Goal: Task Accomplishment & Management: Use online tool/utility

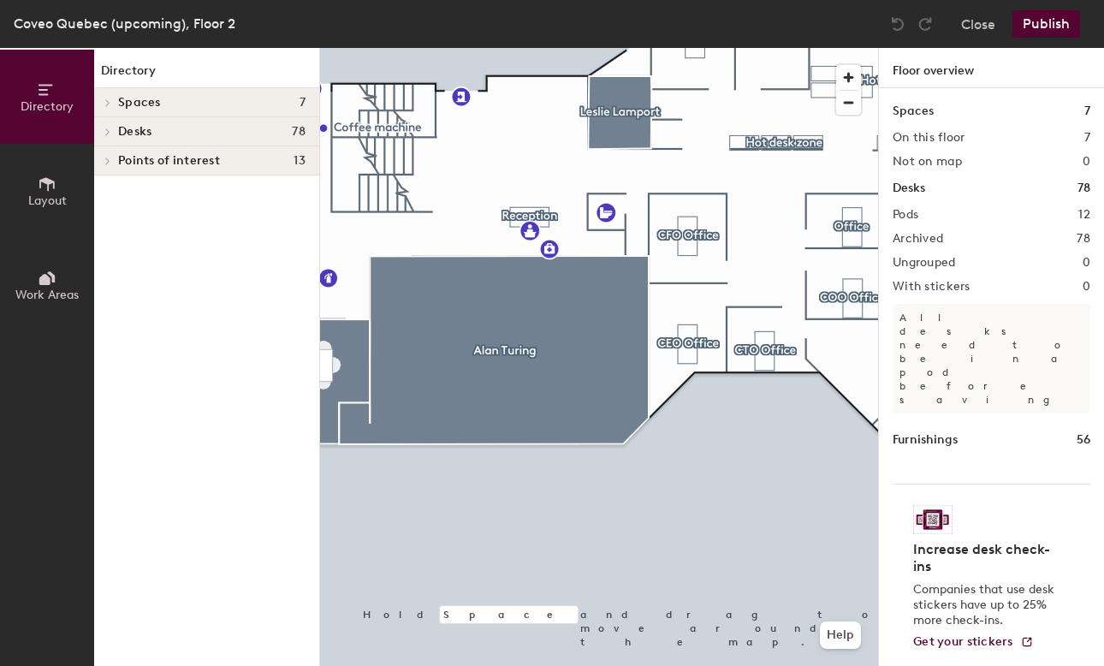
click at [54, 193] on span "Layout" at bounding box center [47, 200] width 38 height 15
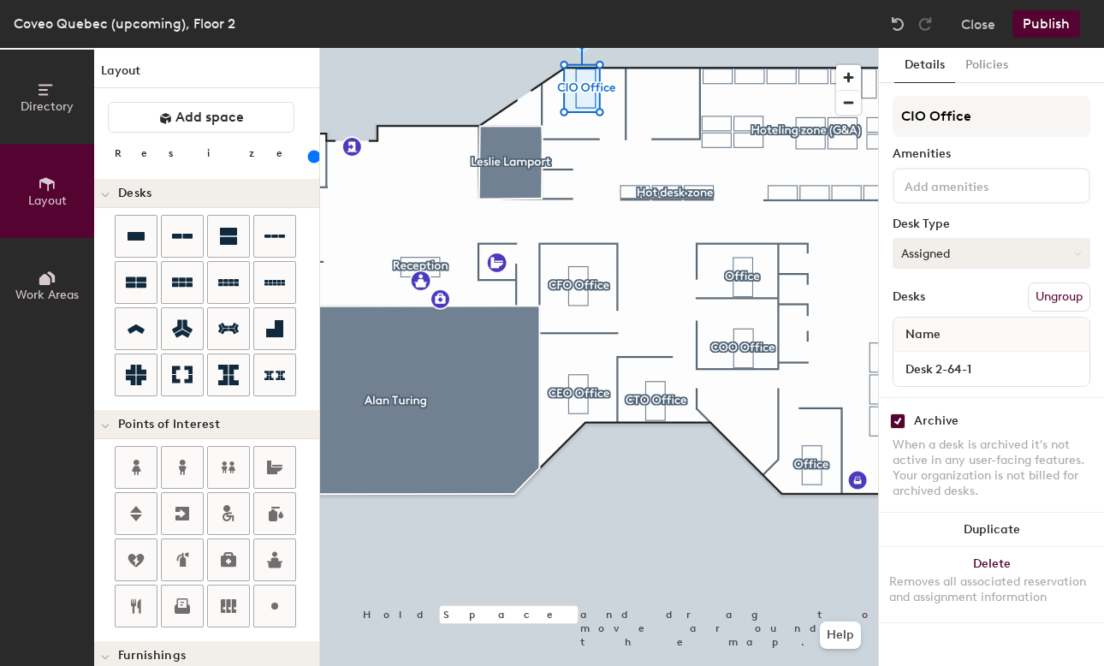
click at [966, 259] on button "Assigned" at bounding box center [991, 253] width 198 height 31
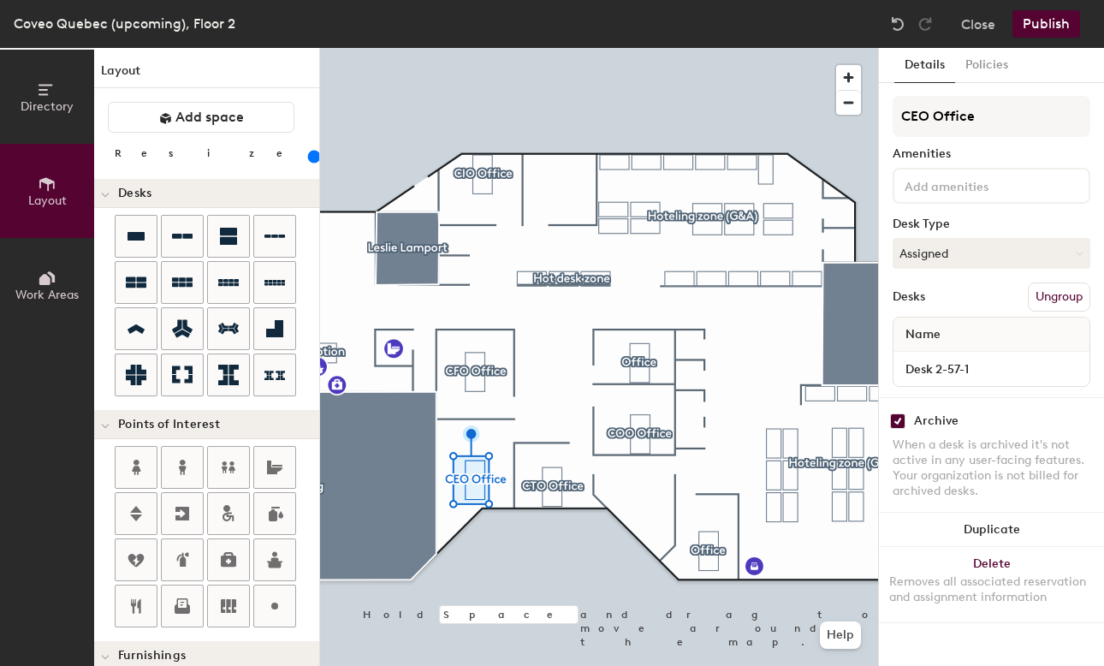
click at [928, 338] on span "Name" at bounding box center [923, 334] width 52 height 31
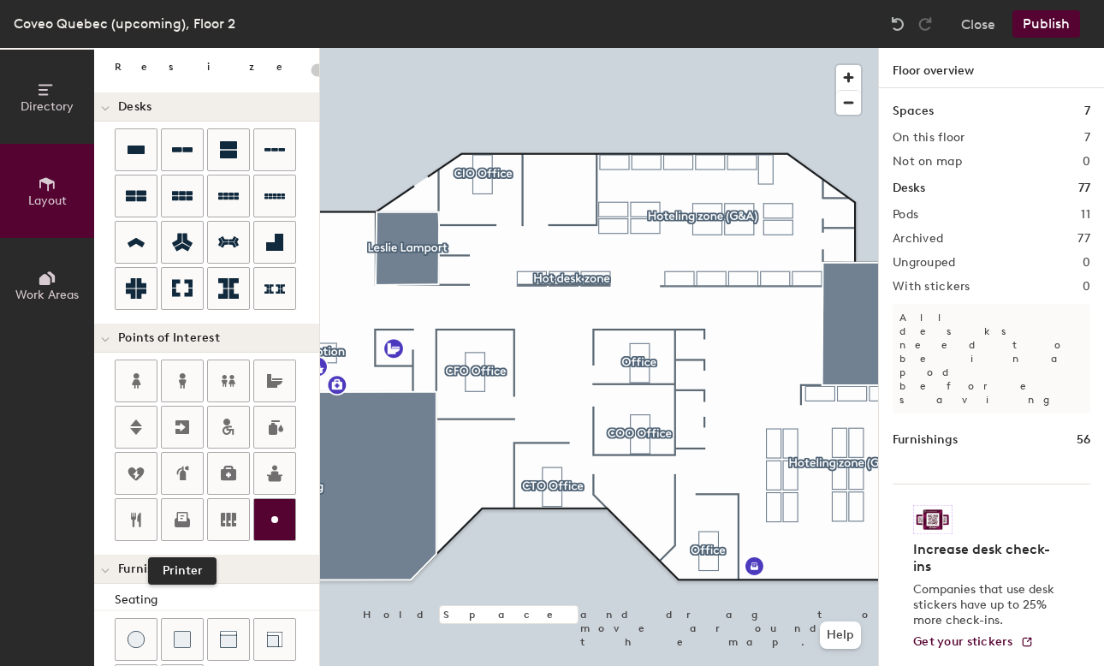
scroll to position [90, 0]
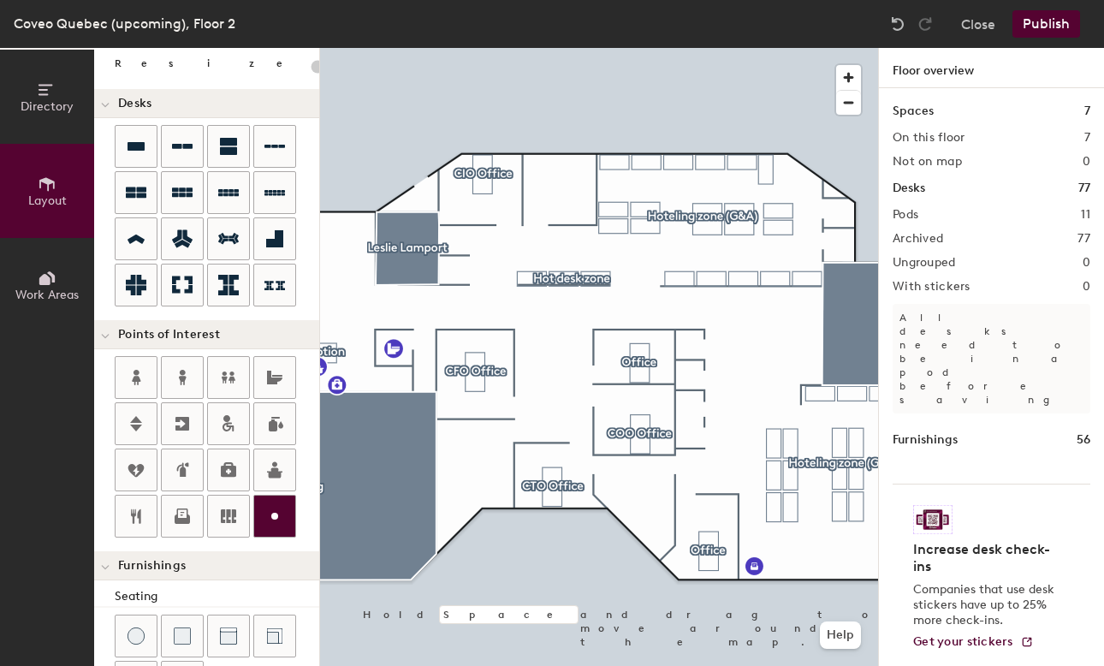
click at [447, 473] on div "Directory Layout Work Areas Layout Add space Resize Desks Points of Interest Fu…" at bounding box center [552, 357] width 1104 height 618
type input "20"
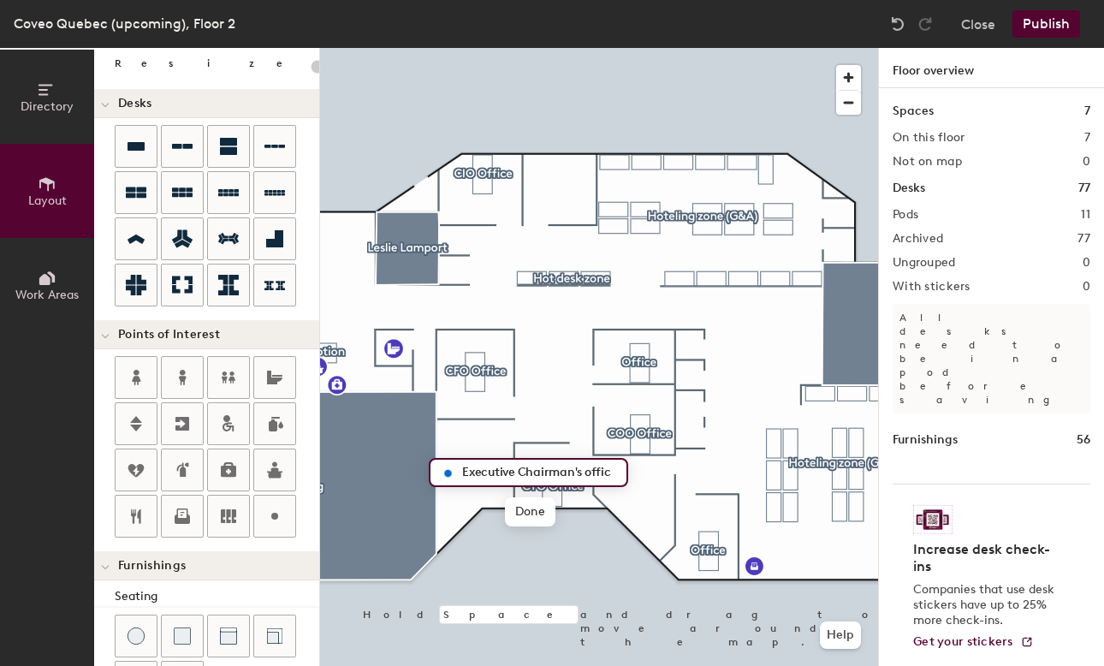
type input "Executive Chairman's office"
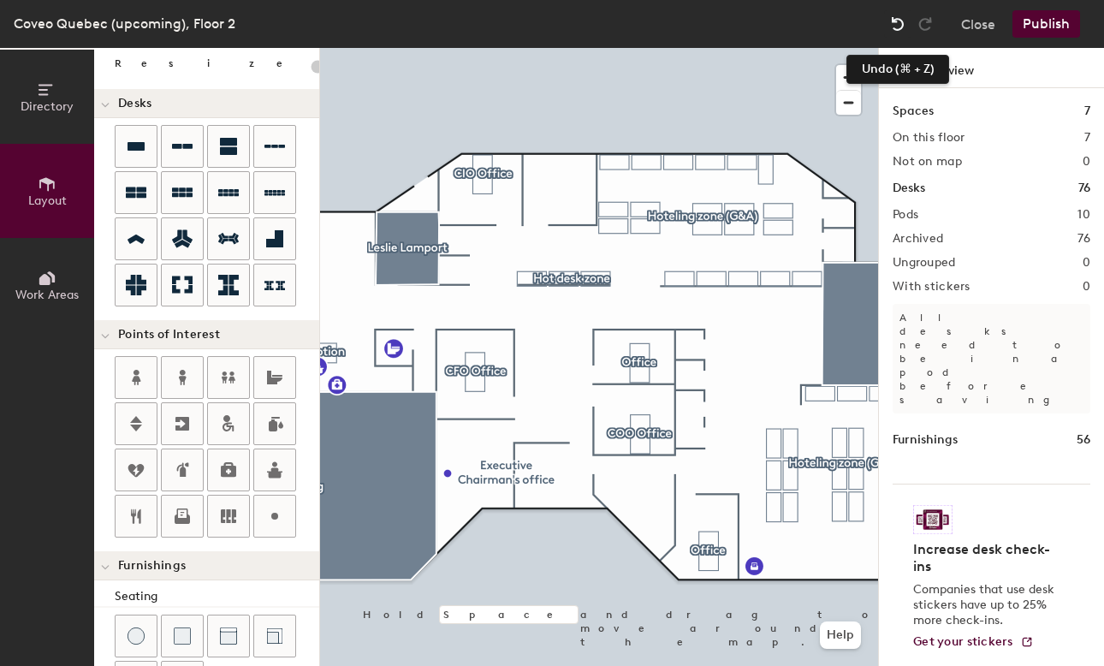
click at [896, 27] on img at bounding box center [897, 23] width 17 height 17
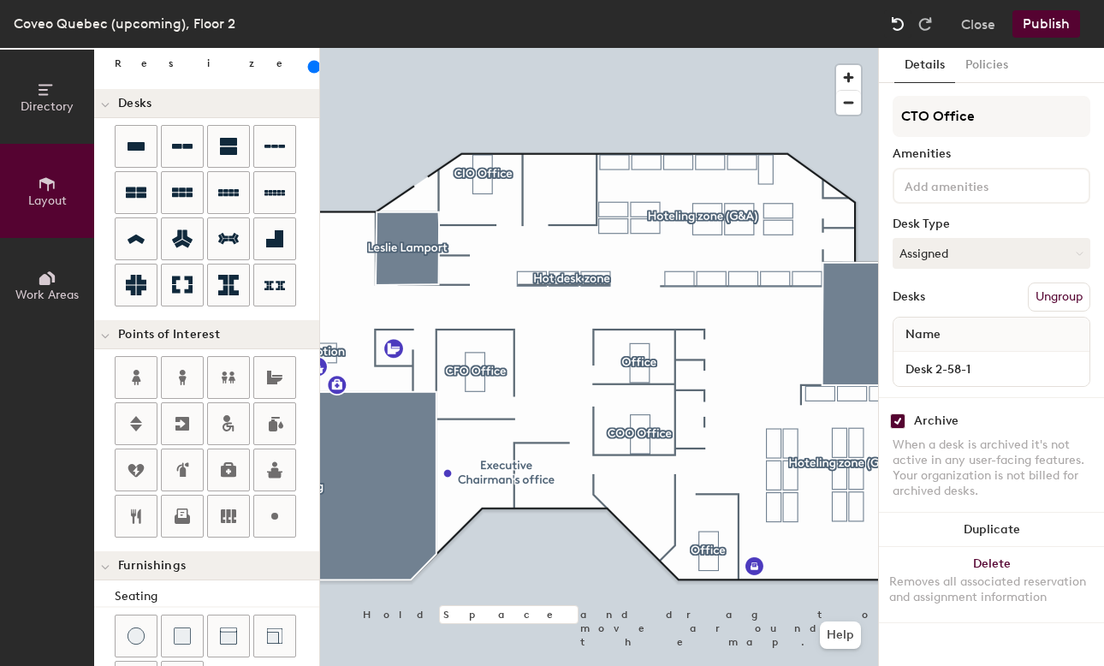
click at [896, 27] on img at bounding box center [897, 23] width 17 height 17
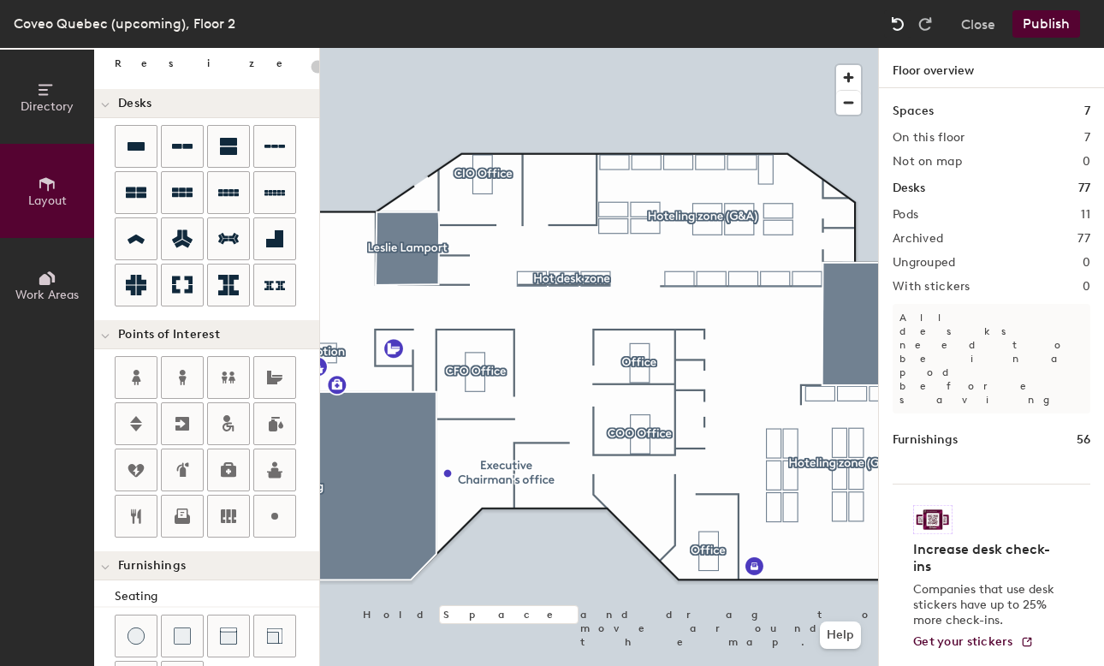
click at [896, 27] on img at bounding box center [897, 23] width 17 height 17
type input "160"
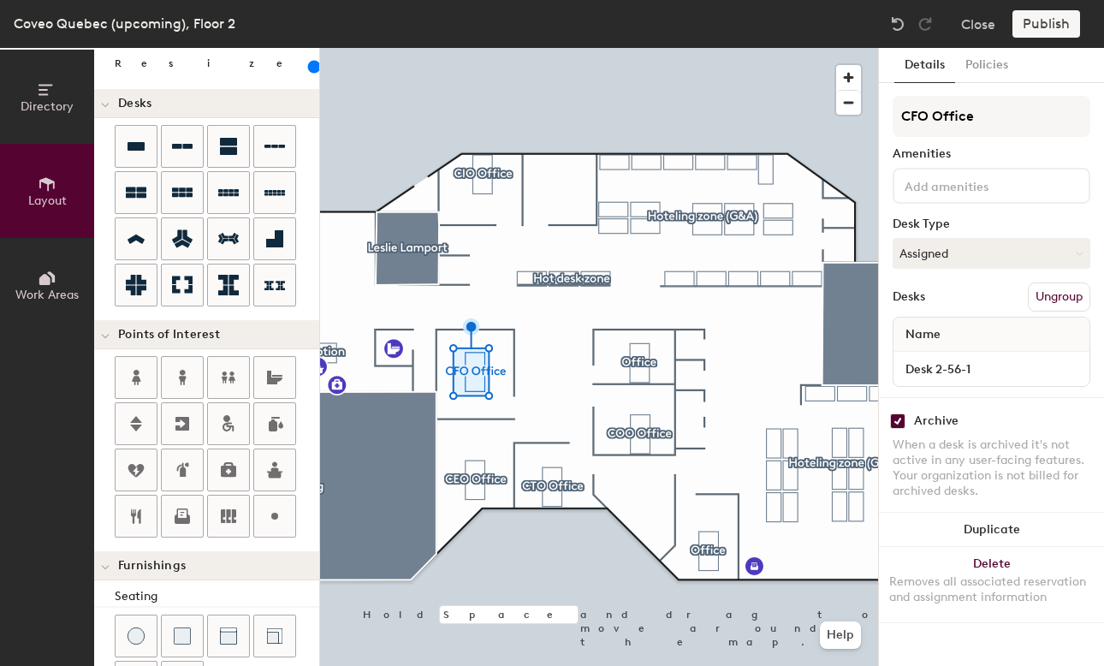
click at [903, 425] on input "checkbox" at bounding box center [897, 420] width 15 height 15
checkbox input "false"
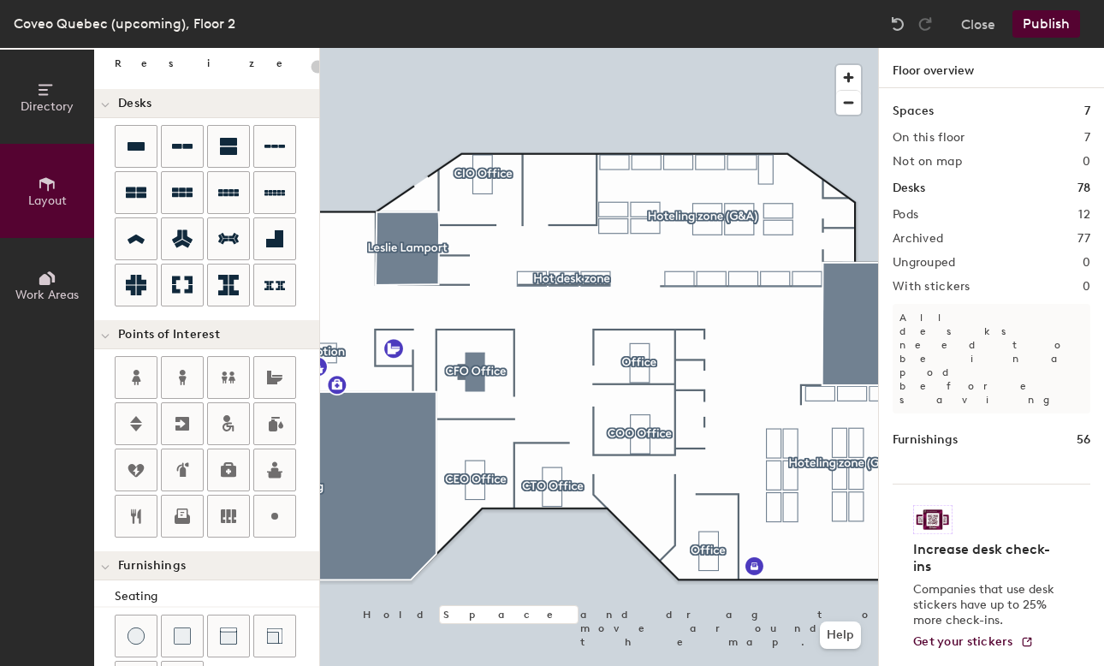
click at [1044, 26] on button "Publish" at bounding box center [1046, 23] width 68 height 27
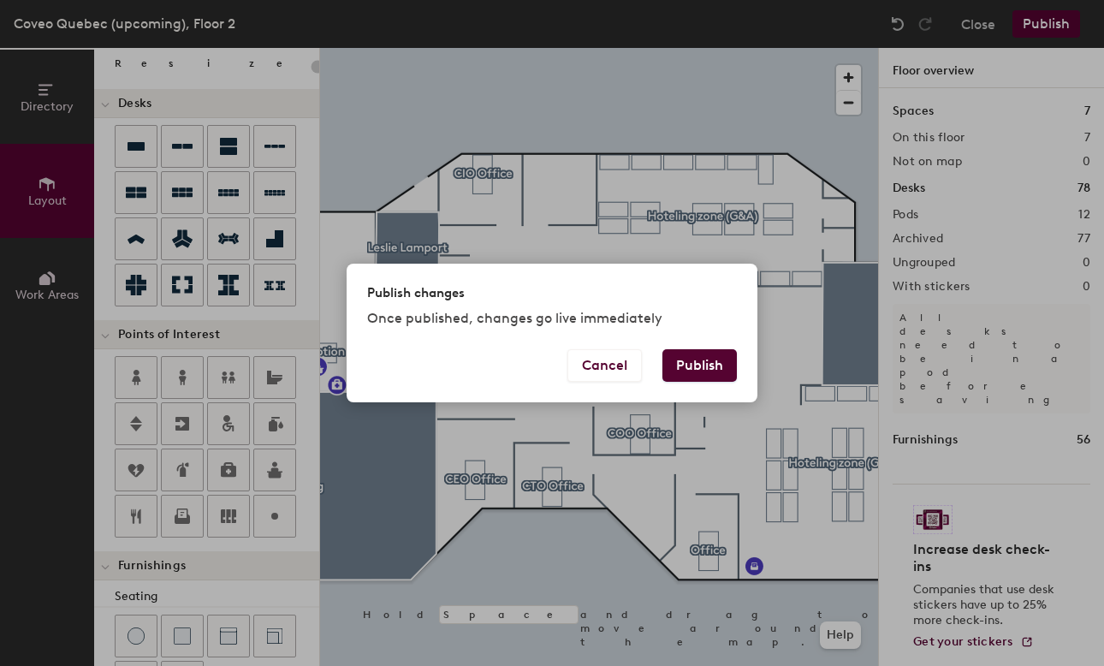
click at [707, 363] on button "Publish" at bounding box center [699, 365] width 74 height 33
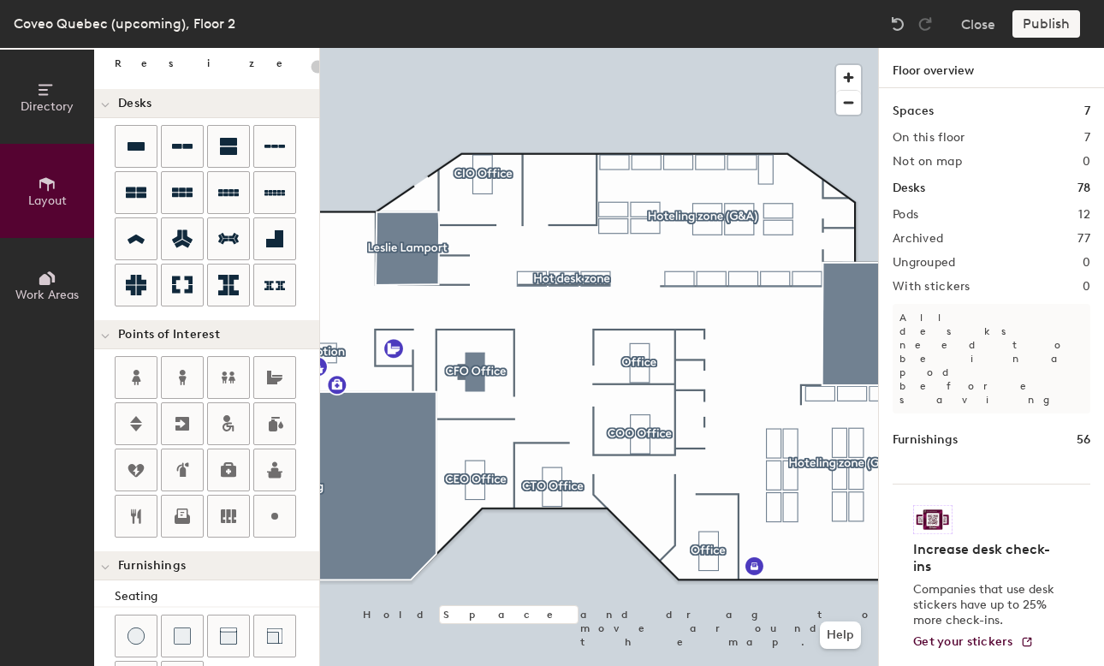
type input "20"
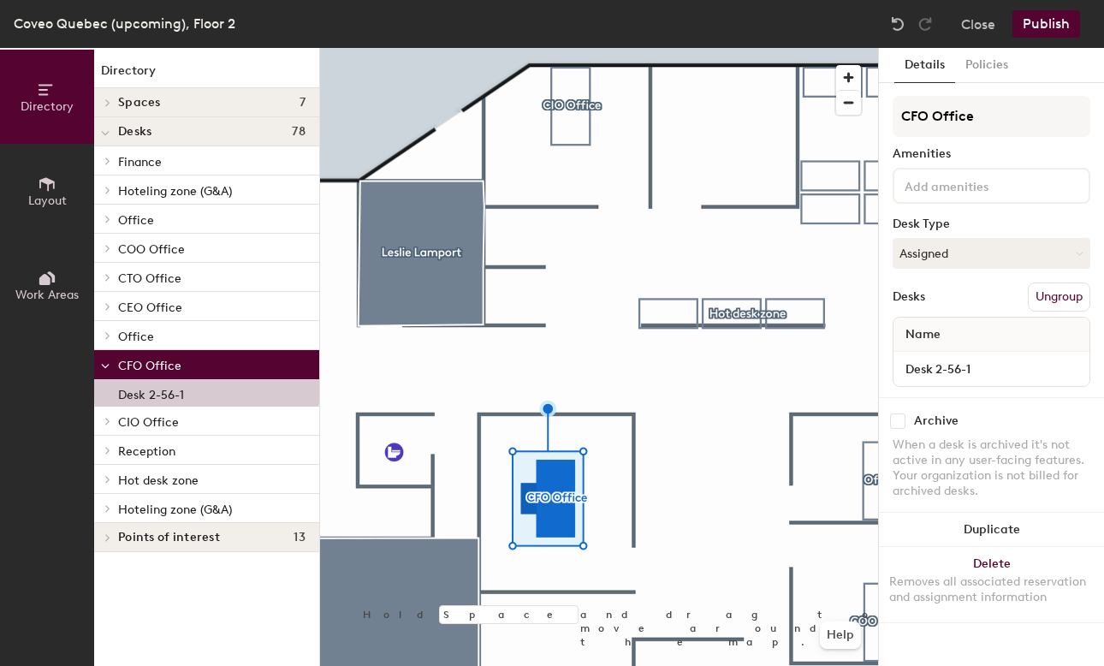
click at [899, 418] on input "checkbox" at bounding box center [897, 420] width 15 height 15
checkbox input "true"
click at [1006, 254] on button "Assigned" at bounding box center [991, 253] width 198 height 31
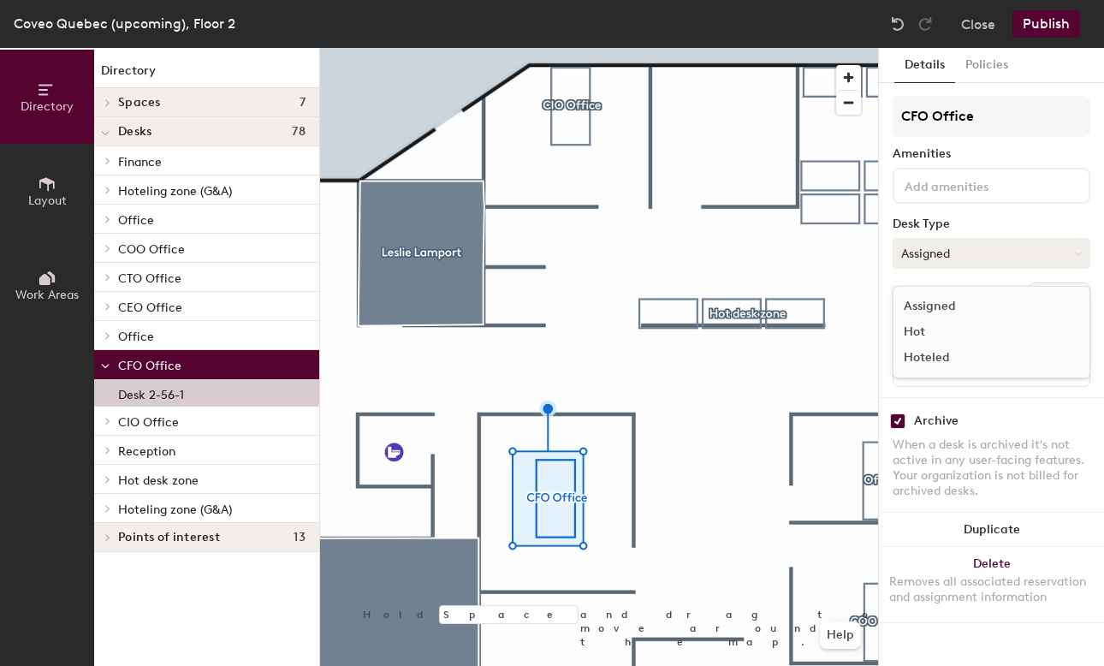
click at [1006, 254] on button "Assigned" at bounding box center [991, 253] width 198 height 31
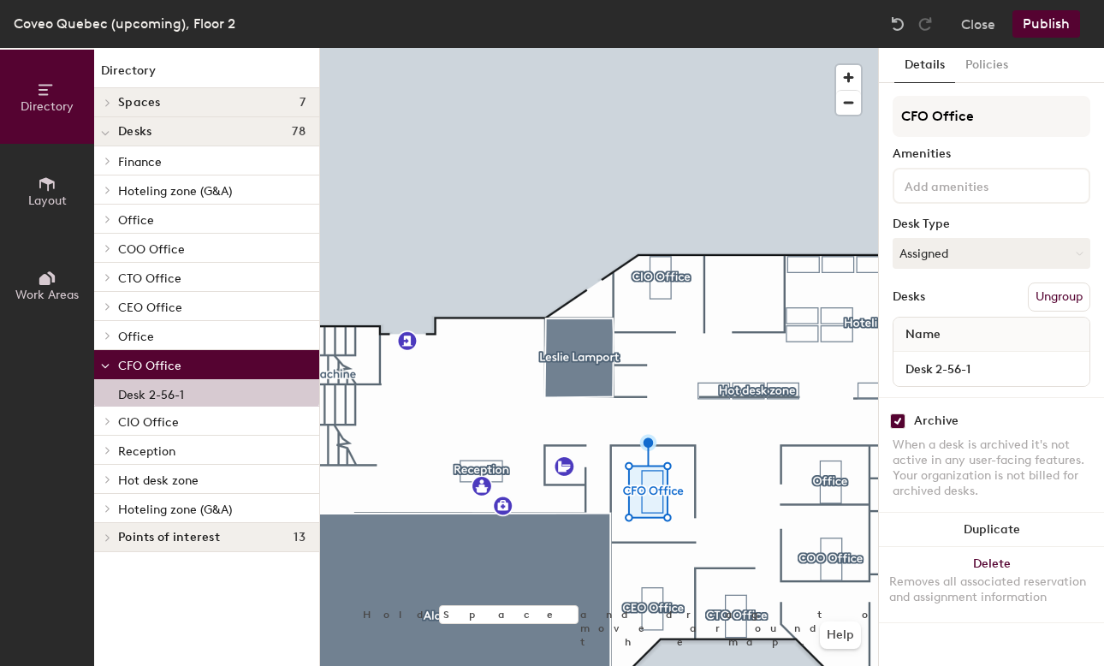
click at [52, 195] on span "Layout" at bounding box center [47, 200] width 38 height 15
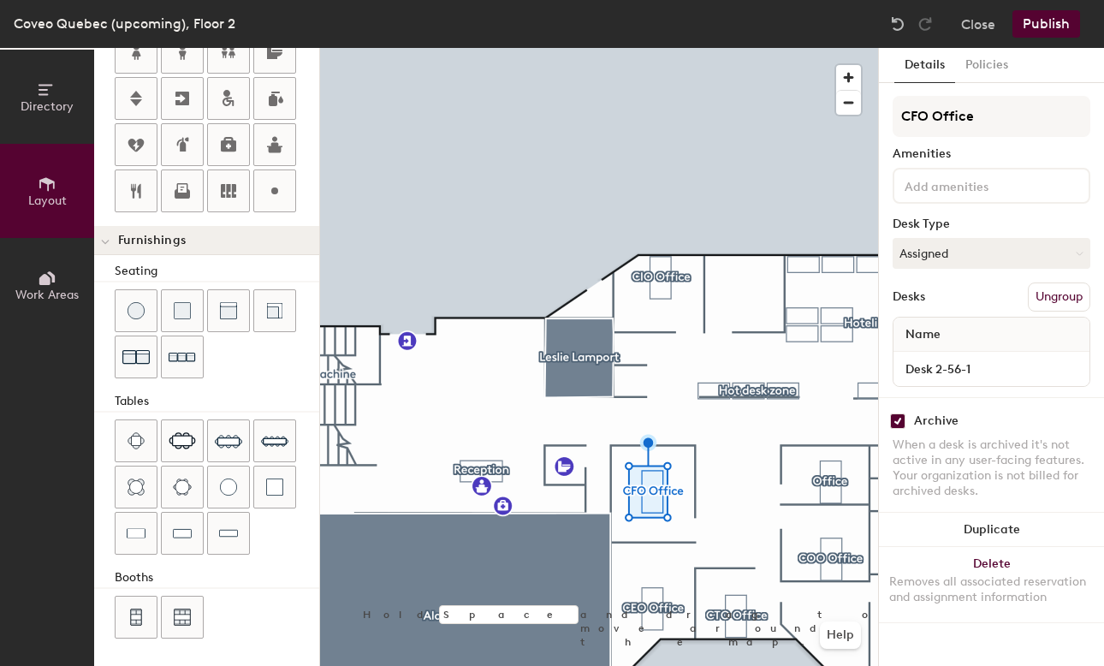
scroll to position [415, 0]
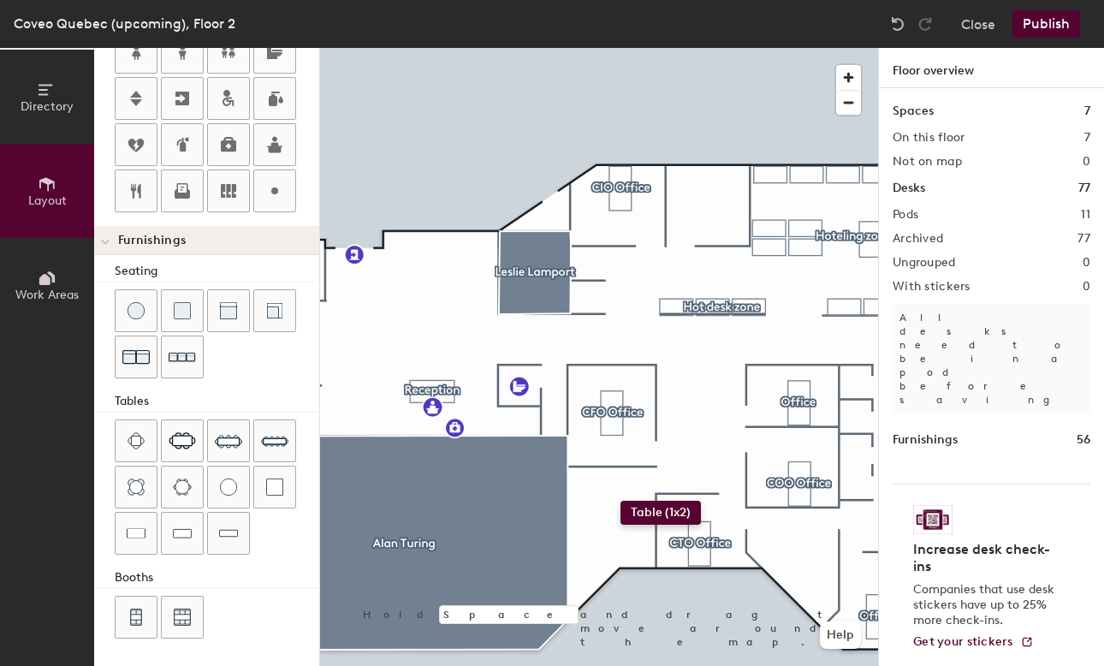
click at [619, 500] on div "Directory Layout Work Areas Layout Add space Resize Desks Points of Interest Fu…" at bounding box center [552, 357] width 1104 height 618
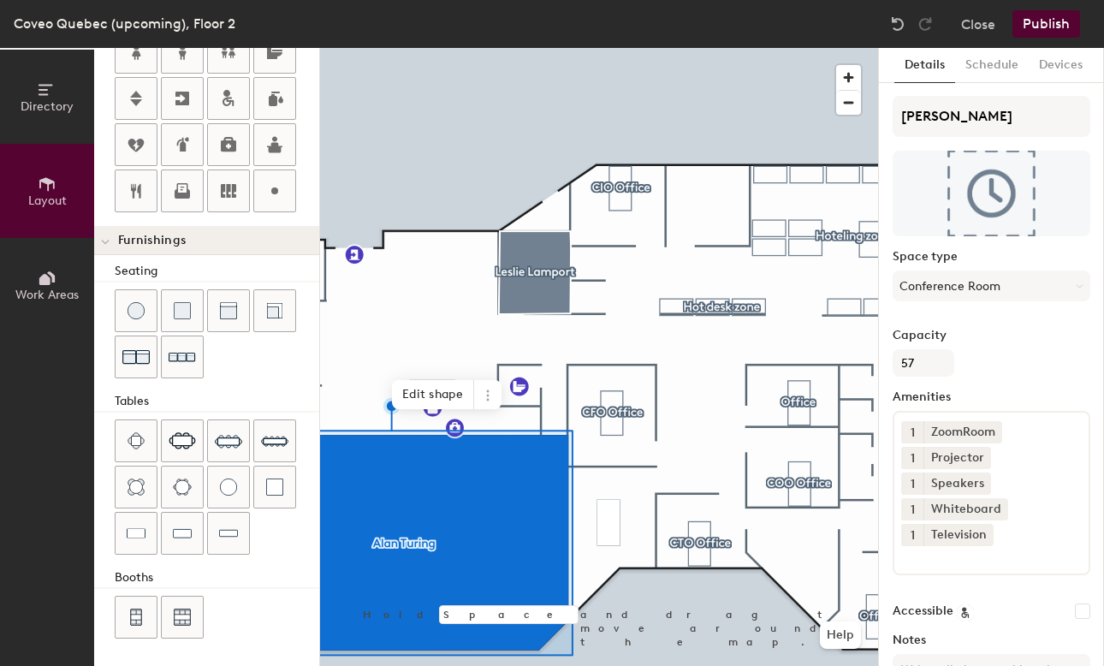
scroll to position [0, 0]
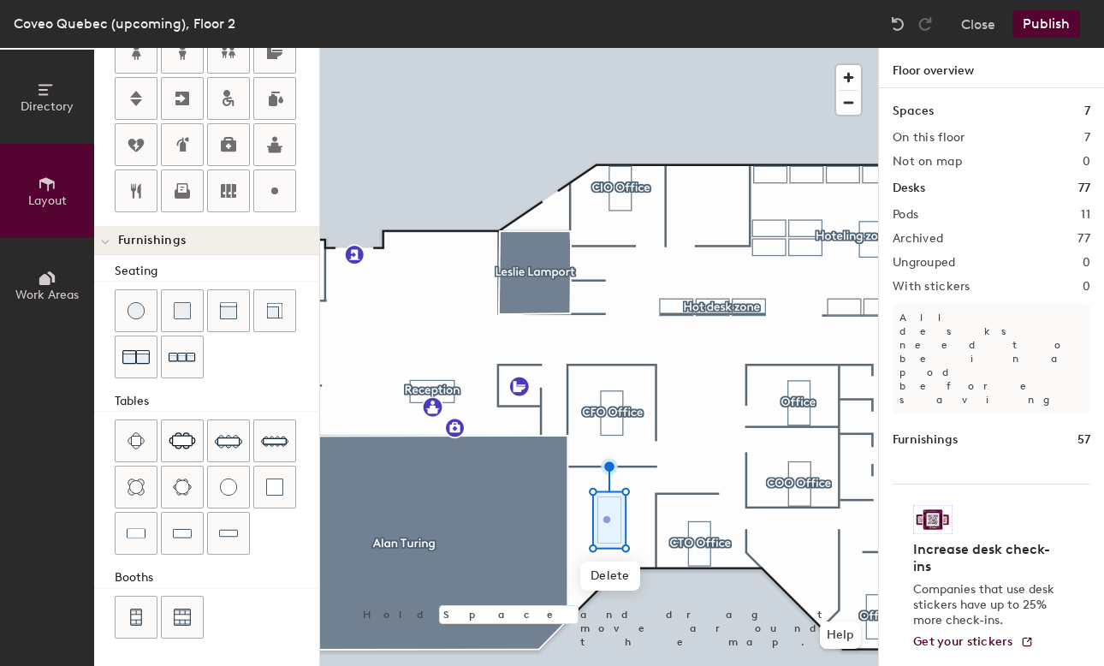
click at [583, 519] on div "Directory Layout Work Areas Layout Add space Resize Desks Points of Interest Fu…" at bounding box center [552, 357] width 1104 height 618
type input "20"
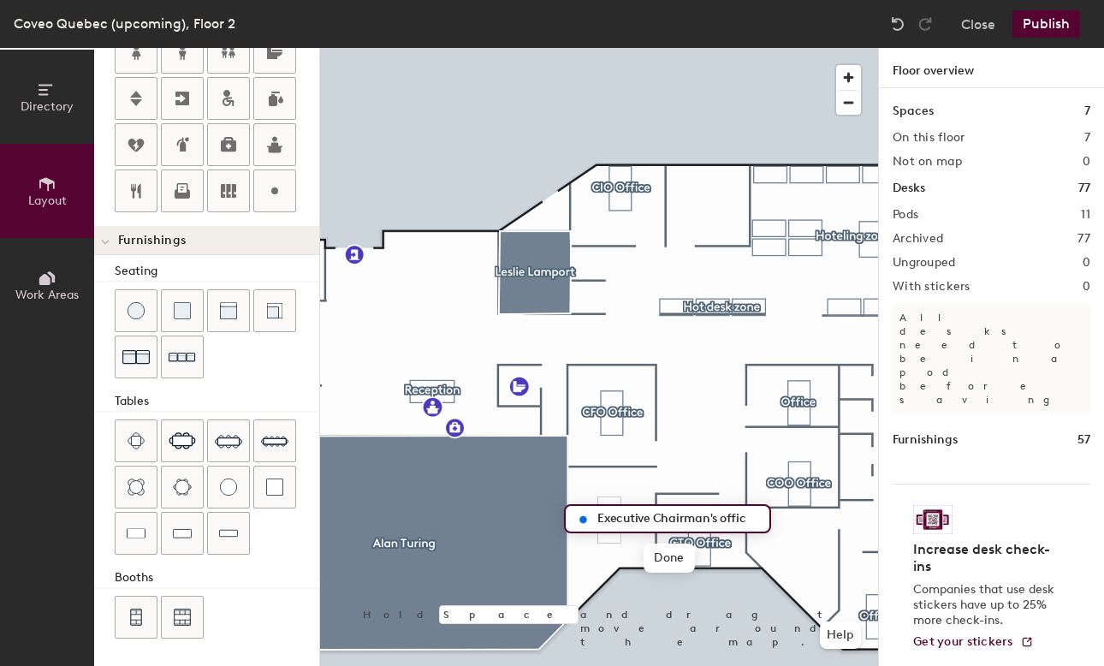
type input "Executive Chairman's office"
click at [684, 560] on span "Done" at bounding box center [679, 557] width 50 height 29
click at [1056, 28] on button "Publish" at bounding box center [1046, 23] width 68 height 27
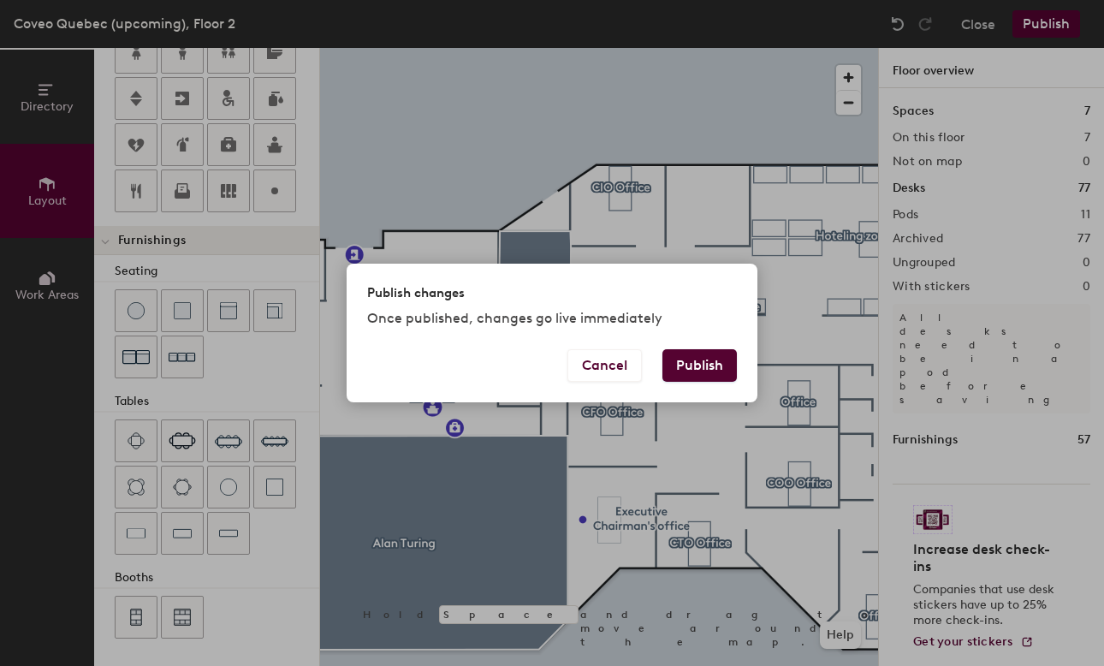
click at [707, 363] on button "Publish" at bounding box center [699, 365] width 74 height 33
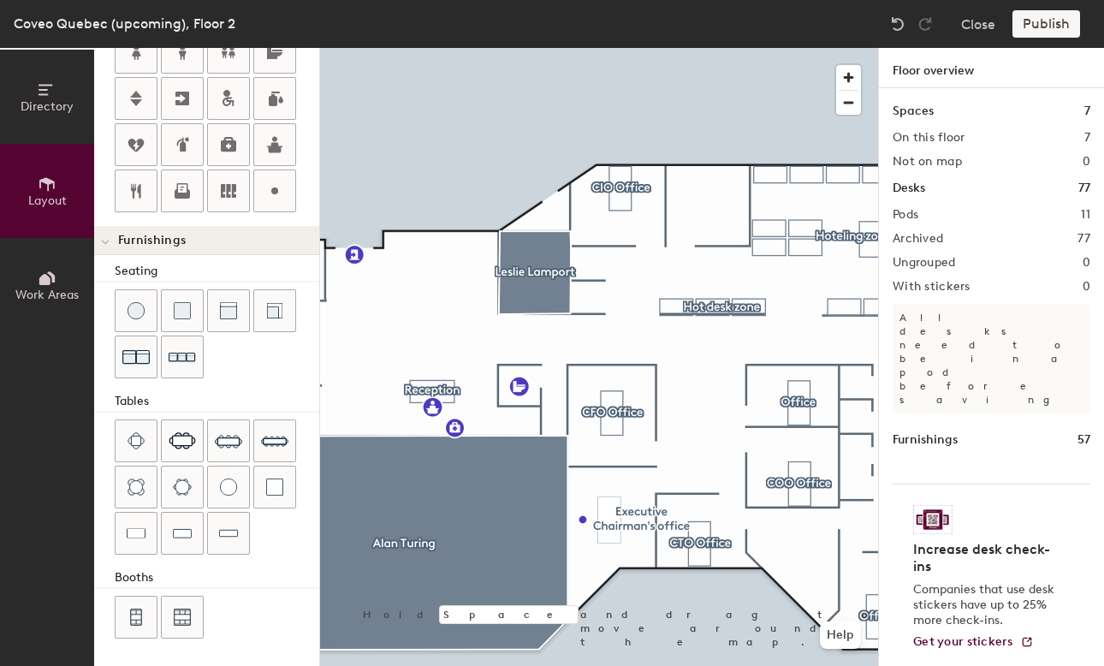
type input "20"
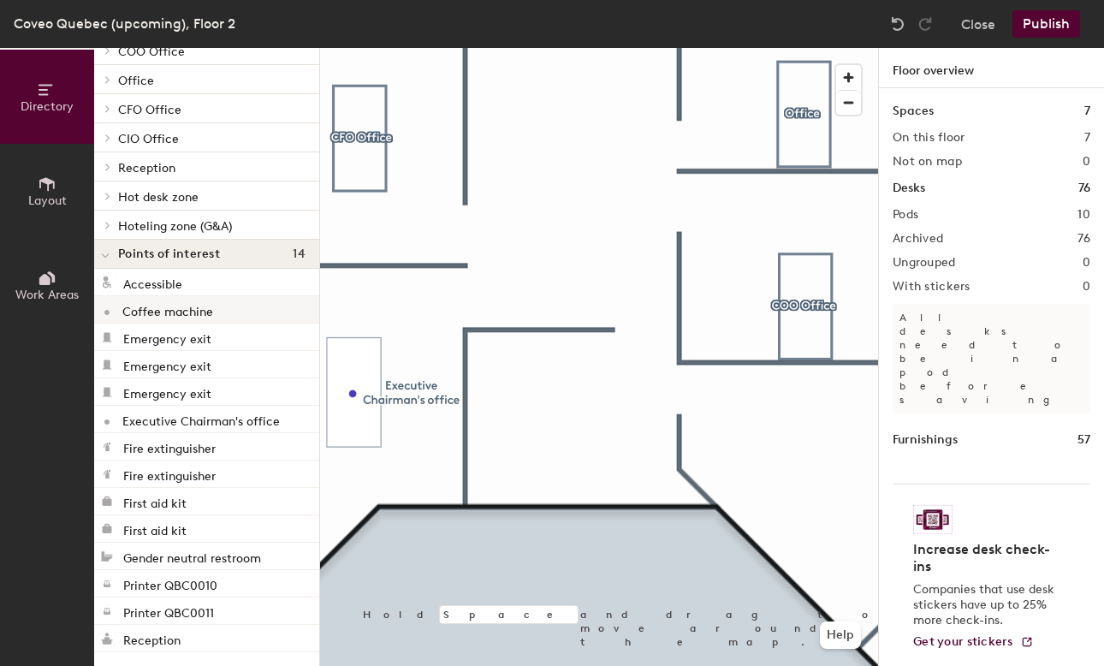
scroll to position [198, 0]
click at [44, 181] on icon at bounding box center [46, 184] width 15 height 14
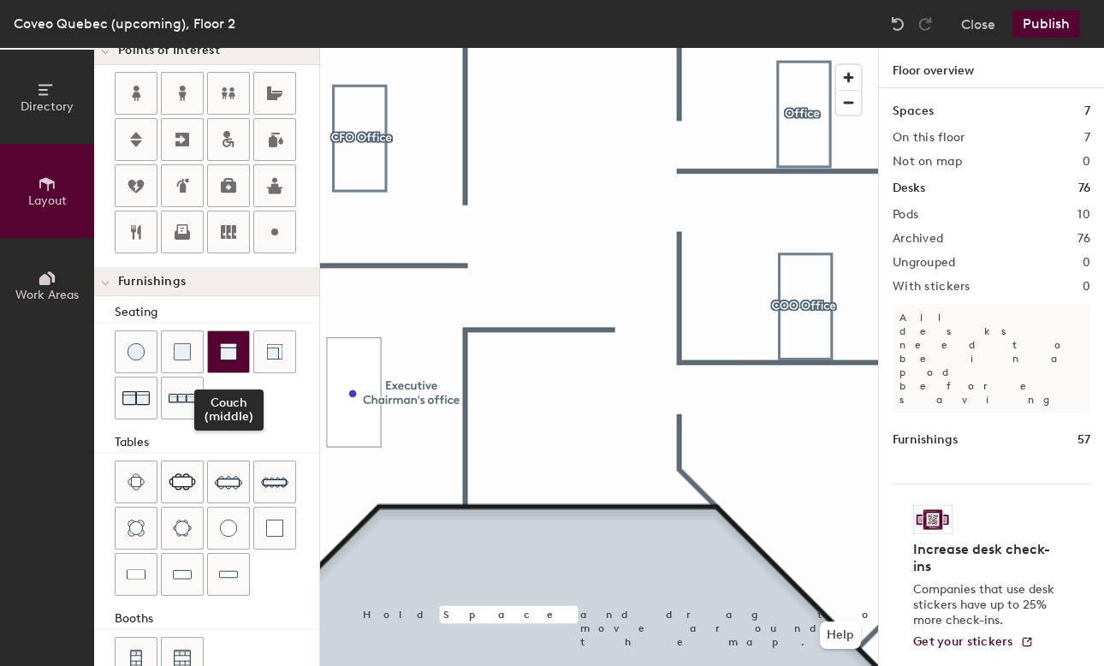
scroll to position [393, 0]
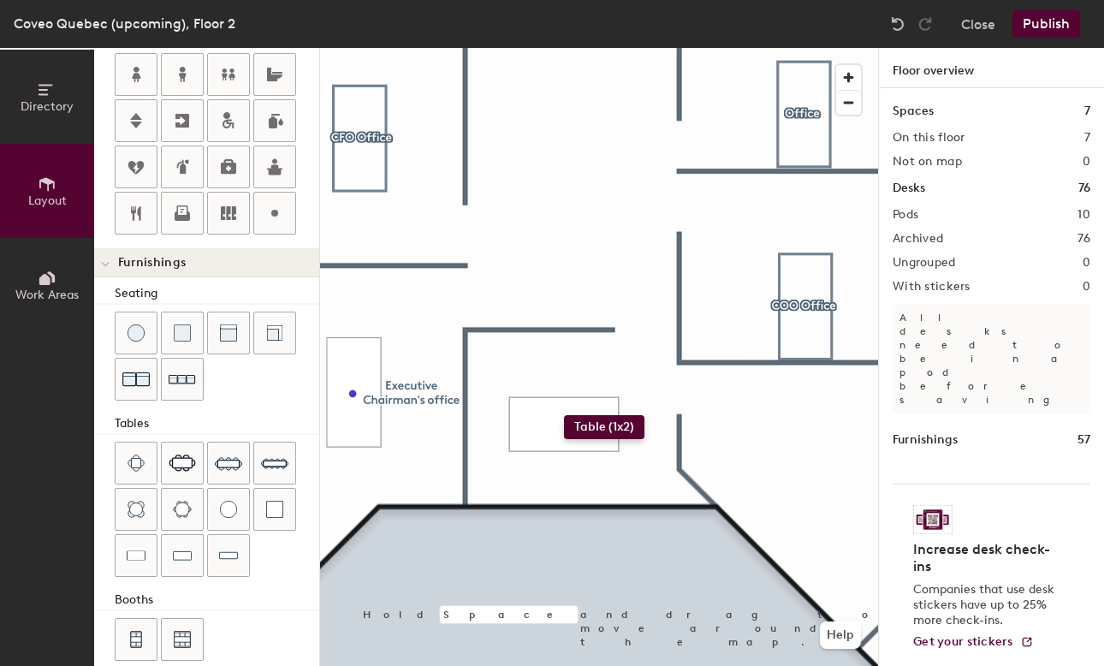
click at [564, 415] on div "Directory Layout Work Areas Layout Add space Resize Desks Points of Interest Fu…" at bounding box center [552, 357] width 1104 height 618
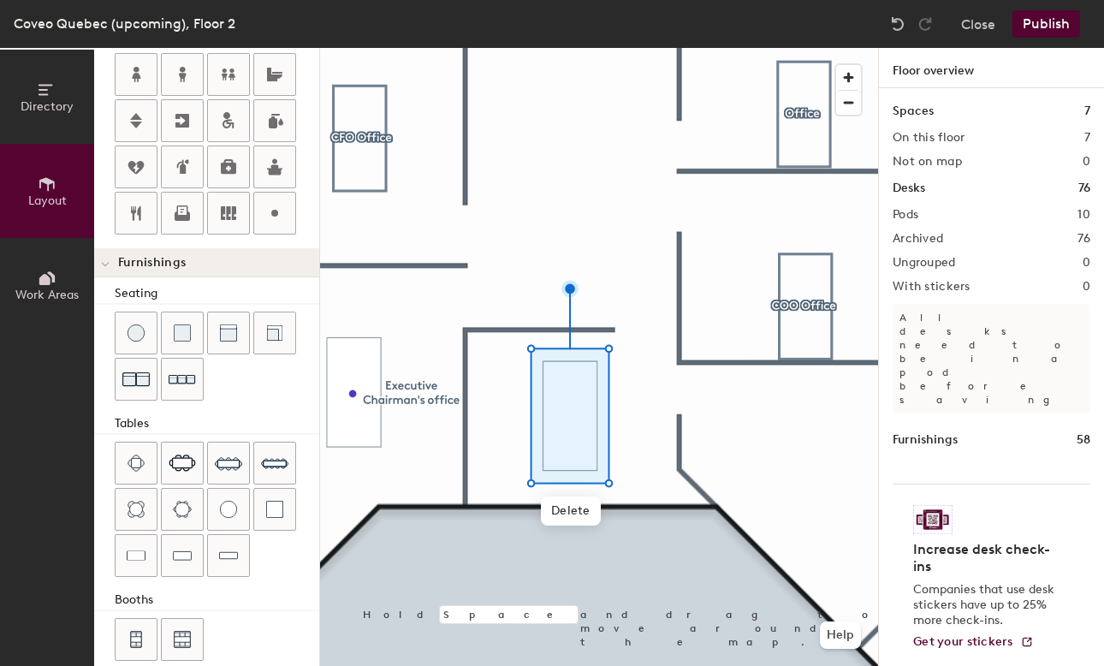
click at [570, 416] on div "Directory Layout Work Areas Layout Add space Resize Desks Points of Interest Fu…" at bounding box center [552, 357] width 1104 height 618
type input "20"
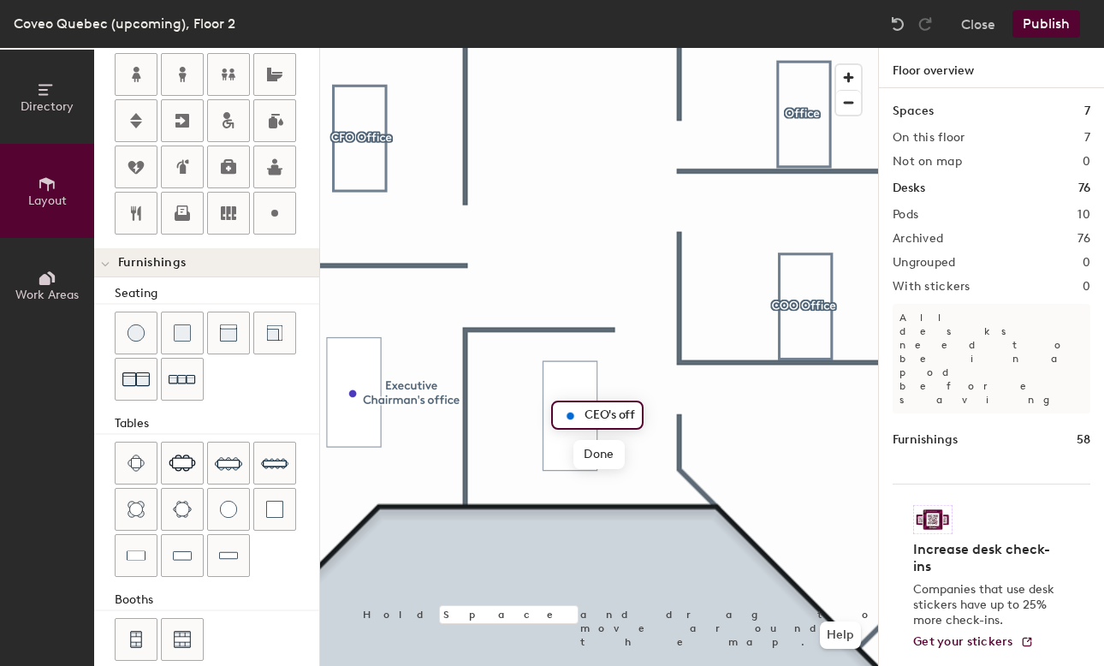
type input "CEO's office"
click at [610, 447] on span "Done" at bounding box center [617, 454] width 50 height 29
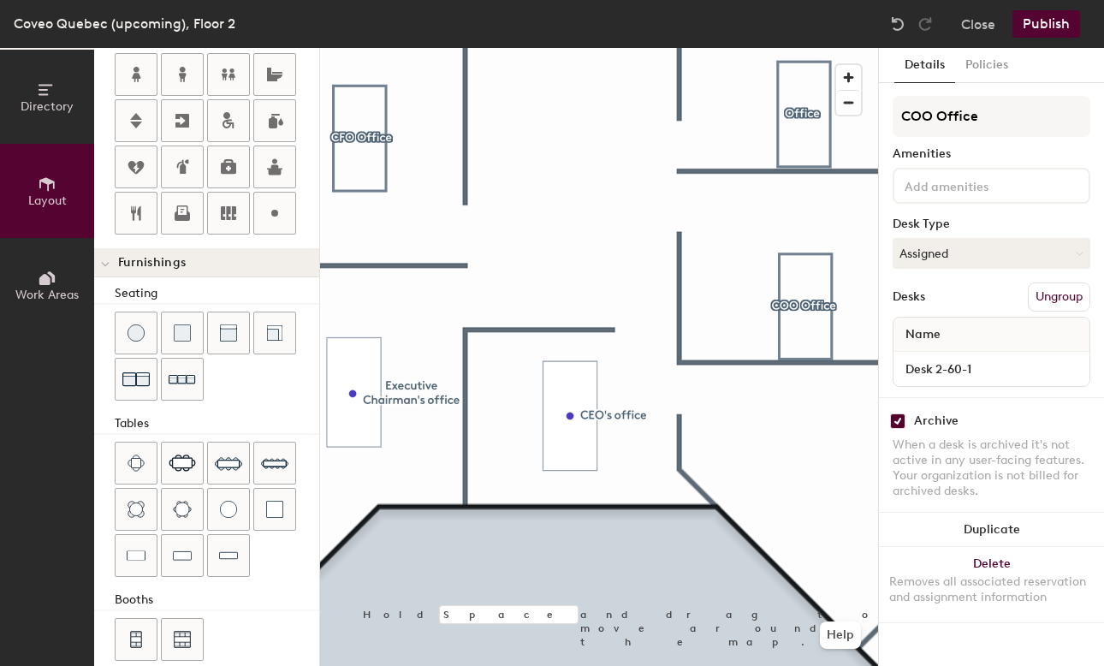
type input "160"
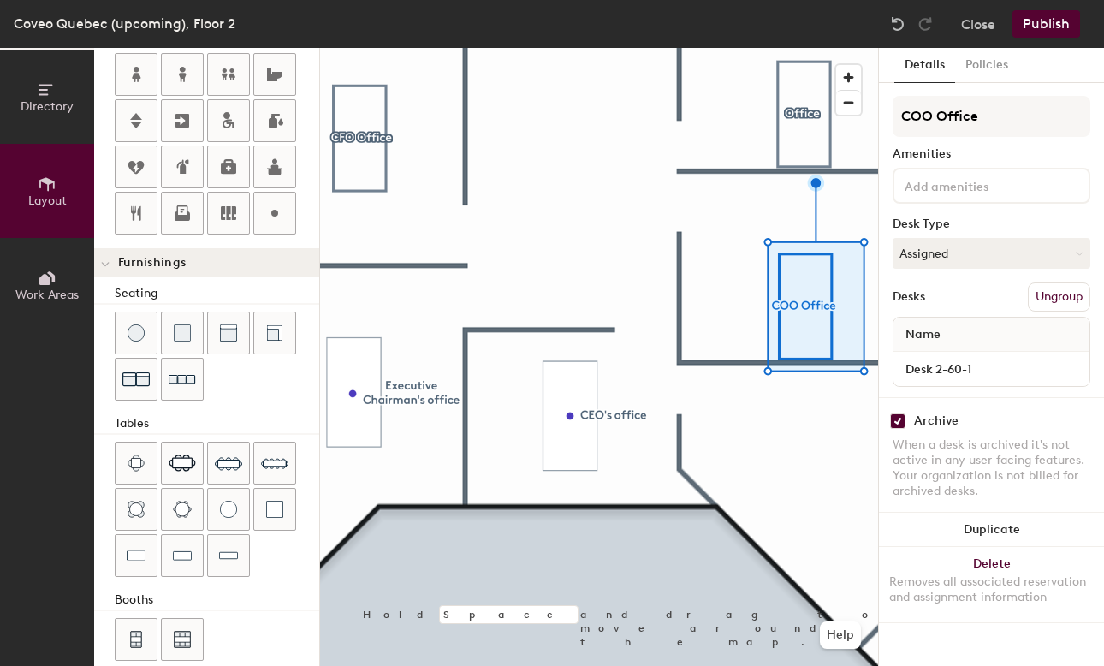
click at [894, 414] on input "checkbox" at bounding box center [897, 420] width 15 height 15
checkbox input "false"
click at [1058, 17] on button "Publish" at bounding box center [1046, 23] width 68 height 27
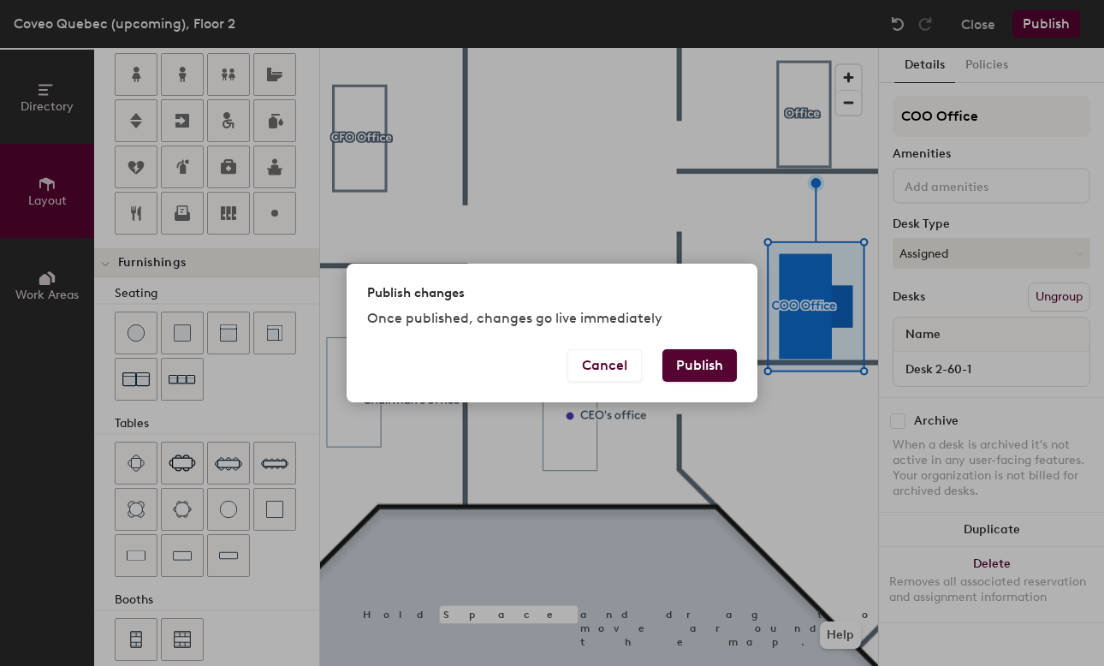
click at [707, 364] on button "Publish" at bounding box center [699, 365] width 74 height 33
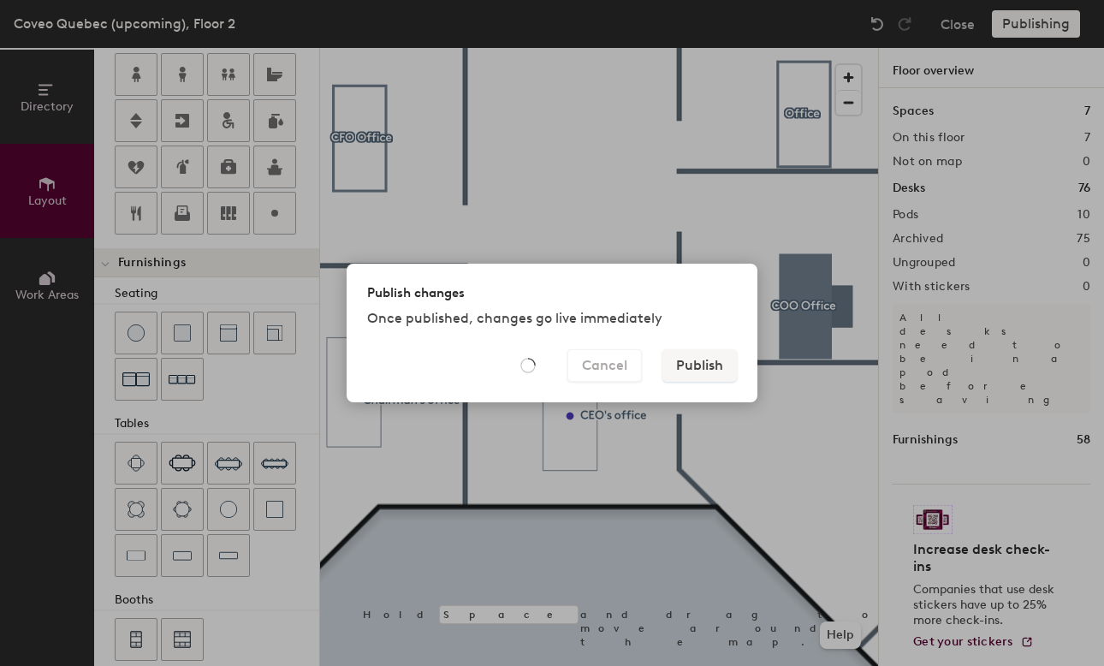
type input "20"
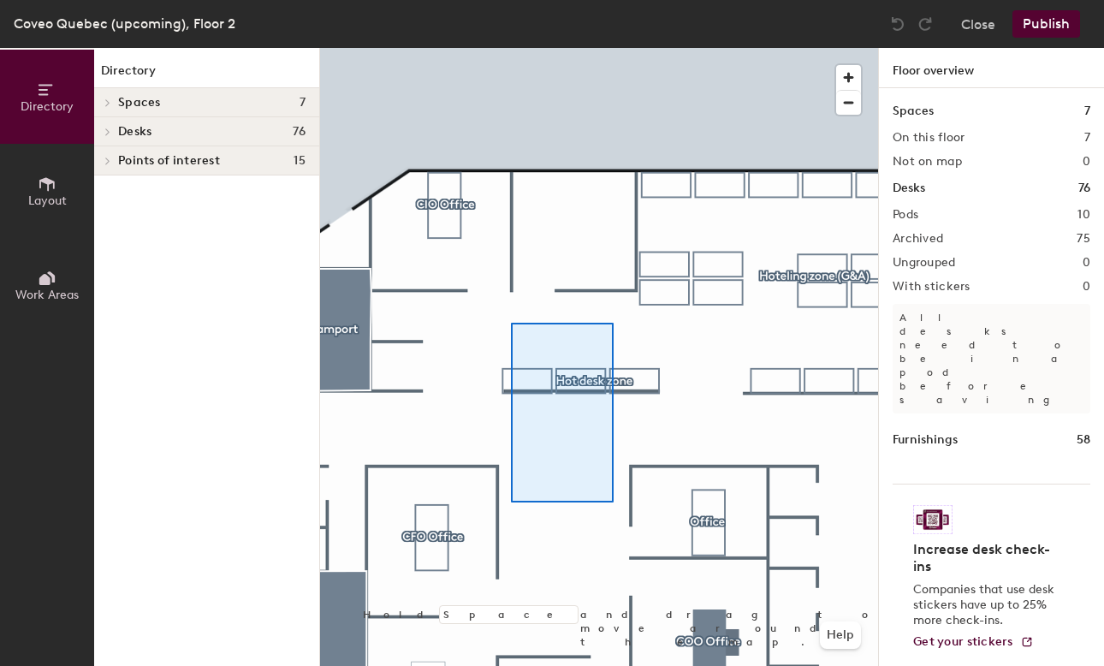
click at [526, 48] on div at bounding box center [599, 48] width 558 height 0
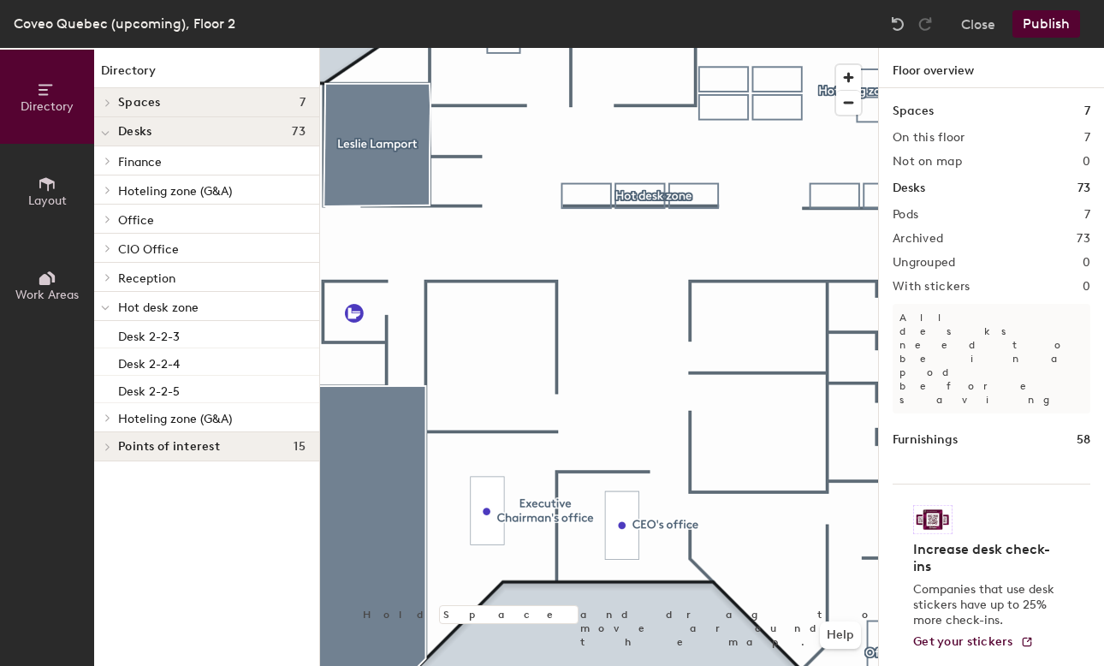
click at [42, 177] on icon at bounding box center [47, 184] width 19 height 19
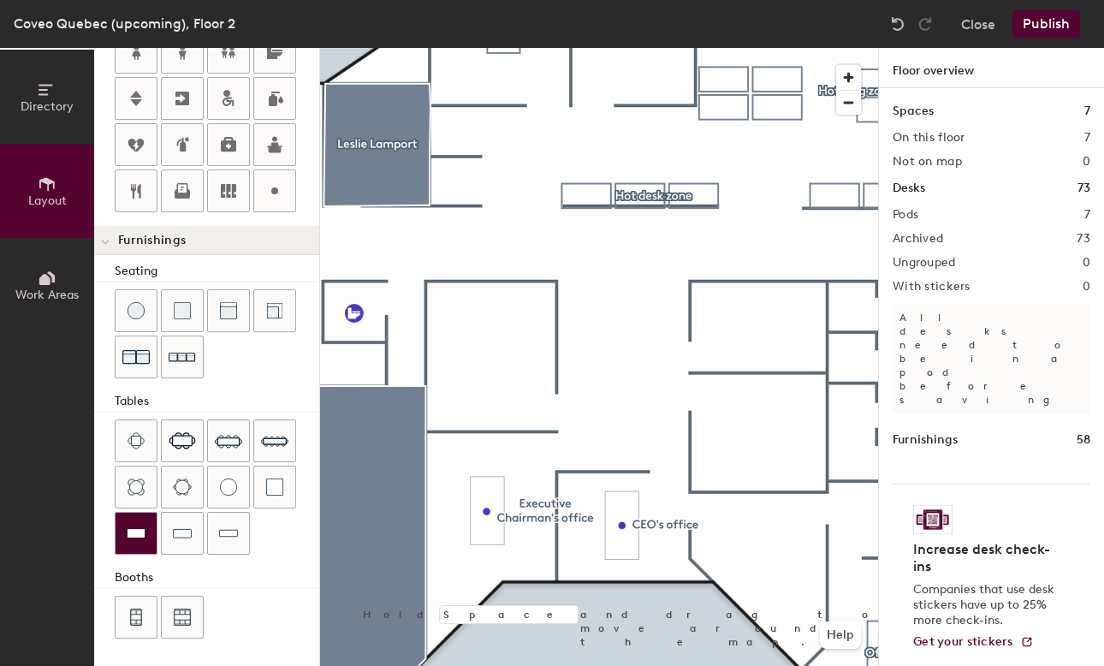
scroll to position [415, 0]
click at [481, 348] on div "Directory Layout Work Areas Layout Add space Resize Desks Points of Interest Fu…" at bounding box center [552, 357] width 1104 height 618
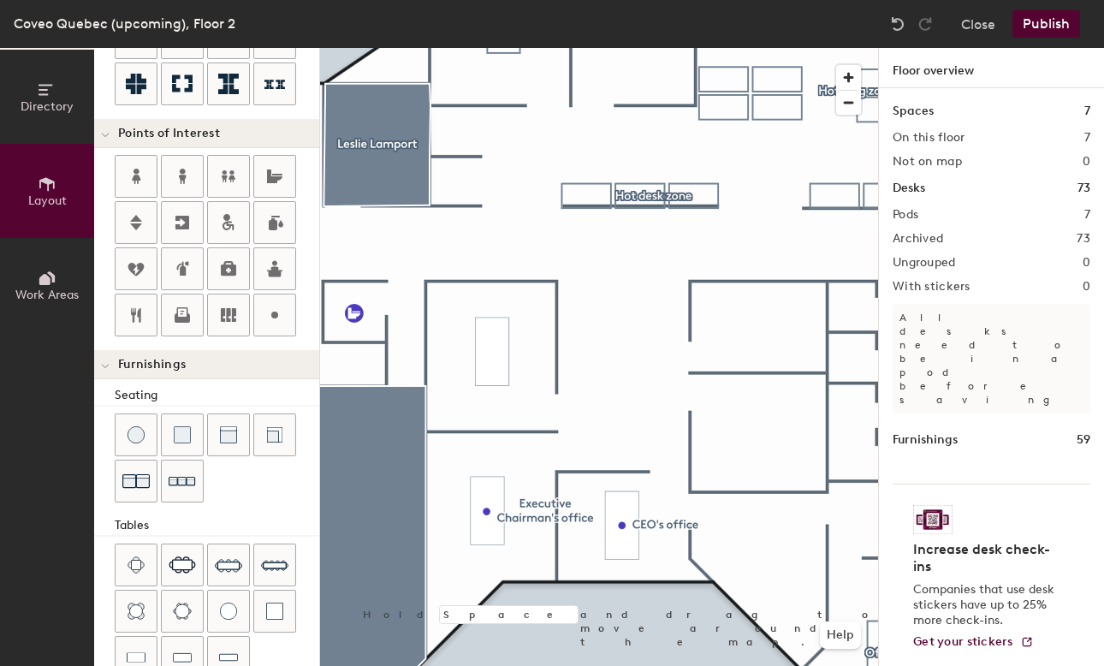
scroll to position [277, 0]
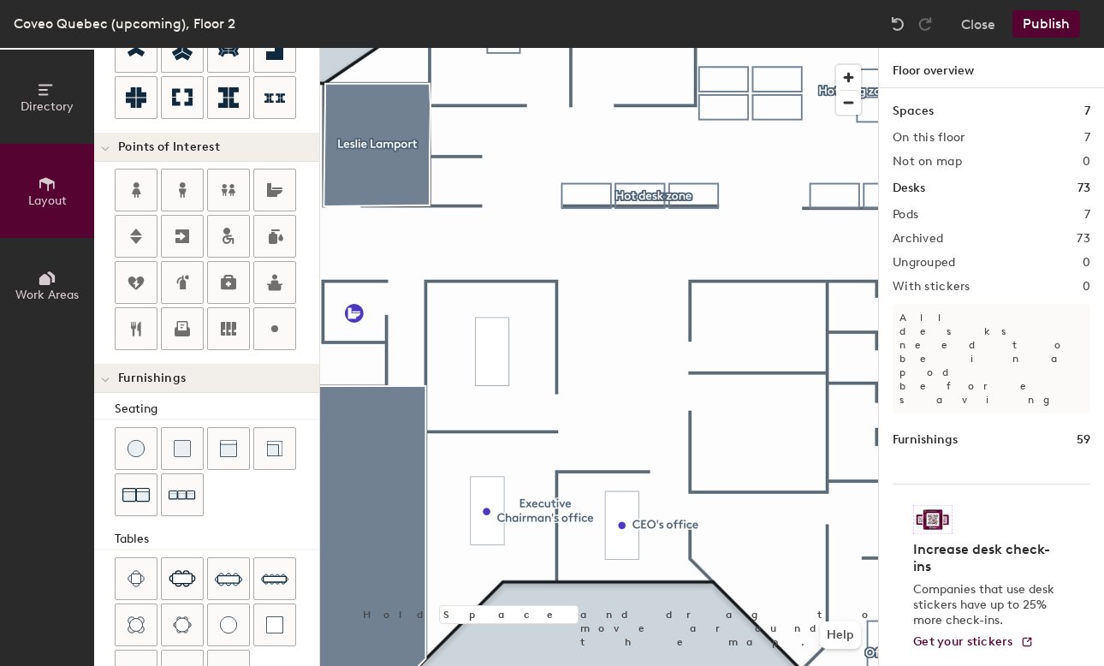
click at [491, 352] on div "Directory Layout Work Areas Layout Add space Resize Desks Points of Interest Fu…" at bounding box center [552, 357] width 1104 height 618
type input "20"
type input "CFO's office"
click at [534, 387] on span "Done" at bounding box center [538, 390] width 50 height 29
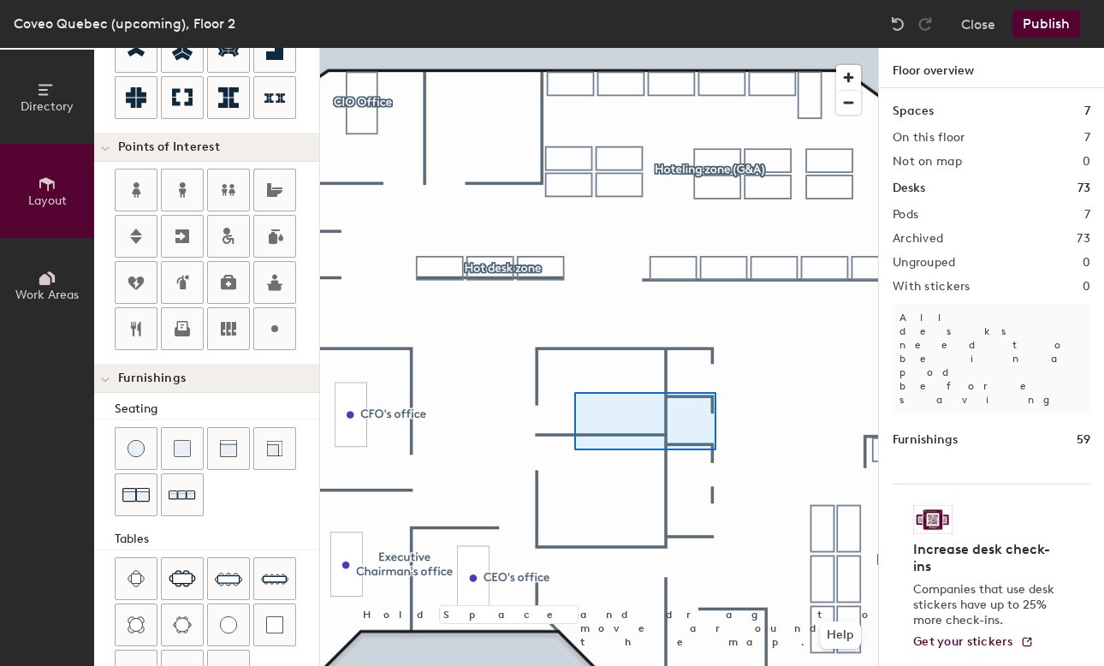
click at [647, 48] on div at bounding box center [599, 48] width 558 height 0
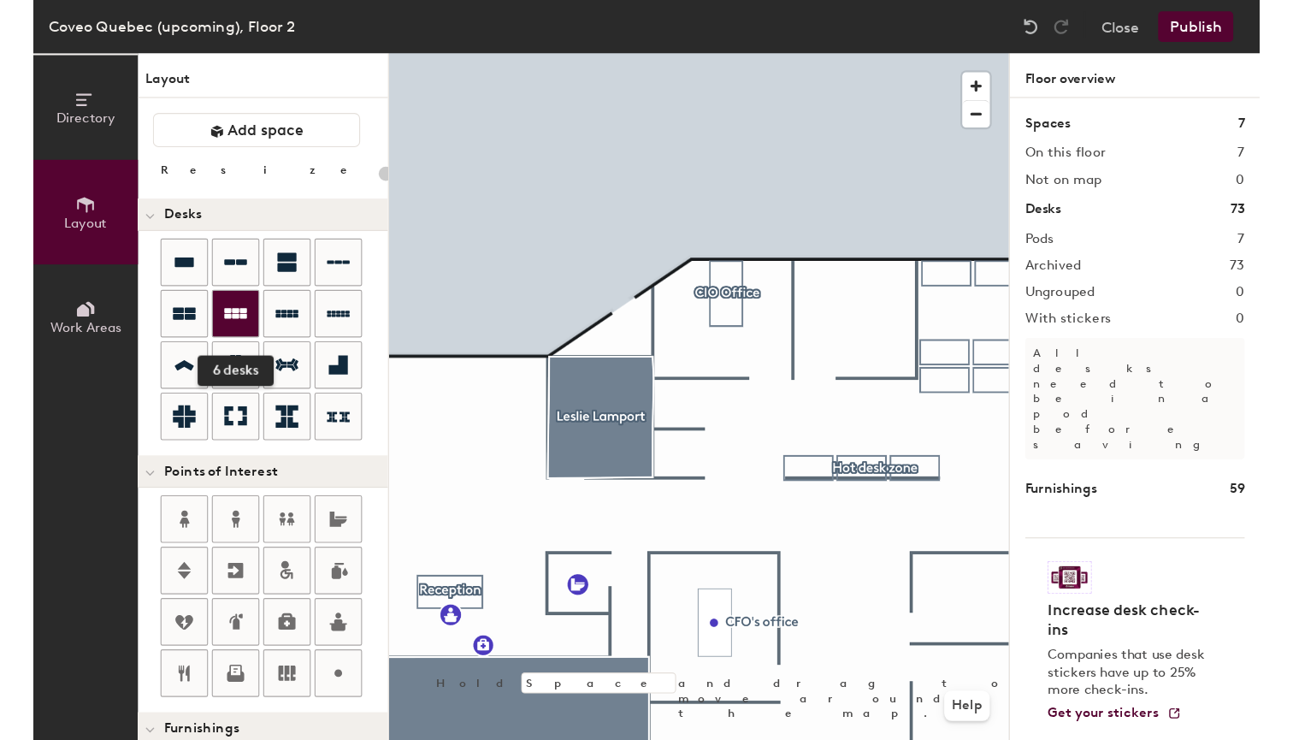
scroll to position [0, 0]
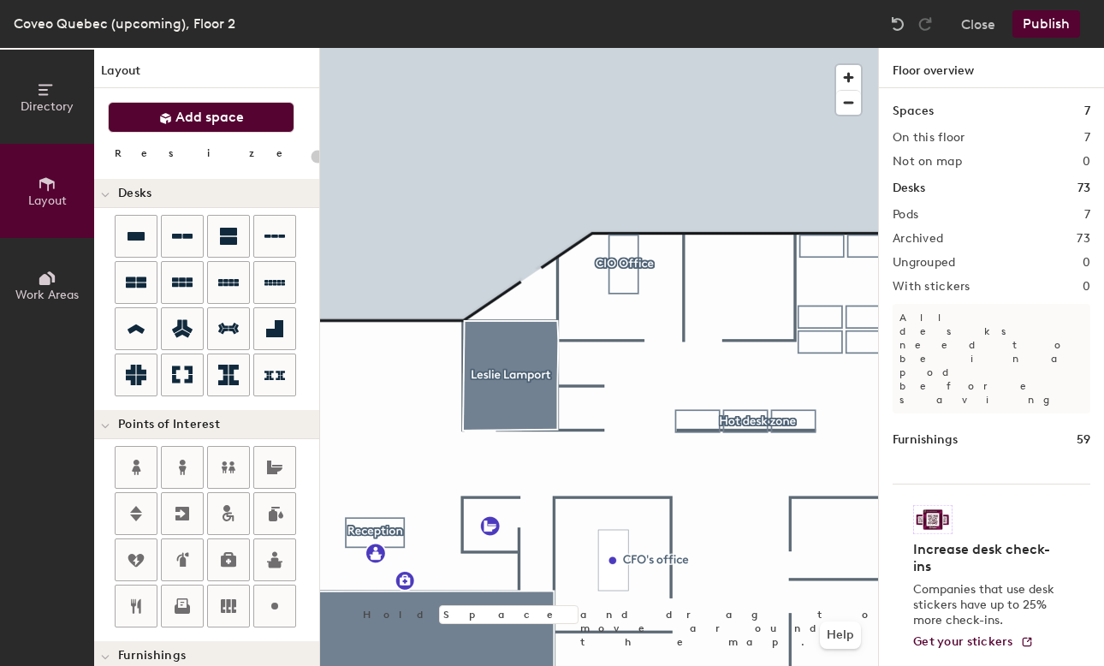
click at [227, 115] on span "Add space" at bounding box center [209, 117] width 68 height 17
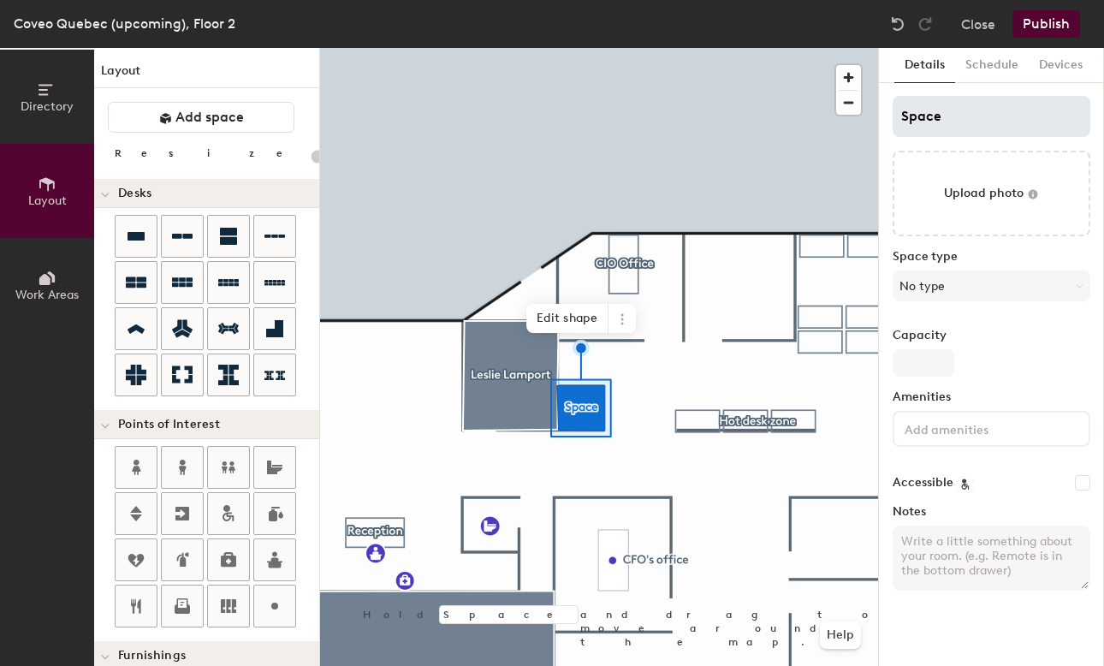
type input "20"
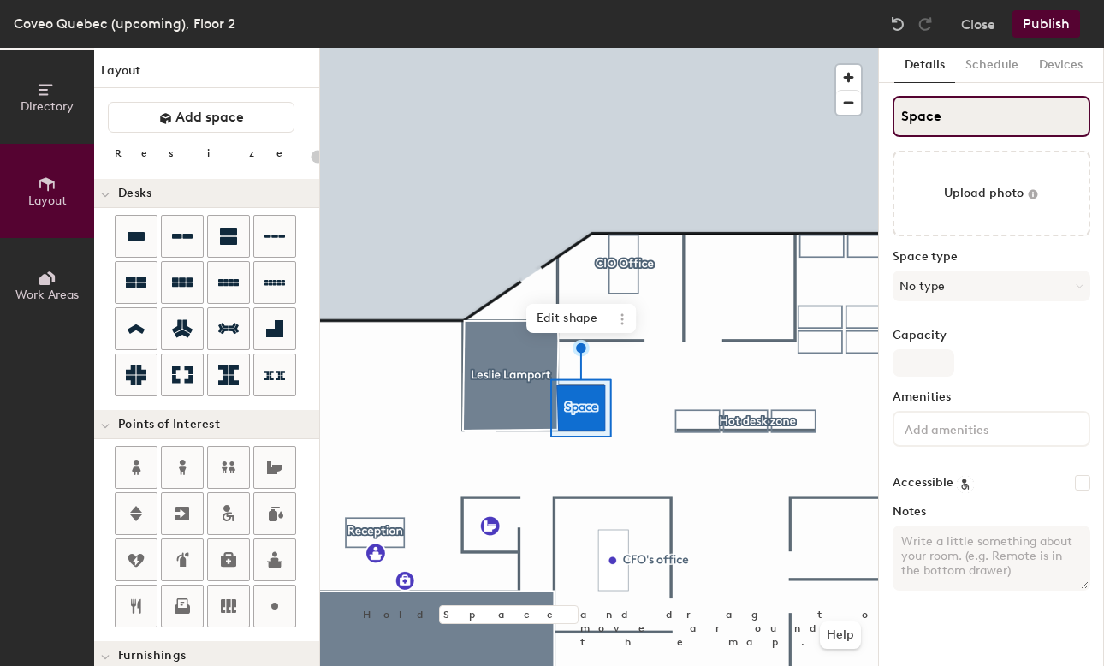
click at [947, 127] on input "Space" at bounding box center [991, 116] width 198 height 41
type input "S"
type input "20"
type input "S"
type input "20"
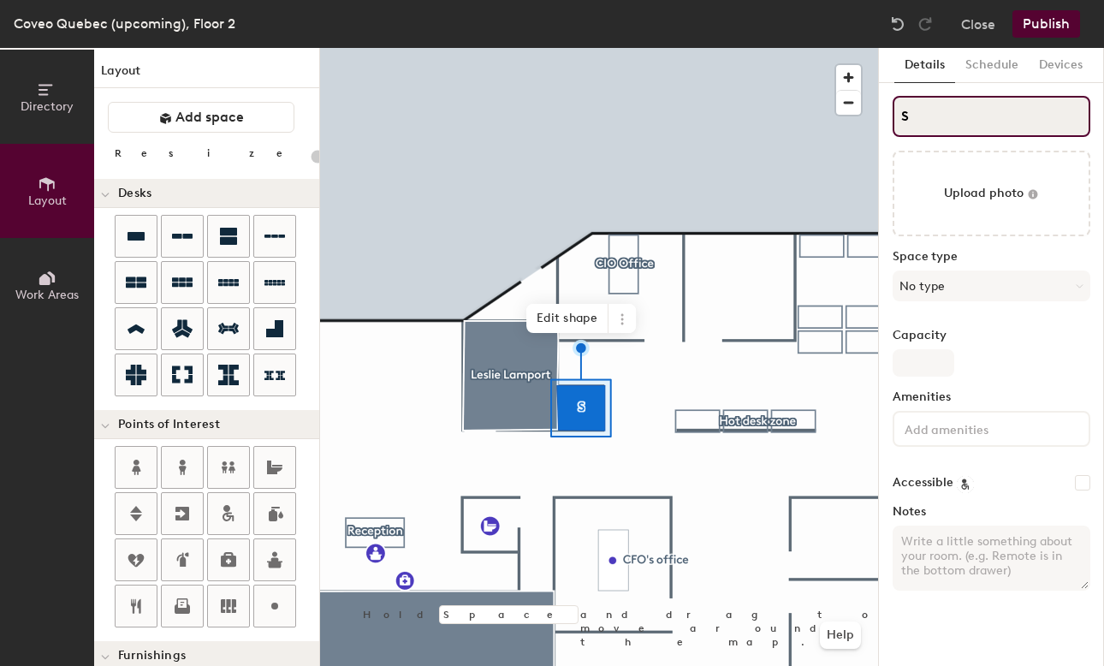
type input "SP"
type input "20"
type input "SPh"
type input "20"
type input "SPho"
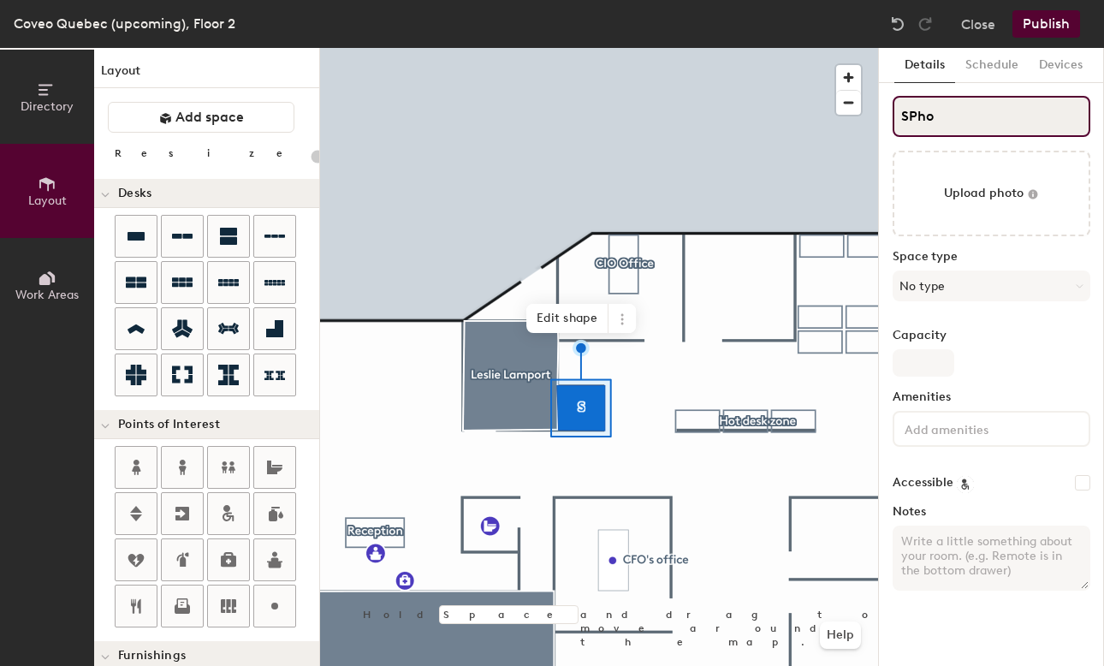
type input "20"
type input "SPhon"
type input "20"
type input "Phon"
type input "20"
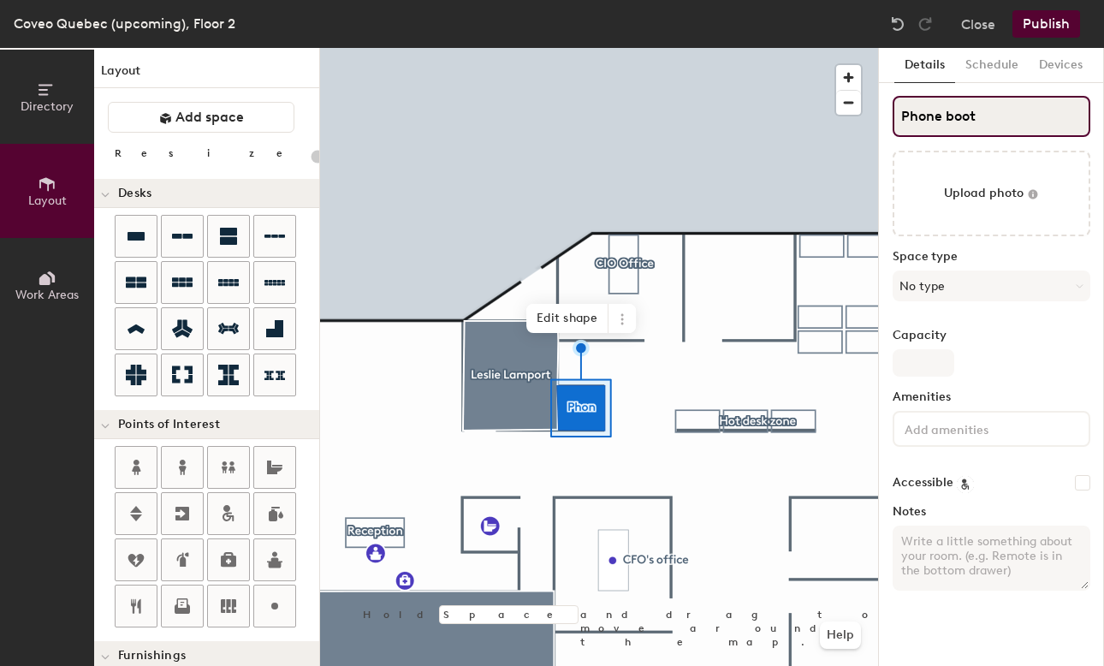
type input "Phone booth"
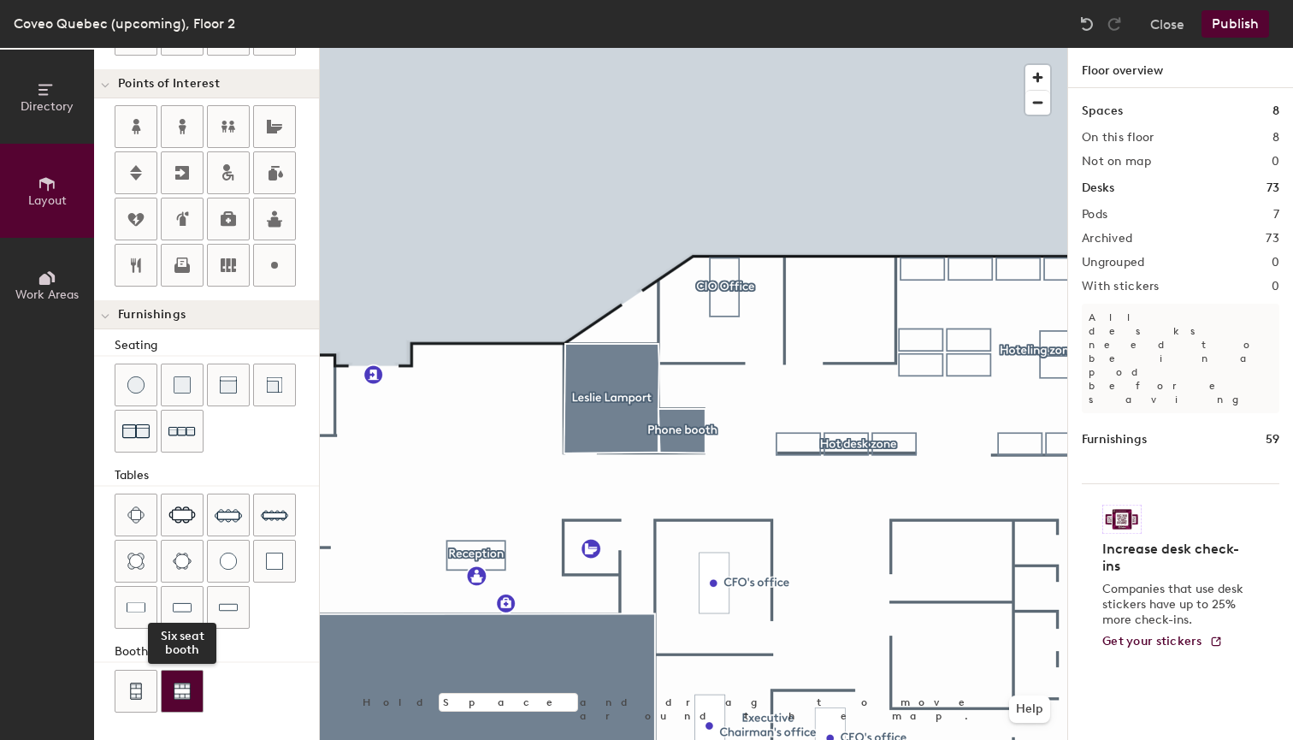
scroll to position [340, 0]
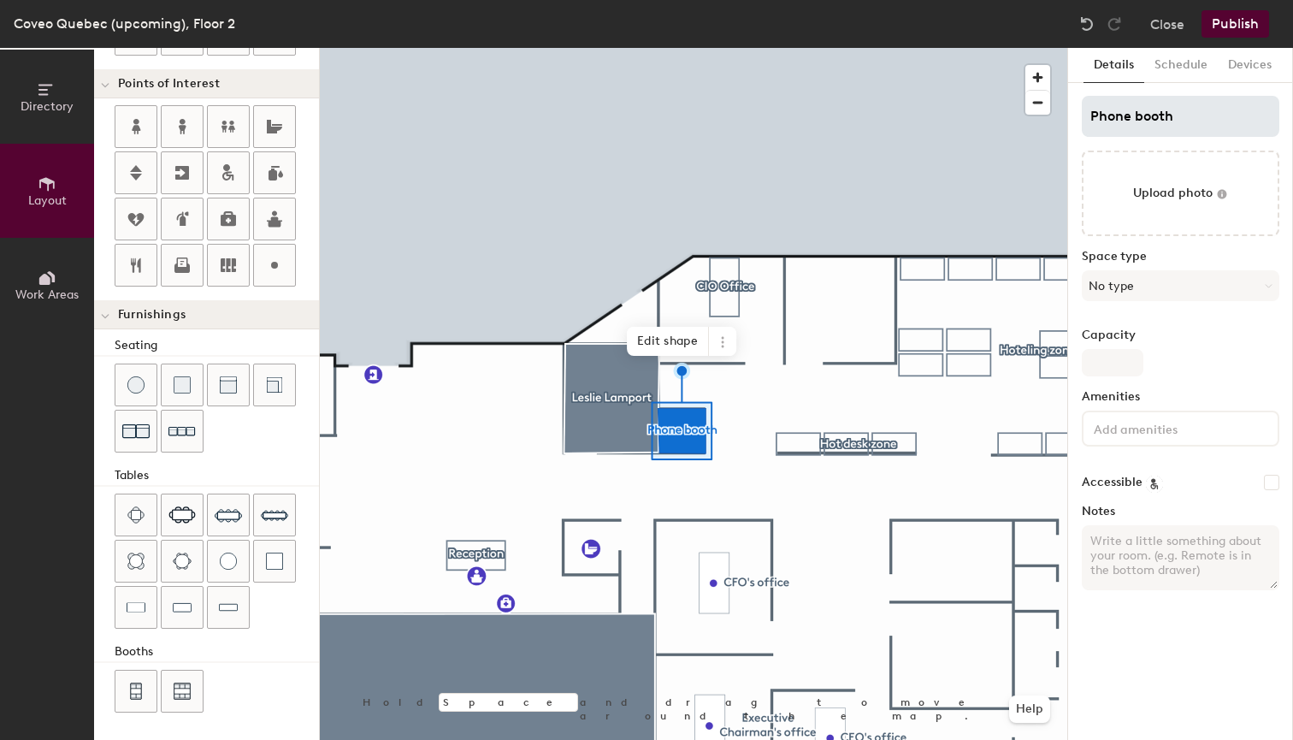
type input "20"
click at [1103, 118] on input "Phone booth" at bounding box center [1181, 116] width 198 height 41
type input "Phone booth"
type input "20"
type input "Phone booth 2-"
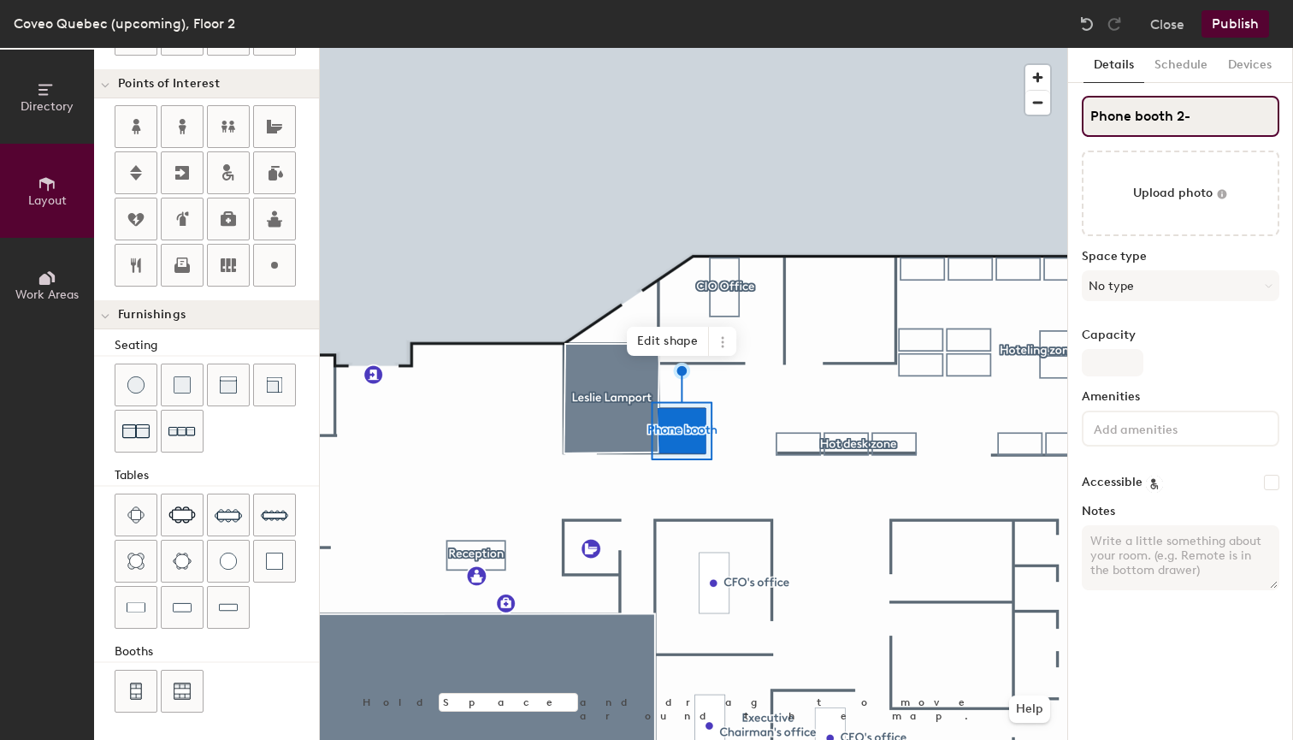
type input "20"
type input "Phone booth 2-2"
type input "20"
type input "Phone booth 2-2-"
type input "20"
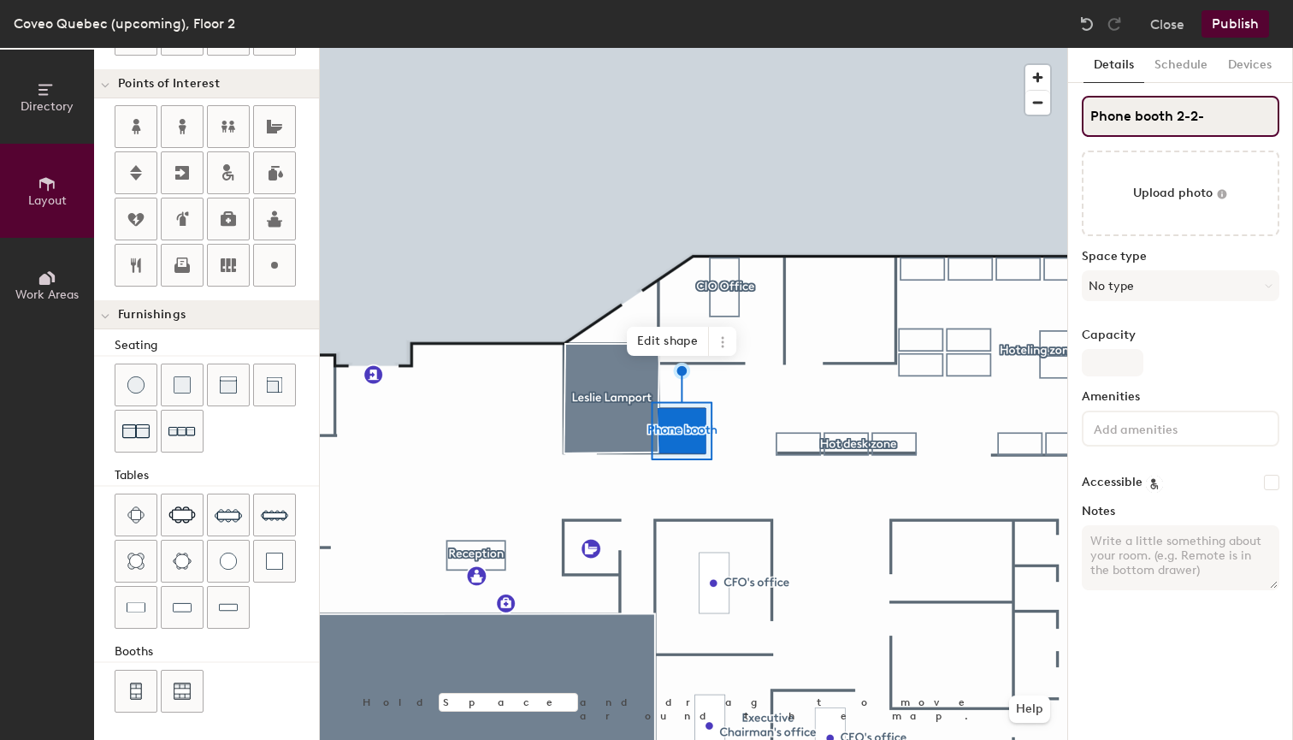
type input "Phone booth 2-2-1"
type input "20"
click at [1103, 118] on input "Phone booth 2-2-1" at bounding box center [1181, 116] width 198 height 41
type input "Phone booth QB2-2-1"
type input "20"
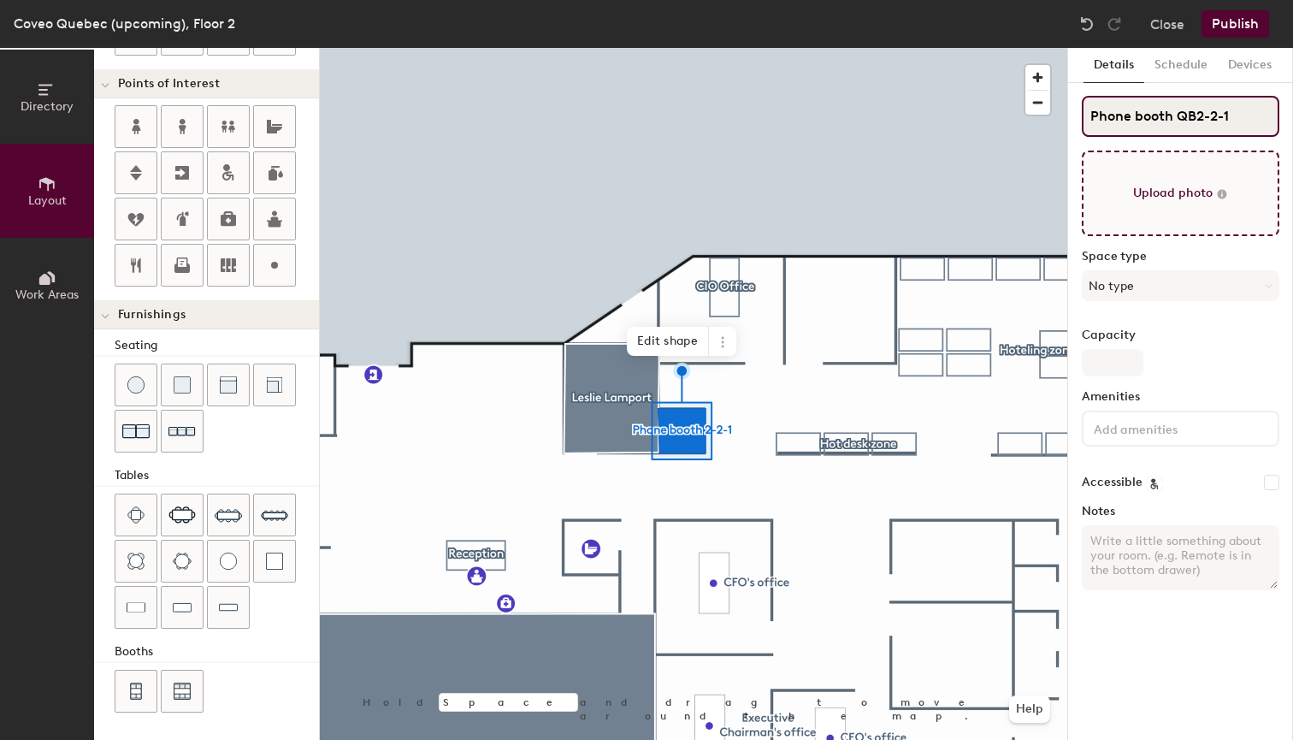
type input "Phone booth QBC2-2-1"
type input "20"
type input "Phone booth QBC 2-2-1"
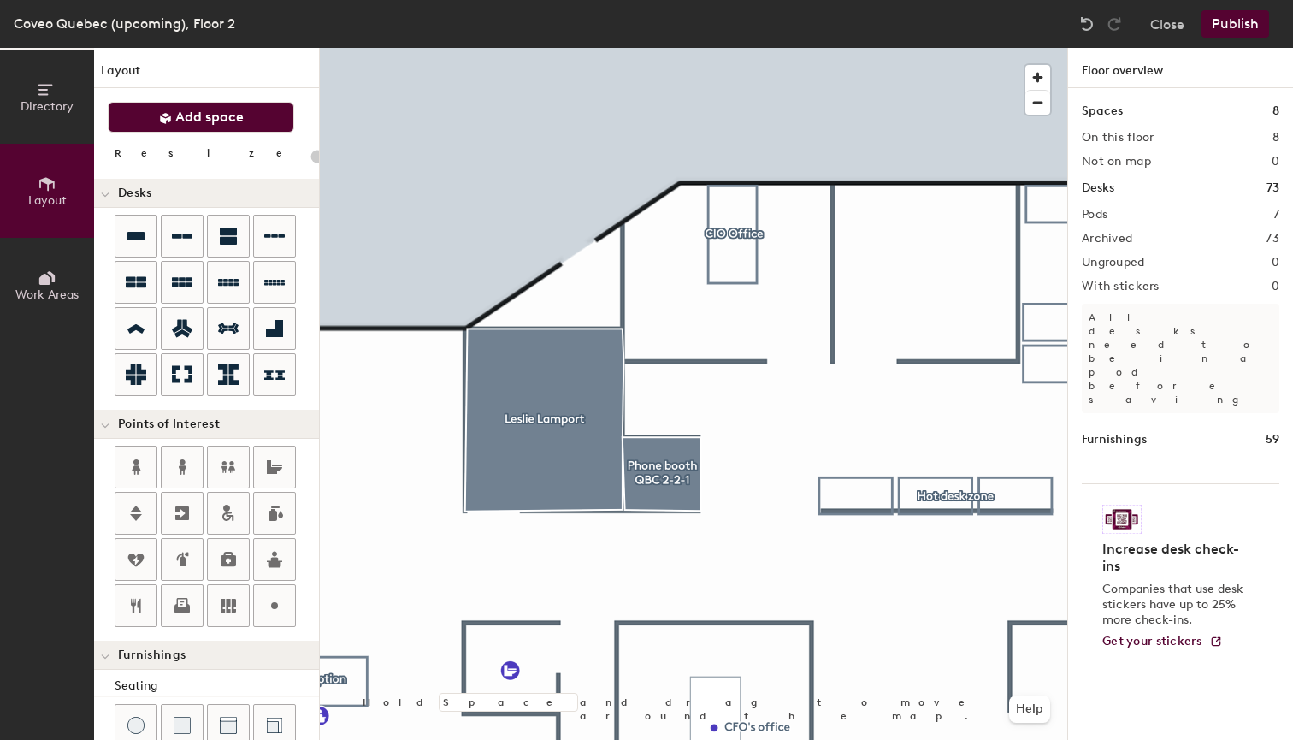
scroll to position [0, 0]
click at [204, 117] on span "Add space" at bounding box center [209, 117] width 68 height 17
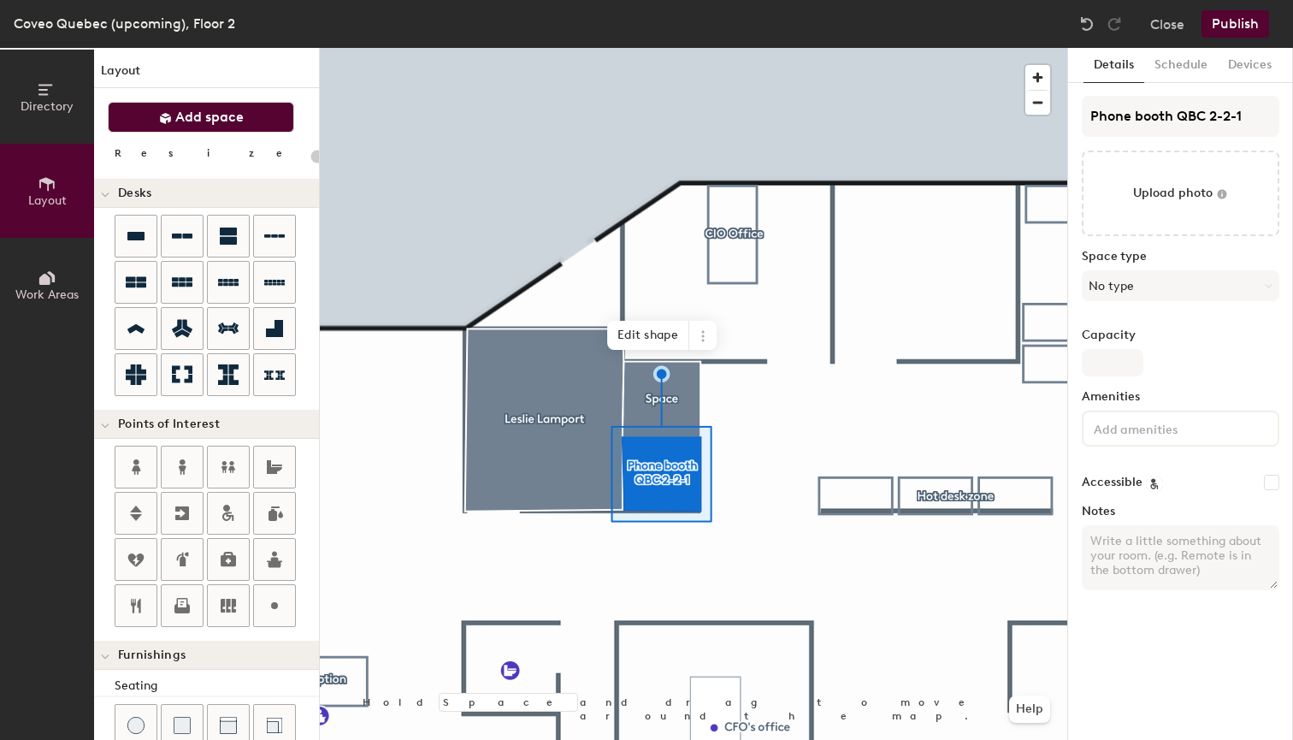
type input "20"
click at [646, 325] on span "Edit shape" at bounding box center [648, 335] width 82 height 29
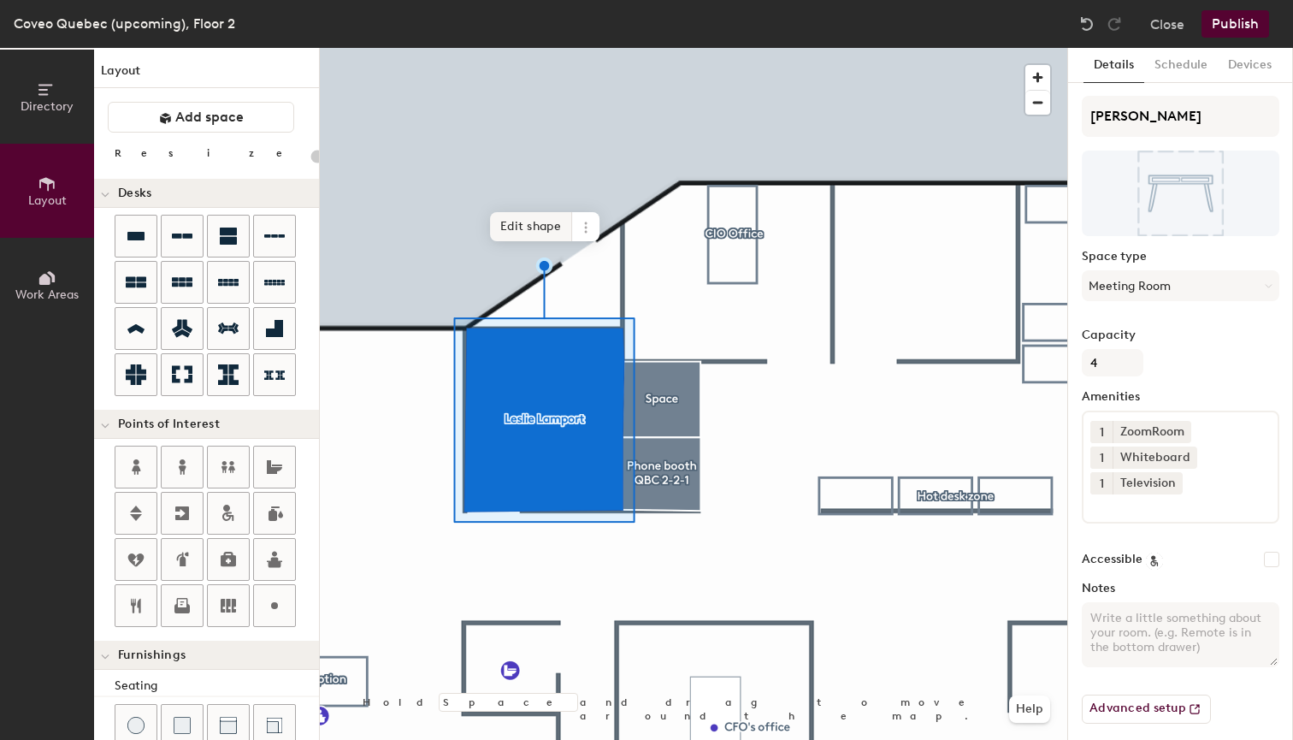
click at [523, 234] on span "Edit shape" at bounding box center [531, 226] width 82 height 29
click at [533, 220] on span "Edit shape" at bounding box center [531, 226] width 82 height 29
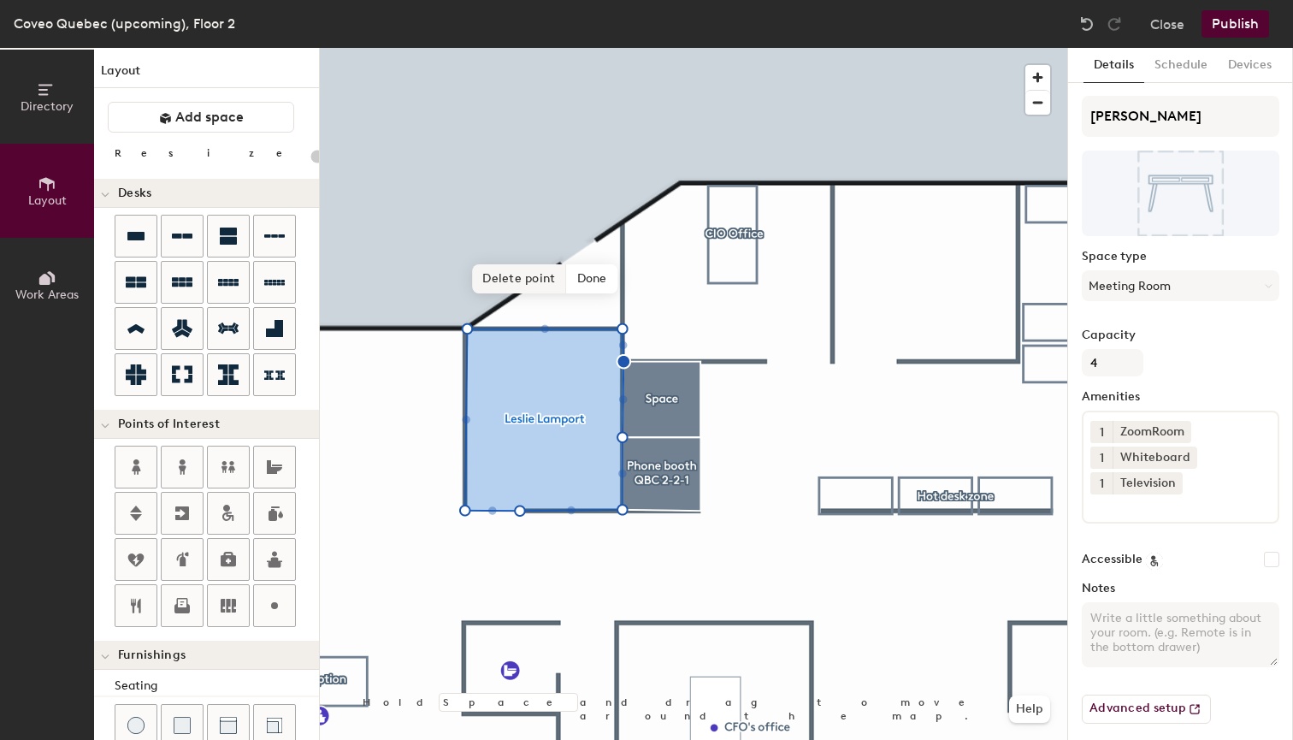
click at [515, 278] on span "Delete point" at bounding box center [519, 278] width 94 height 29
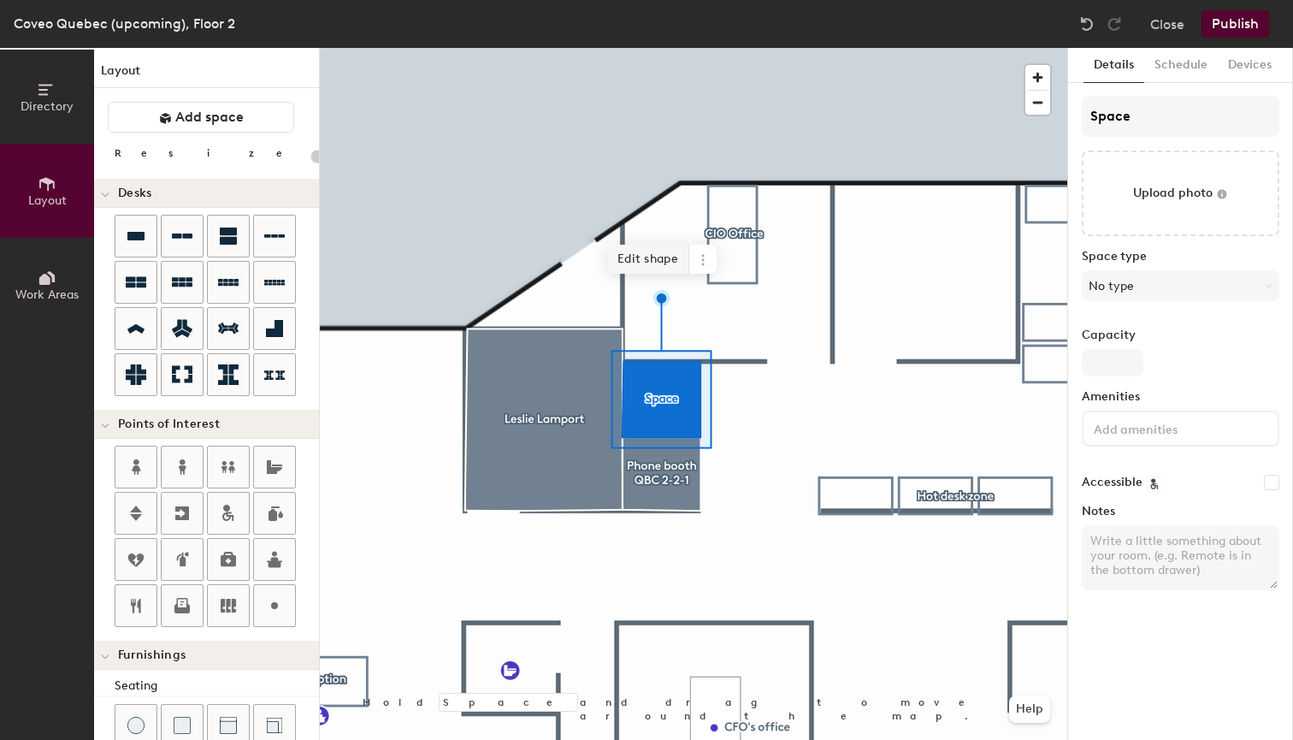
click at [627, 255] on span "Edit shape" at bounding box center [648, 259] width 82 height 29
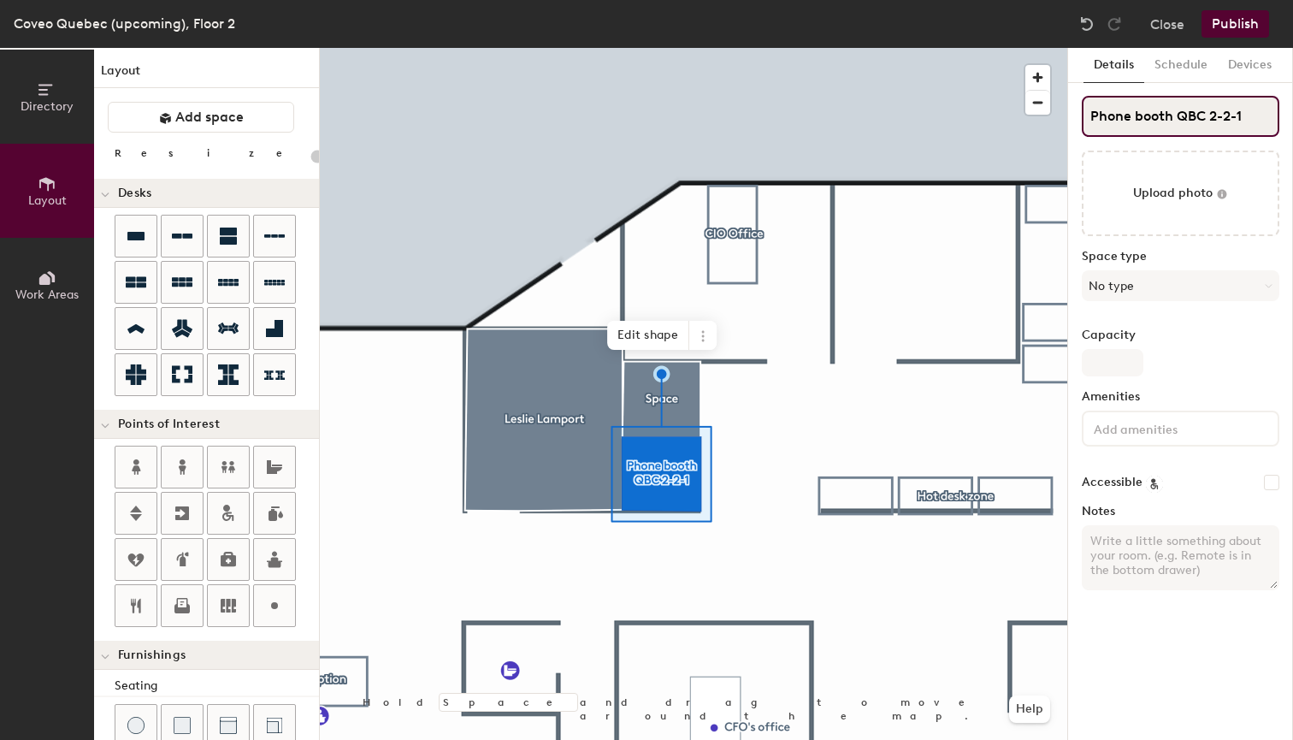
drag, startPoint x: 1245, startPoint y: 120, endPoint x: 1103, endPoint y: 107, distance: 142.6
click at [1103, 107] on input "Phone booth QBC 2-2-1" at bounding box center [1181, 116] width 198 height 41
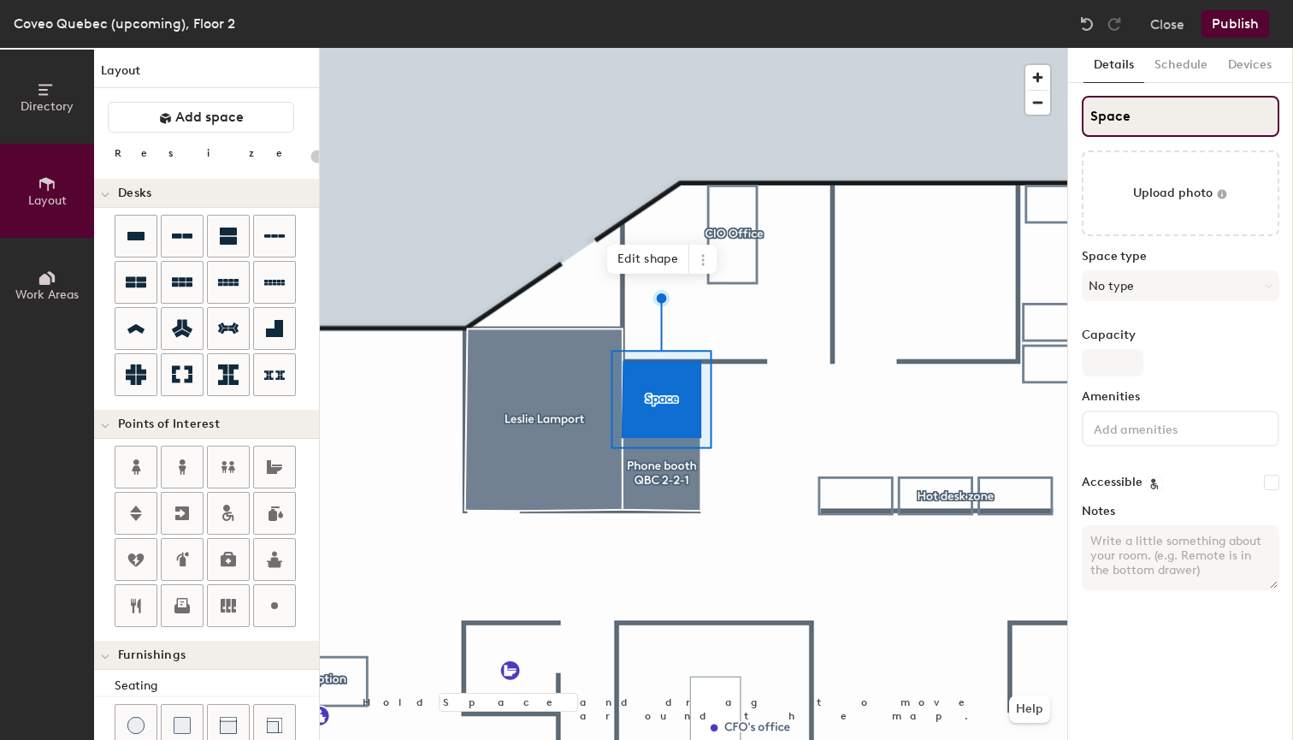
type input "20"
click at [1023, 114] on div "Directory Layout Work Areas Layout Add space Resize Desks Points of Interest Fu…" at bounding box center [646, 394] width 1293 height 692
paste input "Phone booth QBC 2-2-1"
type input "Phone booth QBC 2-2-1"
type input "20"
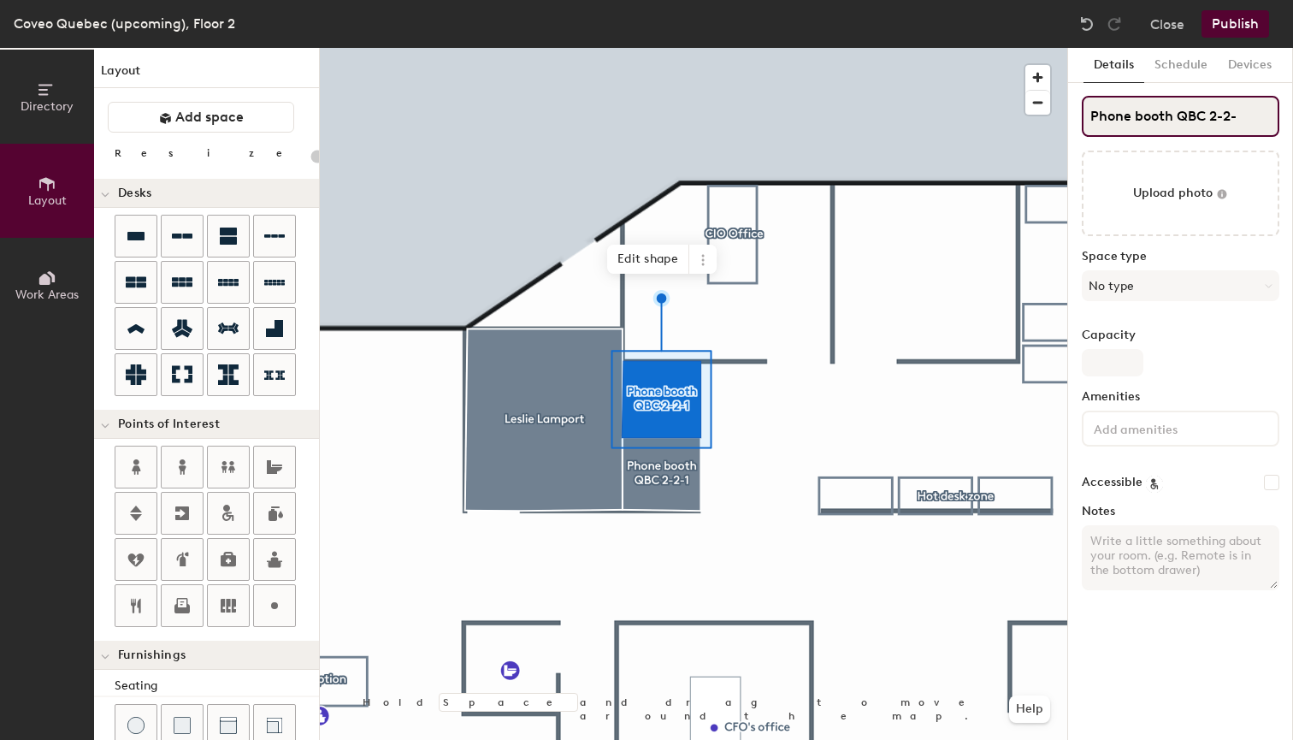
type input "Phone booth QBC 2-2-2"
type input "20"
type input "Phone booth QBC 2-2-2"
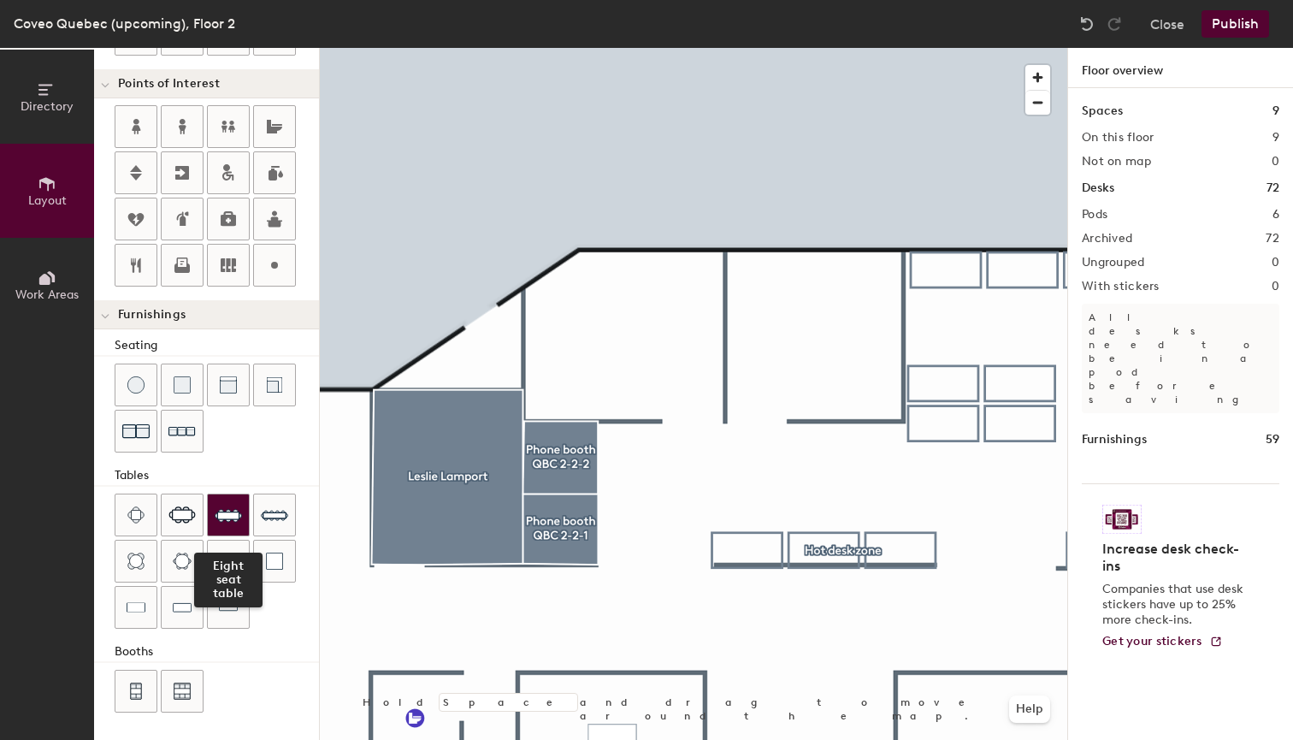
scroll to position [340, 0]
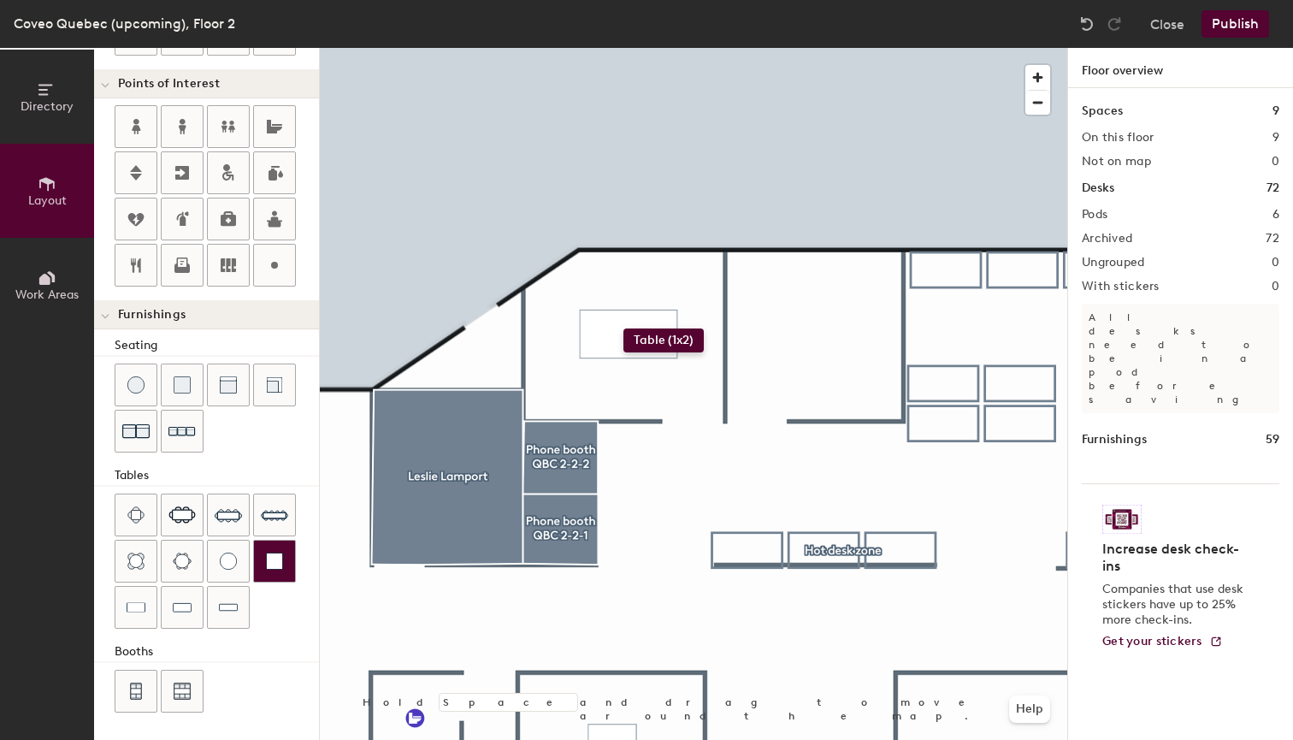
click at [624, 329] on div "Directory Layout Work Areas Layout Add space Resize Desks Points of Interest Fu…" at bounding box center [646, 394] width 1293 height 692
click at [624, 340] on div "Directory Layout Work Areas Layout Add space Resize Desks Points of Interest Fu…" at bounding box center [646, 394] width 1293 height 692
type input "20"
type input "IT VP's office"
click at [686, 378] on span "Done" at bounding box center [679, 378] width 50 height 29
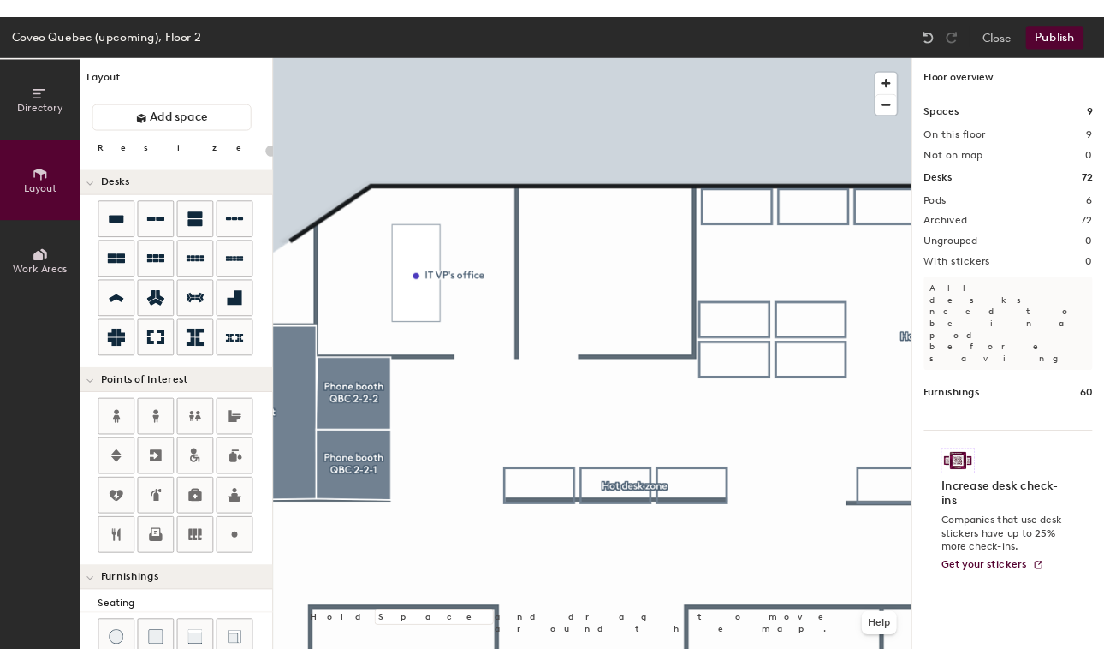
scroll to position [0, 0]
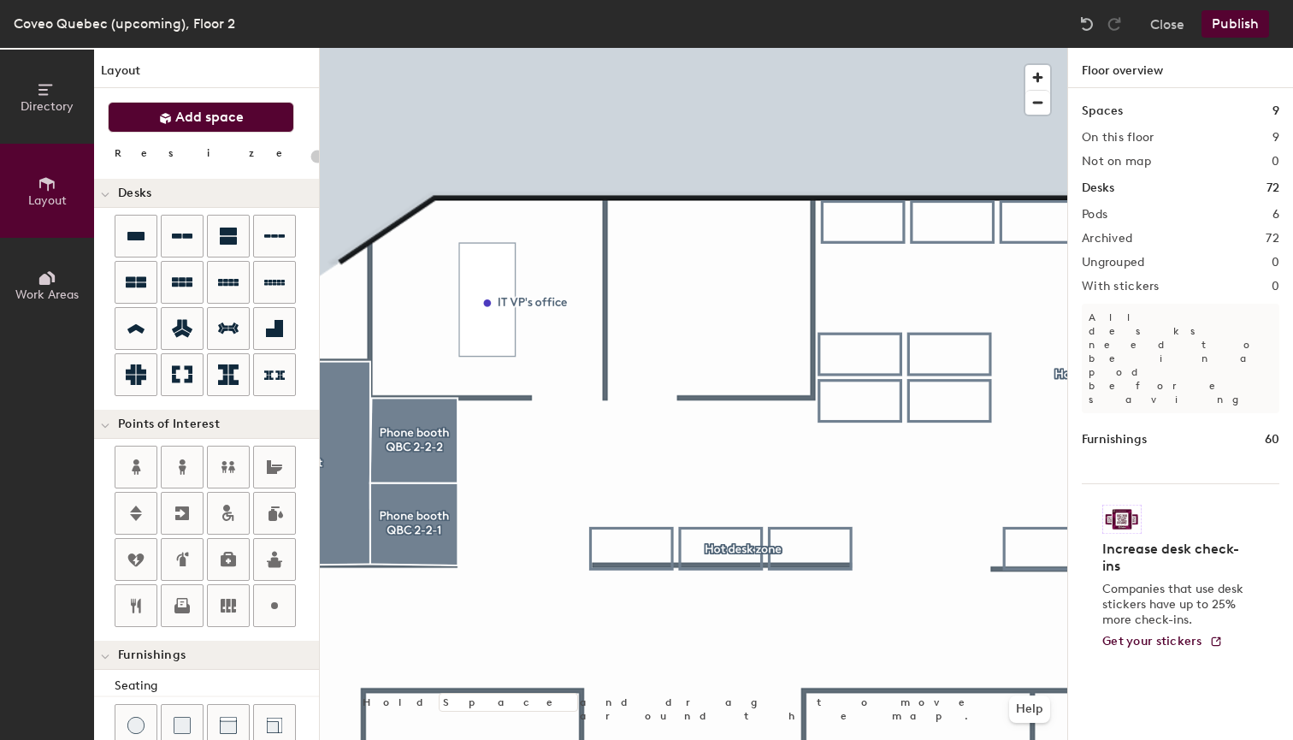
click at [212, 121] on span "Add space" at bounding box center [209, 117] width 68 height 17
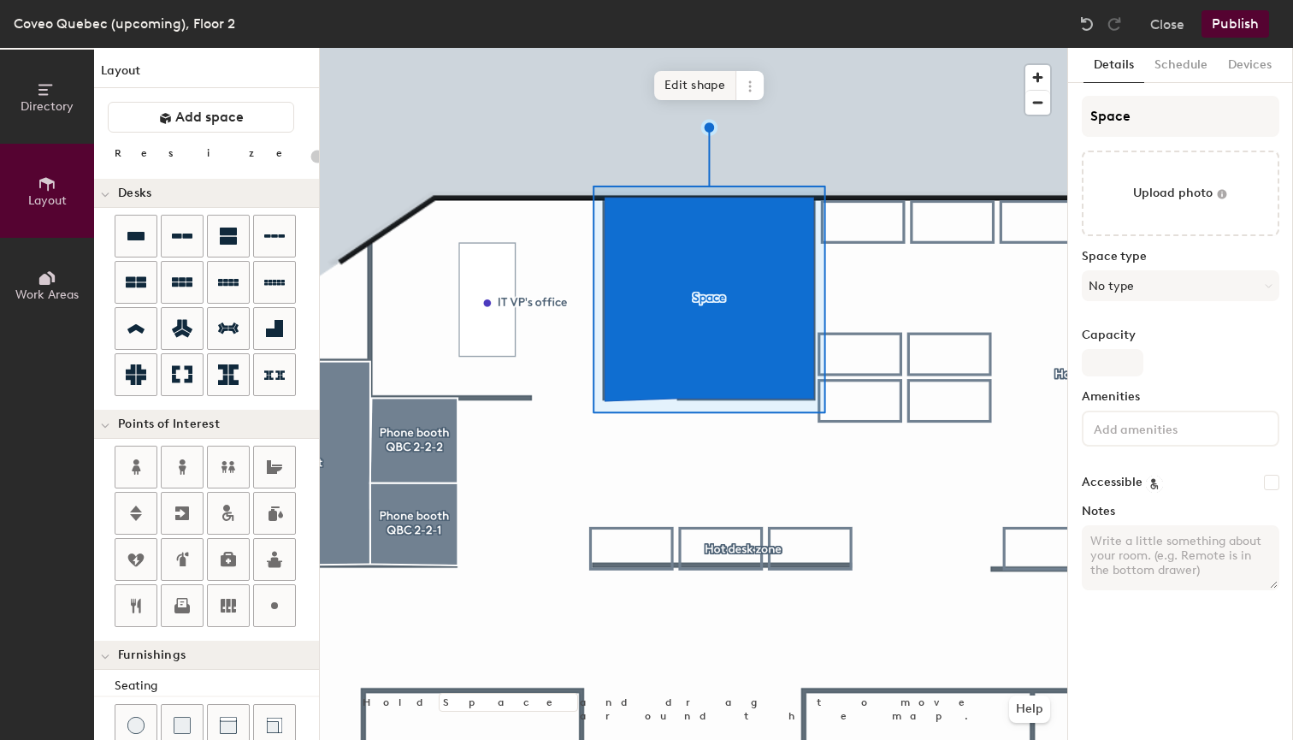
click at [701, 80] on span "Edit shape" at bounding box center [695, 85] width 82 height 29
type input "20"
click at [1176, 131] on input "Space" at bounding box center [1181, 116] width 198 height 41
type input "Spac"
type input "20"
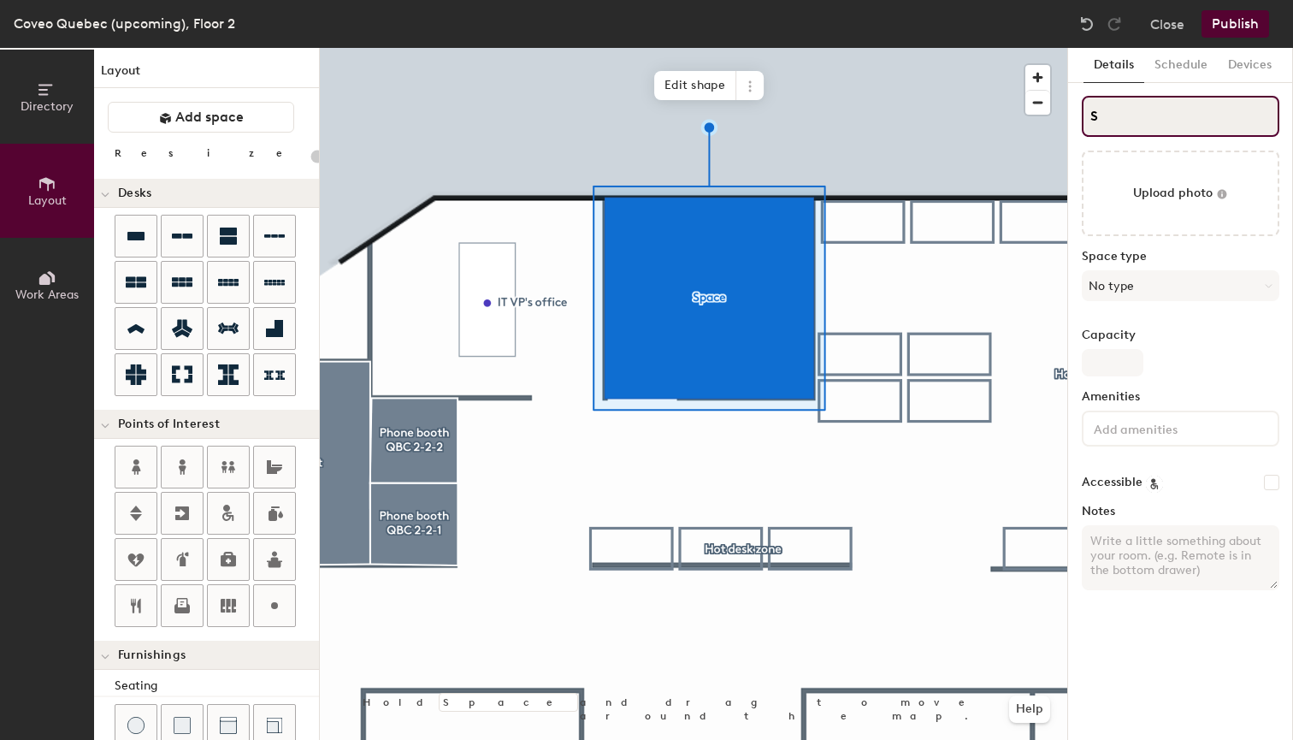
type input "S"
type input "20"
type input "SEd"
type input "20"
type input "SEdw"
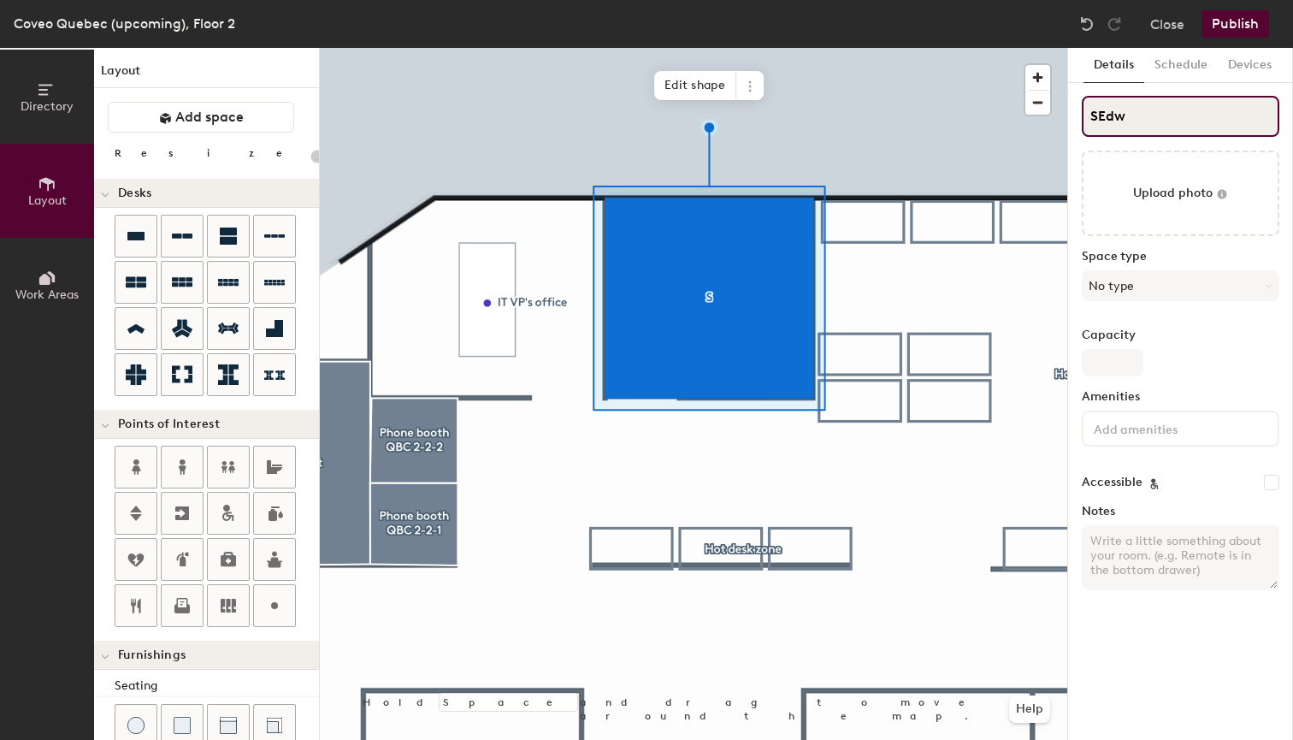
type input "20"
type input "SEdward"
type input "20"
type input "SEdward F"
type input "20"
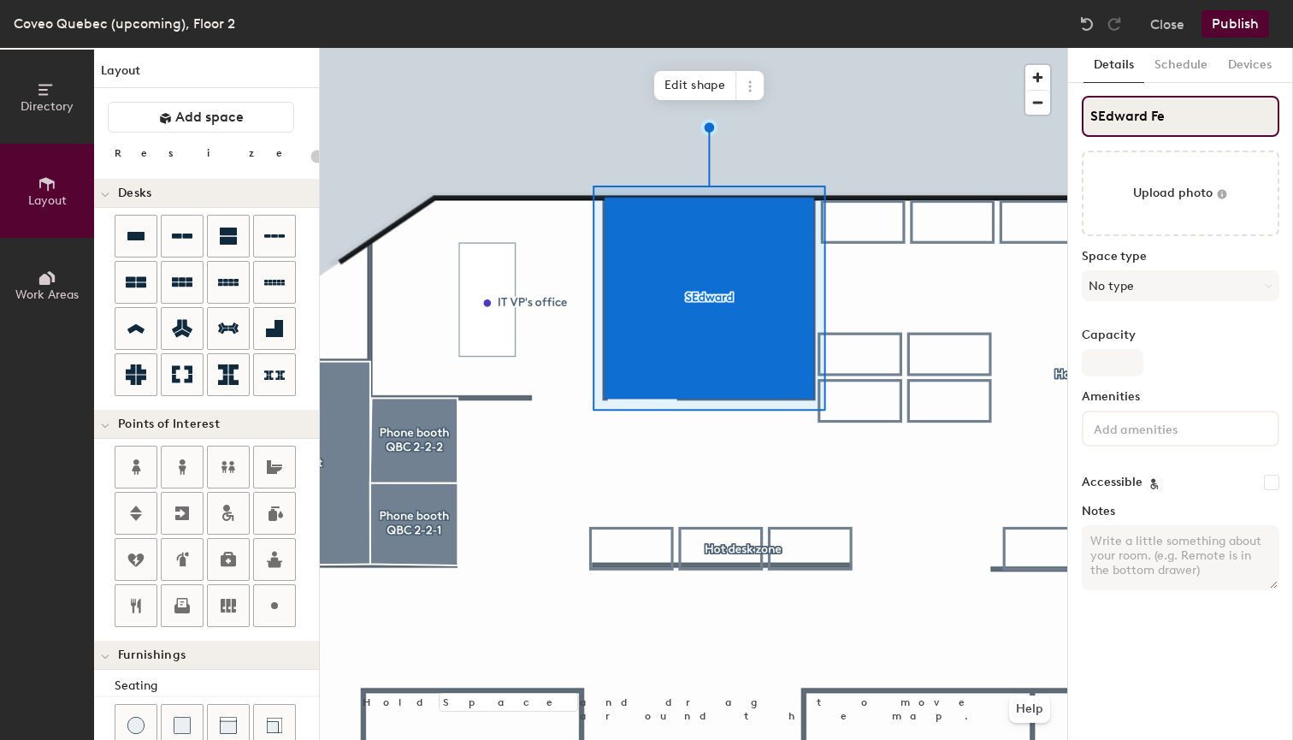
type input "SEdward Fei"
type input "20"
type input "SEdward Feig"
type input "20"
type input "SEdward Feign"
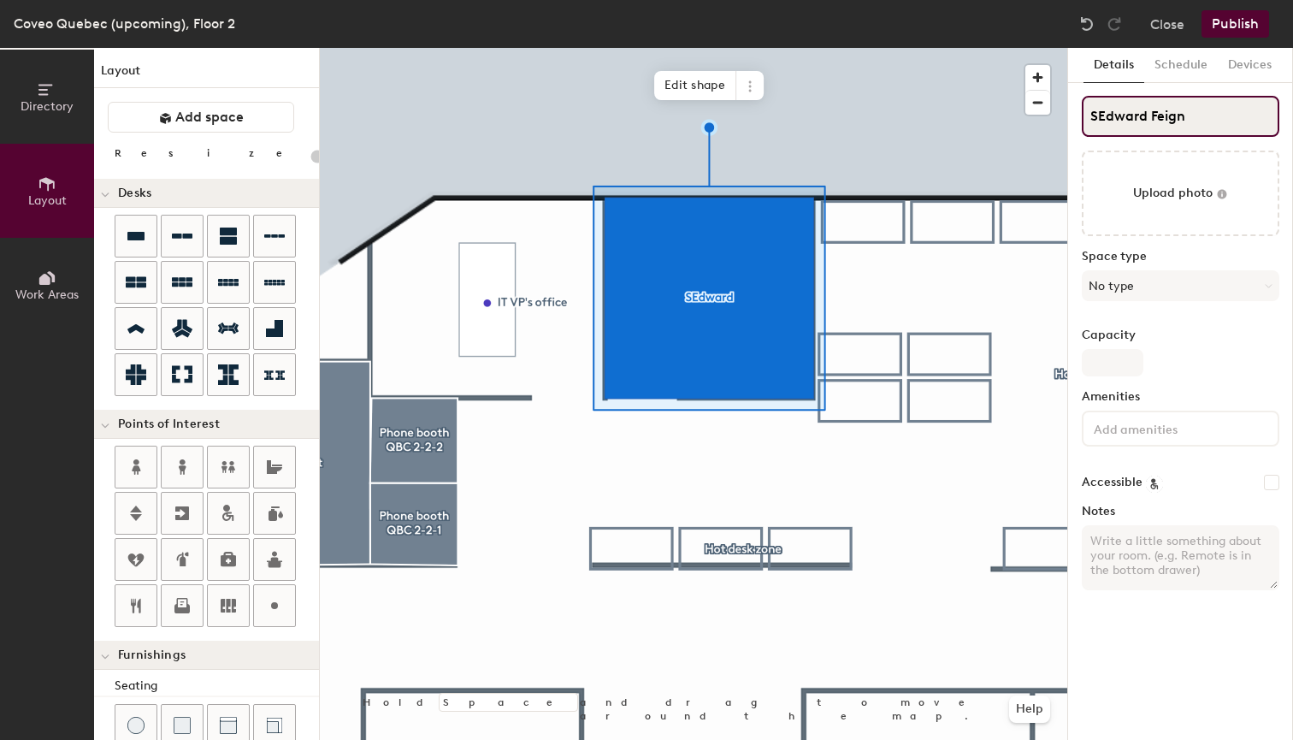
type input "20"
click at [1098, 115] on input "SEdward Feign" at bounding box center [1181, 116] width 198 height 41
type input "Edward Feign"
click at [1207, 116] on input "Edward Feign" at bounding box center [1181, 116] width 198 height 41
type input "20"
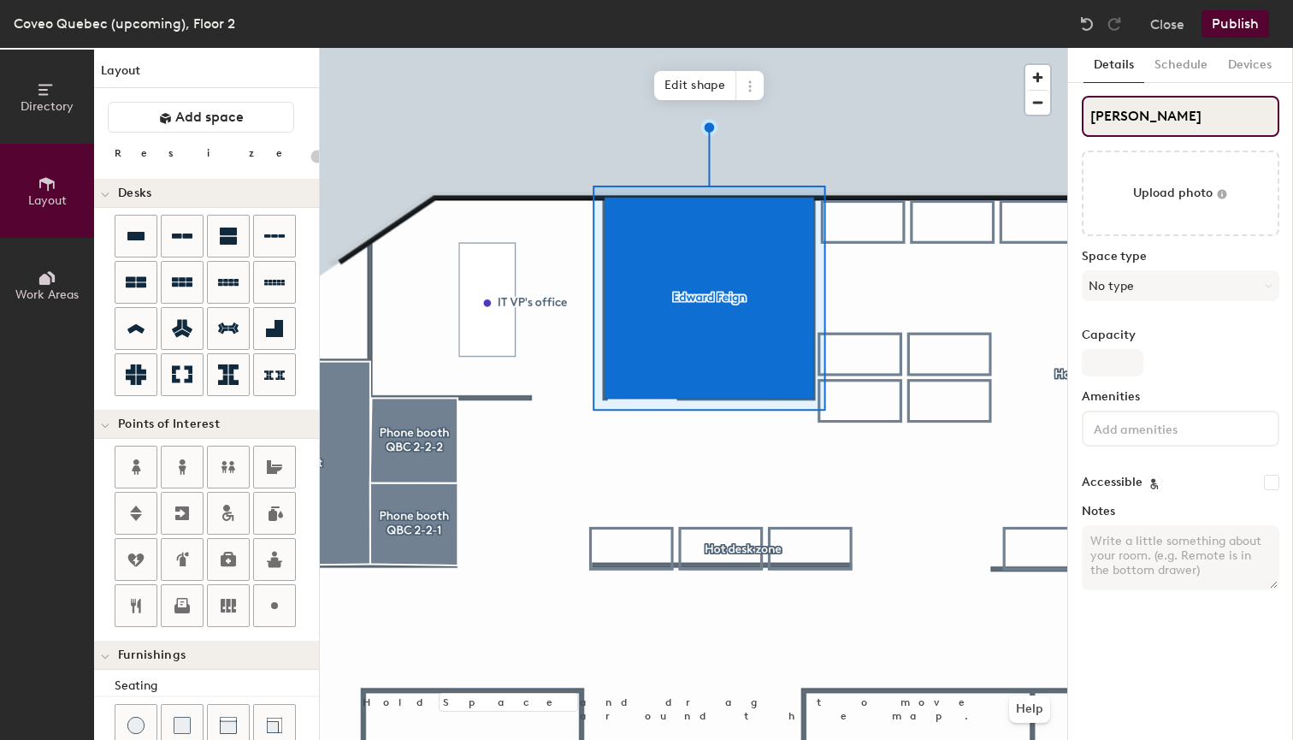
type input "Edward Feignen"
type input "20"
type input "Edward Feignenbau"
type input "20"
type input "Edward Feignenbaum"
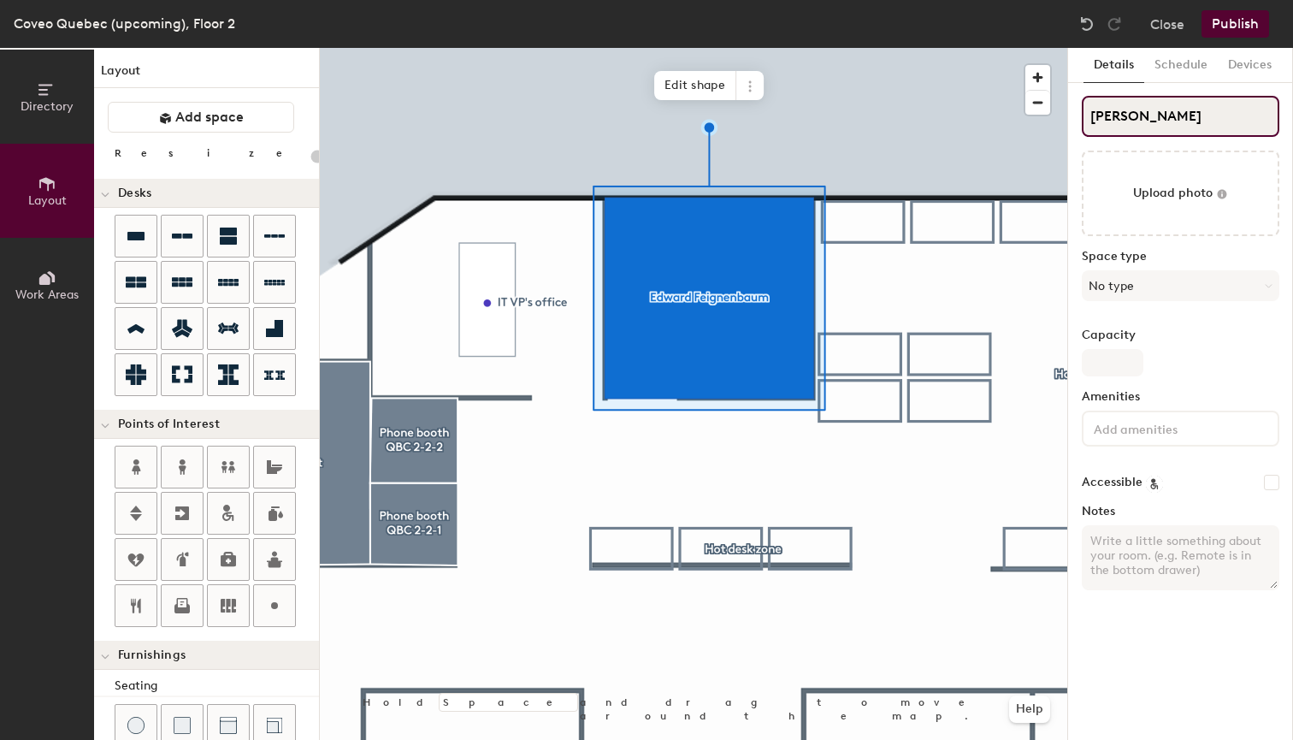
type input "20"
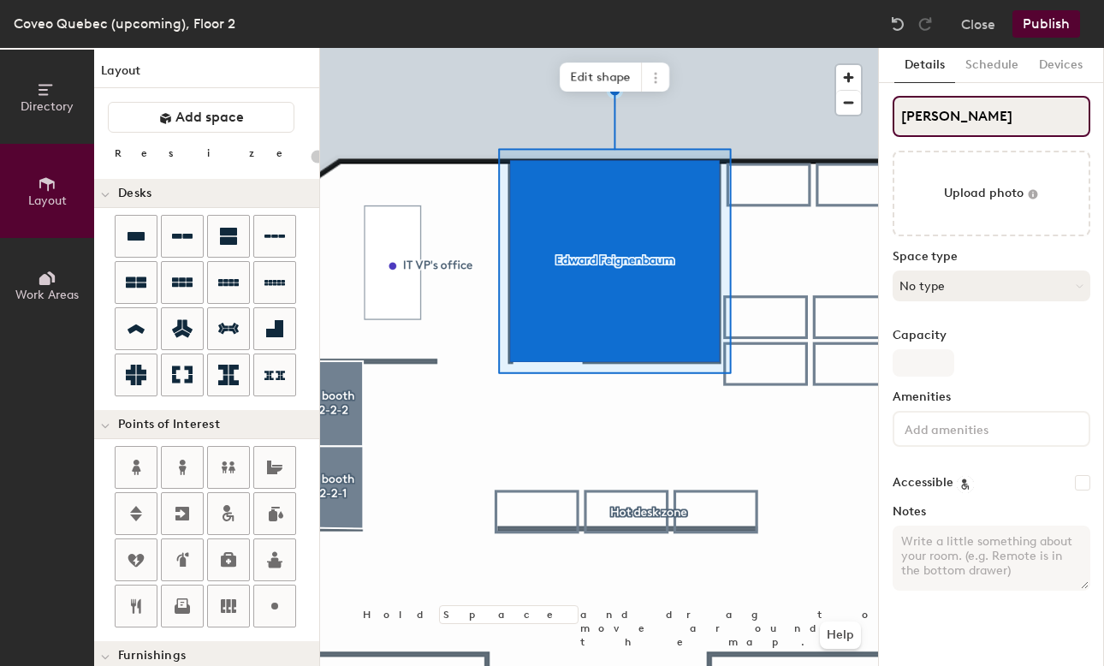
type input "[PERSON_NAME]"
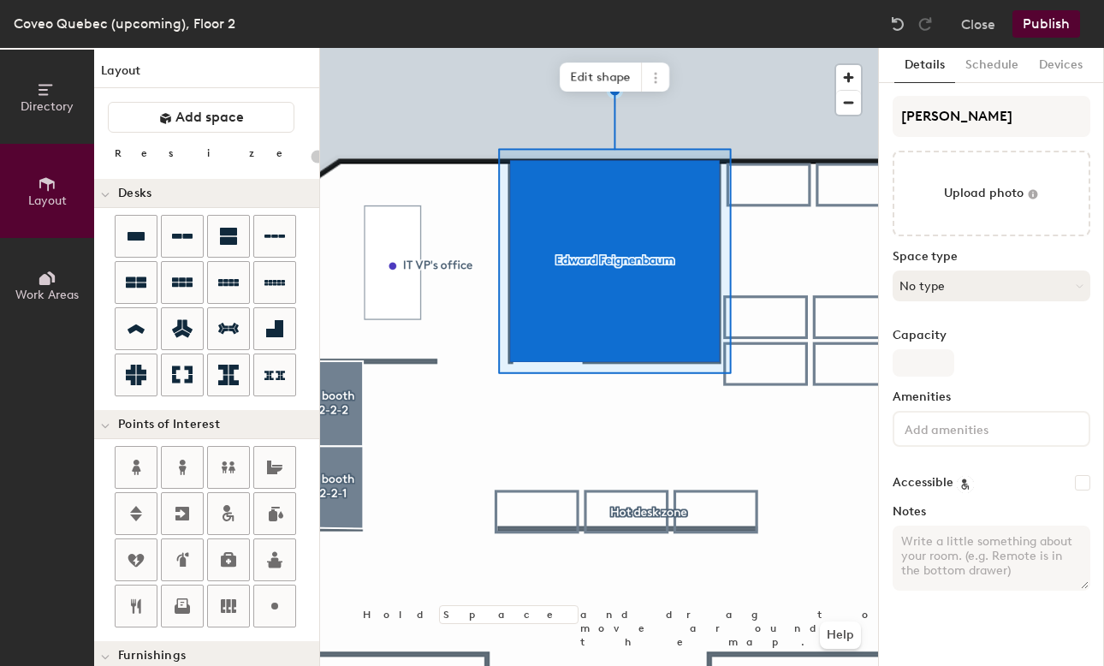
click at [940, 281] on button "No type" at bounding box center [991, 285] width 198 height 31
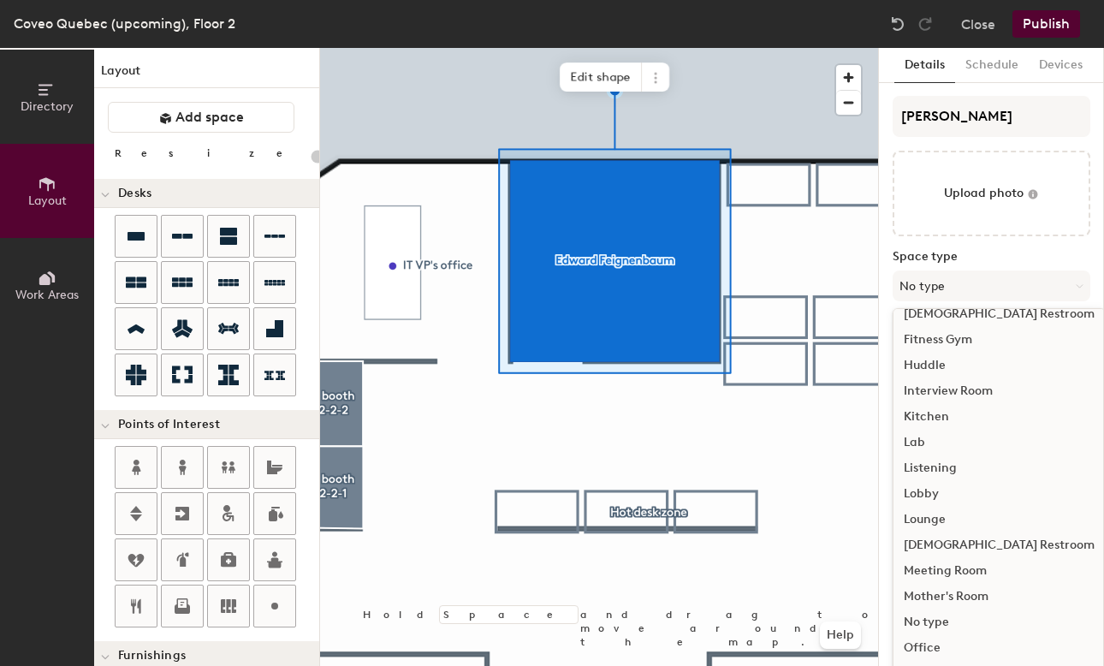
scroll to position [224, 0]
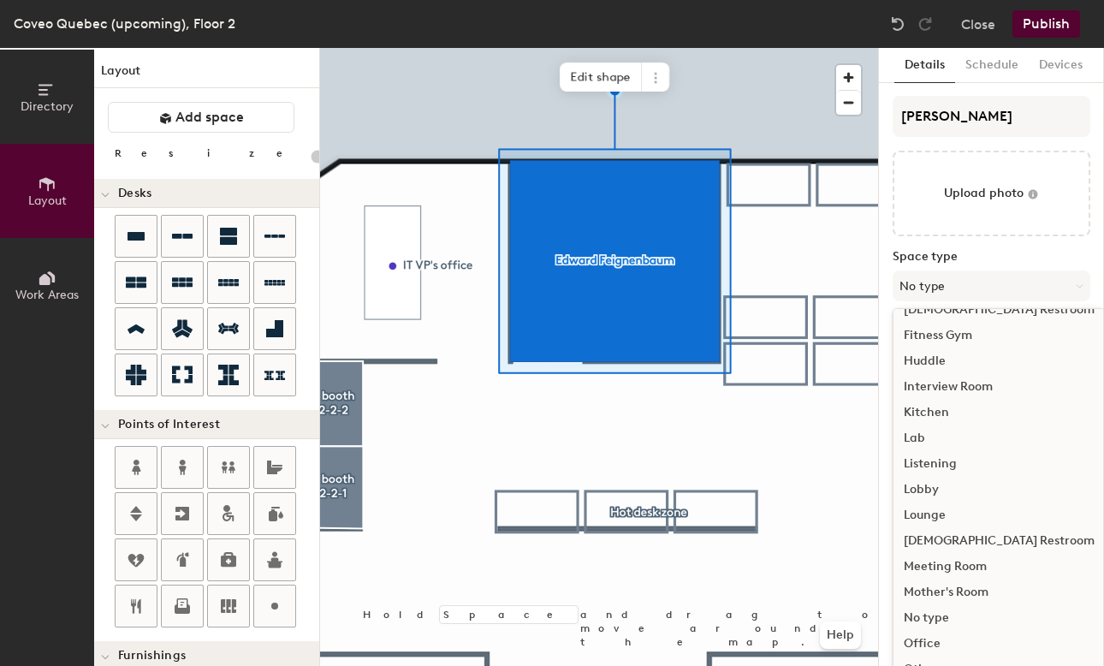
click at [958, 567] on div "Meeting Room" at bounding box center [998, 566] width 211 height 26
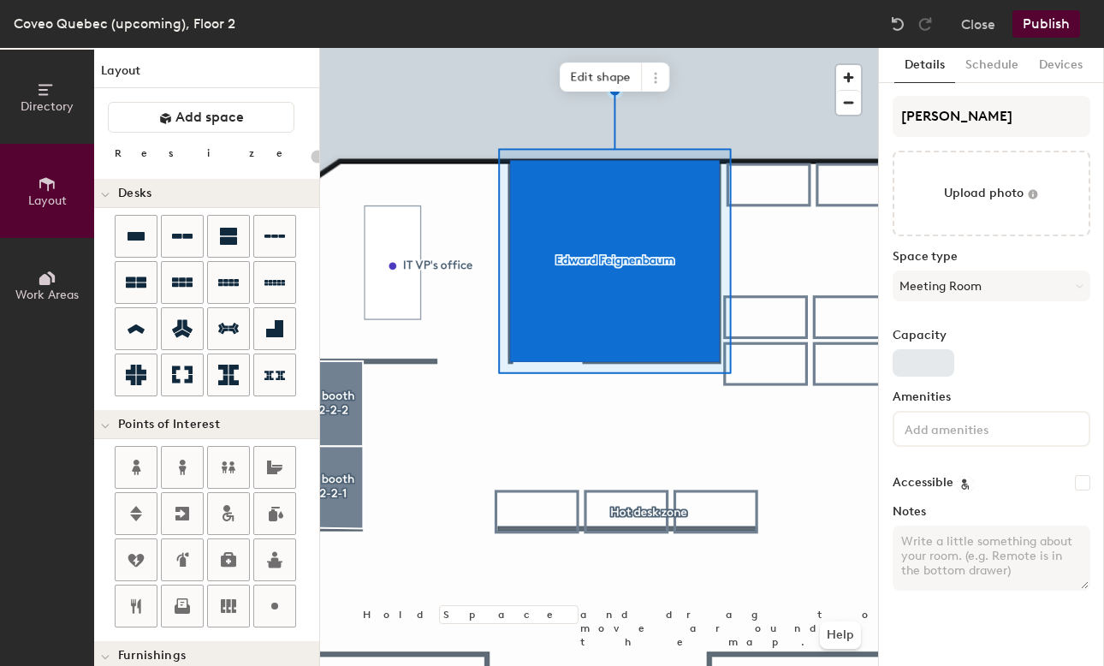
type input "20"
click at [911, 367] on input "Capacity" at bounding box center [923, 362] width 62 height 27
type input "4"
type input "20"
type input "4"
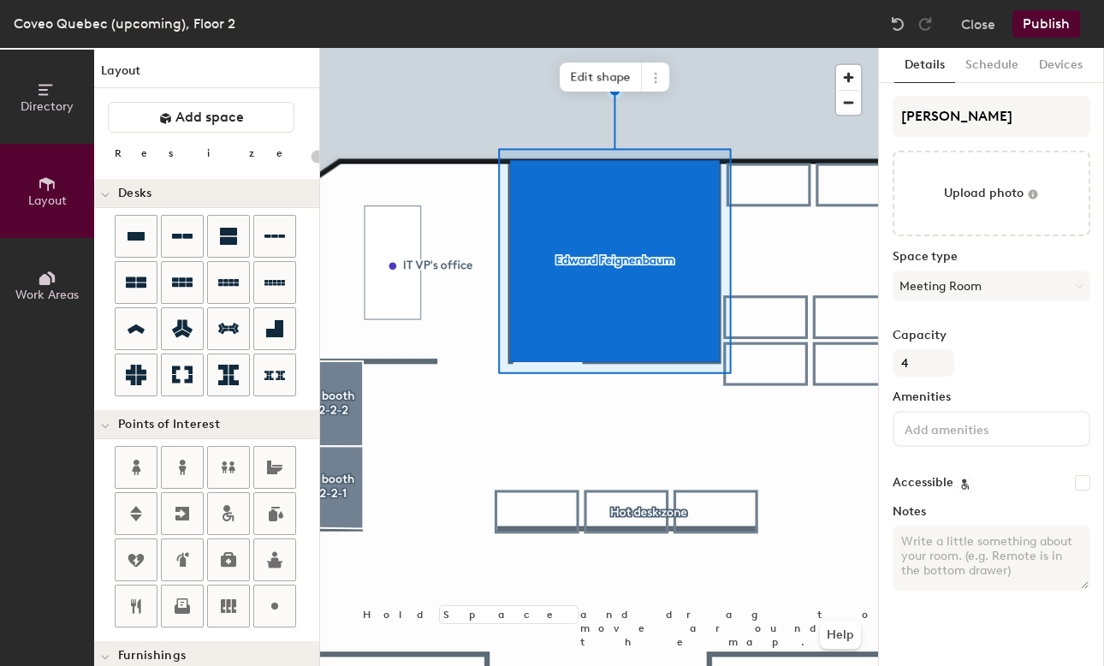
click at [935, 431] on input at bounding box center [978, 427] width 154 height 21
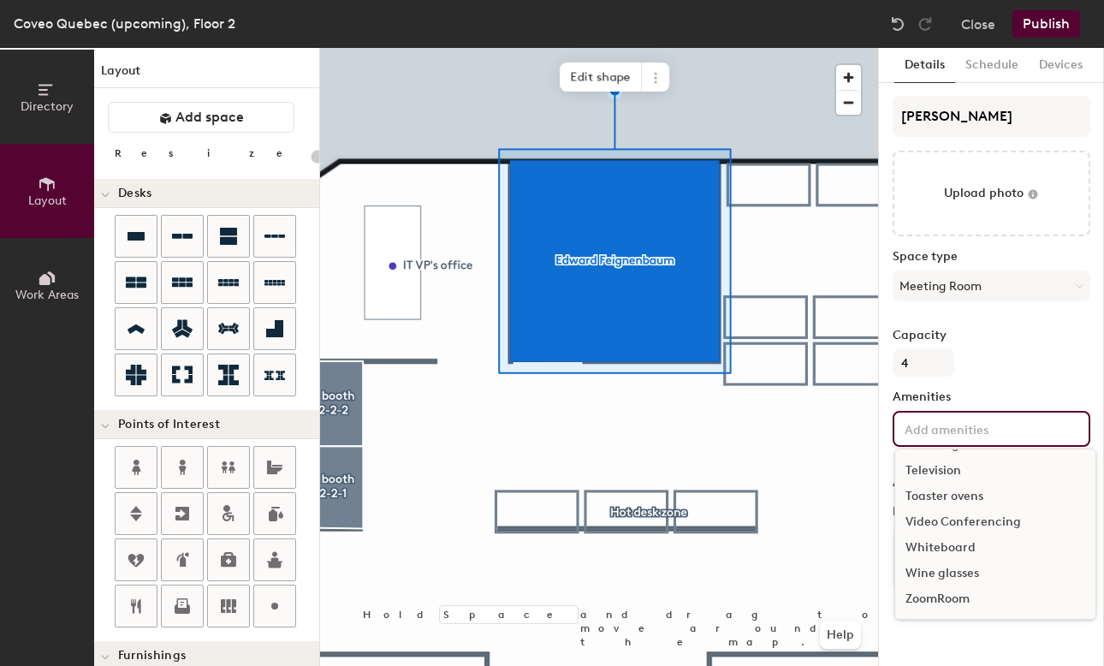
scroll to position [383, 0]
click at [947, 587] on div "ZoomRoom" at bounding box center [995, 599] width 200 height 26
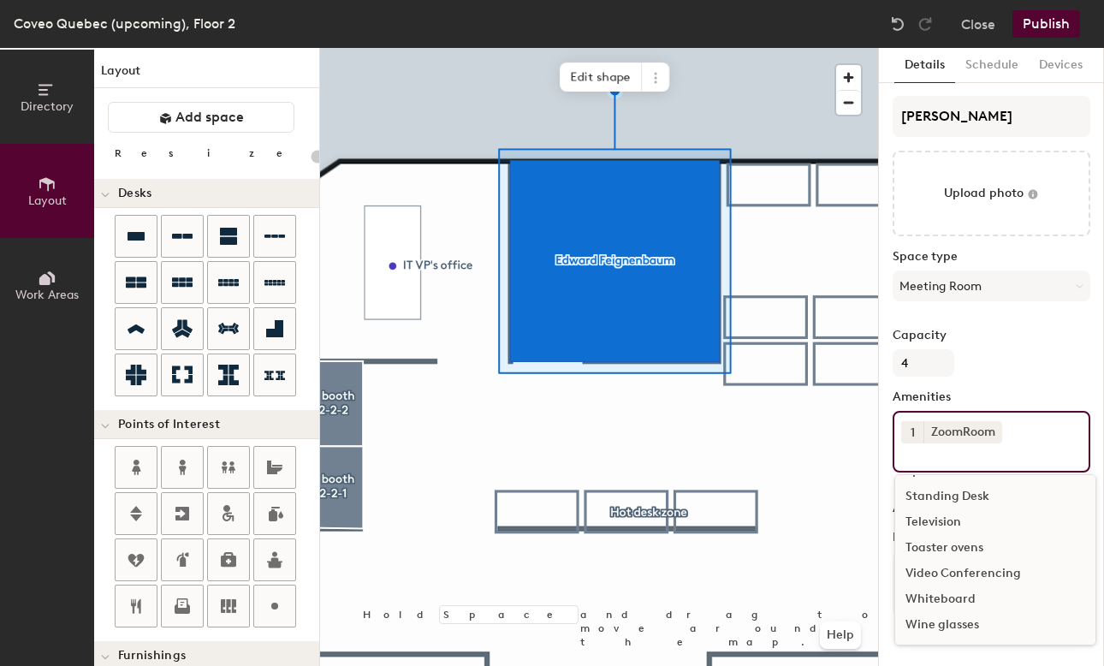
scroll to position [358, 0]
click at [934, 518] on div "Television" at bounding box center [995, 522] width 200 height 26
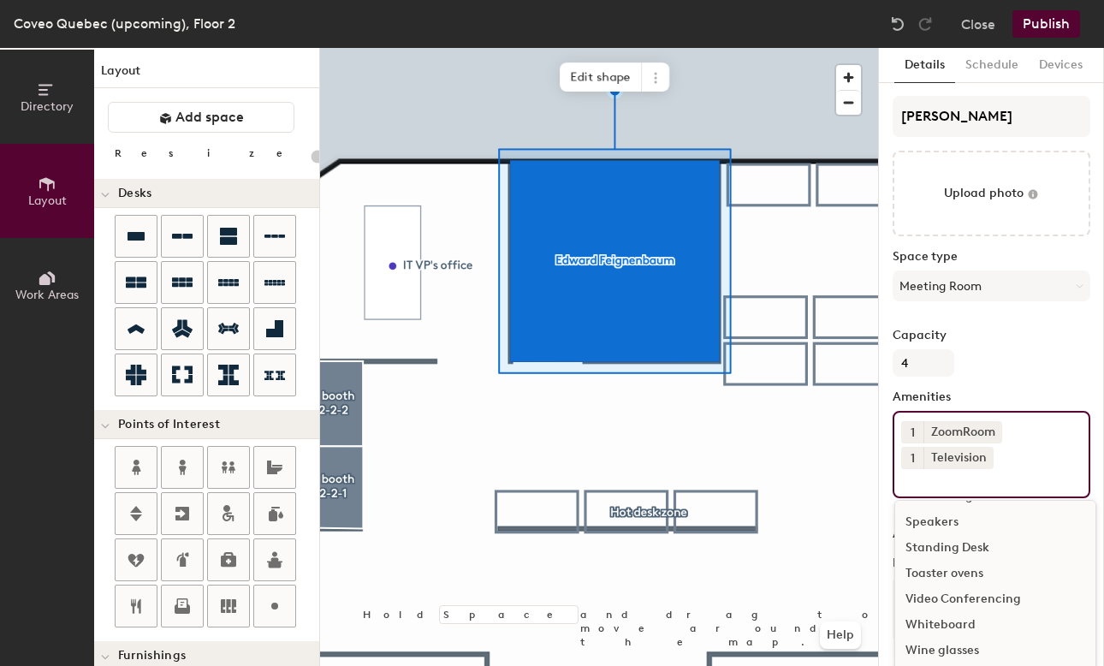
scroll to position [332, 0]
click at [1018, 365] on div "Capacity 4" at bounding box center [991, 353] width 198 height 48
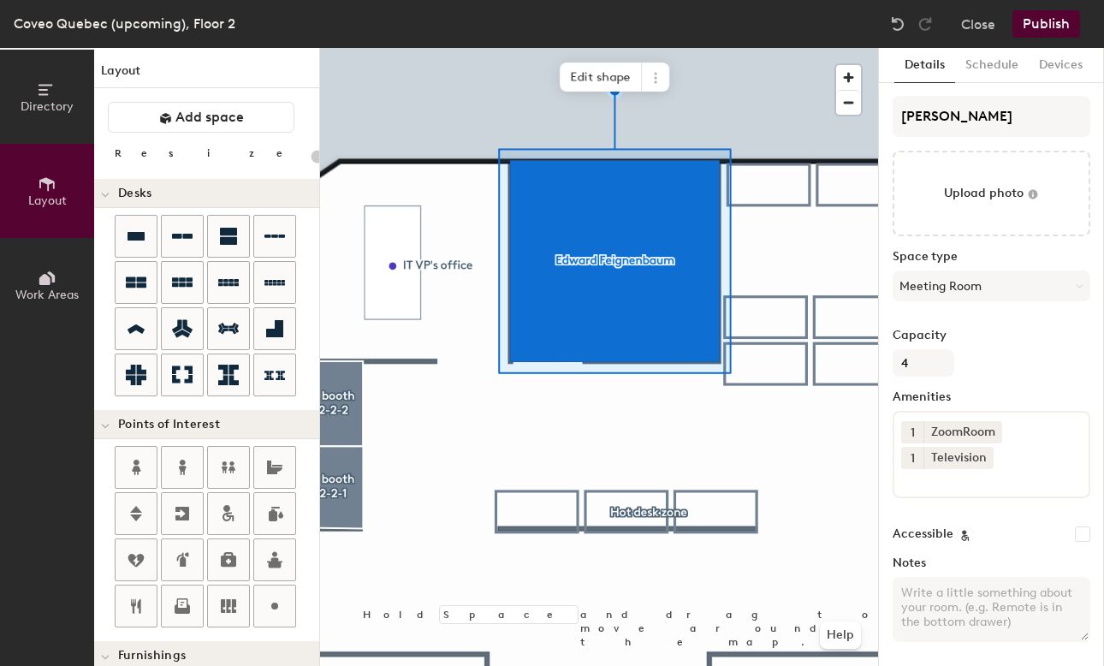
scroll to position [0, 0]
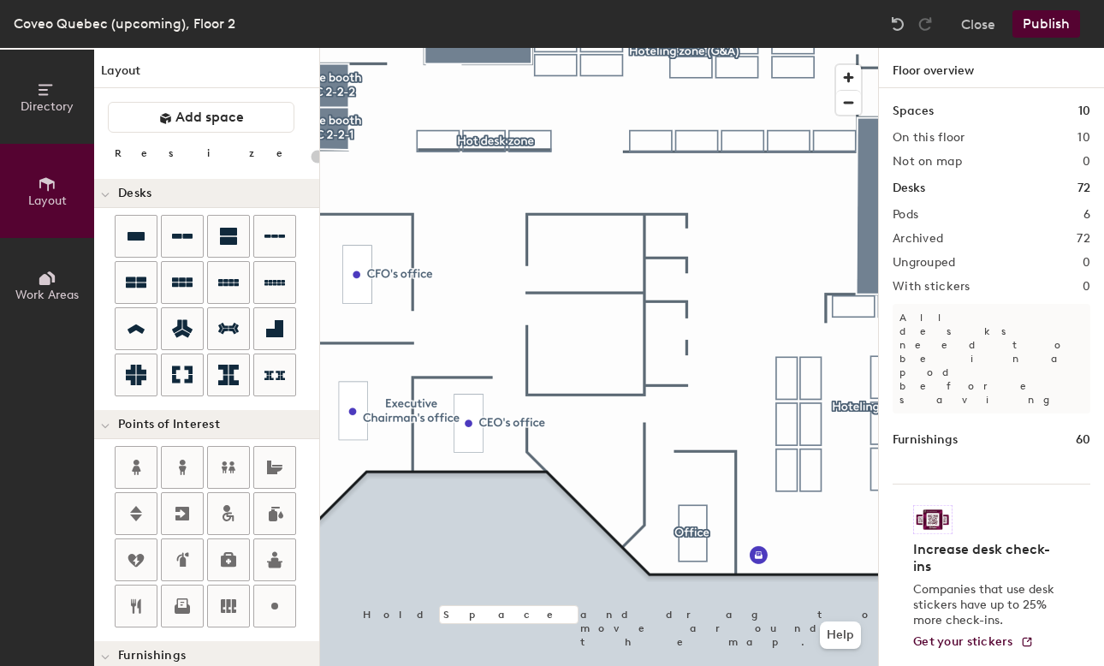
click at [583, 346] on div "Directory Layout Work Areas Layout Add space Resize Desks Points of Interest Fu…" at bounding box center [552, 357] width 1104 height 618
type input "120"
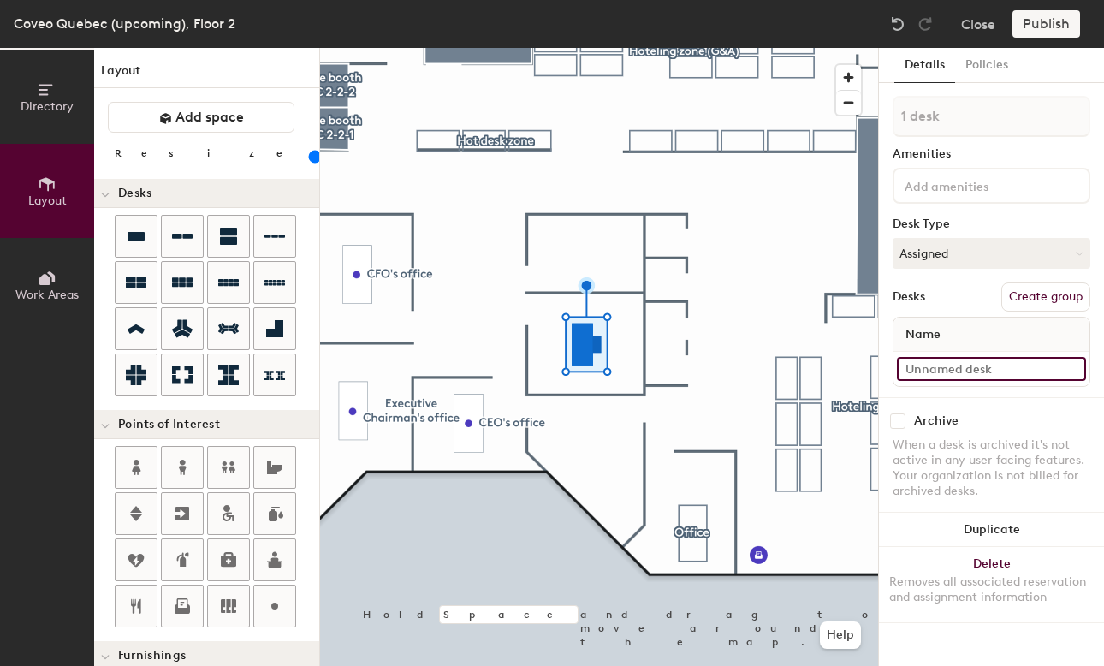
click at [965, 366] on input at bounding box center [991, 369] width 189 height 24
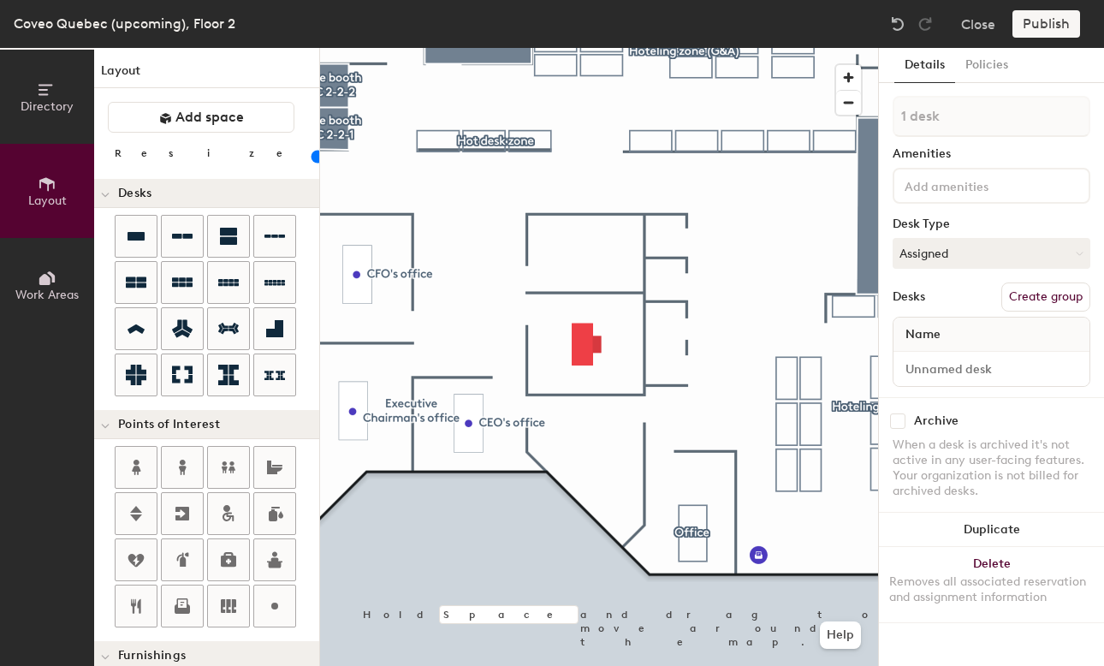
type input "120"
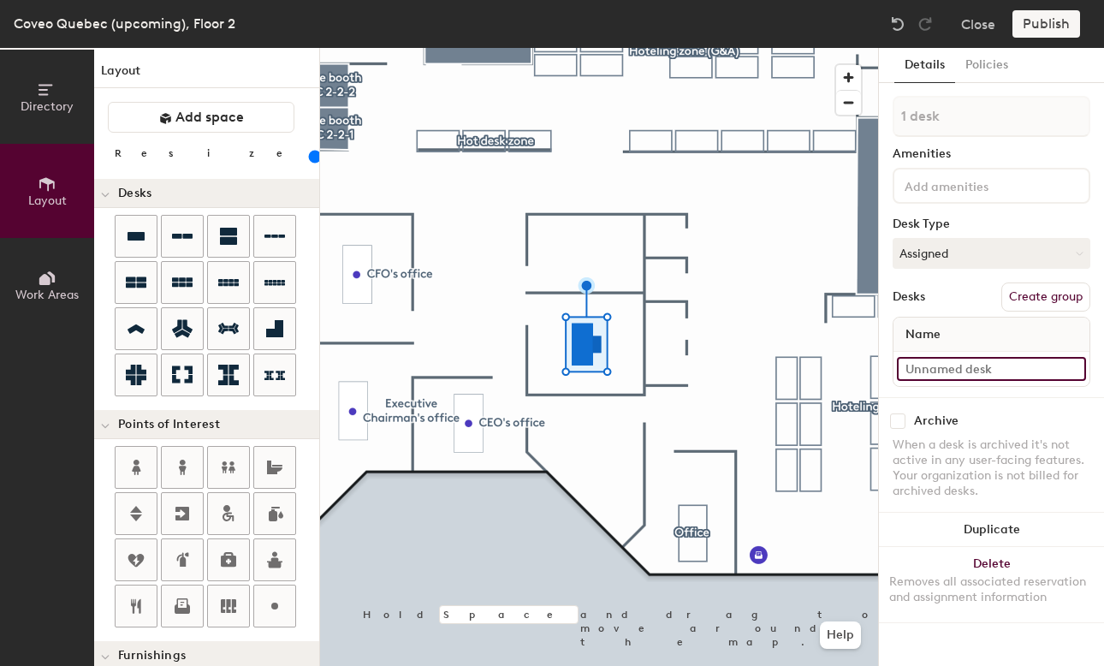
click at [926, 370] on input at bounding box center [991, 369] width 189 height 24
click at [905, 368] on input "Executive" at bounding box center [991, 369] width 189 height 24
click at [992, 371] on input "Free Executive" at bounding box center [991, 369] width 189 height 24
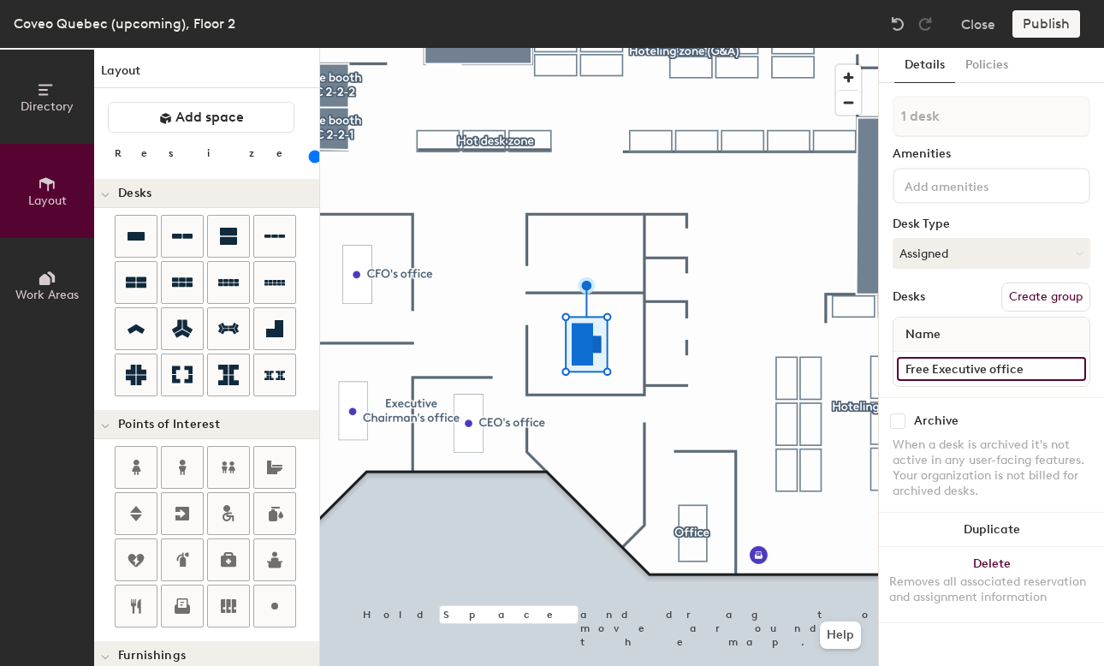
click at [859, 370] on div "Directory Layout Work Areas Layout Add space Resize Desks Points of Interest Fu…" at bounding box center [552, 357] width 1104 height 618
type input "Free Executive office"
click at [995, 246] on button "Assigned" at bounding box center [991, 253] width 198 height 31
click at [985, 222] on div "Desk Type" at bounding box center [991, 224] width 198 height 14
click at [976, 257] on button "Assigned" at bounding box center [991, 253] width 198 height 31
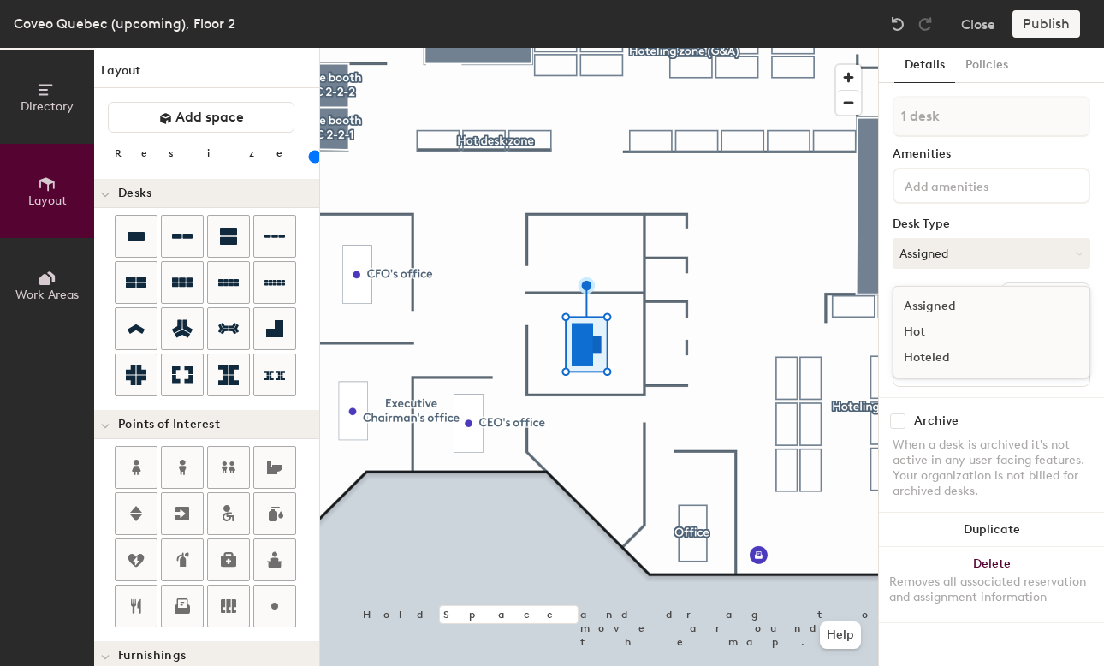
click at [935, 358] on div "Hoteled" at bounding box center [978, 358] width 171 height 26
click at [927, 189] on input at bounding box center [978, 185] width 154 height 21
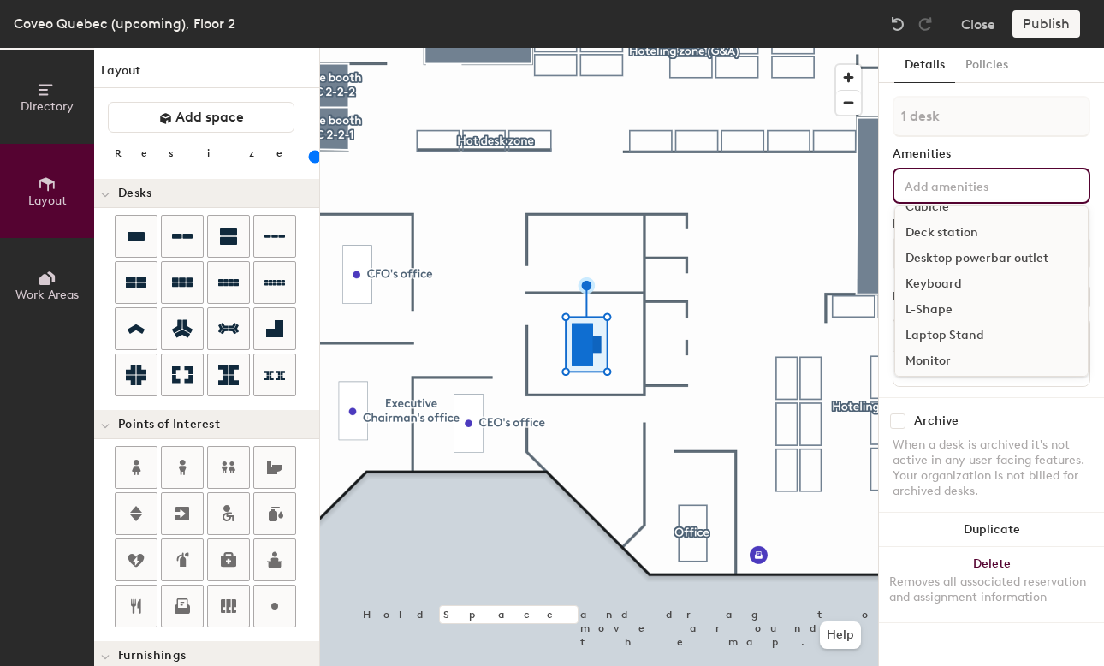
scroll to position [56, 0]
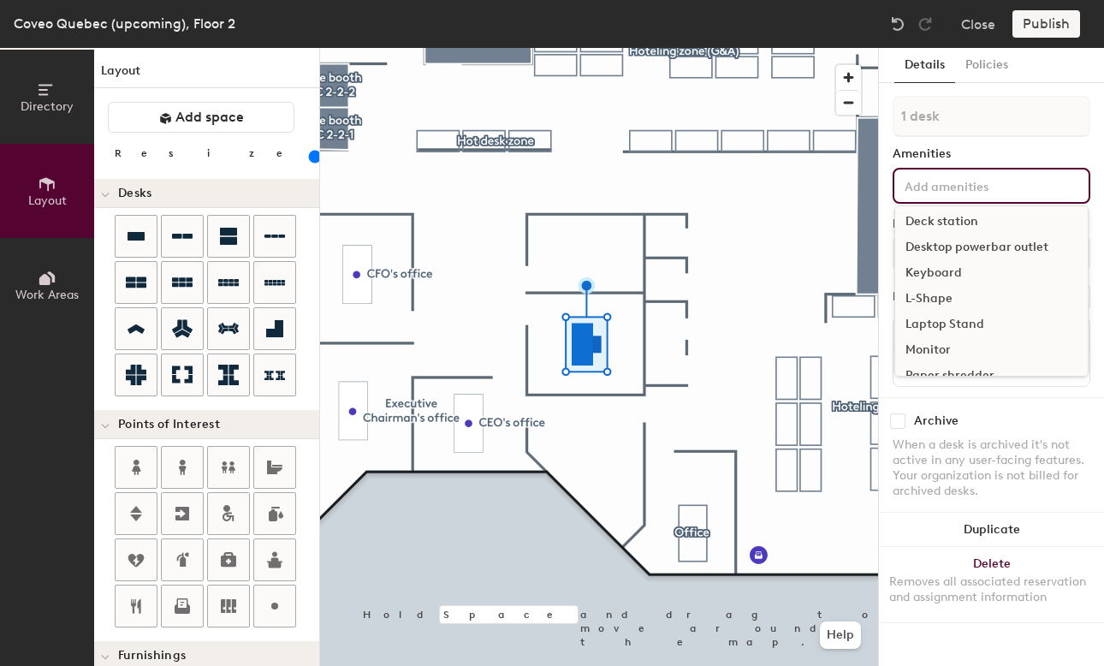
click at [925, 351] on div "Monitor" at bounding box center [991, 350] width 192 height 26
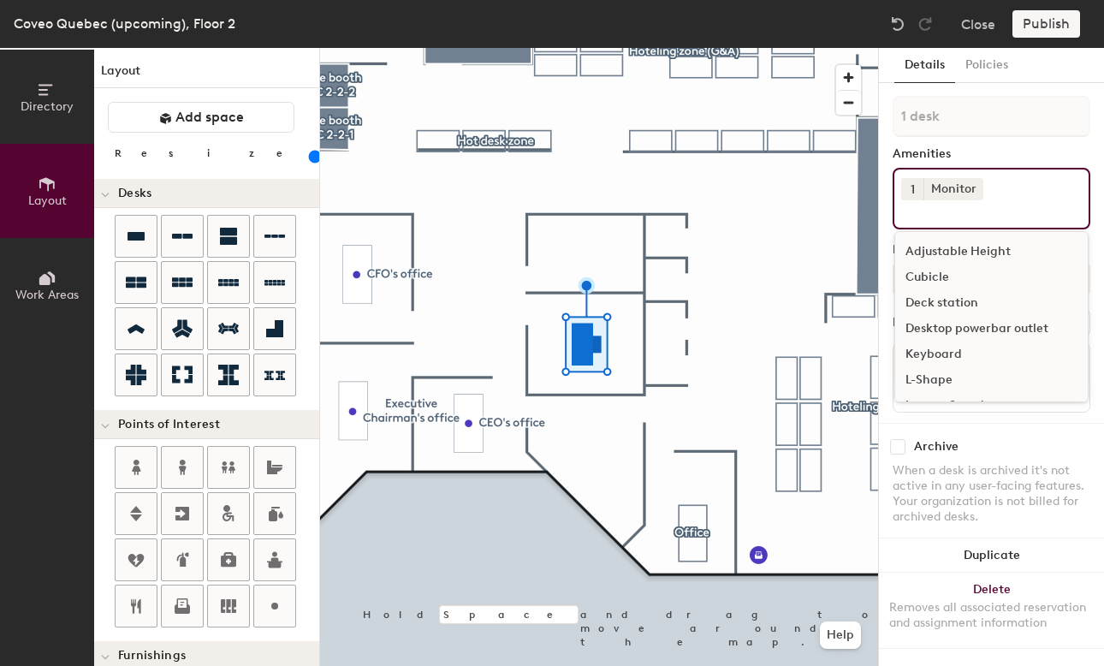
scroll to position [0, 0]
click at [1023, 161] on div "1 desk Amenities 1 Monitor Adjustable Height Cubicle Deck station Desktop power…" at bounding box center [991, 259] width 198 height 327
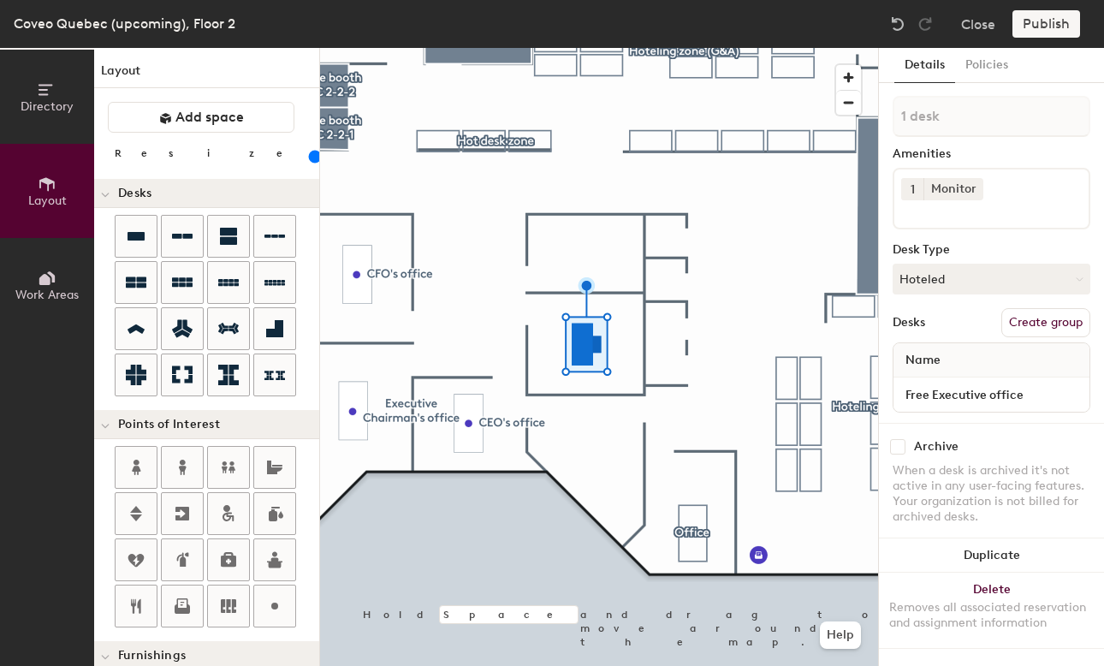
click at [915, 189] on button "1" at bounding box center [912, 189] width 22 height 22
click at [915, 214] on div "2" at bounding box center [912, 211] width 22 height 22
click at [999, 201] on input at bounding box center [978, 210] width 154 height 21
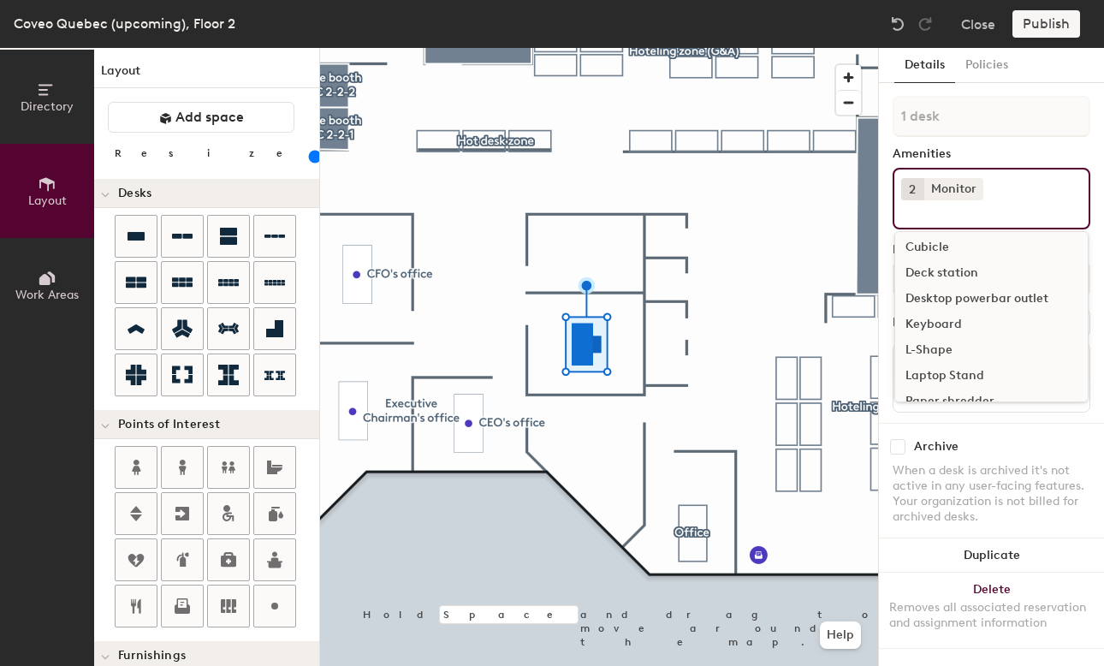
scroll to position [20, 0]
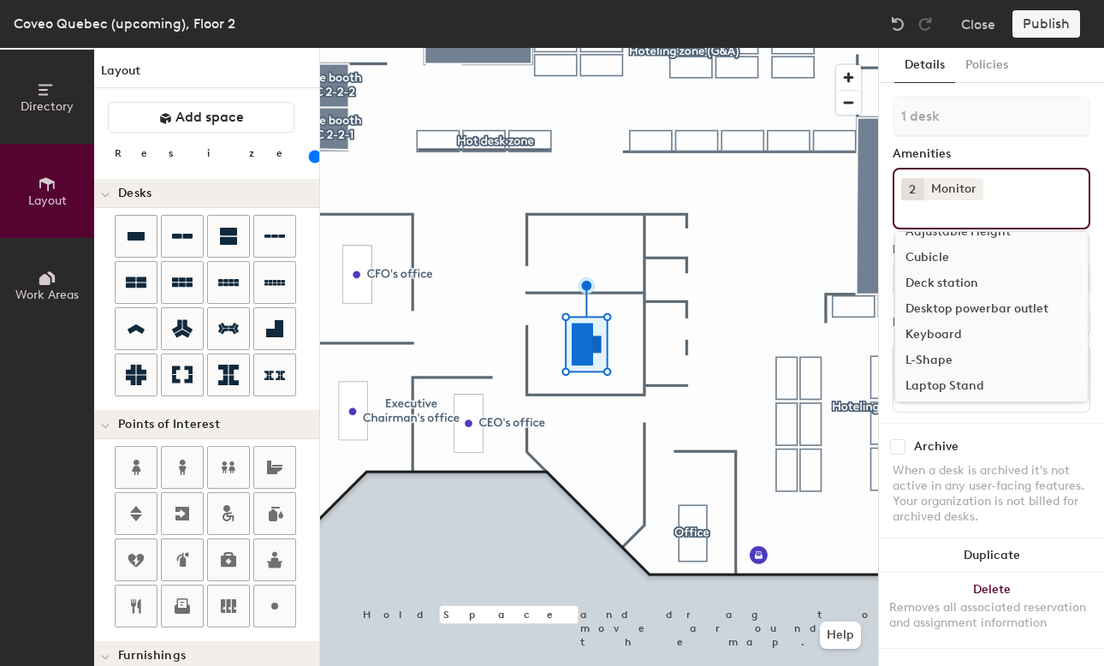
click at [943, 336] on div "Keyboard" at bounding box center [991, 335] width 192 height 26
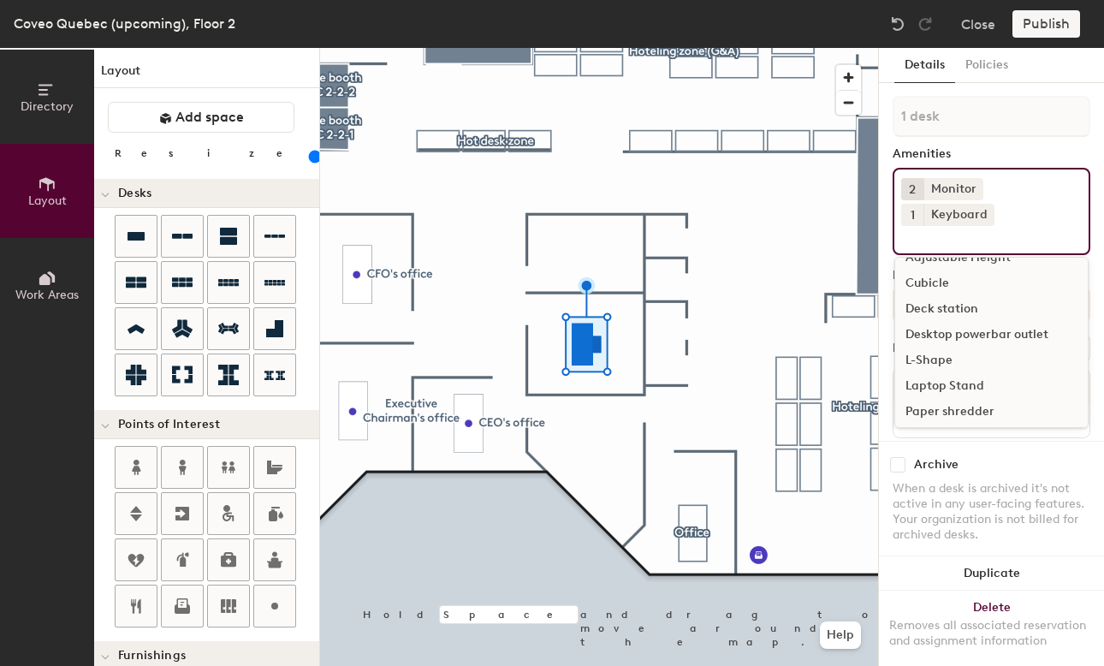
click at [1025, 153] on div "Amenities" at bounding box center [991, 154] width 198 height 14
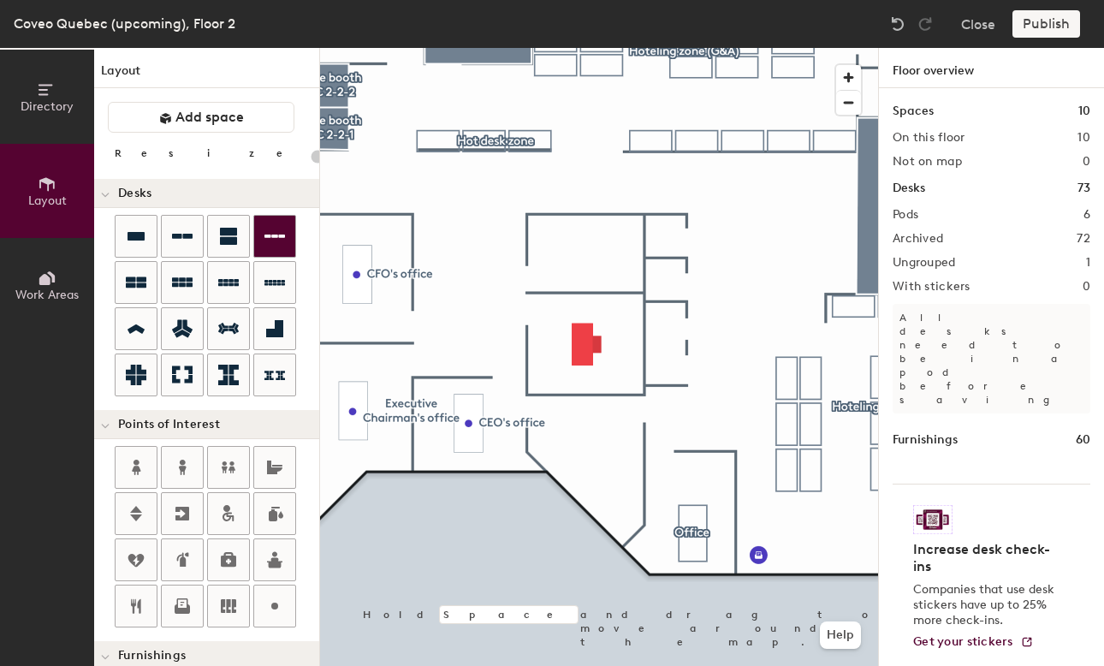
click at [581, 257] on div "Directory Layout Work Areas Layout Add space Resize Desks Points of Interest Fu…" at bounding box center [552, 357] width 1104 height 618
drag, startPoint x: 136, startPoint y: 230, endPoint x: 583, endPoint y: 255, distance: 448.1
click at [583, 48] on div at bounding box center [599, 48] width 558 height 0
type input "120"
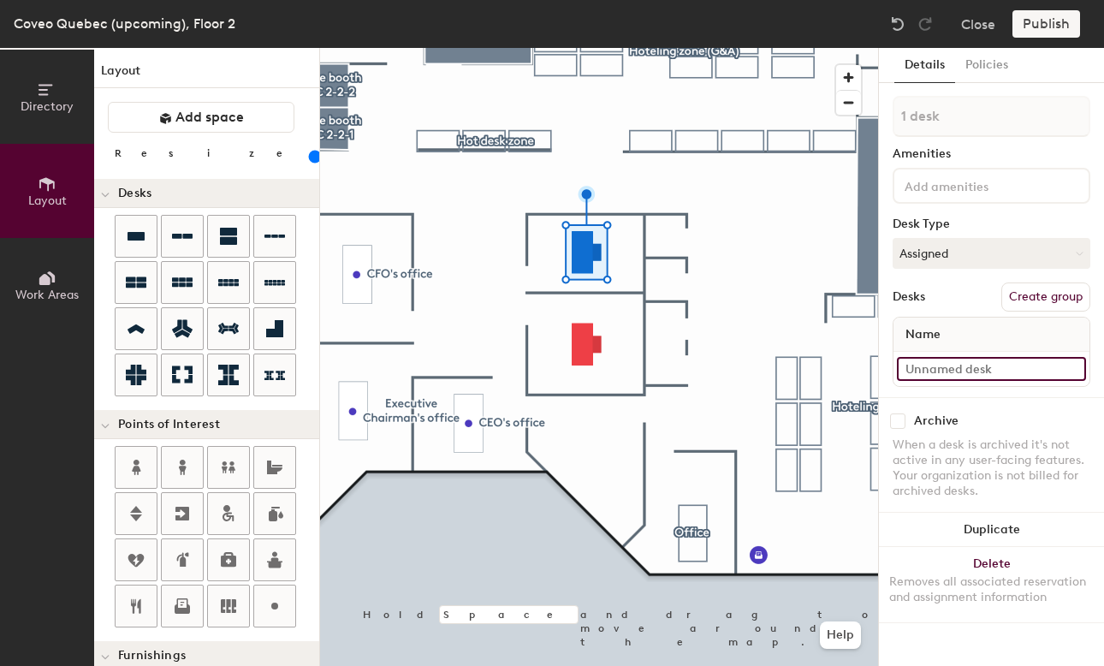
click at [938, 366] on input at bounding box center [991, 369] width 189 height 24
paste input "Free Executive office"
type input "Free Executive office"
click at [943, 248] on button "Assigned" at bounding box center [991, 253] width 198 height 31
click at [938, 356] on div "Hoteled" at bounding box center [978, 358] width 171 height 26
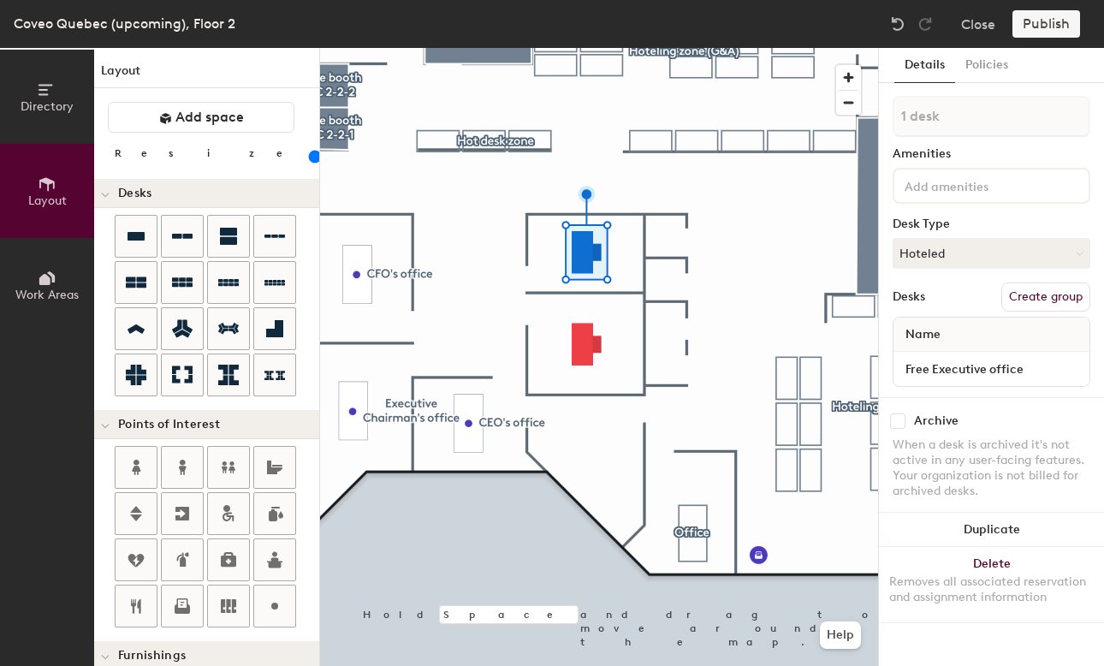
click at [948, 186] on input at bounding box center [978, 185] width 154 height 21
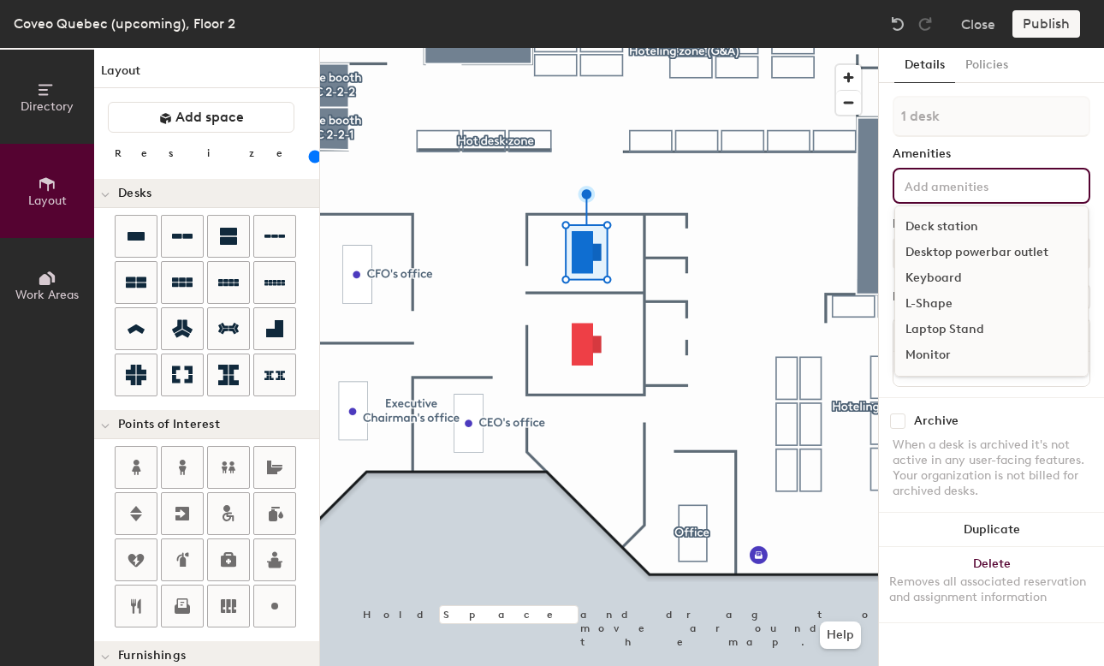
scroll to position [61, 0]
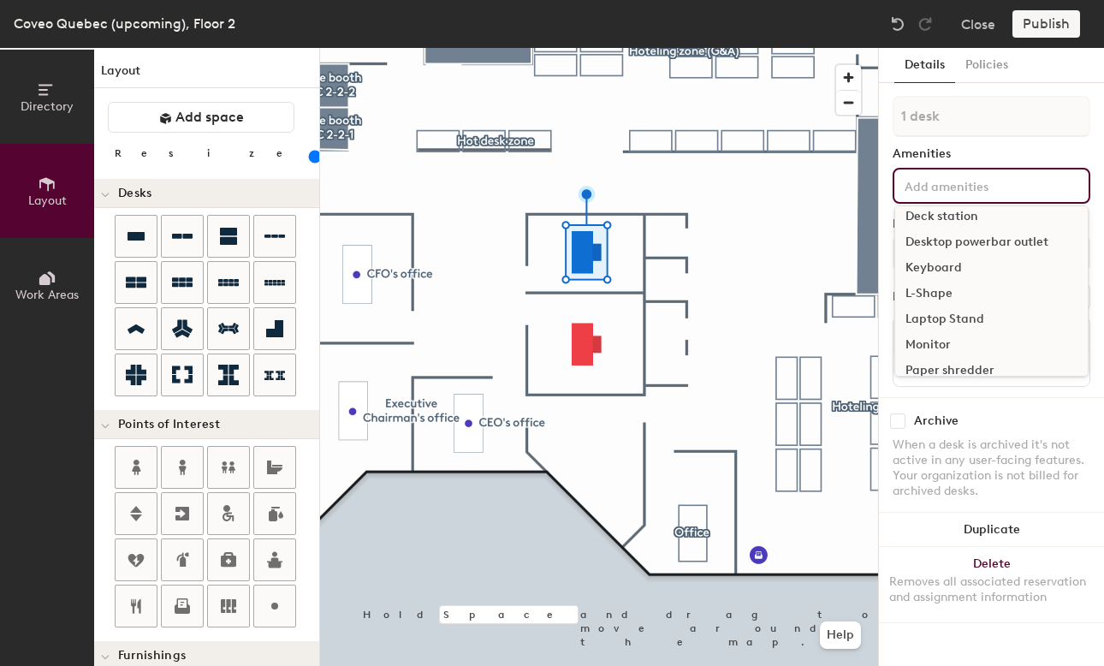
click at [940, 270] on div "Keyboard" at bounding box center [991, 268] width 192 height 26
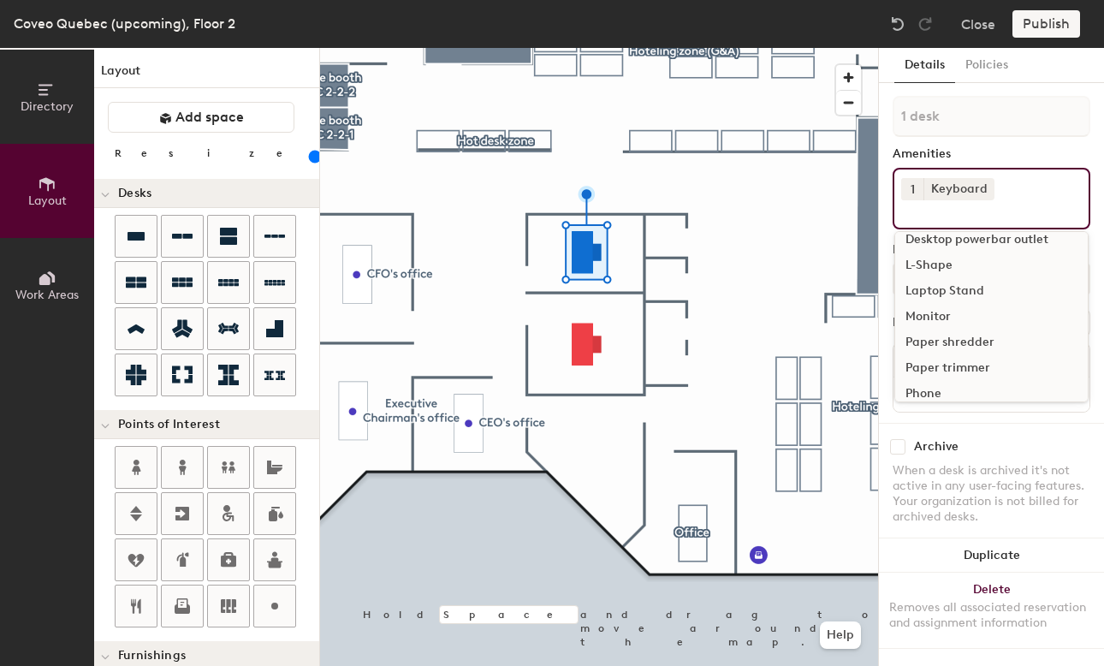
scroll to position [88, 0]
click at [929, 314] on div "Monitor" at bounding box center [991, 318] width 192 height 26
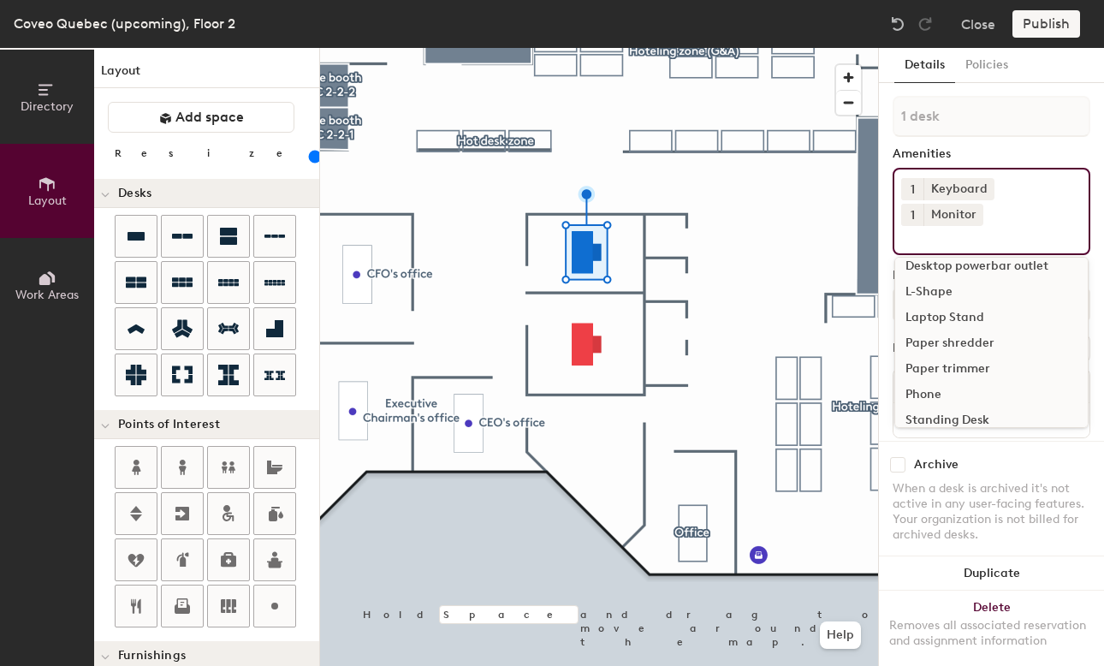
click at [915, 206] on span "1" at bounding box center [912, 215] width 4 height 18
click at [923, 226] on div "2" at bounding box center [912, 237] width 22 height 22
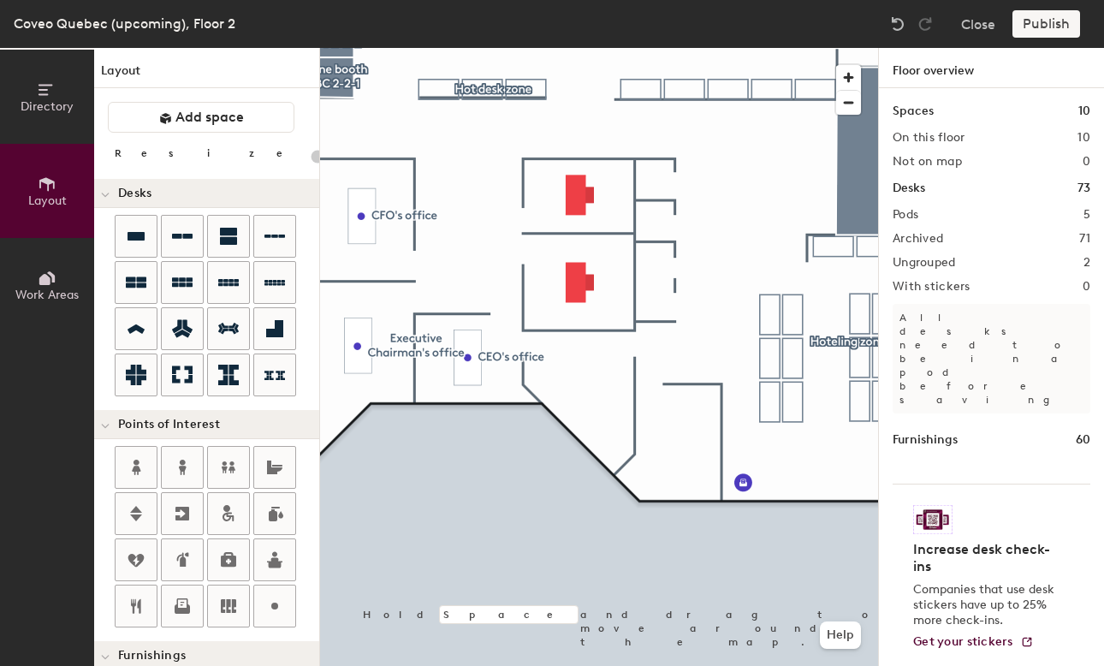
click at [682, 446] on div "Directory Layout Work Areas Layout Add space Resize Desks Points of Interest Fu…" at bounding box center [552, 357] width 1104 height 618
type input "120"
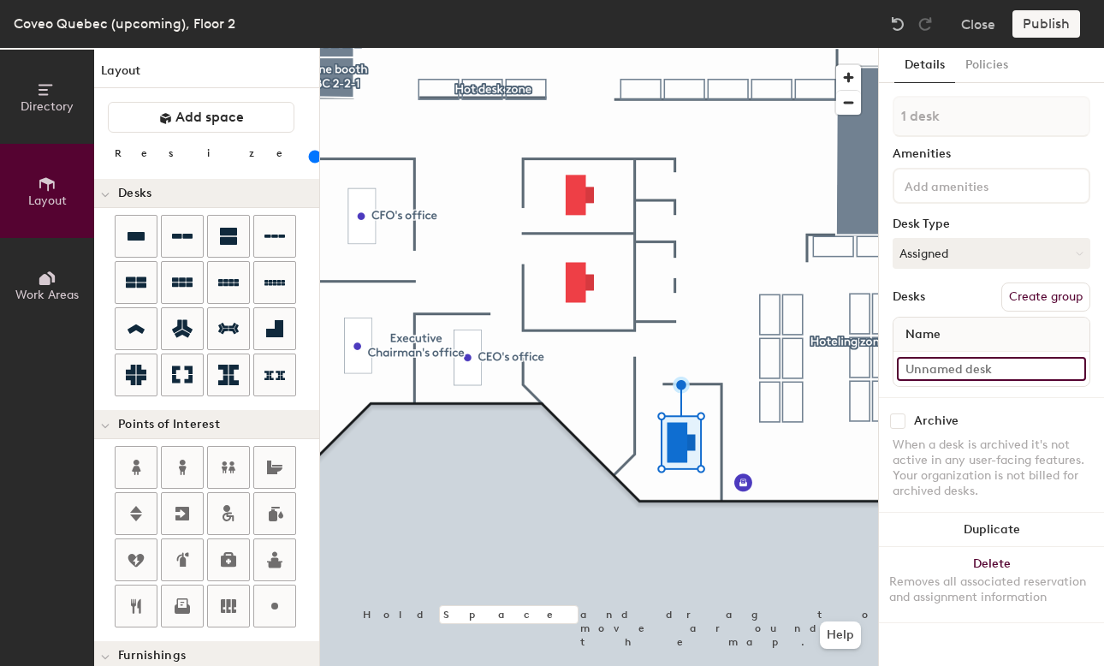
click at [920, 360] on input at bounding box center [991, 369] width 189 height 24
paste input "Free Executive office"
type input "Free Executive office"
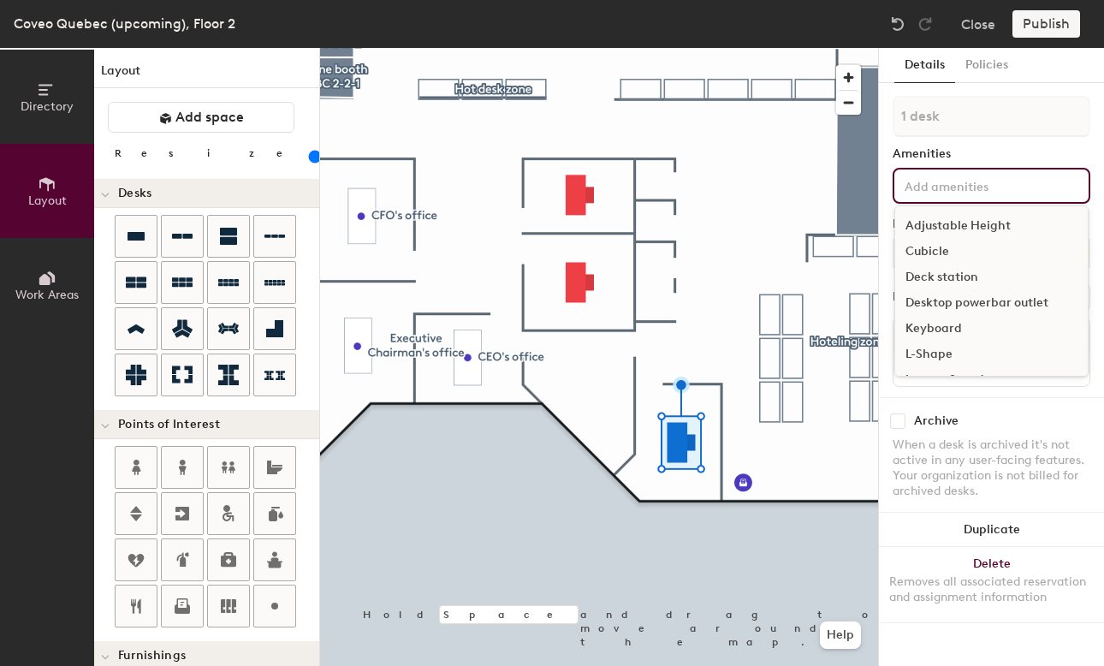
click at [950, 190] on input at bounding box center [978, 185] width 154 height 21
click at [911, 273] on div "Monitor" at bounding box center [991, 274] width 192 height 26
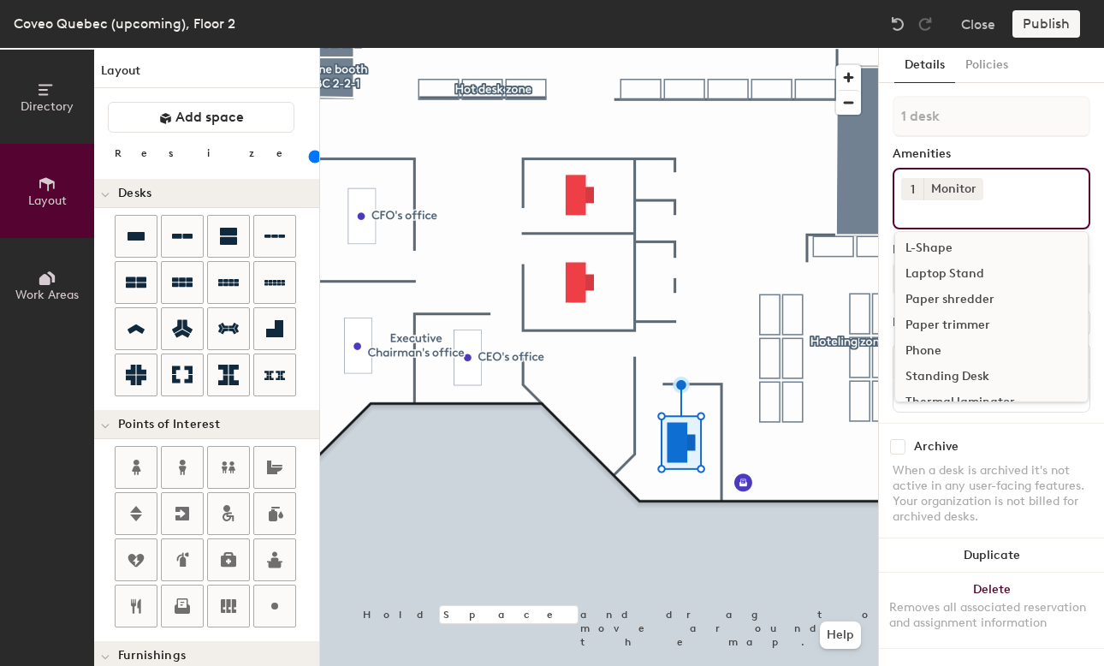
click at [906, 191] on button "1" at bounding box center [912, 189] width 22 height 22
click at [904, 212] on div "2" at bounding box center [912, 211] width 22 height 22
click at [942, 348] on div "Keyboard" at bounding box center [991, 354] width 192 height 26
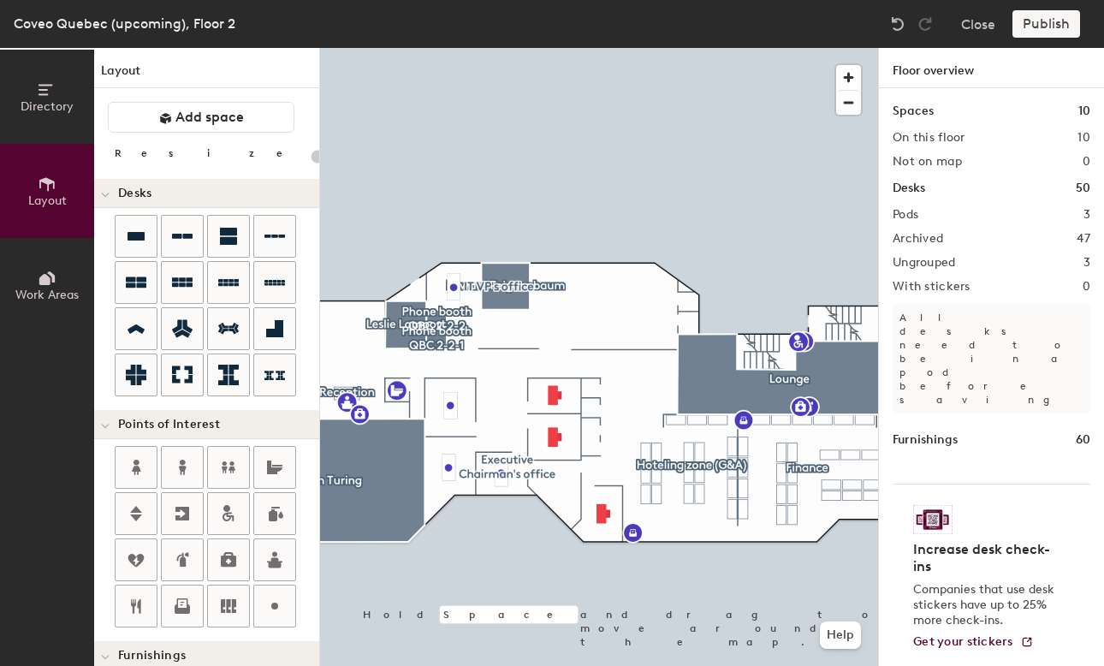
click at [1063, 16] on div "Publish" at bounding box center [1051, 23] width 78 height 27
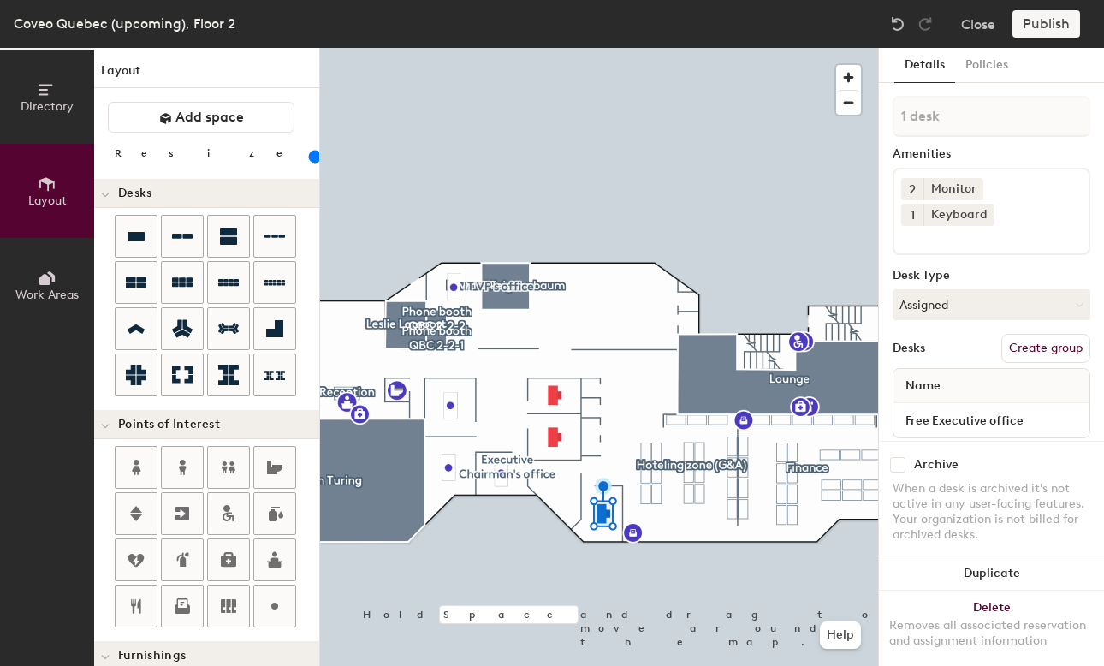
click at [1055, 334] on button "Create group" at bounding box center [1045, 348] width 89 height 29
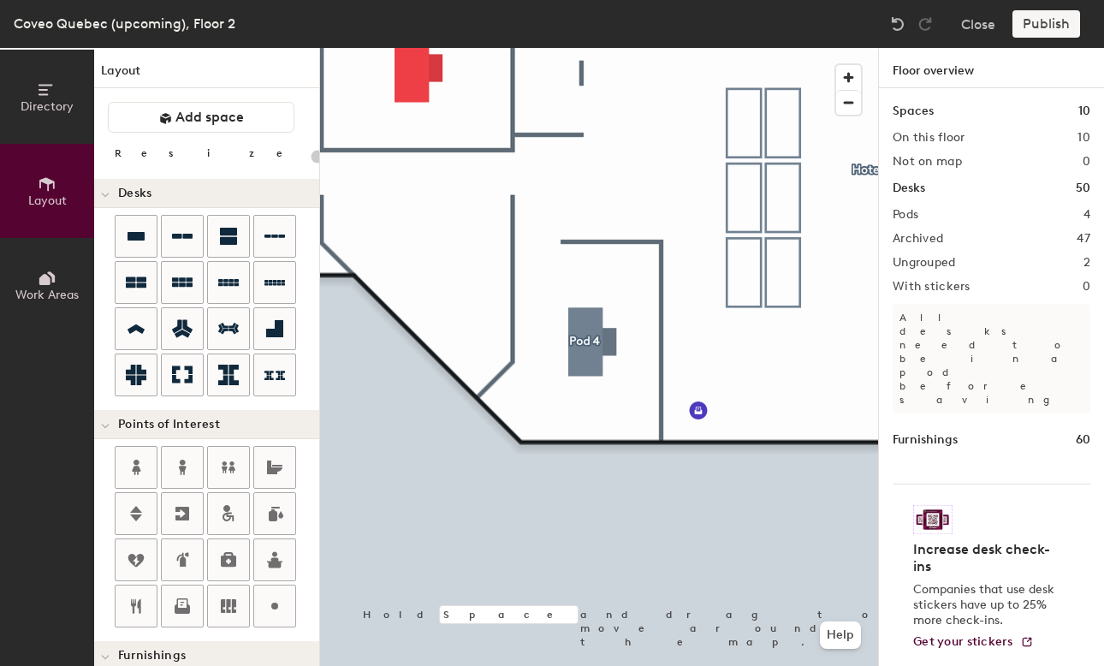
type input "120"
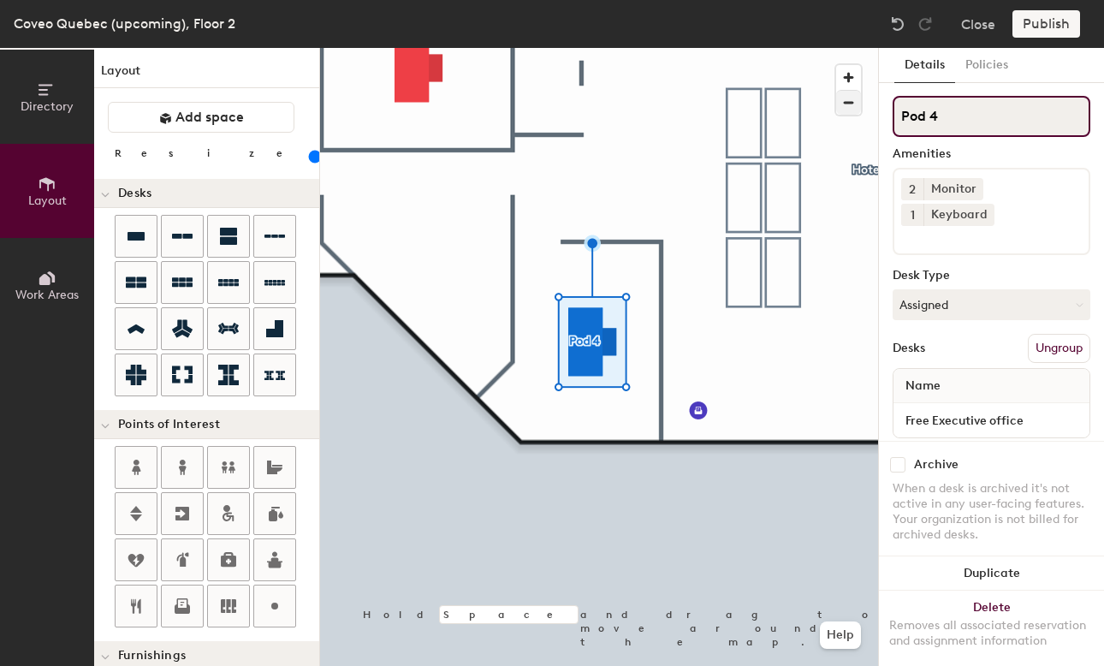
drag, startPoint x: 953, startPoint y: 109, endPoint x: 844, endPoint y: 107, distance: 109.5
click at [843, 108] on div "Directory Layout Work Areas Layout Add space Resize Desks Points of Interest Fu…" at bounding box center [552, 357] width 1104 height 618
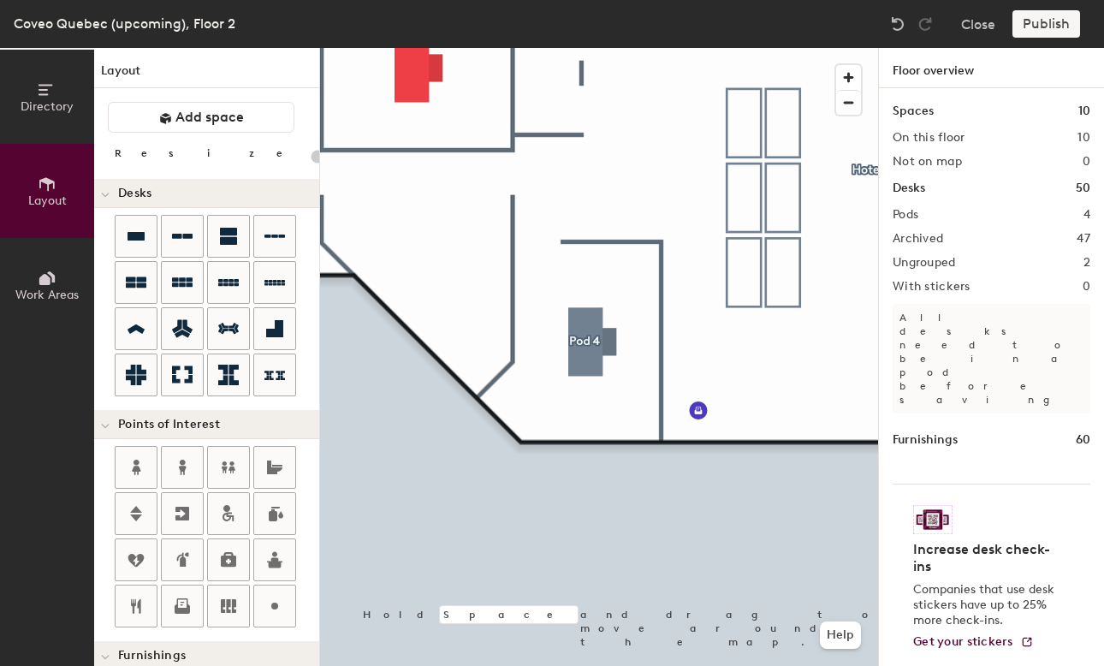
type input "120"
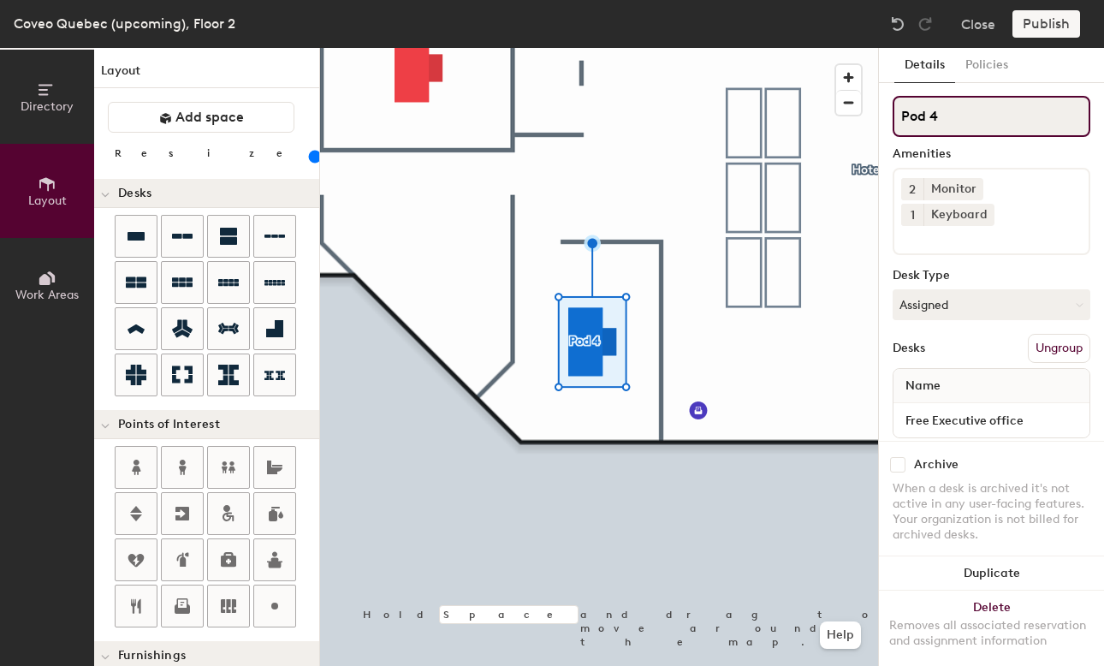
click at [767, 116] on div "Directory Layout Work Areas Layout Add space Resize Desks Points of Interest Fu…" at bounding box center [552, 357] width 1104 height 618
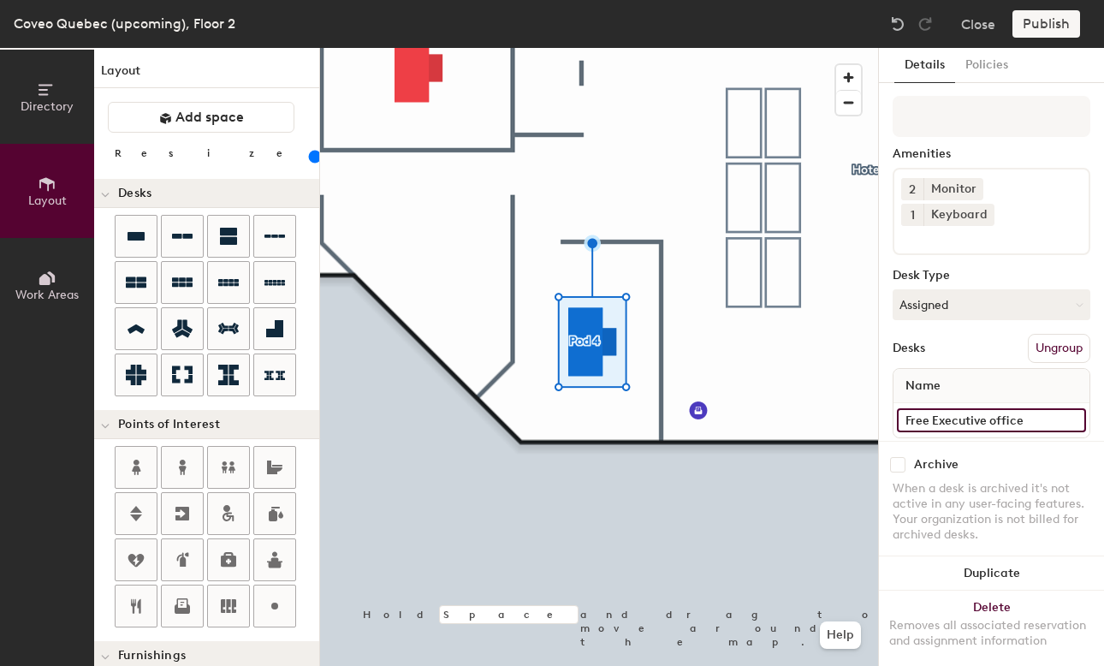
drag, startPoint x: 1027, startPoint y: 397, endPoint x: 881, endPoint y: 398, distance: 146.3
click at [881, 398] on div "Details Policies Amenities 2 Monitor 1 Keyboard Desk Type Assigned Desks Ungrou…" at bounding box center [991, 357] width 225 height 618
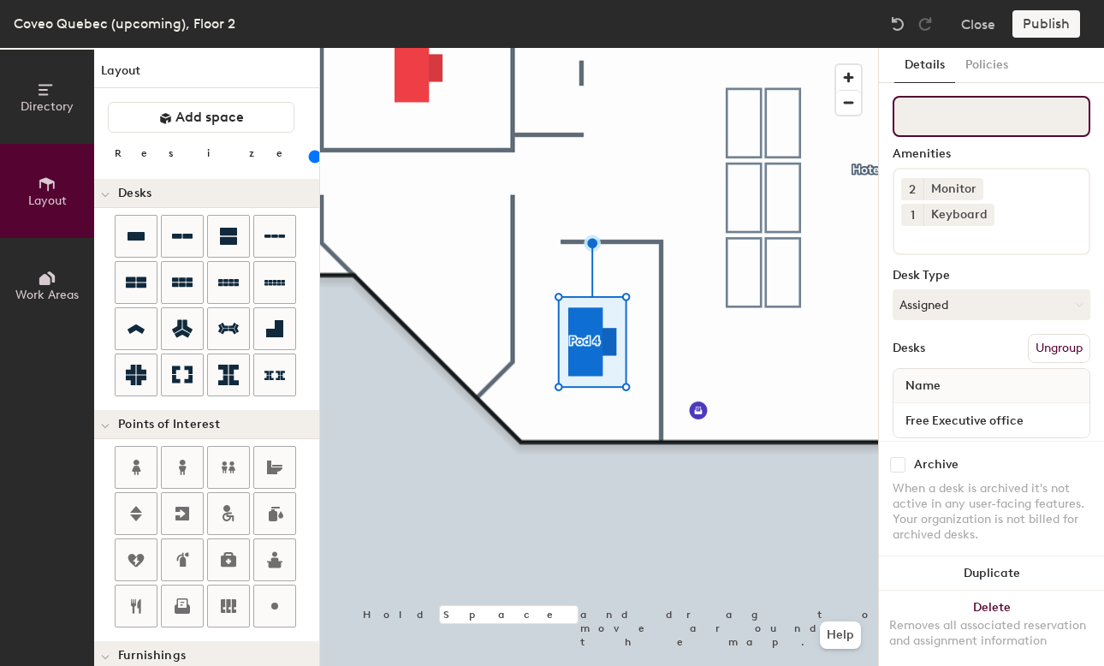
click at [1013, 121] on input at bounding box center [991, 116] width 198 height 41
paste input "Free Executive office"
type input "Free Executive office"
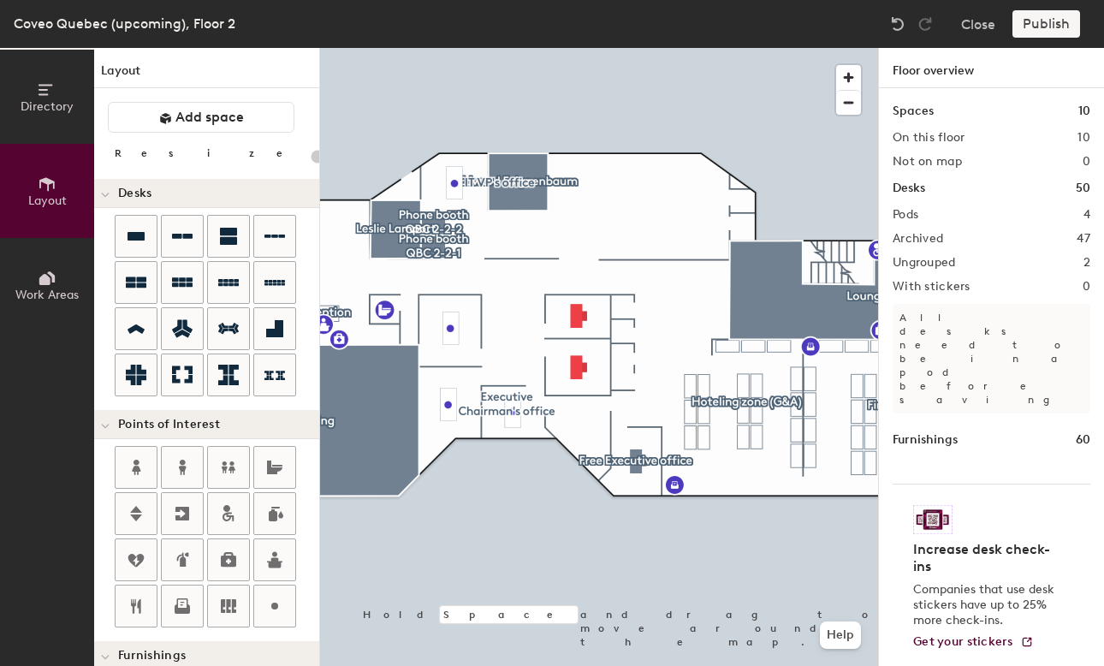
type input "120"
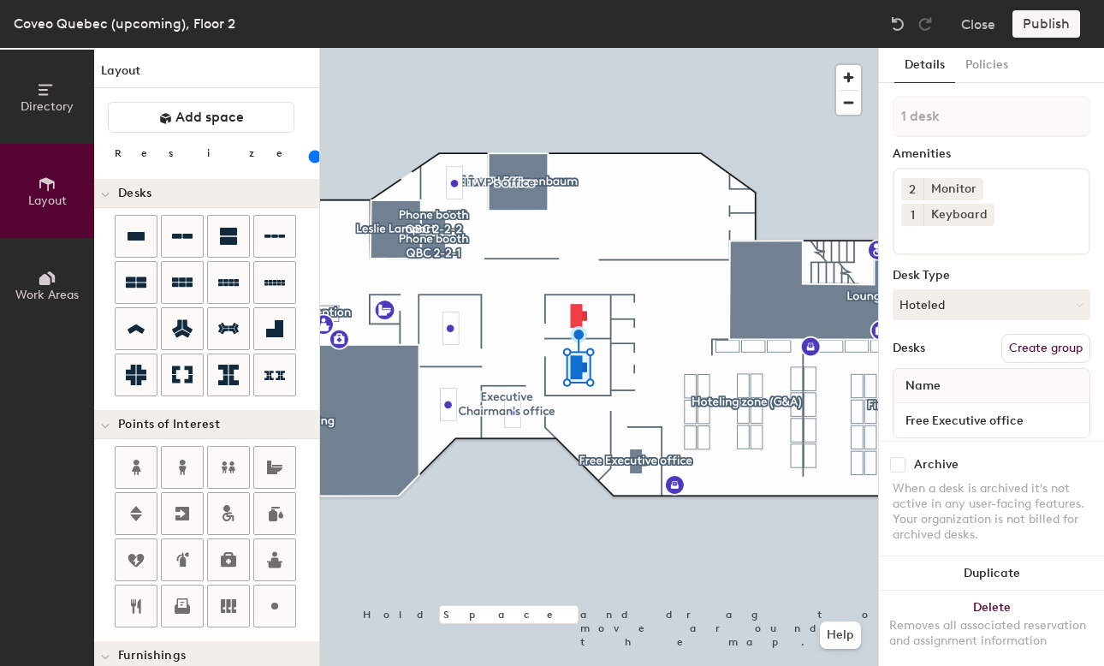
click at [1048, 334] on button "Create group" at bounding box center [1045, 348] width 89 height 29
type input "P"
type input "Free Executive office"
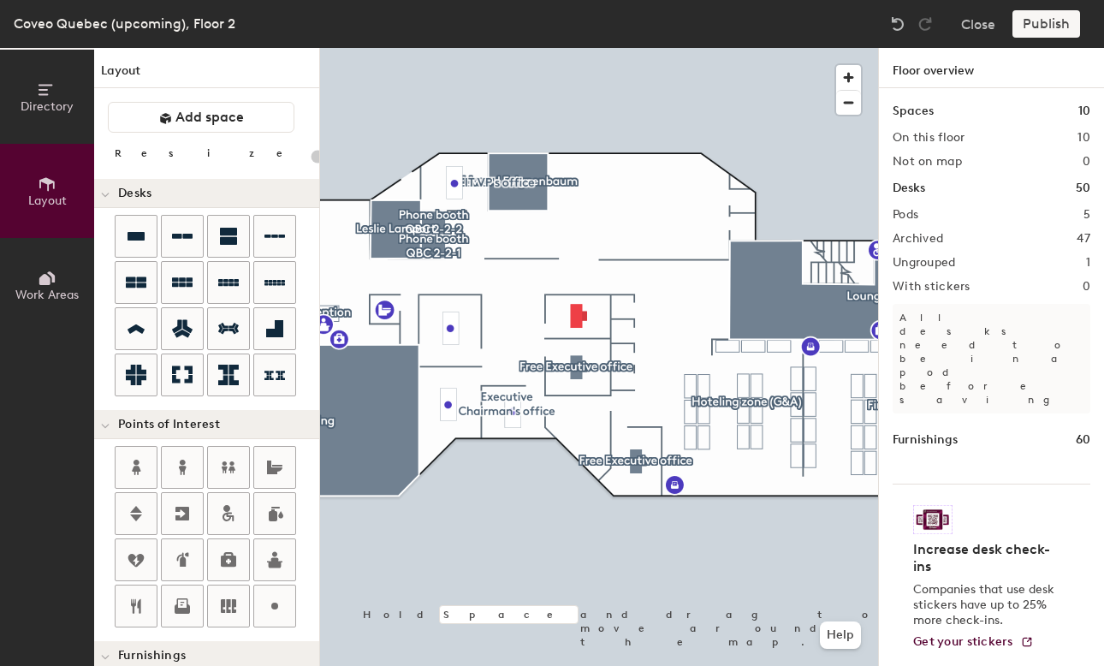
type input "120"
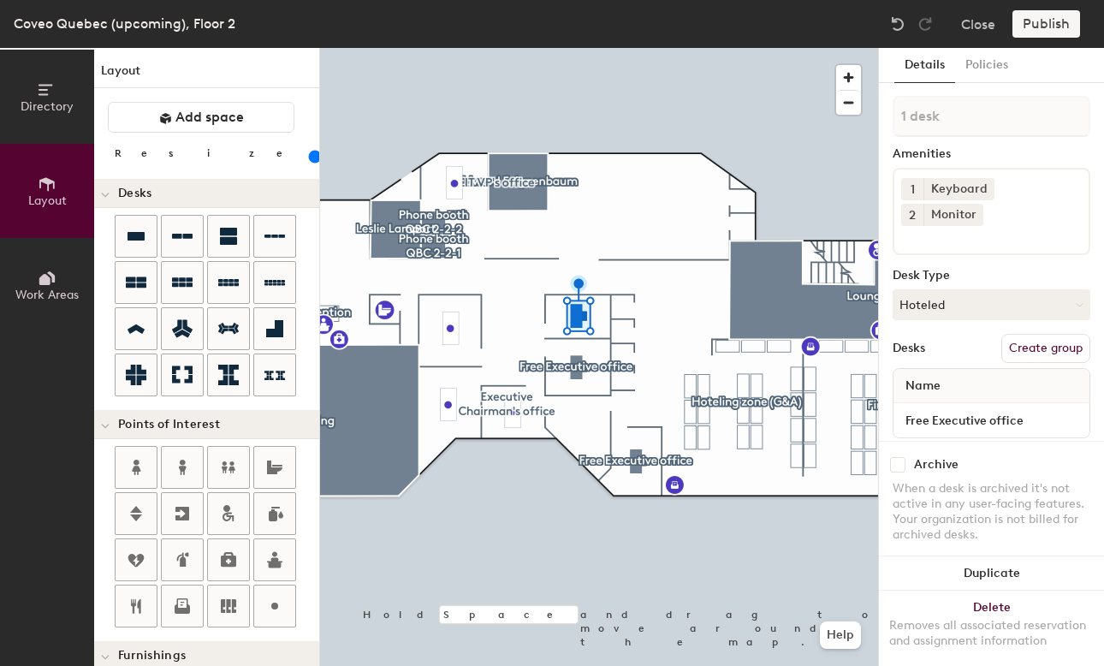
click at [1053, 334] on button "Create group" at bounding box center [1045, 348] width 89 height 29
type input "P"
type input "Free Executive office"
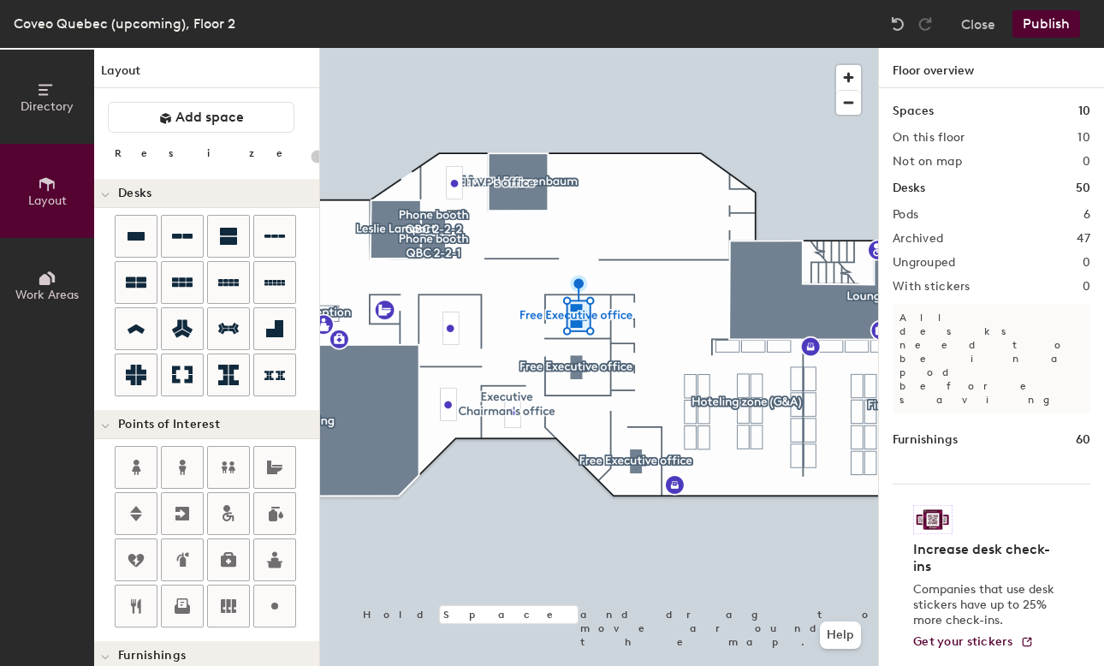
click at [1053, 30] on button "Publish" at bounding box center [1046, 23] width 68 height 27
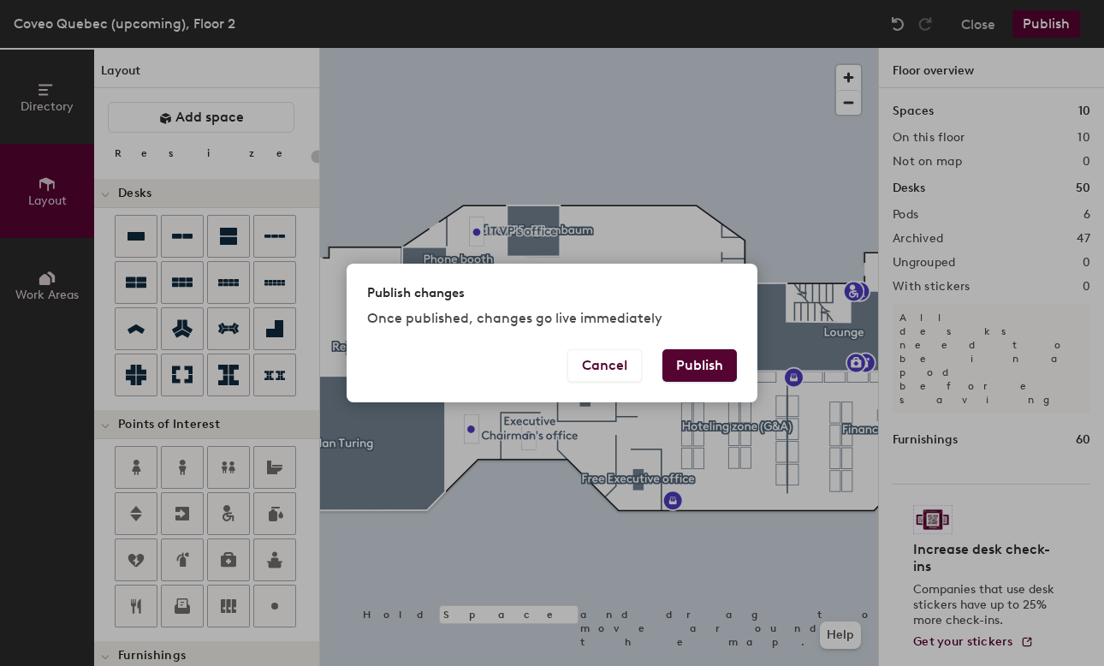
click at [694, 357] on button "Publish" at bounding box center [699, 365] width 74 height 33
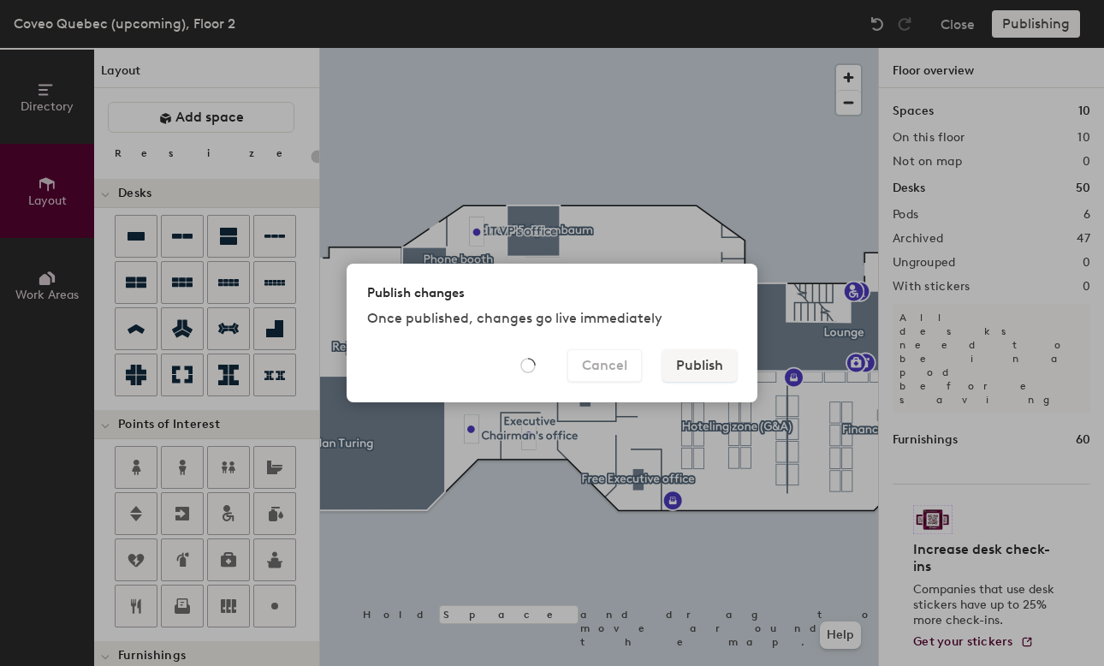
type input "20"
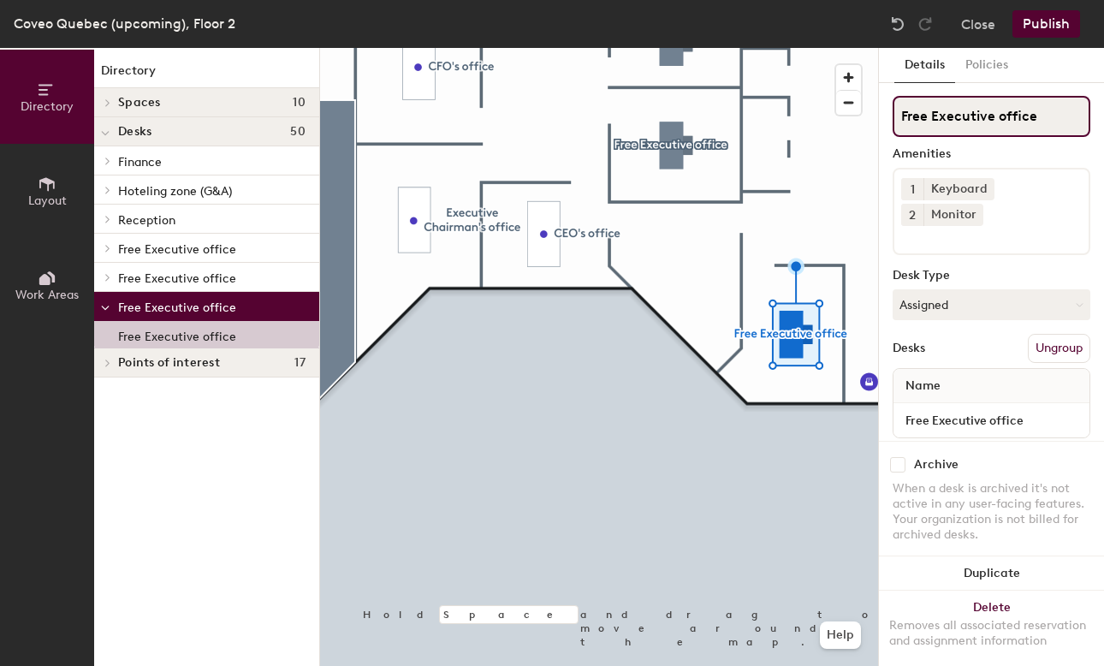
click at [856, 121] on div "Directory Layout Work Areas Directory Spaces 10 Alan Turing Andy Grove Edward F…" at bounding box center [552, 357] width 1104 height 618
drag, startPoint x: 1009, startPoint y: 121, endPoint x: 973, endPoint y: 117, distance: 36.9
click at [973, 117] on input "Executive office" at bounding box center [991, 116] width 198 height 41
type input "Executive space"
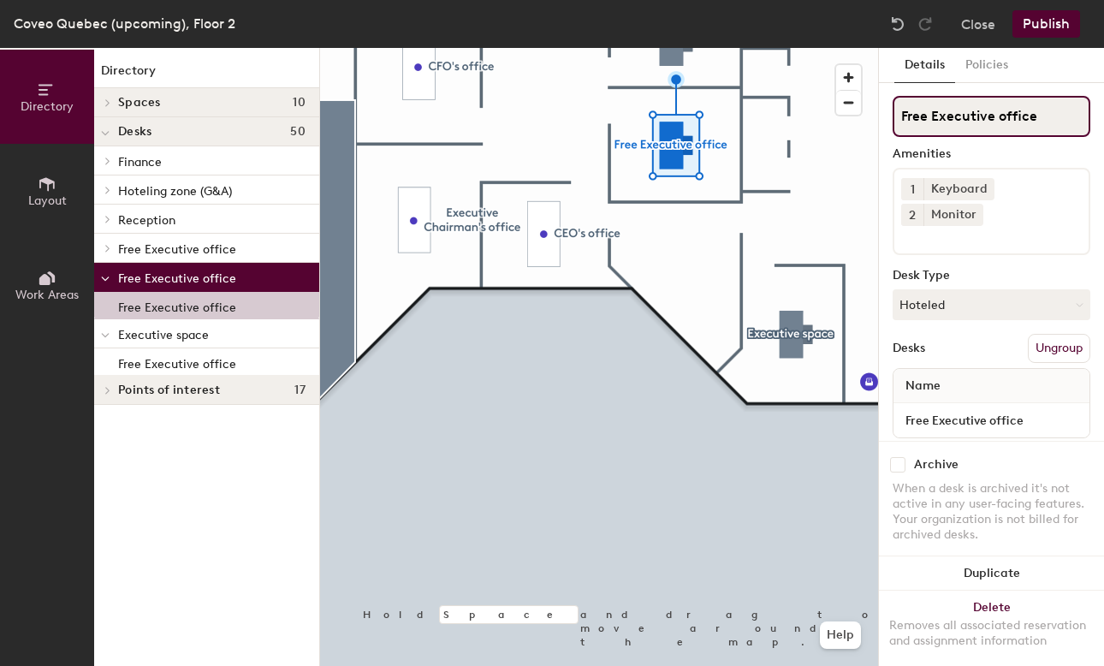
drag, startPoint x: 1040, startPoint y: 116, endPoint x: 1000, endPoint y: 111, distance: 40.5
click at [1000, 111] on input "Free Executive office" at bounding box center [991, 116] width 198 height 41
click at [873, 117] on div "Directory Layout Work Areas Directory Spaces 10 Alan Turing Andy Grove Edward F…" at bounding box center [552, 357] width 1104 height 618
type input "Executive space"
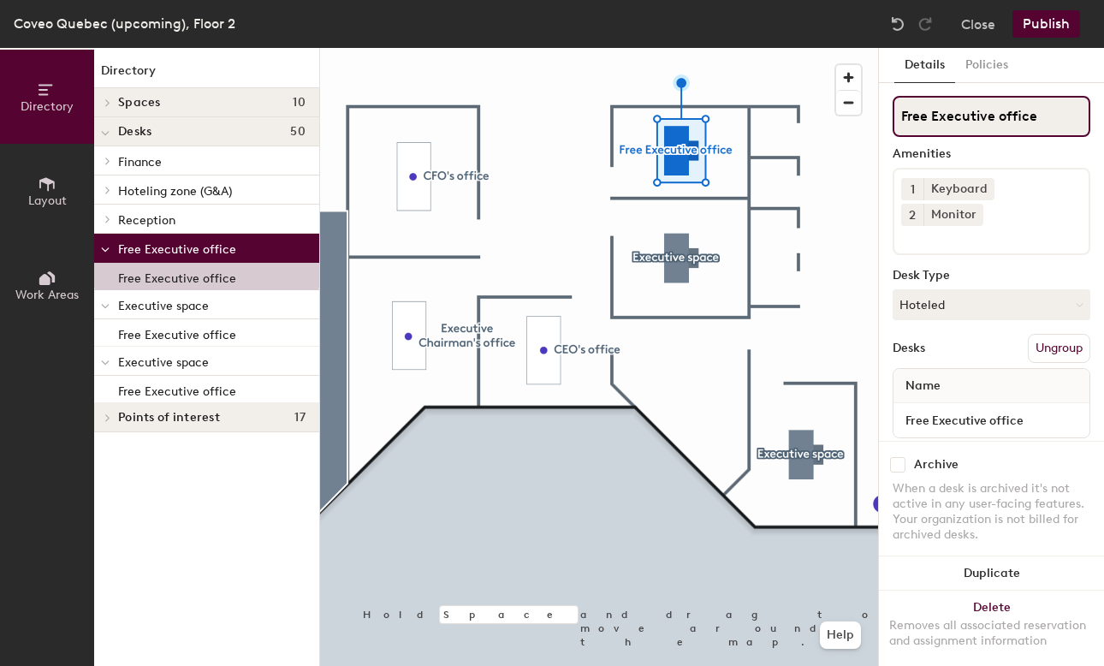
drag, startPoint x: 933, startPoint y: 119, endPoint x: 889, endPoint y: 119, distance: 44.5
click at [889, 119] on div "Details Policies Free Executive office Amenities 1 Keyboard 2 Monitor Desk Type…" at bounding box center [991, 357] width 225 height 618
click at [974, 120] on input "Executive office" at bounding box center [991, 116] width 198 height 41
type input "Executive space"
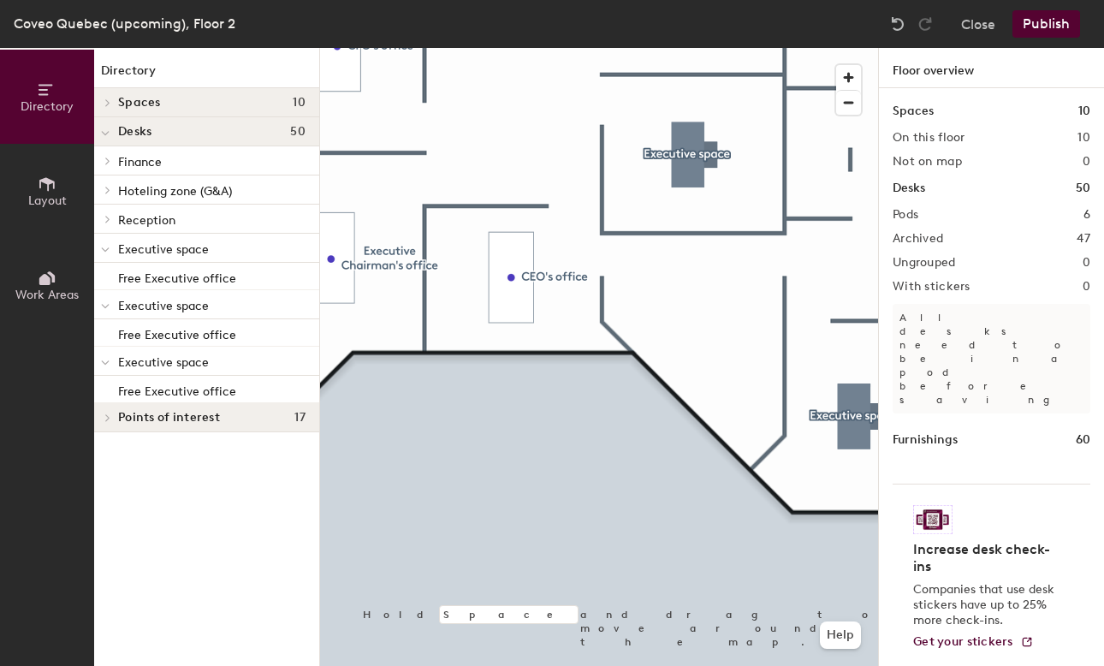
click at [1032, 19] on button "Publish" at bounding box center [1046, 23] width 68 height 27
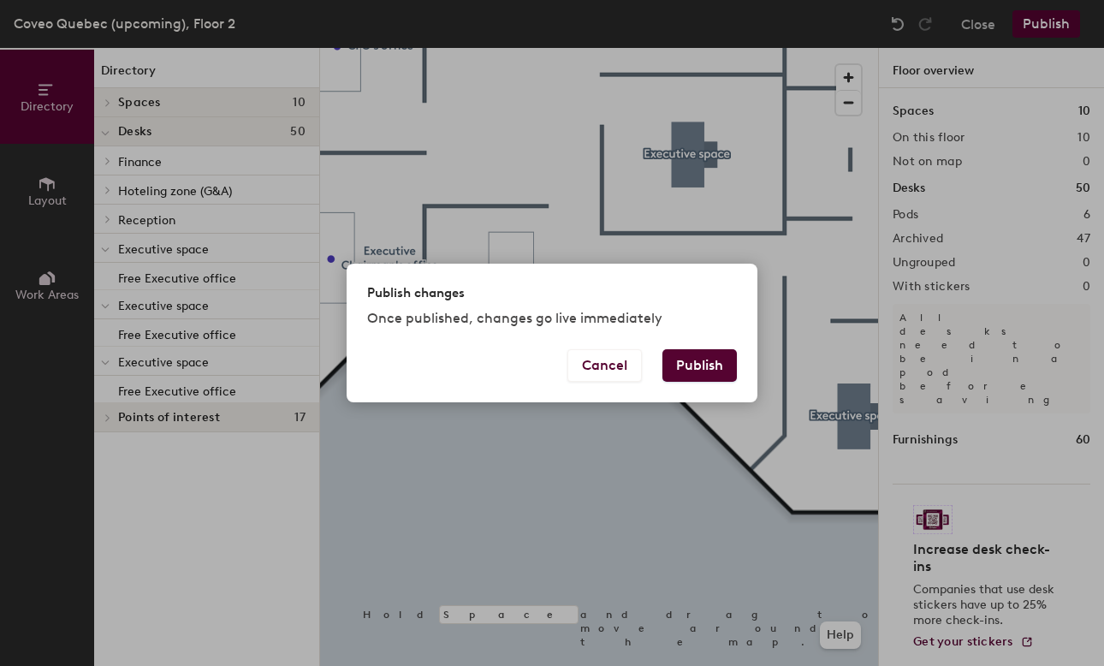
click at [708, 364] on button "Publish" at bounding box center [699, 365] width 74 height 33
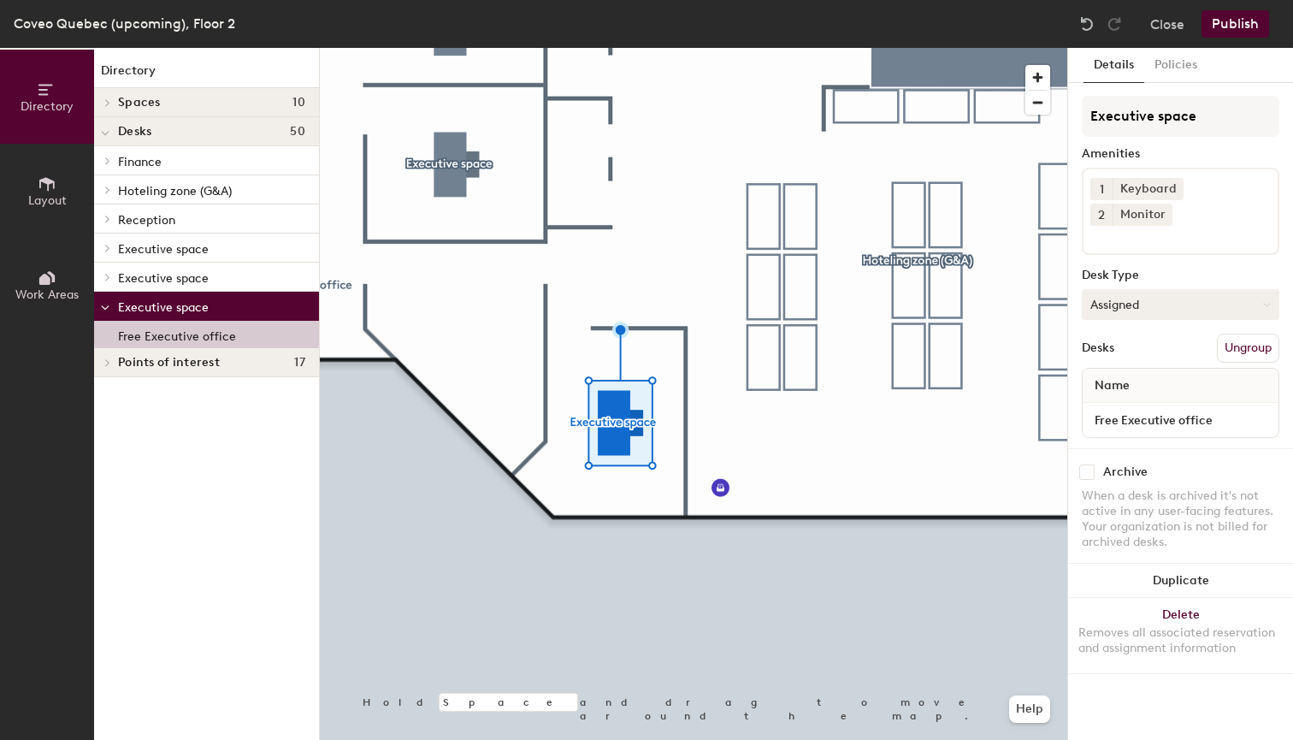
click at [1196, 289] on button "Assigned" at bounding box center [1181, 304] width 198 height 31
click at [1144, 396] on div "Hoteled" at bounding box center [1168, 409] width 171 height 26
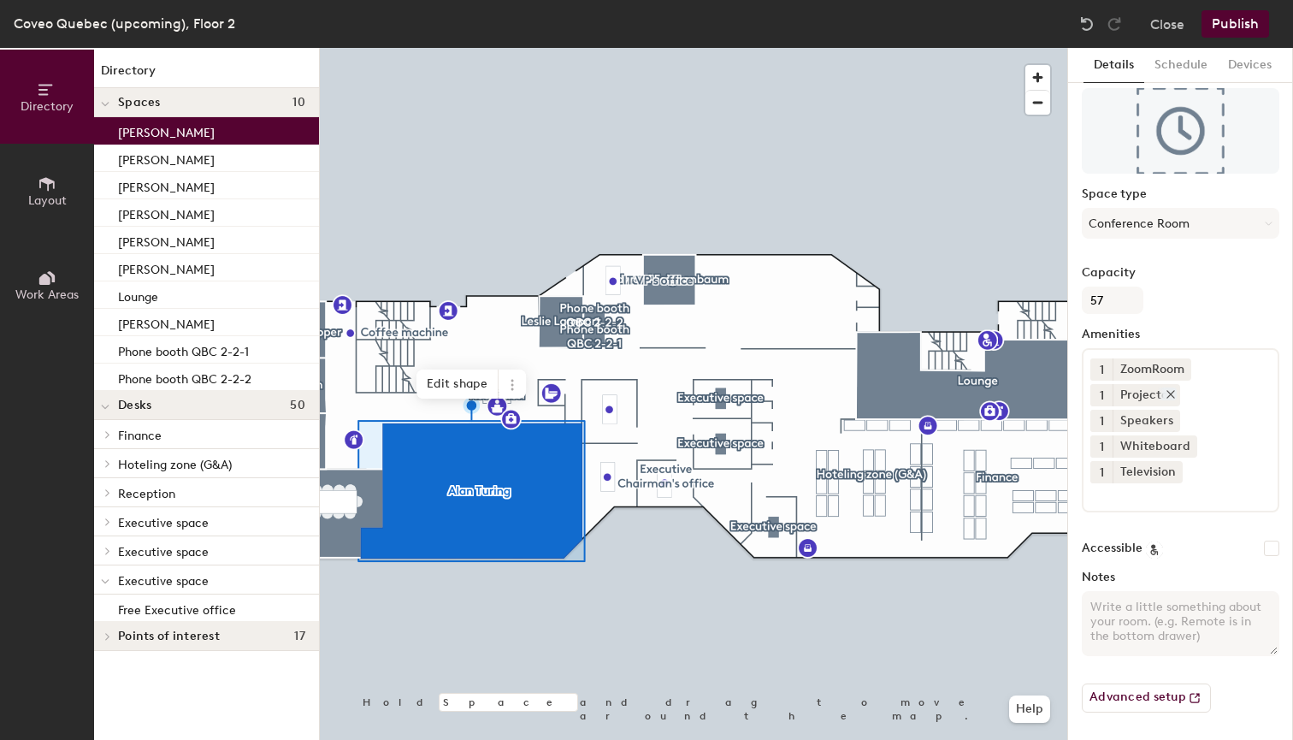
scroll to position [62, 0]
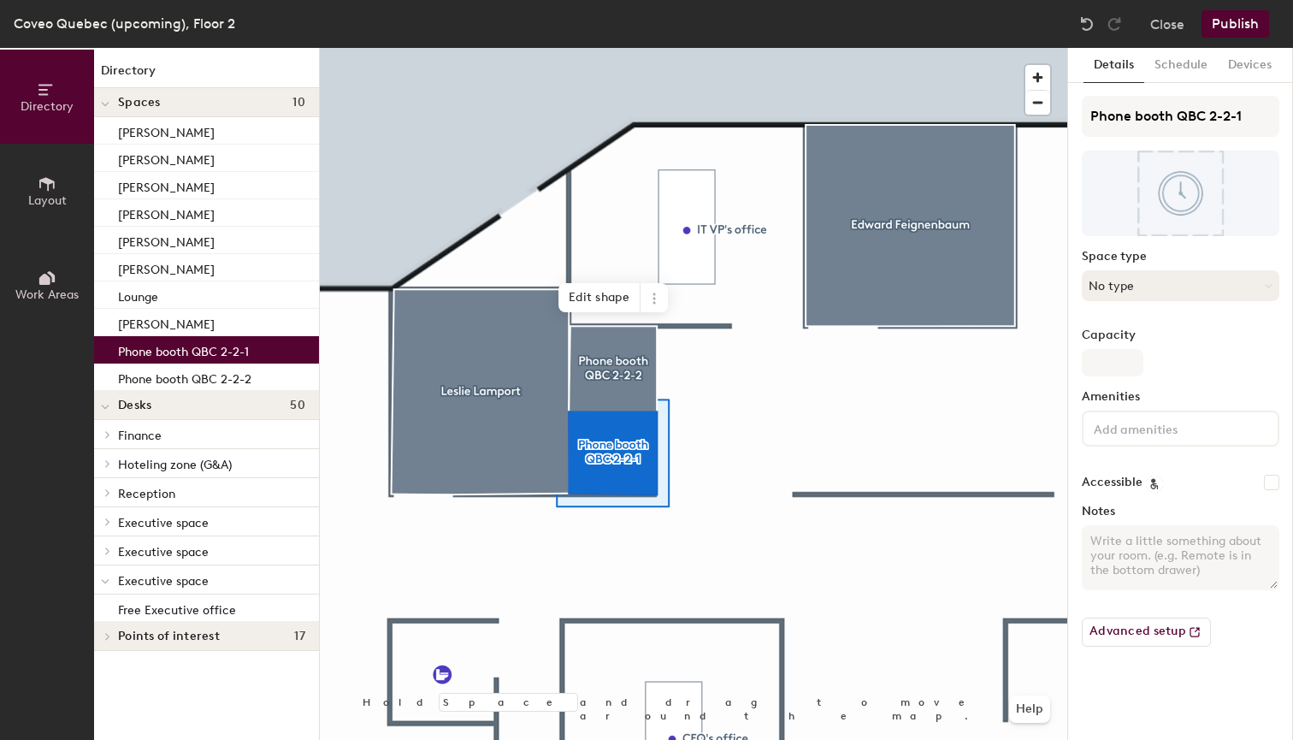
click at [1147, 286] on button "No type" at bounding box center [1181, 285] width 198 height 31
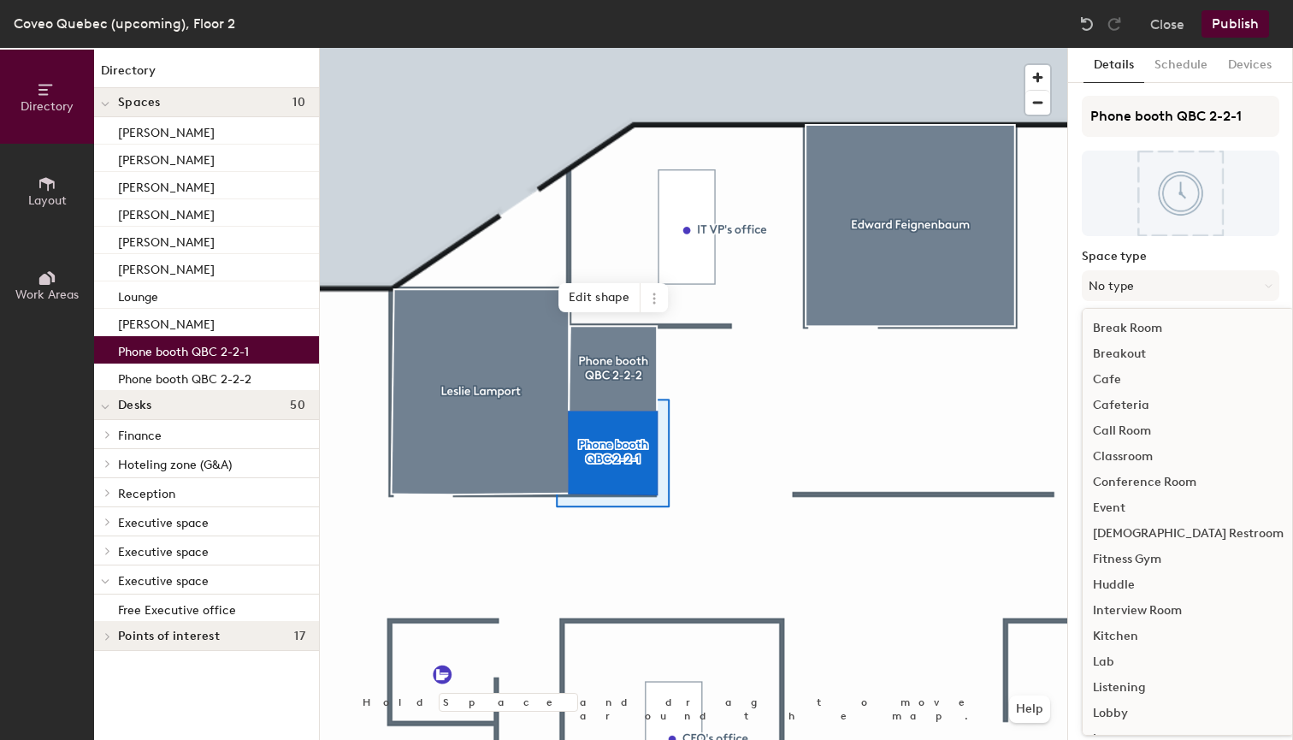
scroll to position [0, 0]
click at [1107, 429] on div "Call Room" at bounding box center [1188, 431] width 211 height 26
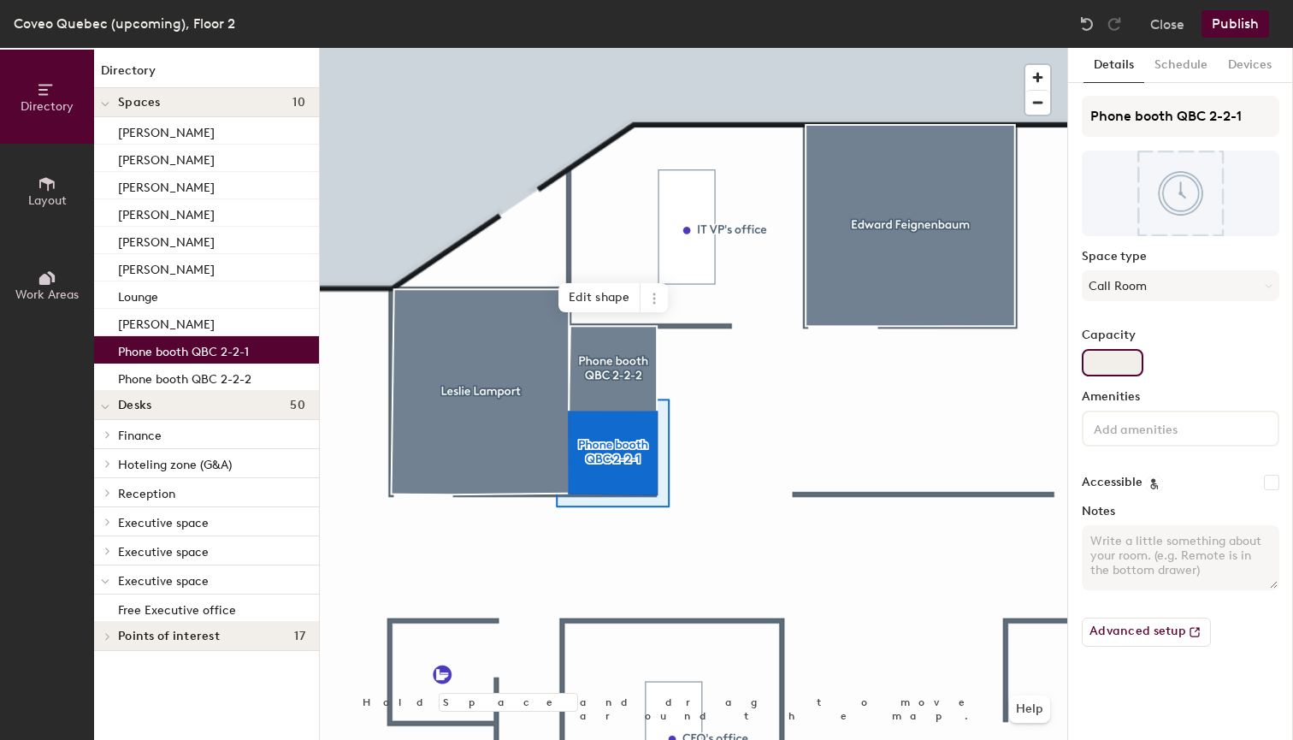
click at [1117, 354] on input "Capacity" at bounding box center [1113, 362] width 62 height 27
type input "1"
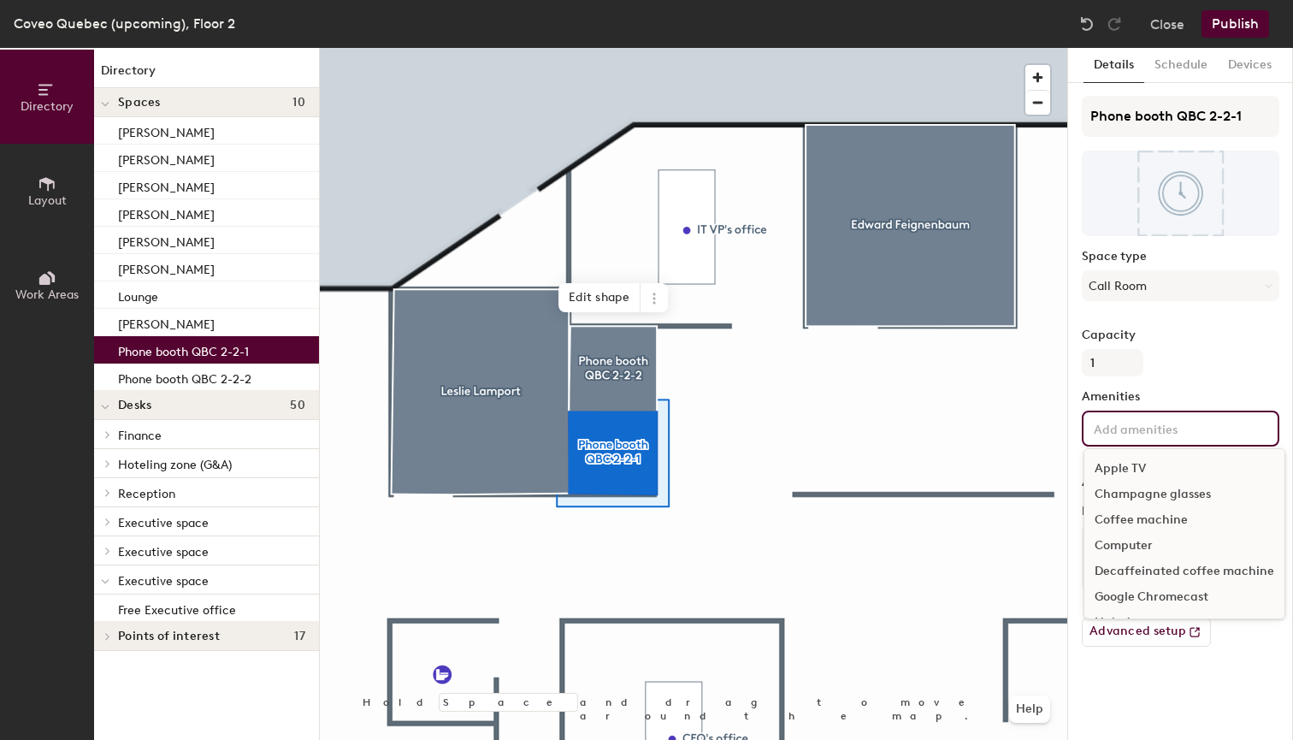
click at [1127, 428] on input at bounding box center [1168, 427] width 154 height 21
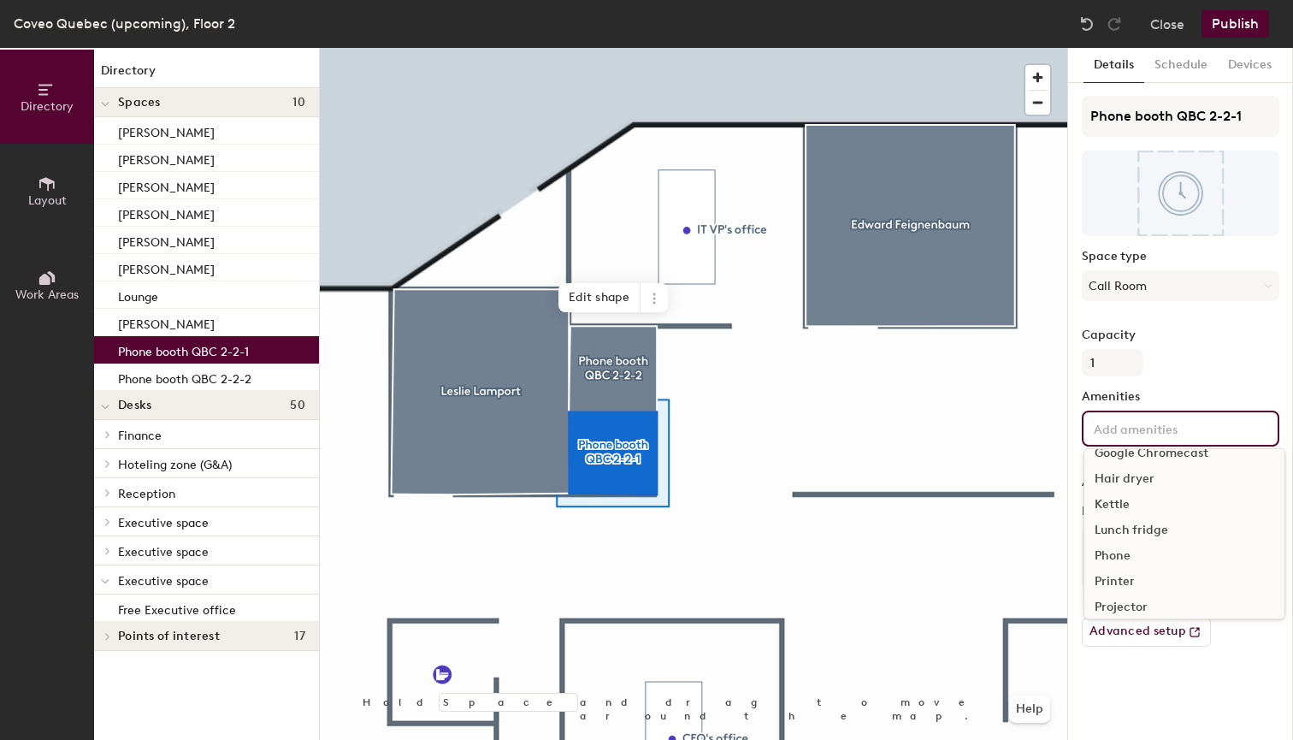
scroll to position [129, 0]
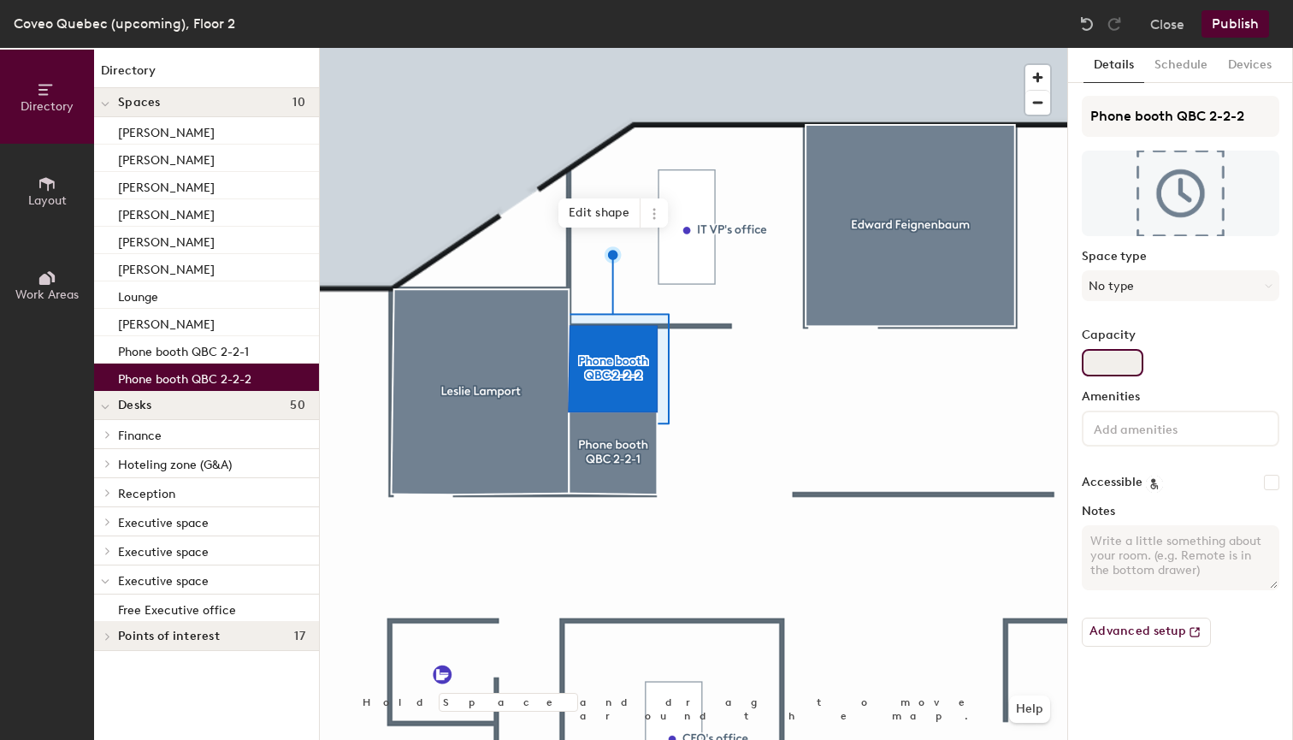
click at [1116, 375] on input "Capacity" at bounding box center [1113, 362] width 62 height 27
type input "1"
click at [1142, 283] on button "No type" at bounding box center [1181, 285] width 198 height 31
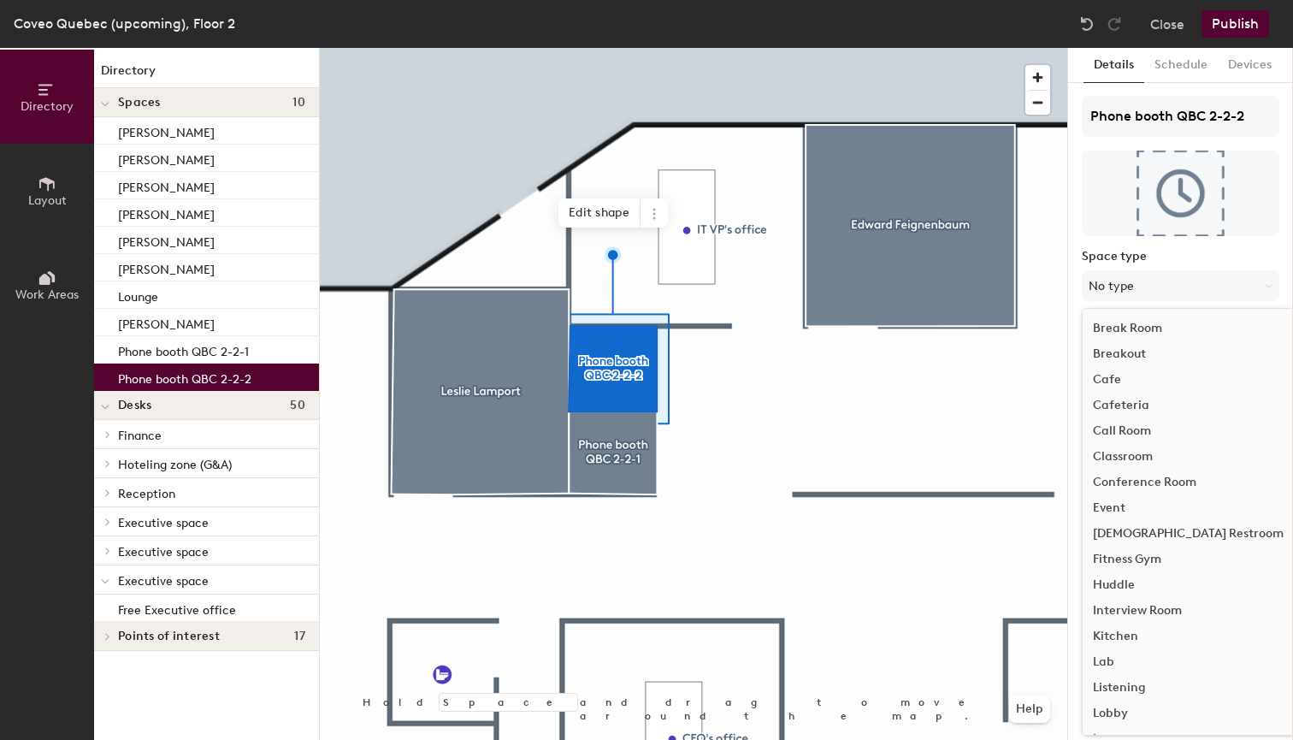
click at [1138, 429] on div "Call Room" at bounding box center [1188, 431] width 211 height 26
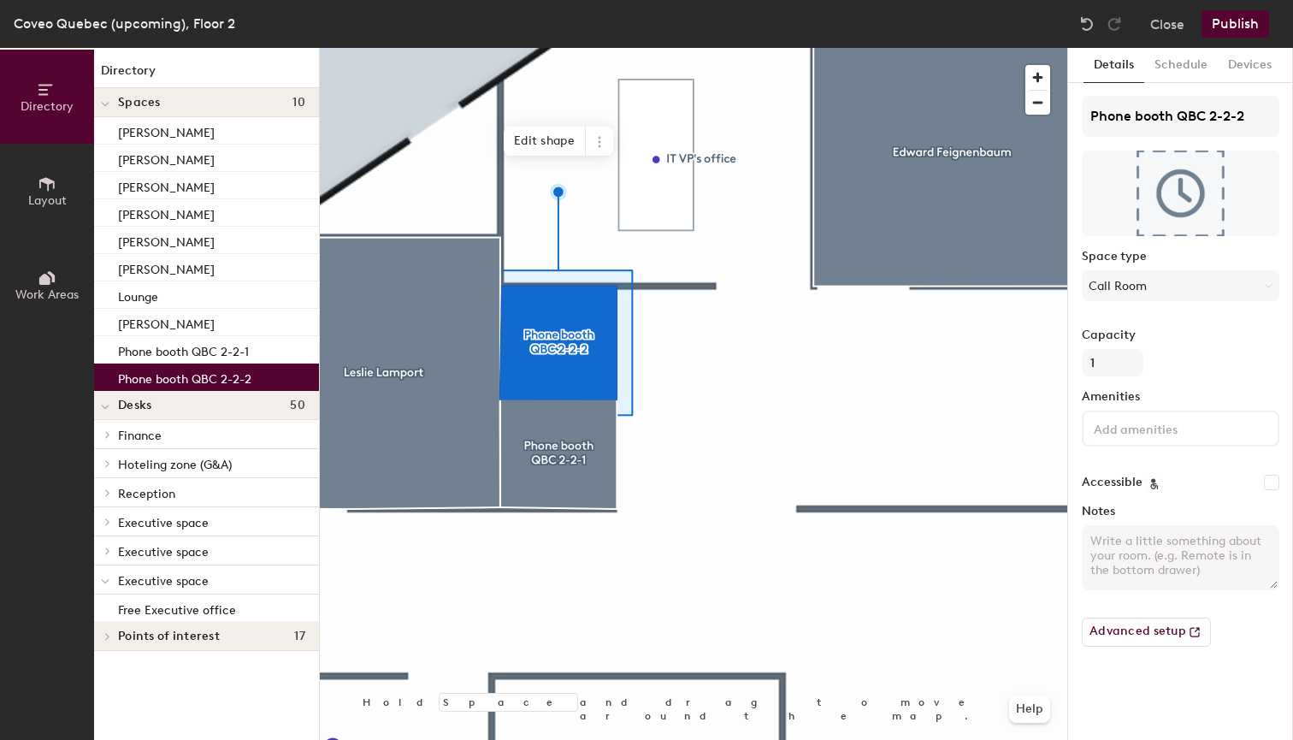
click at [1232, 19] on button "Publish" at bounding box center [1236, 23] width 68 height 27
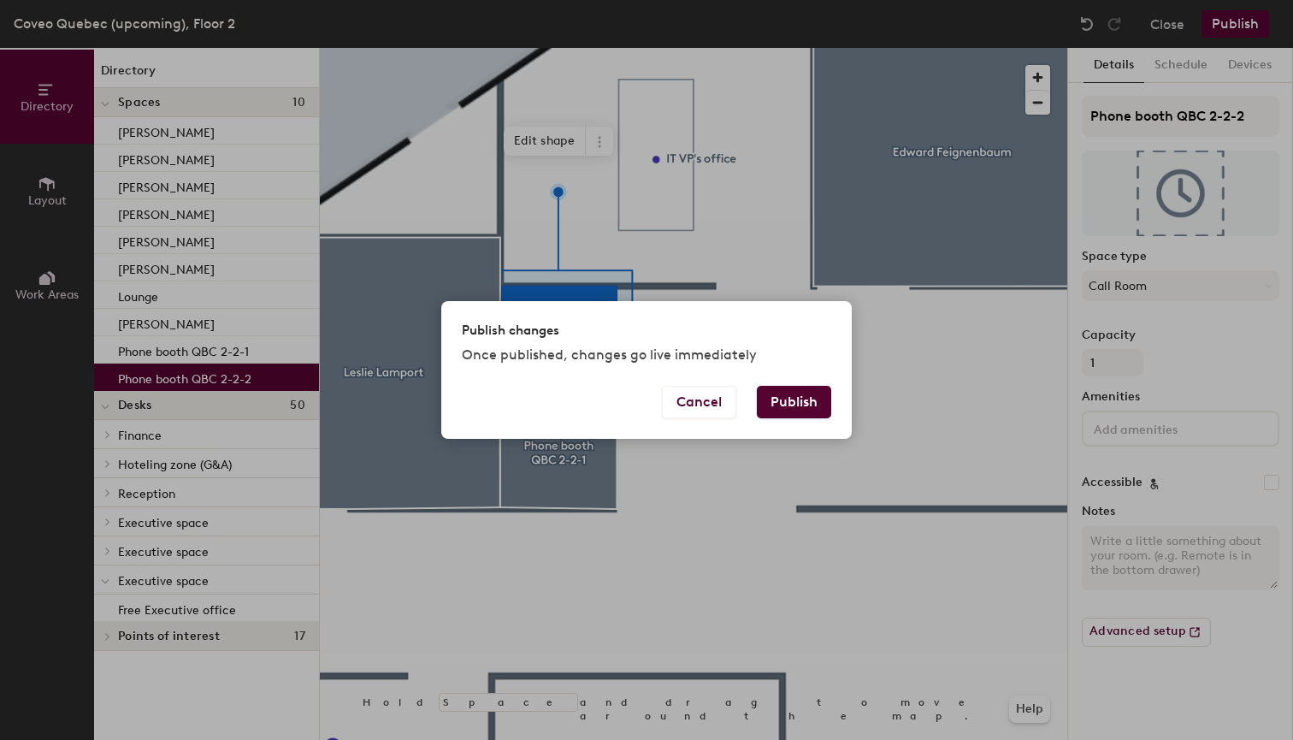
click at [797, 399] on button "Publish" at bounding box center [794, 402] width 74 height 33
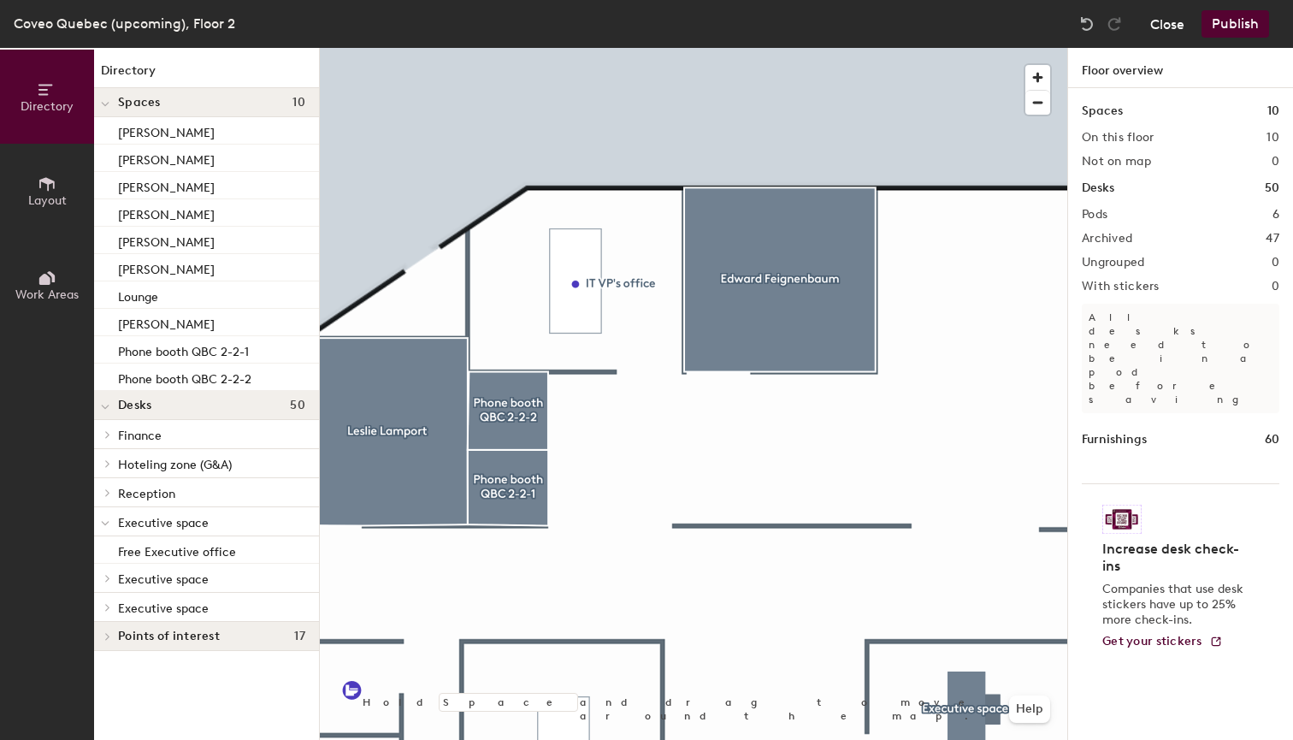
click at [1151, 33] on button "Close" at bounding box center [1168, 23] width 34 height 27
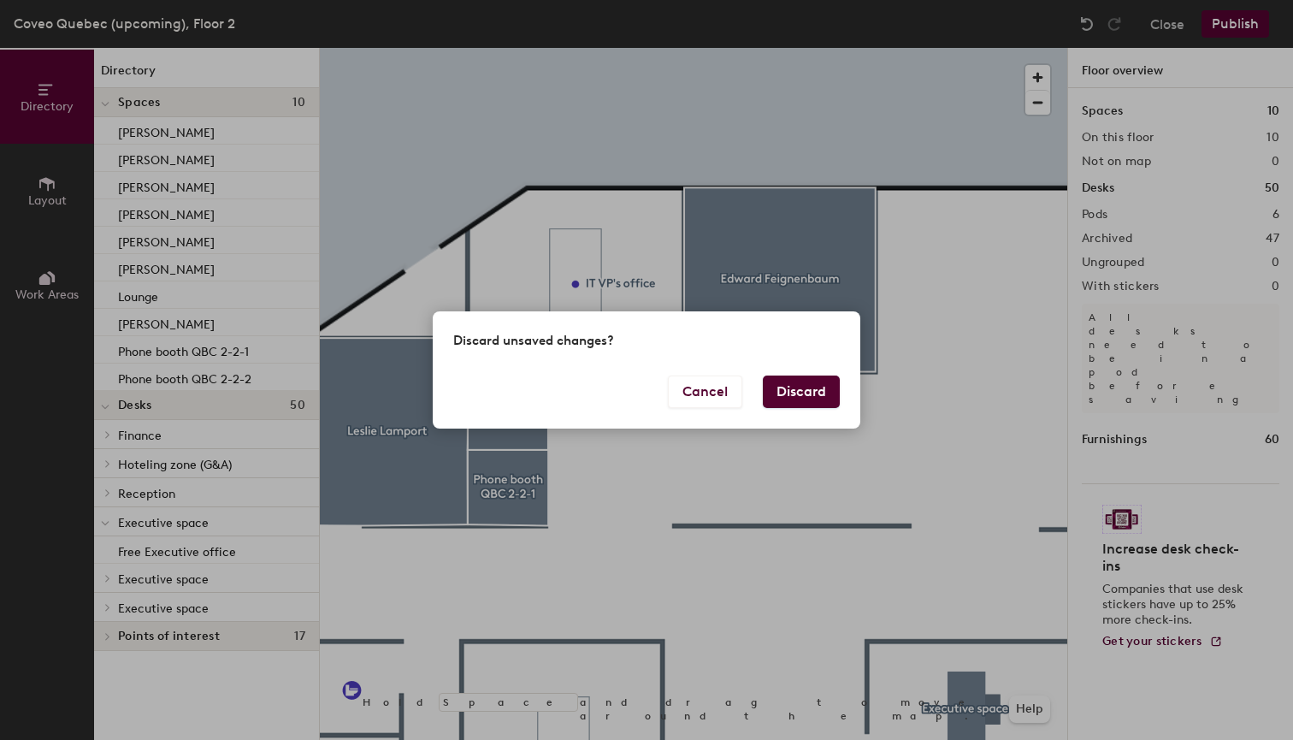
click at [800, 388] on button "Discard" at bounding box center [801, 392] width 77 height 33
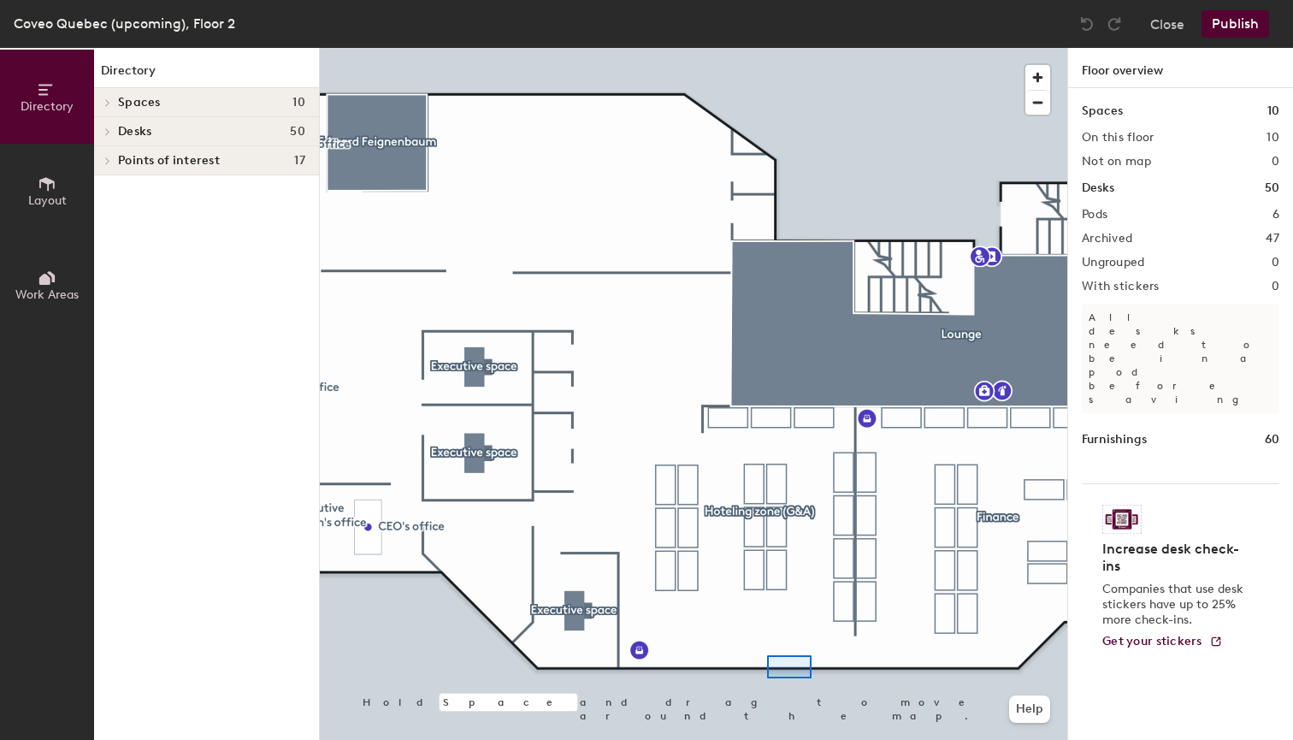
click at [769, 48] on div at bounding box center [694, 48] width 748 height 0
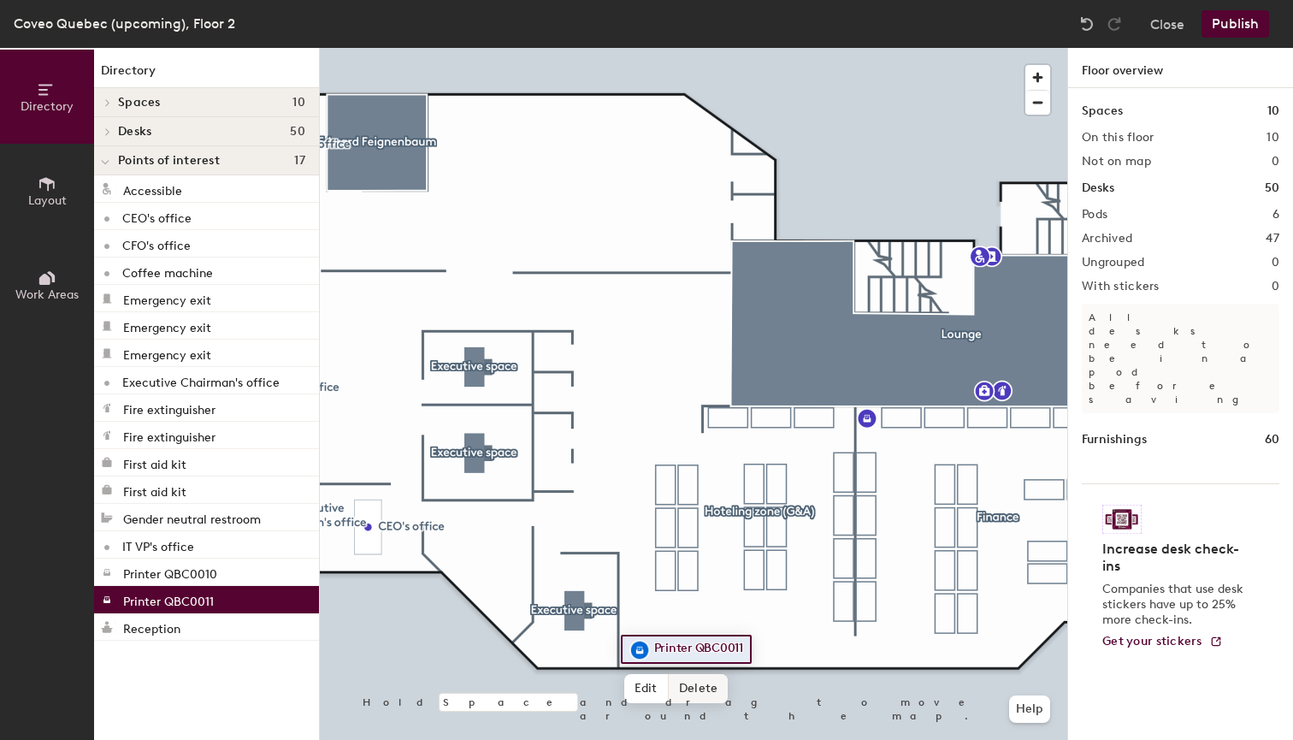
click at [695, 686] on span "Delete" at bounding box center [699, 688] width 60 height 29
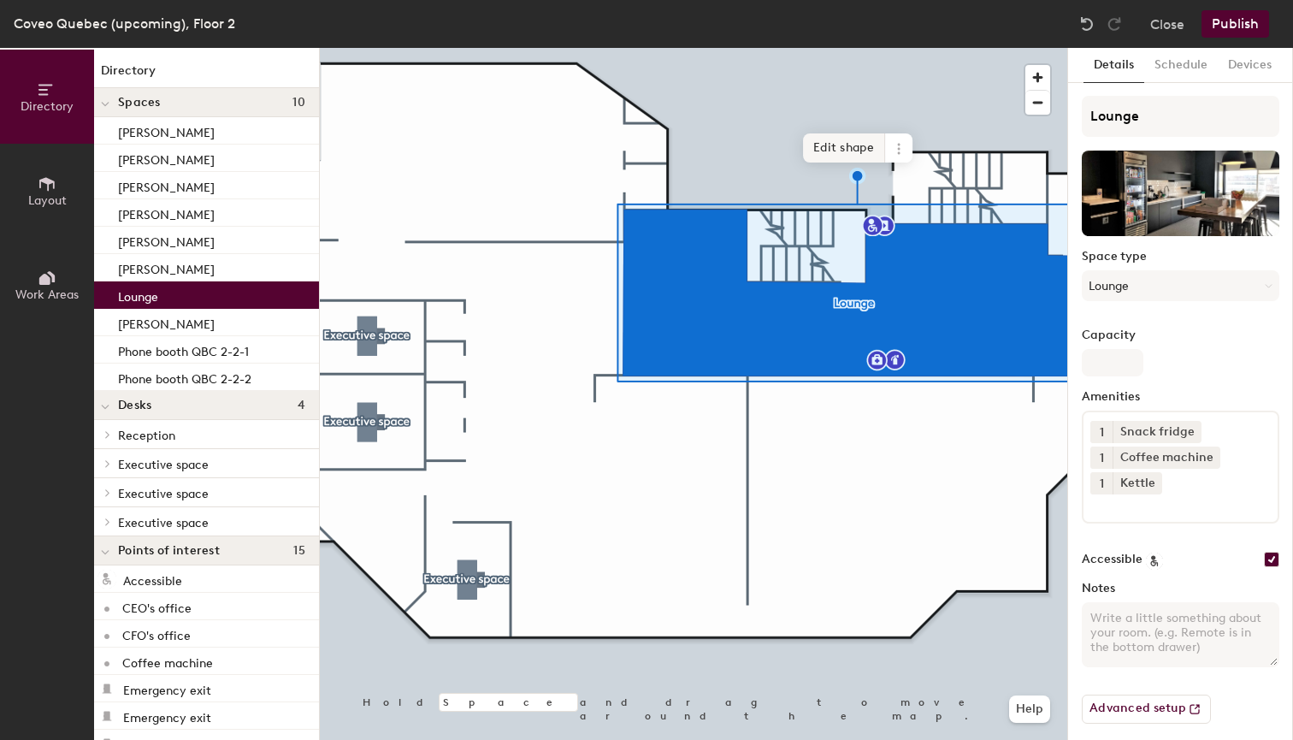
click at [824, 144] on span "Edit shape" at bounding box center [844, 147] width 82 height 29
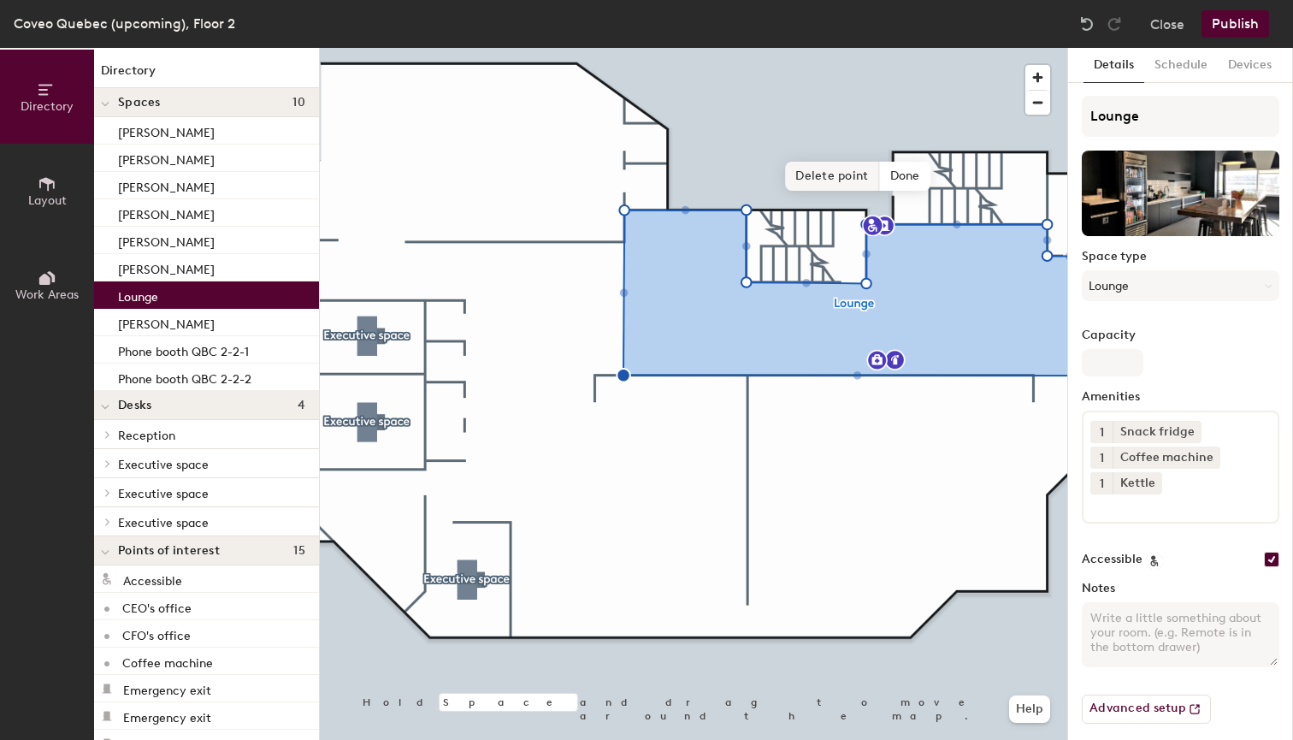
click at [833, 175] on span "Delete point" at bounding box center [832, 176] width 94 height 29
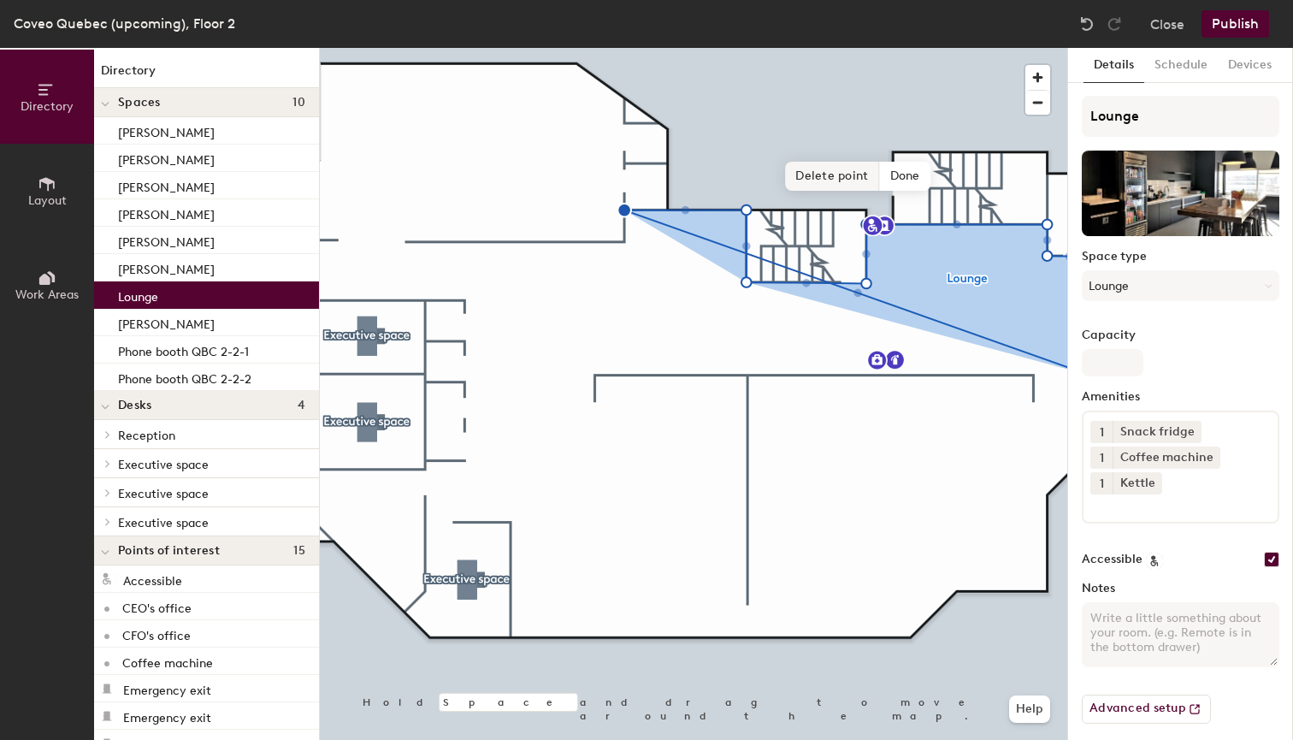
click at [846, 167] on span "Delete point" at bounding box center [832, 176] width 94 height 29
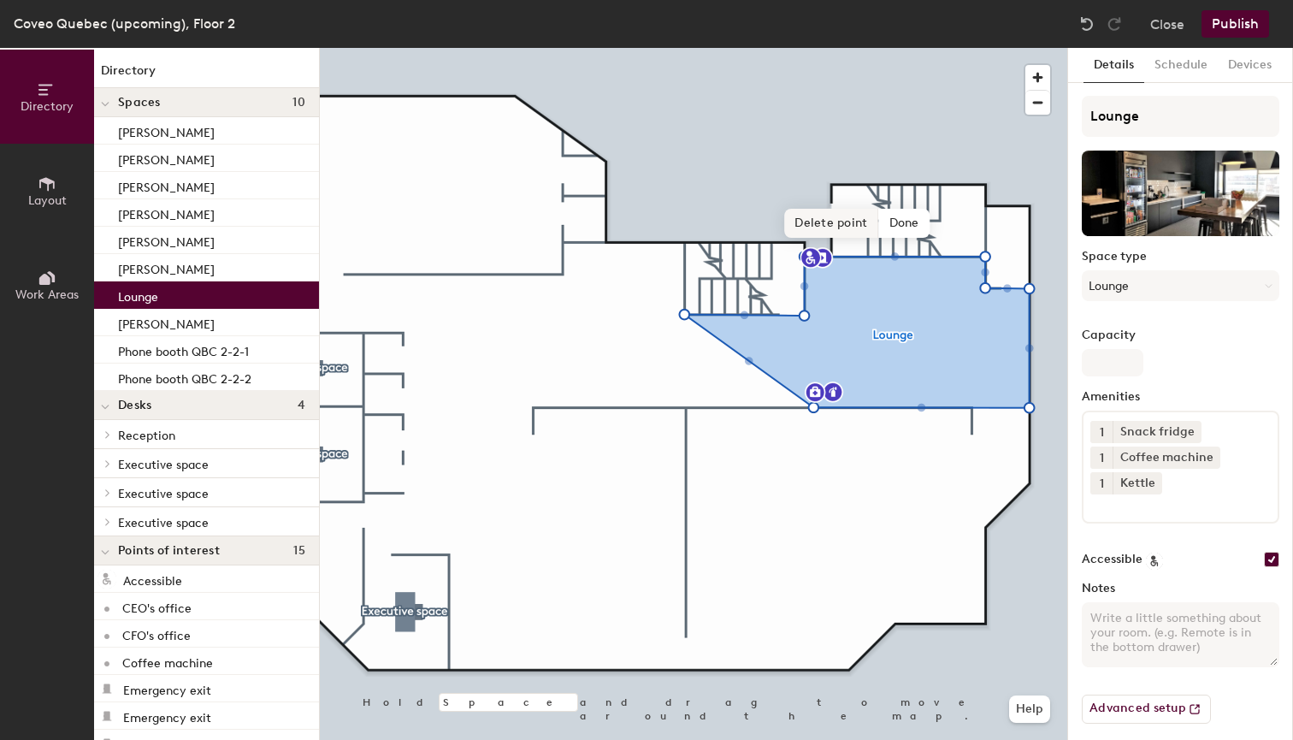
click at [827, 216] on span "Delete point" at bounding box center [831, 223] width 94 height 29
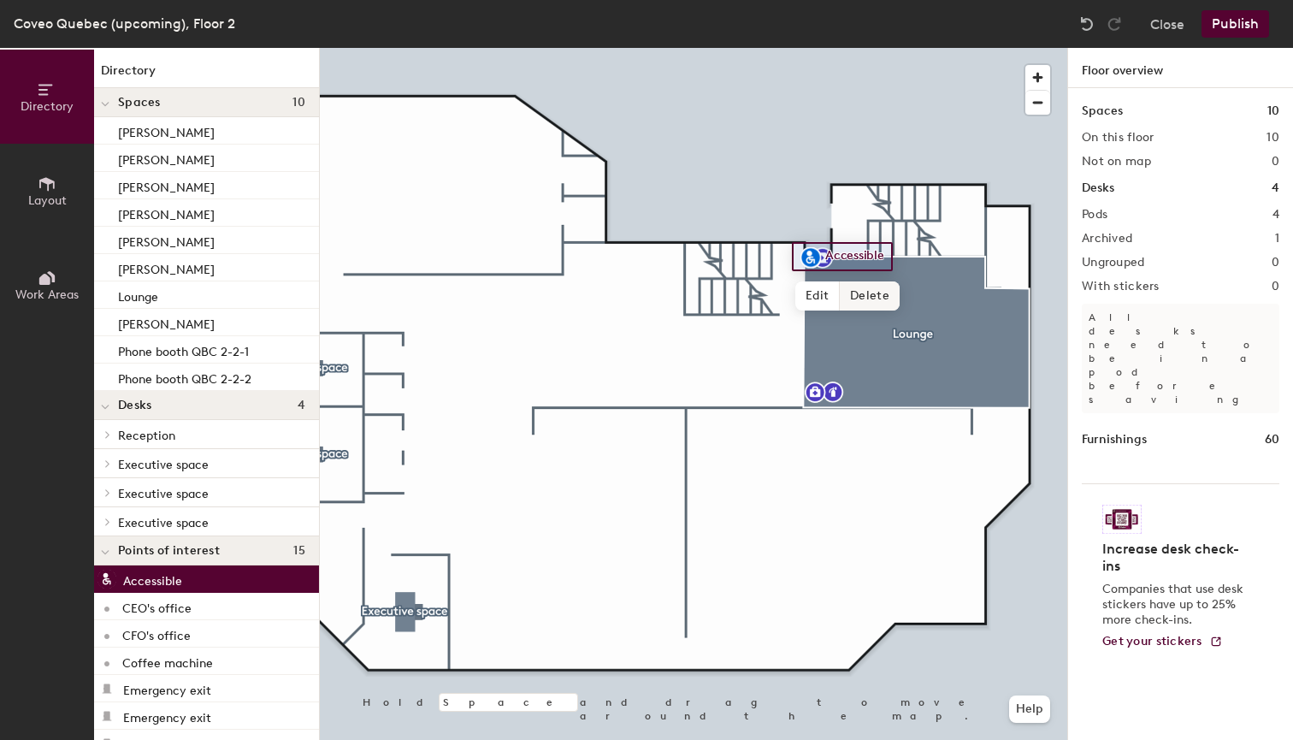
click at [861, 298] on span "Delete" at bounding box center [870, 295] width 60 height 29
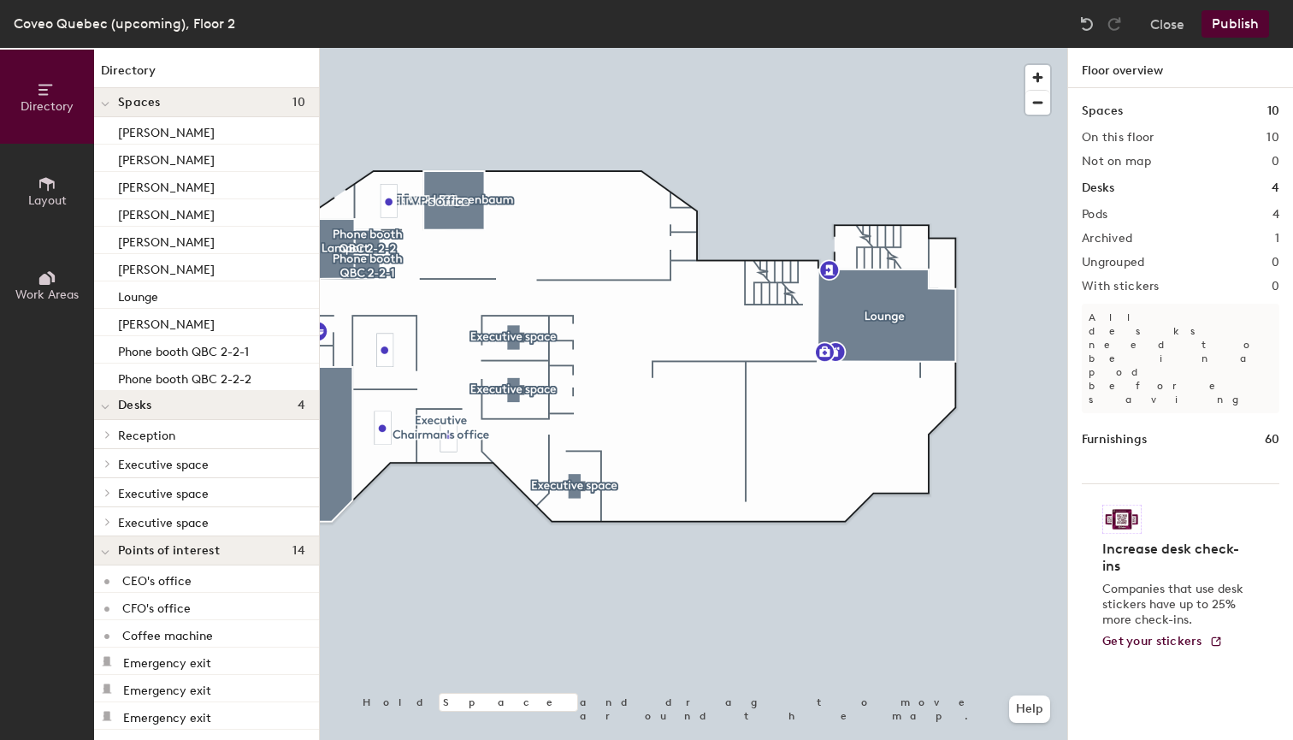
click at [43, 196] on span "Layout" at bounding box center [47, 200] width 38 height 15
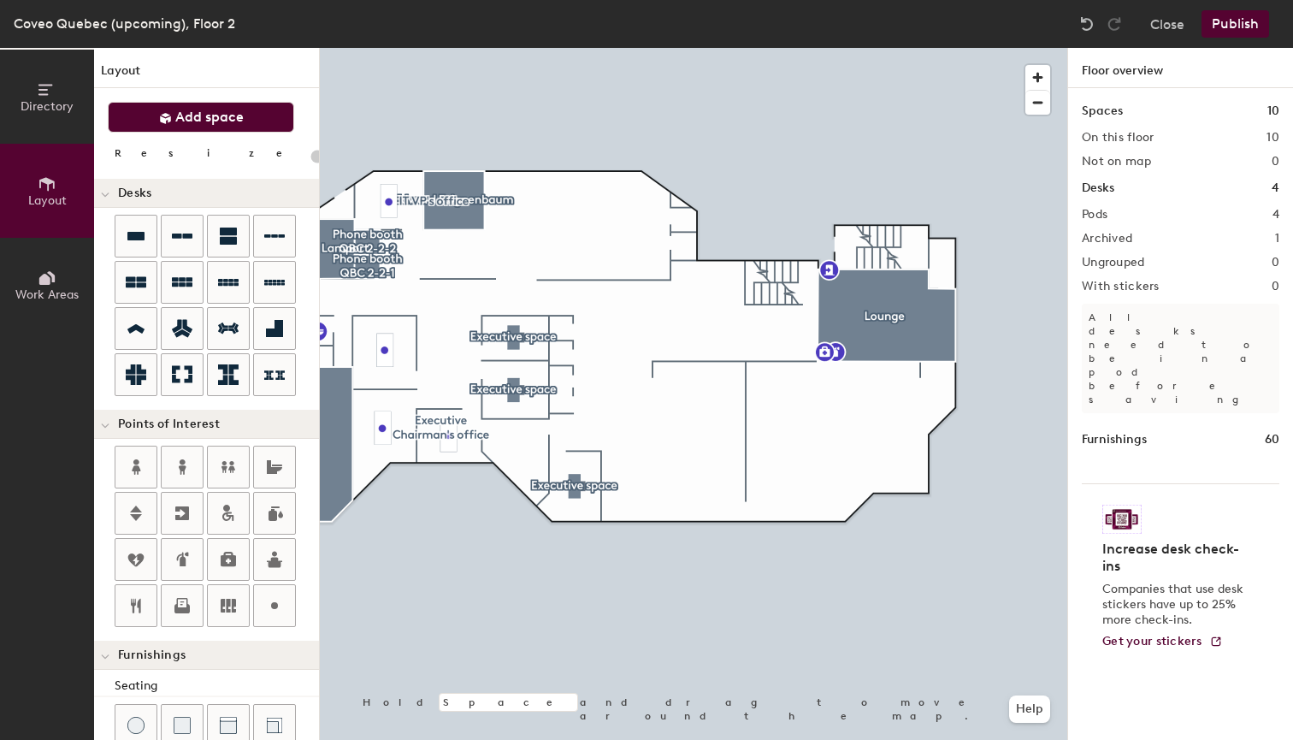
click at [186, 125] on span "Add space" at bounding box center [209, 117] width 68 height 17
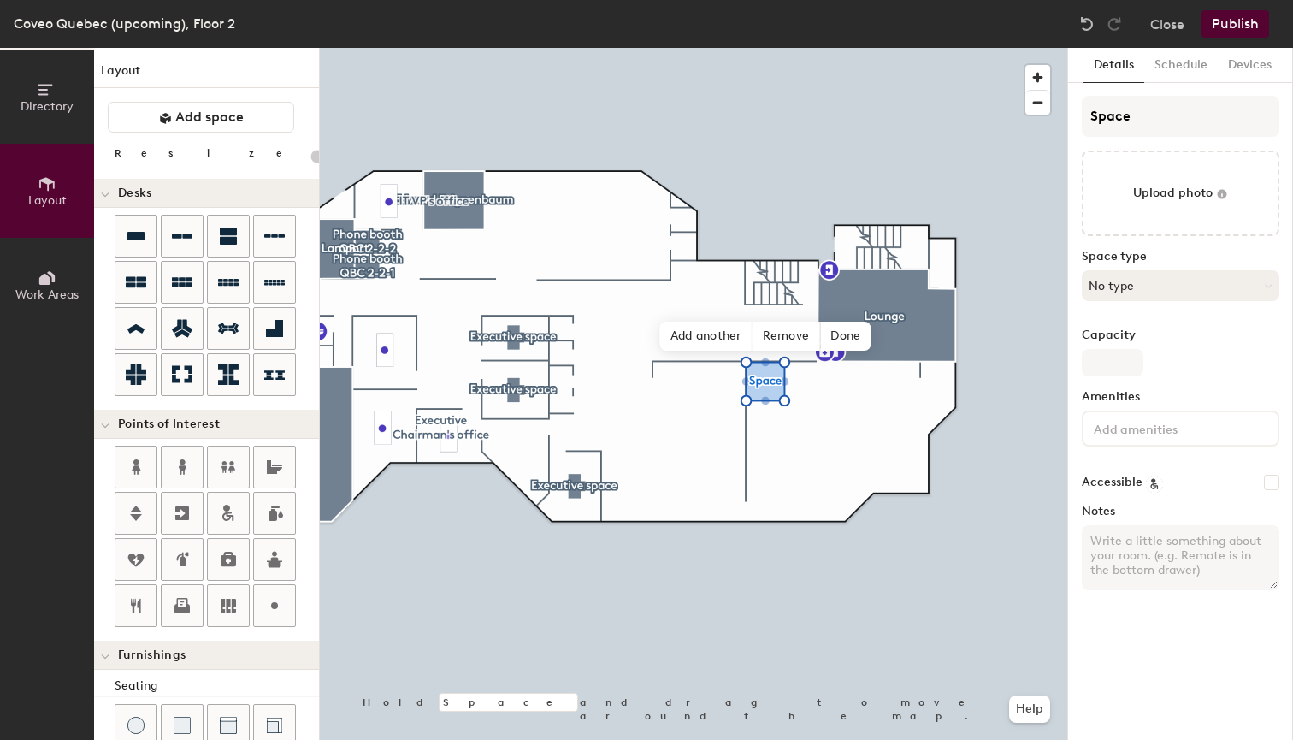
click at [1140, 281] on button "No type" at bounding box center [1181, 285] width 198 height 31
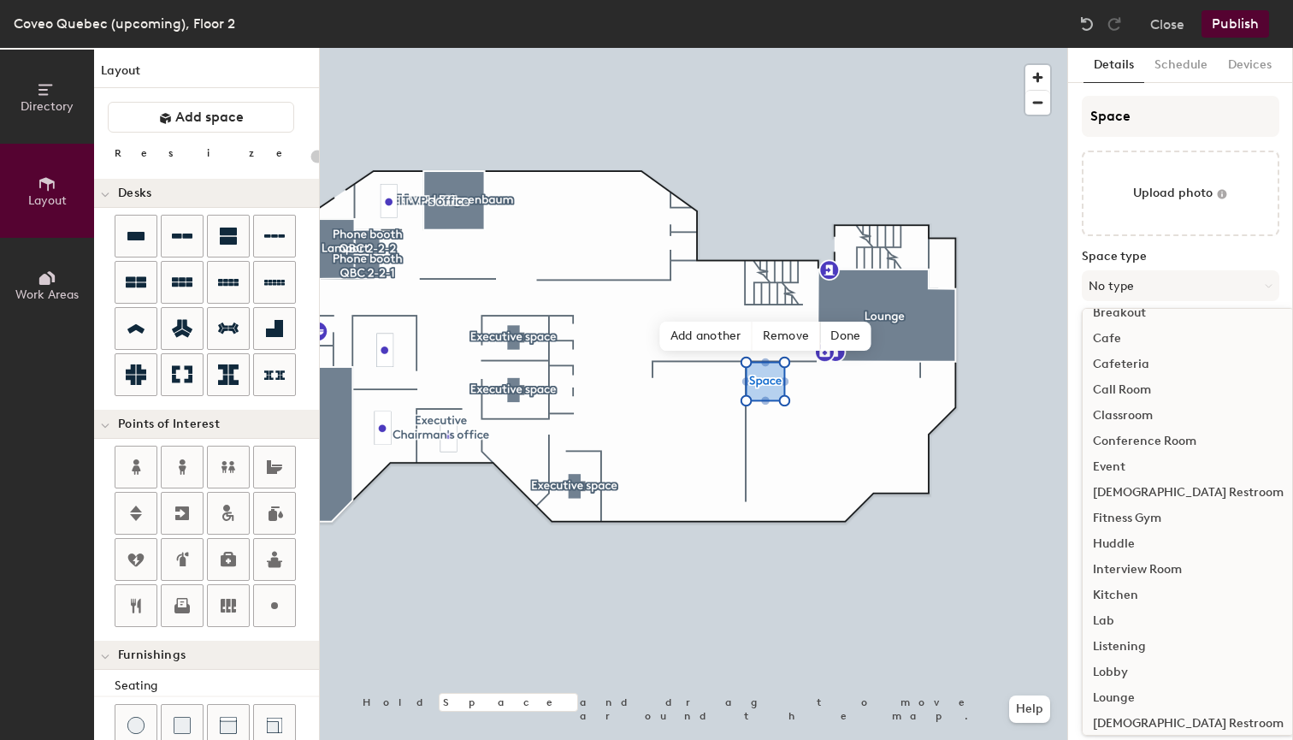
scroll to position [46, 0]
click at [1128, 361] on div "Cafeteria" at bounding box center [1188, 359] width 211 height 26
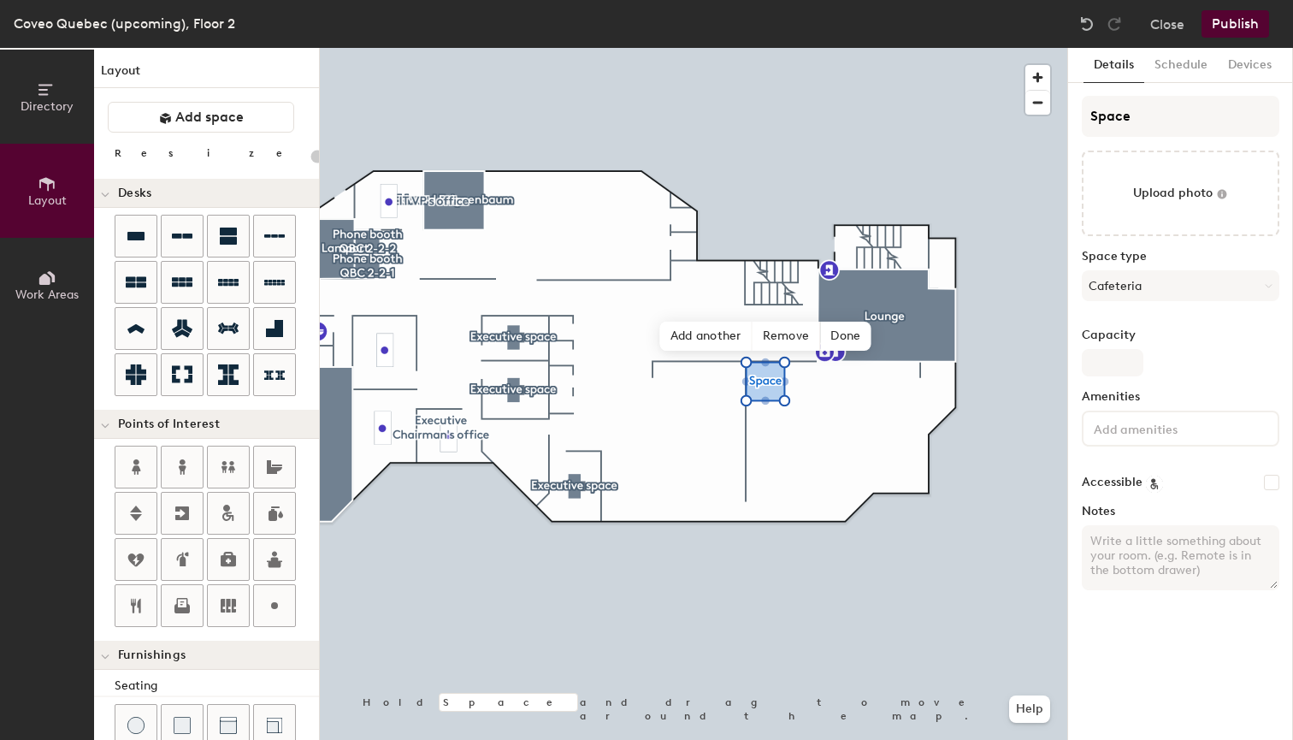
type input "20"
click at [1016, 109] on div "Directory Layout Work Areas Layout Add space Resize Desks Points of Interest Fu…" at bounding box center [646, 394] width 1293 height 692
type input "C"
type input "20"
type input "Caf"
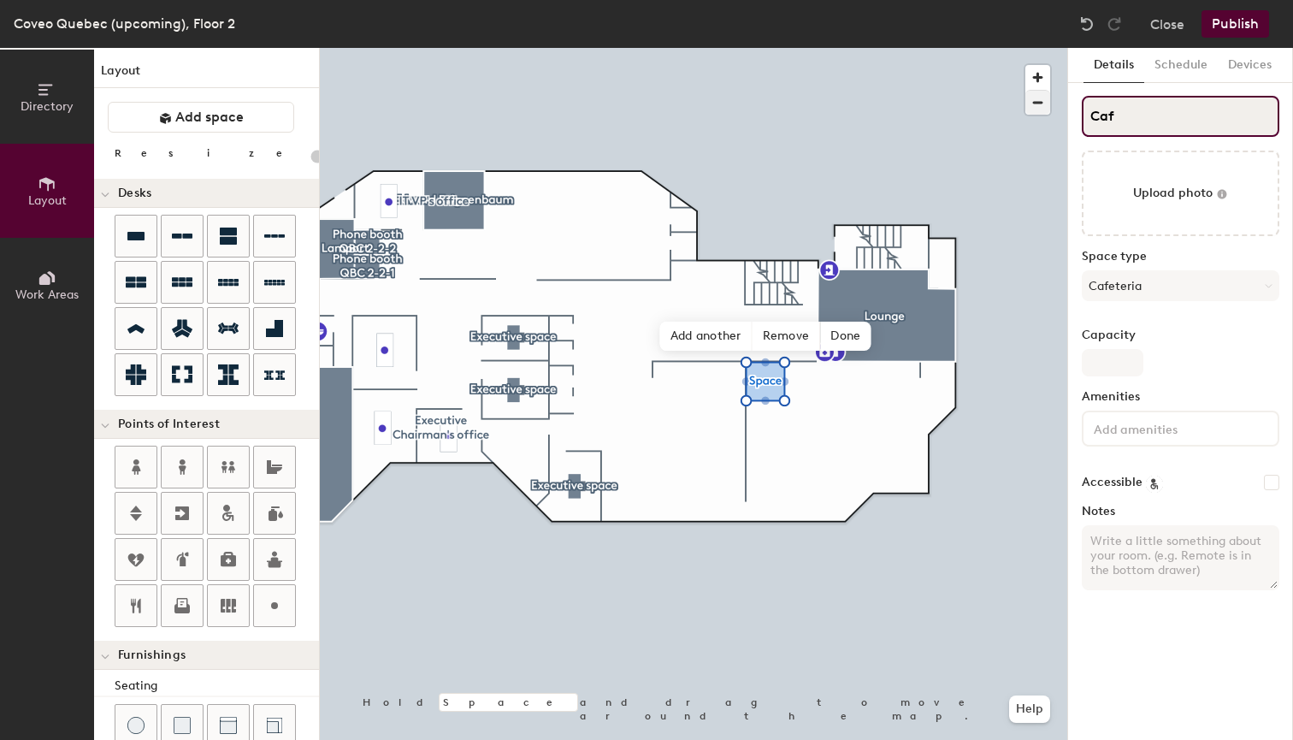
type input "20"
type input "Cafete"
type input "20"
type input "Cafeter"
type input "20"
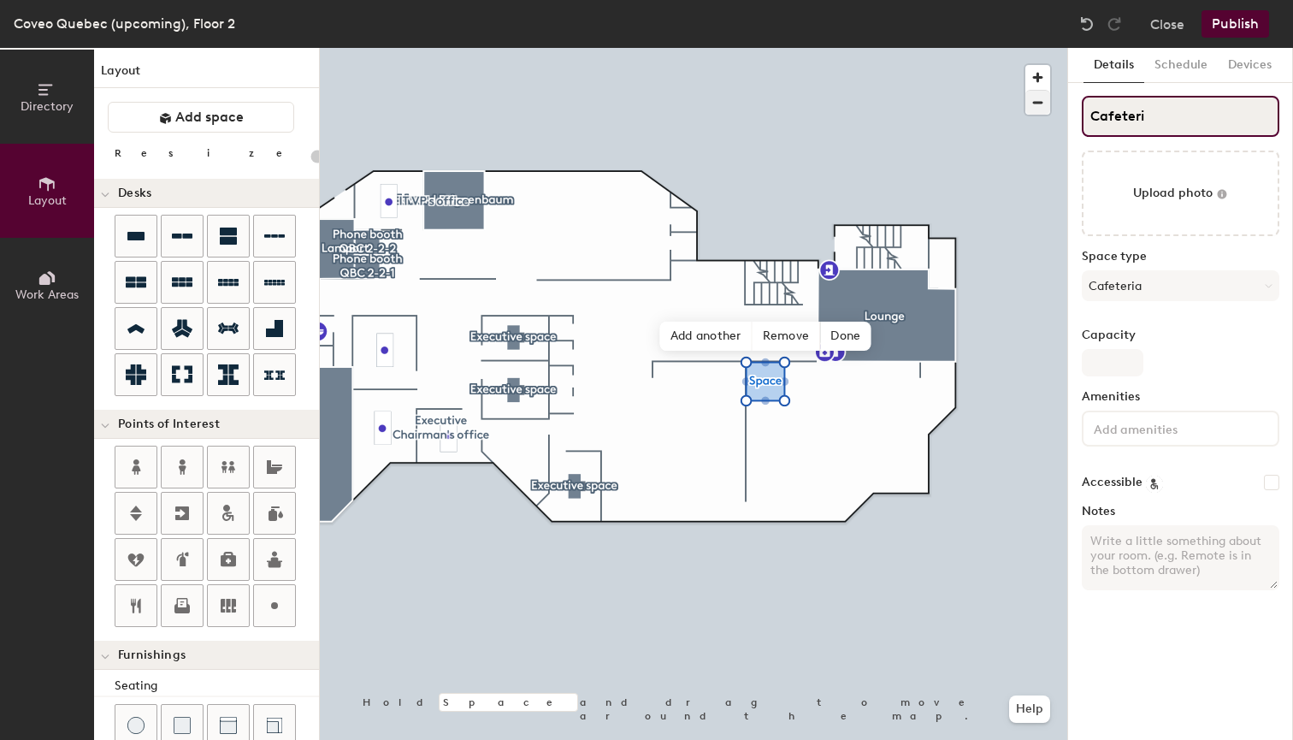
type input "Cafeteria"
type input "20"
type input "Cafeteria"
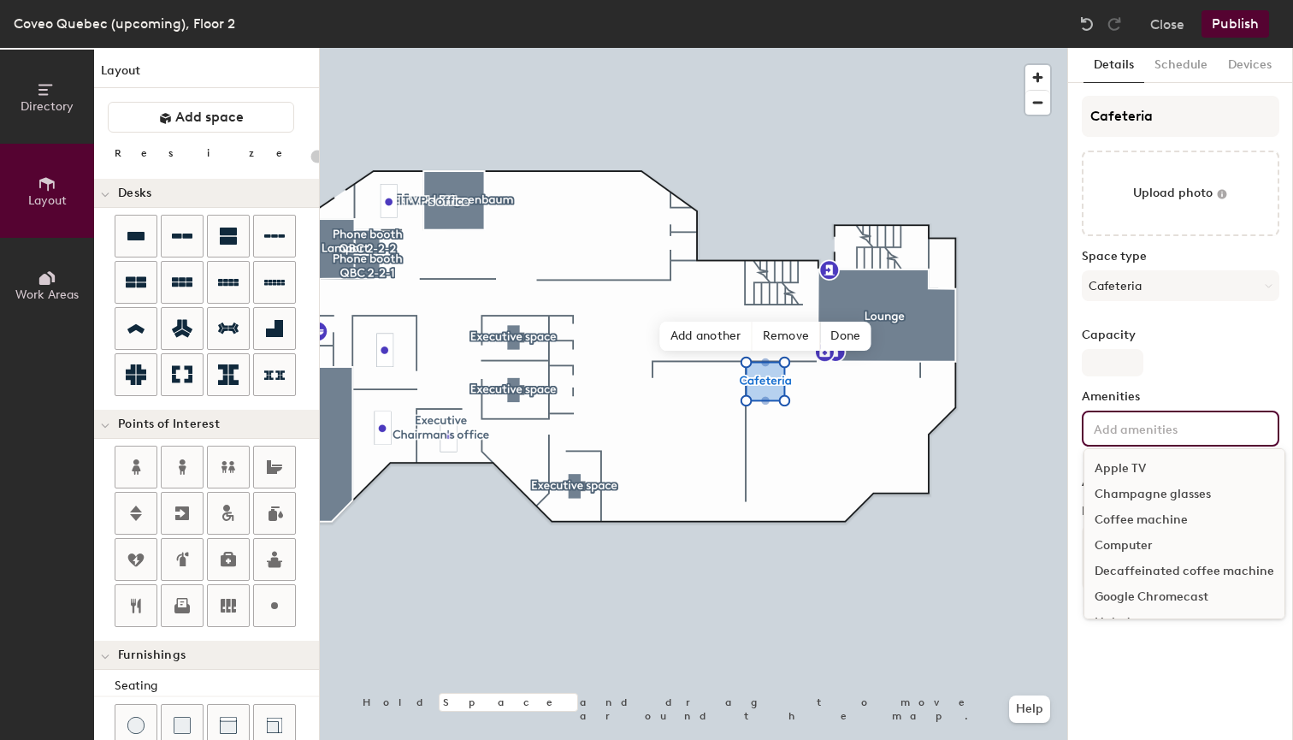
click at [1191, 424] on input at bounding box center [1168, 427] width 154 height 21
click at [1162, 492] on div "Champagne glasses" at bounding box center [1185, 495] width 200 height 26
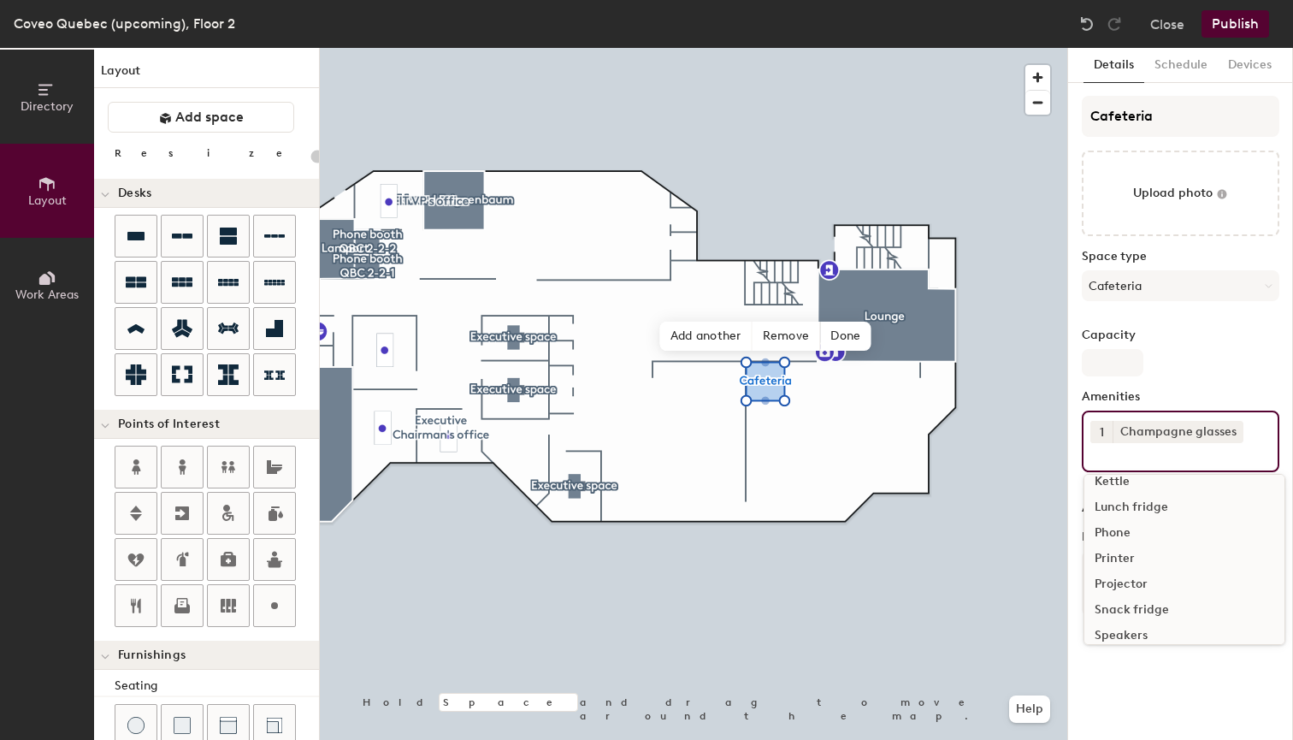
scroll to position [184, 0]
click at [1134, 486] on div "Lunch fridge" at bounding box center [1185, 490] width 200 height 26
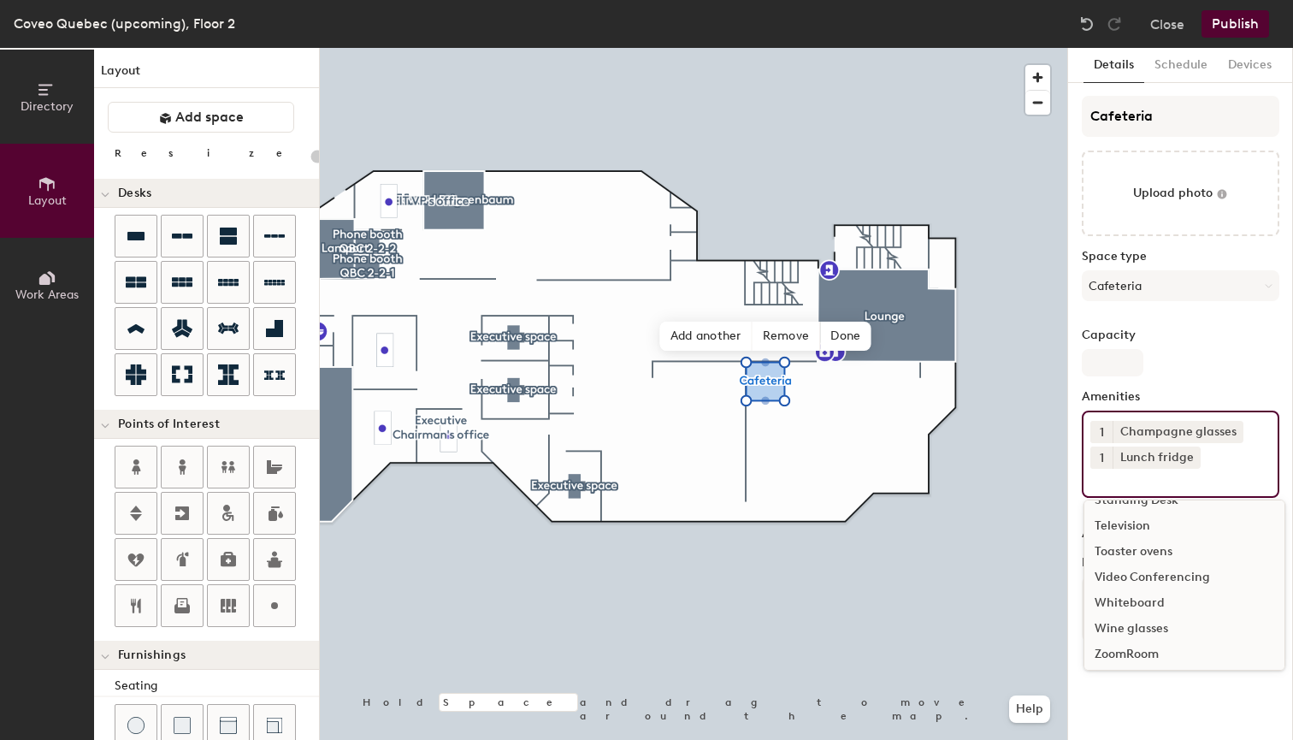
scroll to position [329, 0]
click at [1131, 544] on div "Toaster ovens" at bounding box center [1185, 548] width 200 height 26
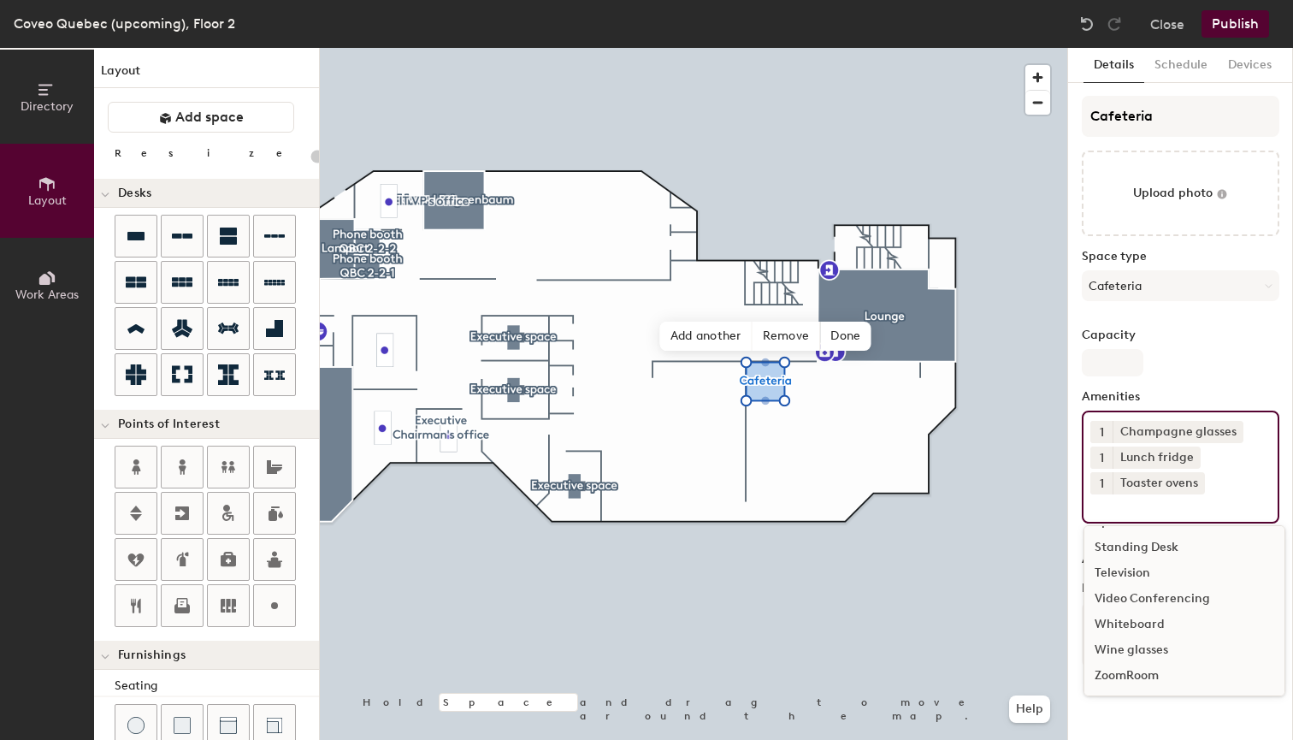
scroll to position [306, 0]
click at [1147, 648] on div "Wine glasses" at bounding box center [1185, 650] width 200 height 26
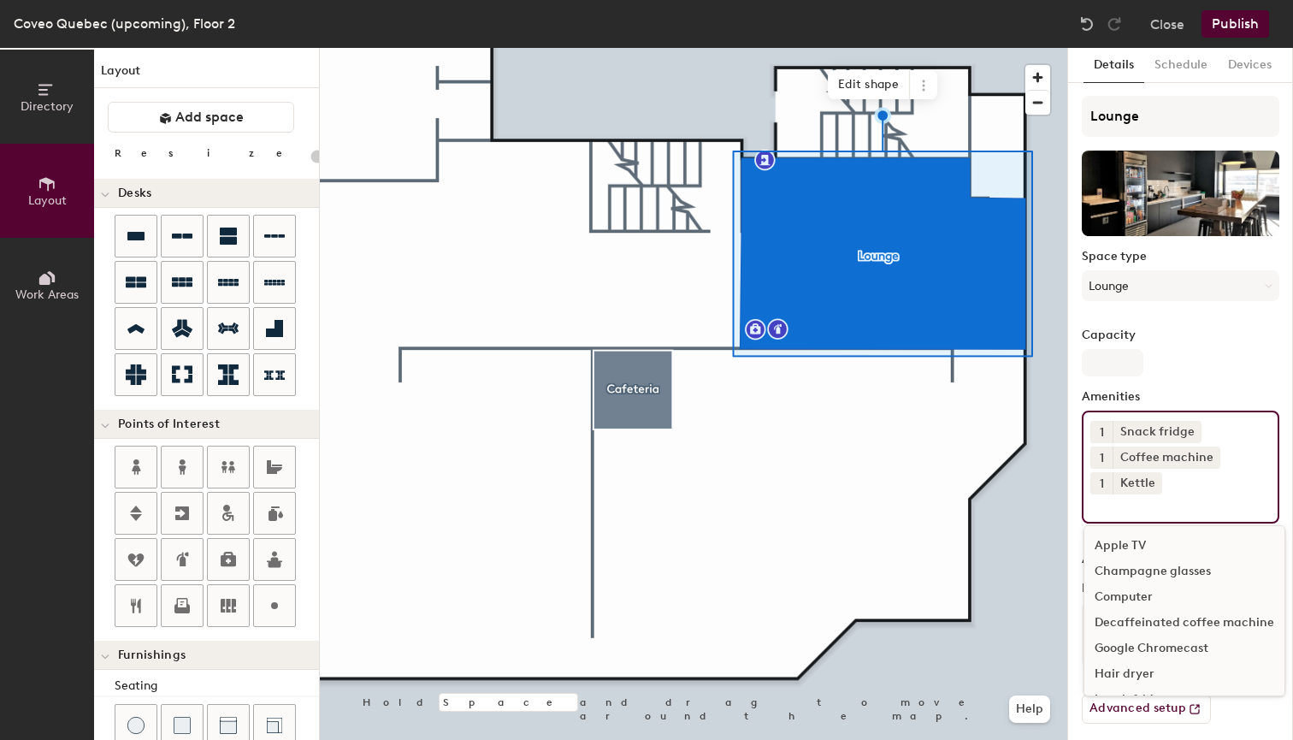
click at [1195, 494] on div "1 Snack fridge 1 Coffee machine 1 Kettle Apple TV Champagne glasses Computer De…" at bounding box center [1181, 467] width 198 height 113
click at [1211, 456] on icon at bounding box center [1211, 456] width 7 height 7
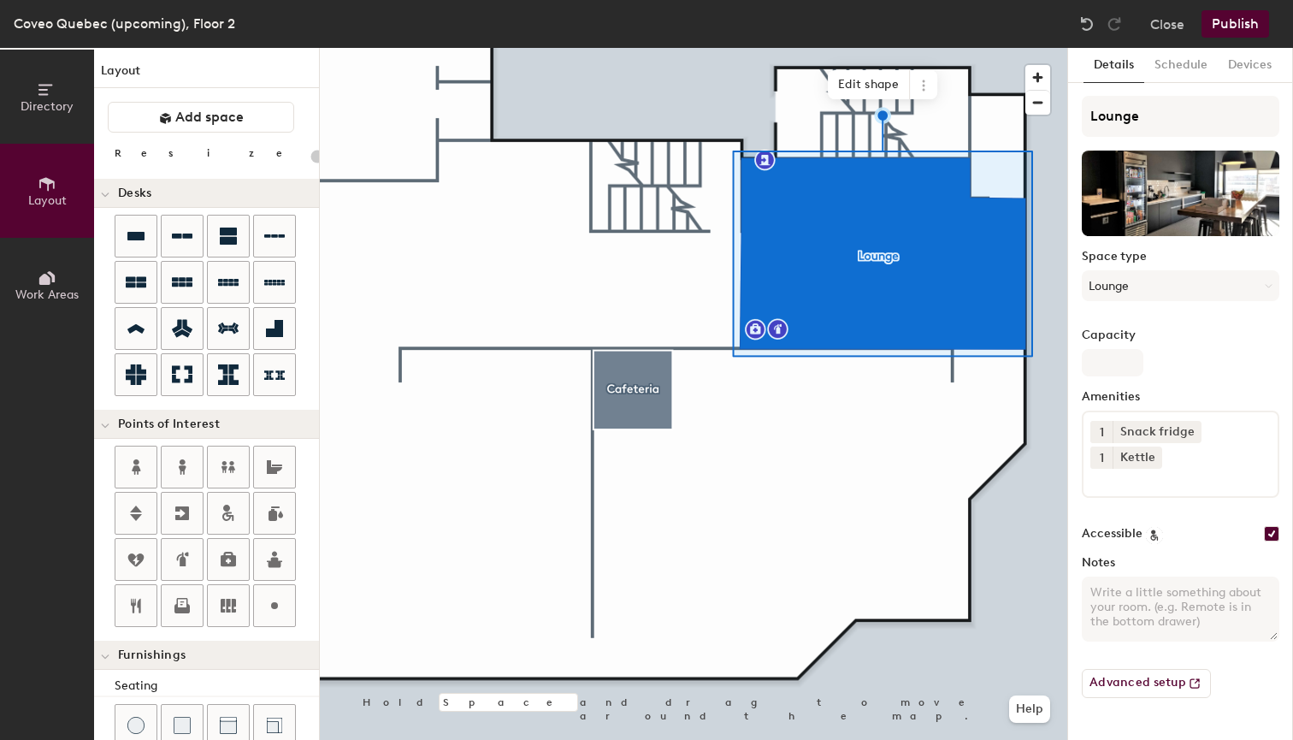
click at [1183, 469] on input at bounding box center [1168, 479] width 154 height 21
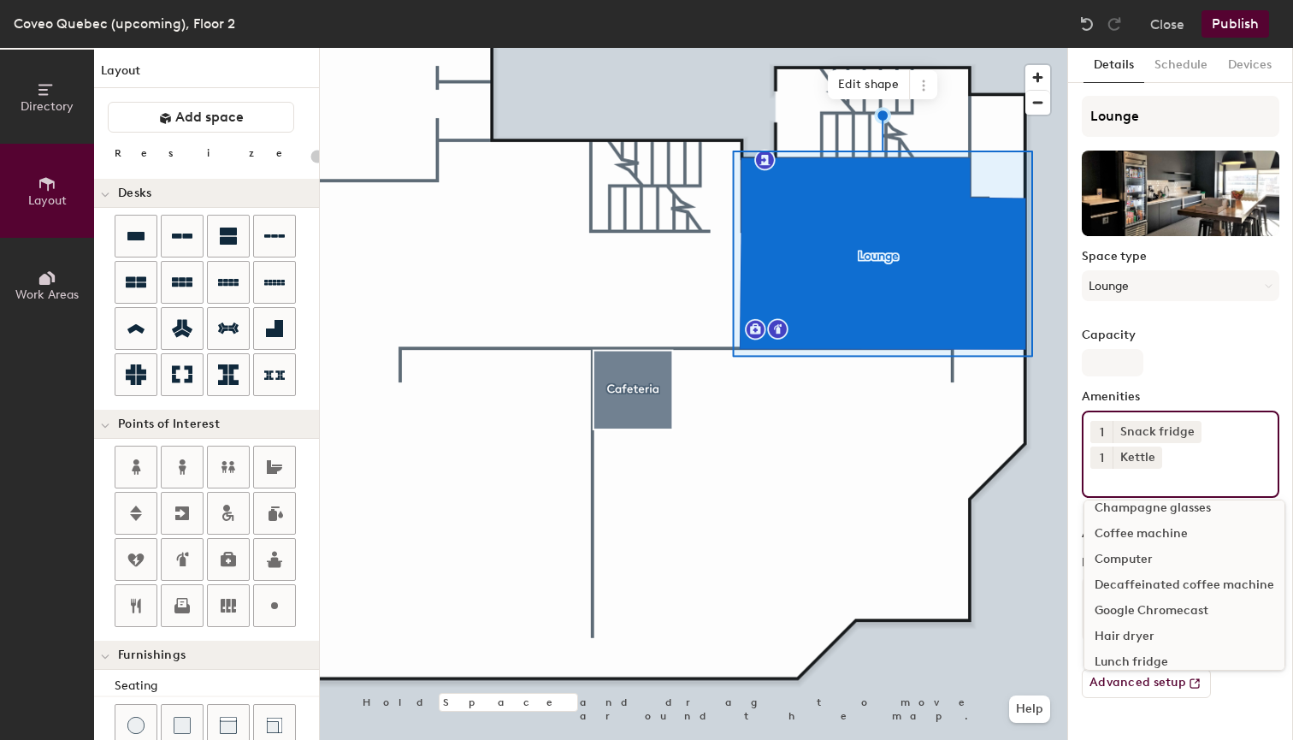
scroll to position [58, 0]
click at [1180, 567] on div "Decaffeinated coffee machine" at bounding box center [1185, 565] width 200 height 26
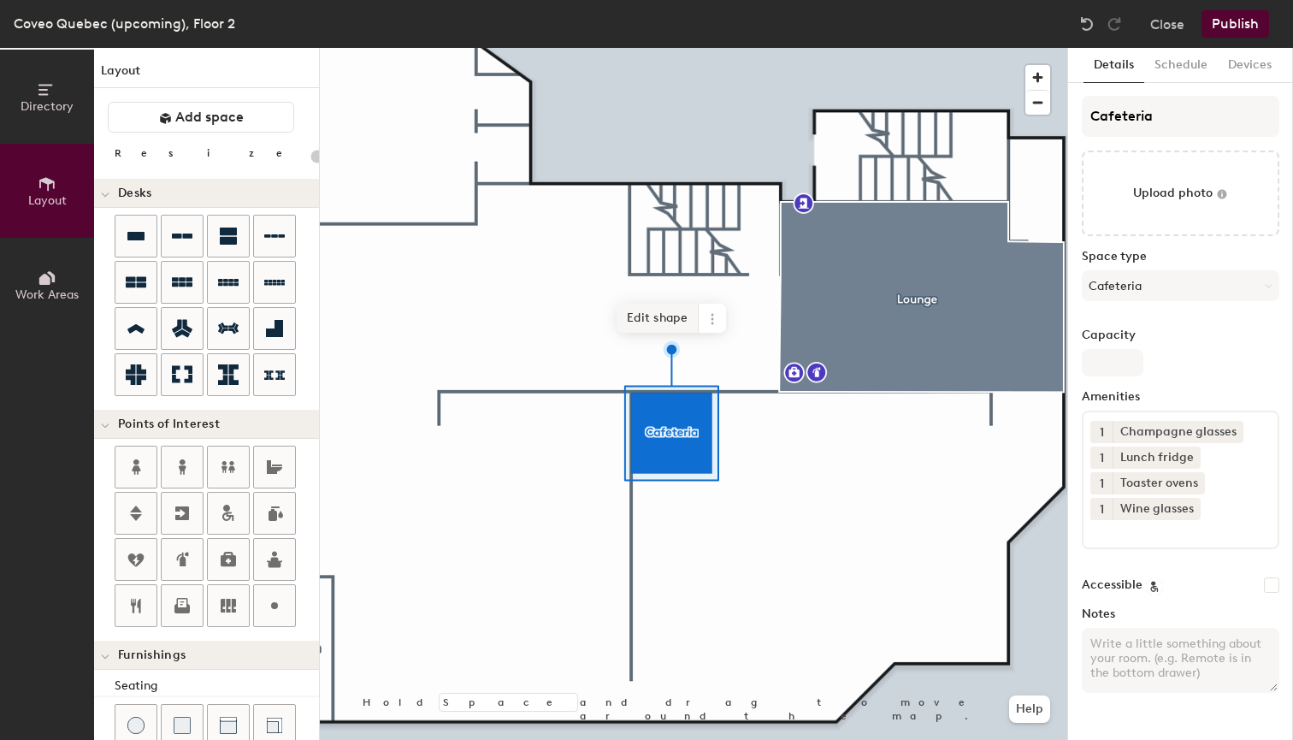
click at [642, 327] on span "Edit shape" at bounding box center [658, 318] width 82 height 29
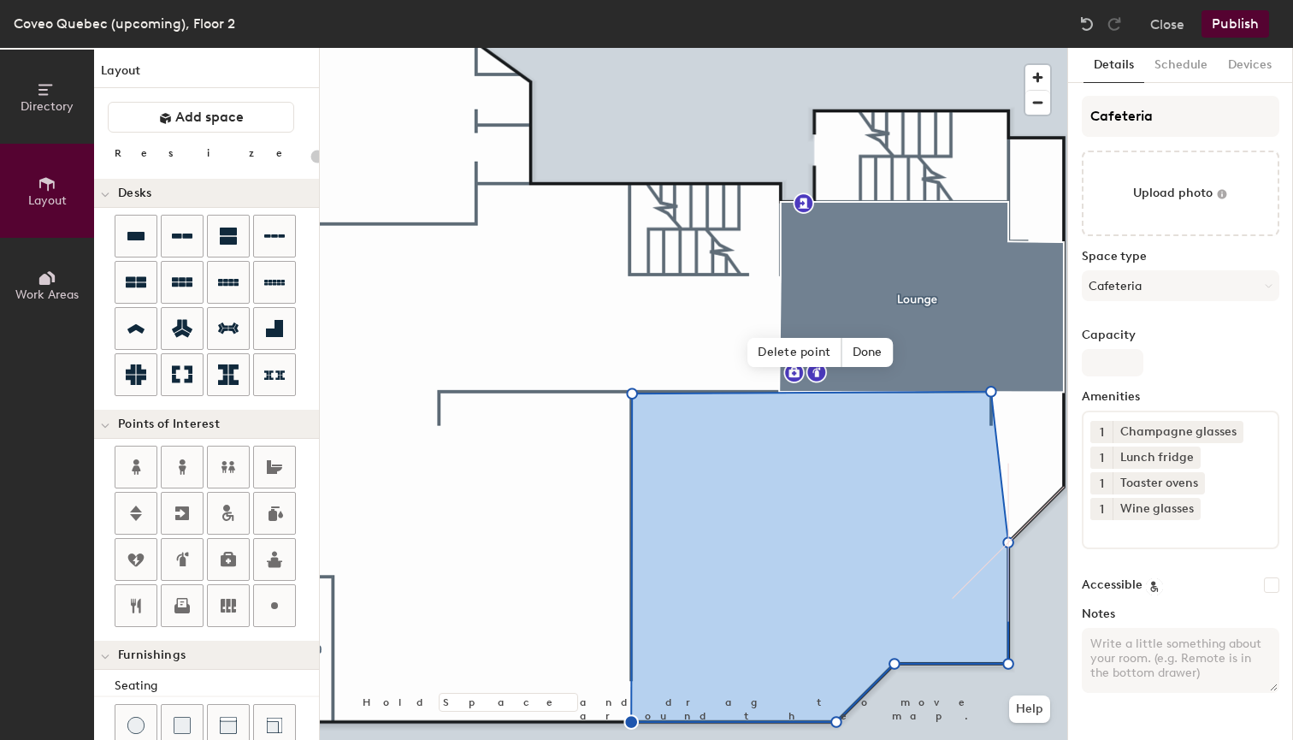
type input "20"
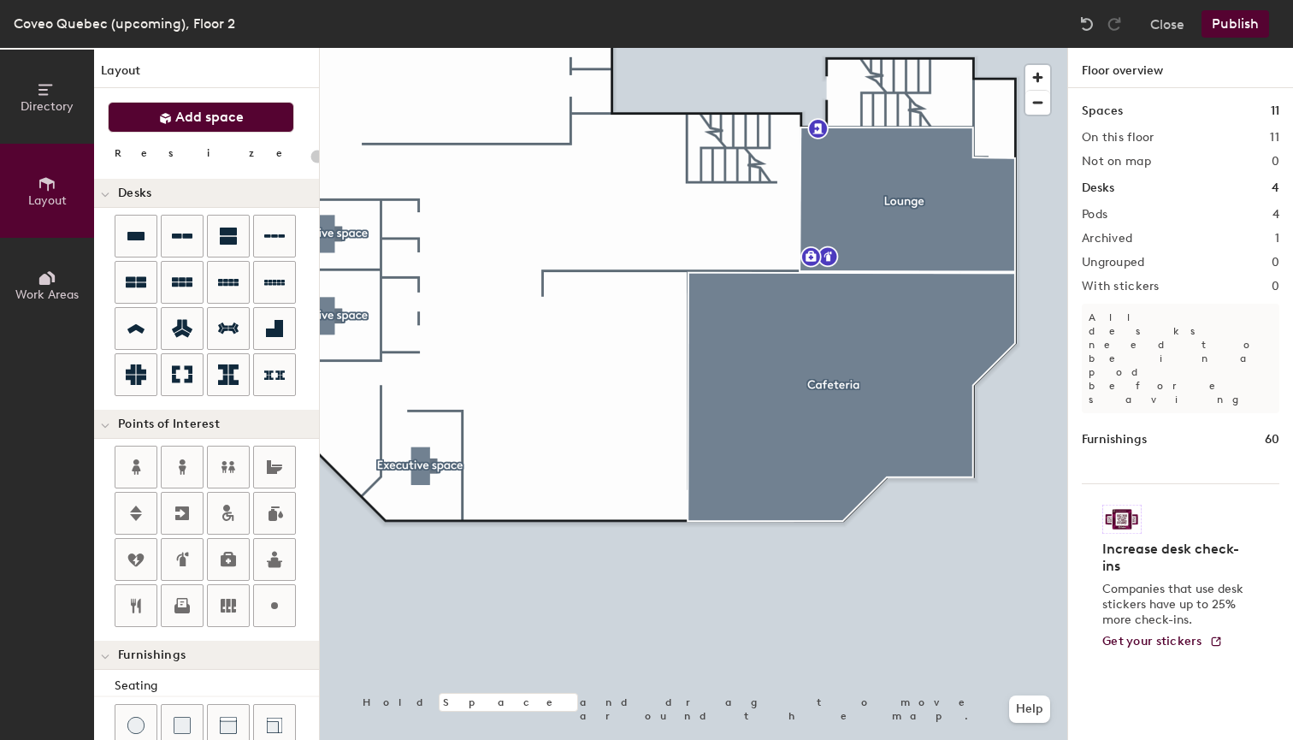
click at [253, 120] on button "Add space" at bounding box center [201, 117] width 186 height 31
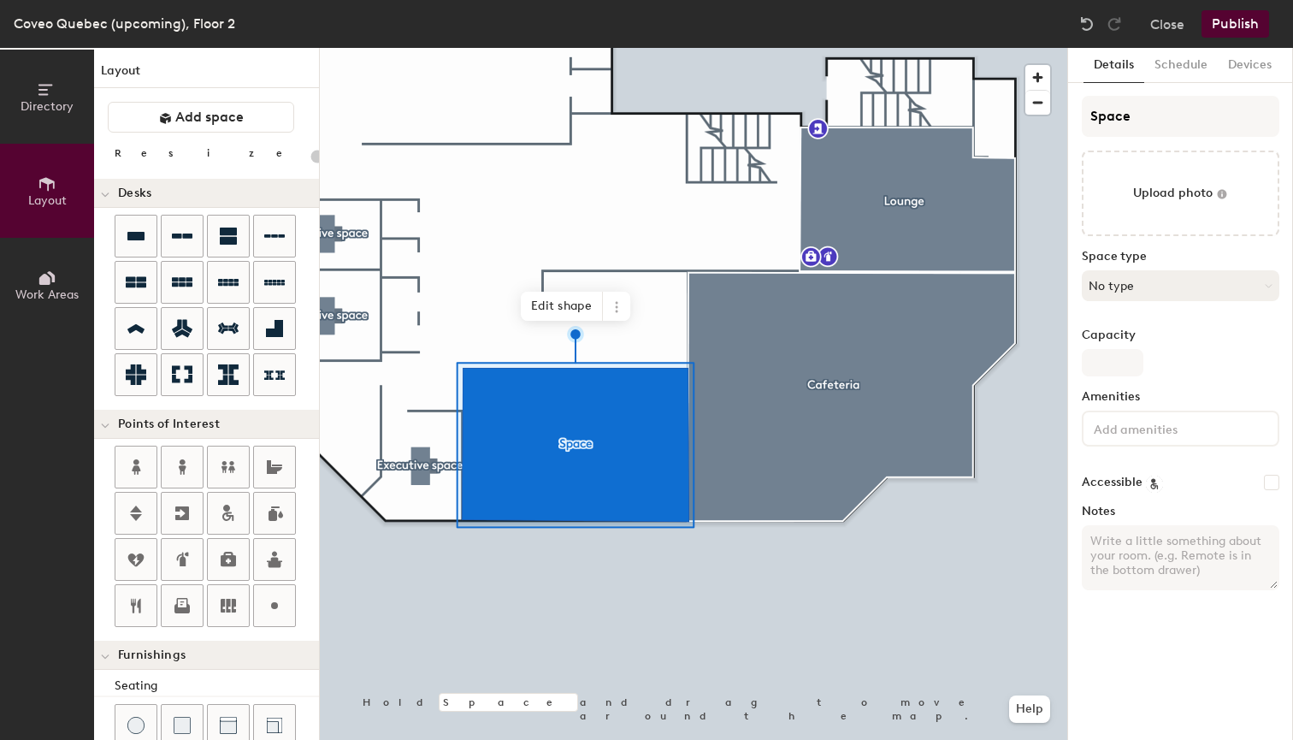
click at [1128, 283] on button "No type" at bounding box center [1181, 285] width 198 height 31
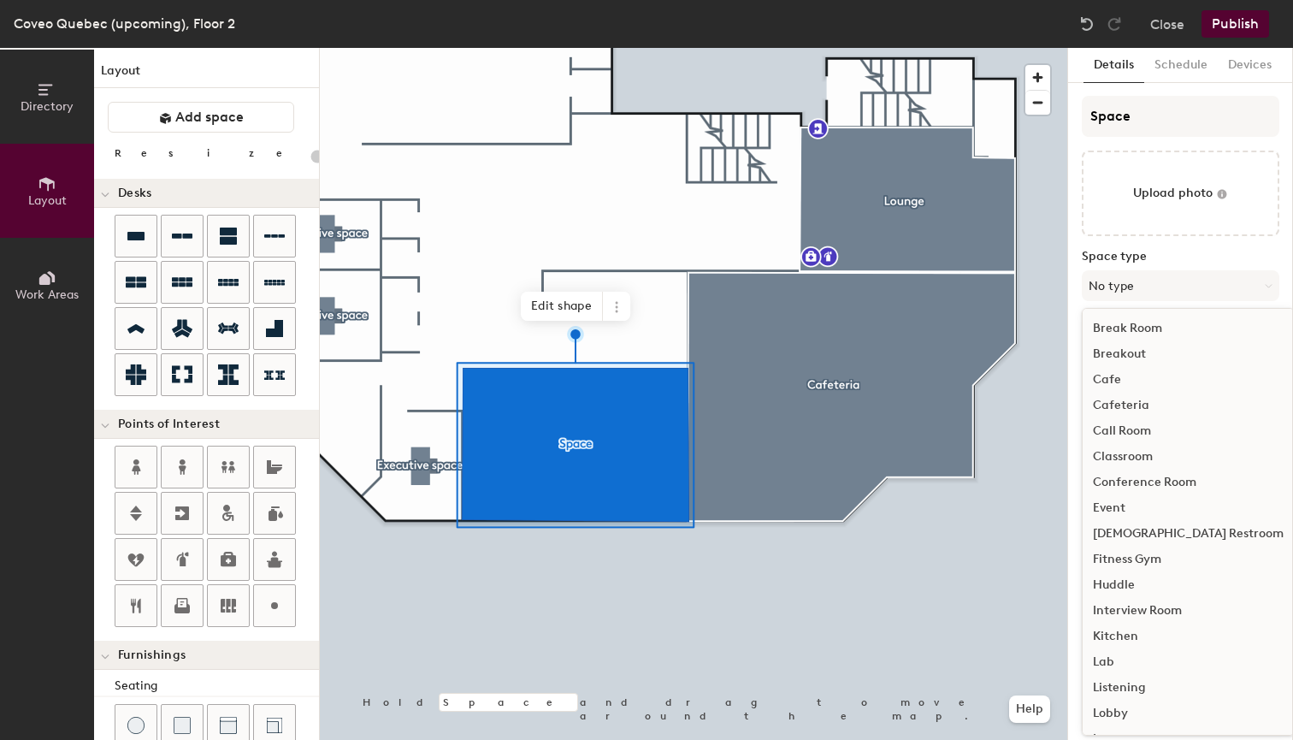
click at [1146, 559] on div "Fitness Gym" at bounding box center [1188, 560] width 211 height 26
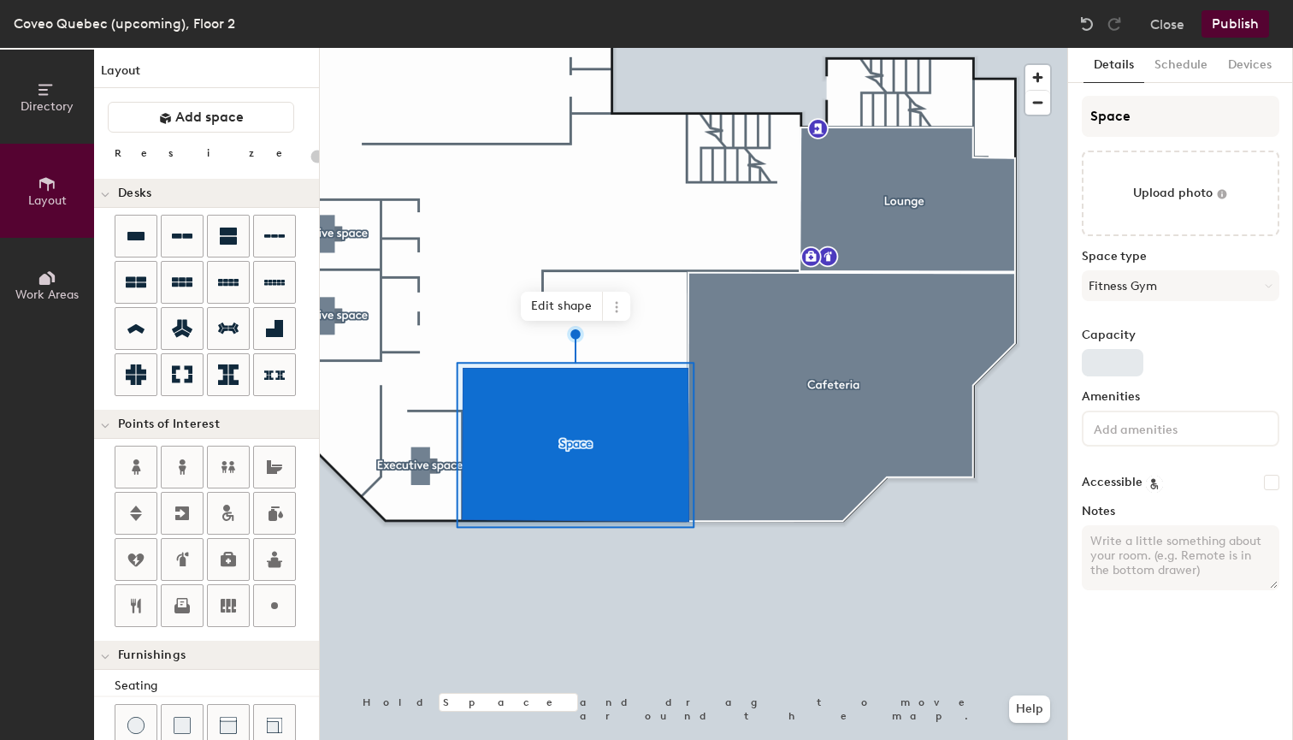
type input "20"
drag, startPoint x: 1134, startPoint y: 118, endPoint x: 1053, endPoint y: 105, distance: 81.4
click at [1053, 105] on div "Directory Layout Work Areas Layout Add space Resize Desks Points of Interest Fu…" at bounding box center [646, 394] width 1293 height 692
type input "G"
type input "20"
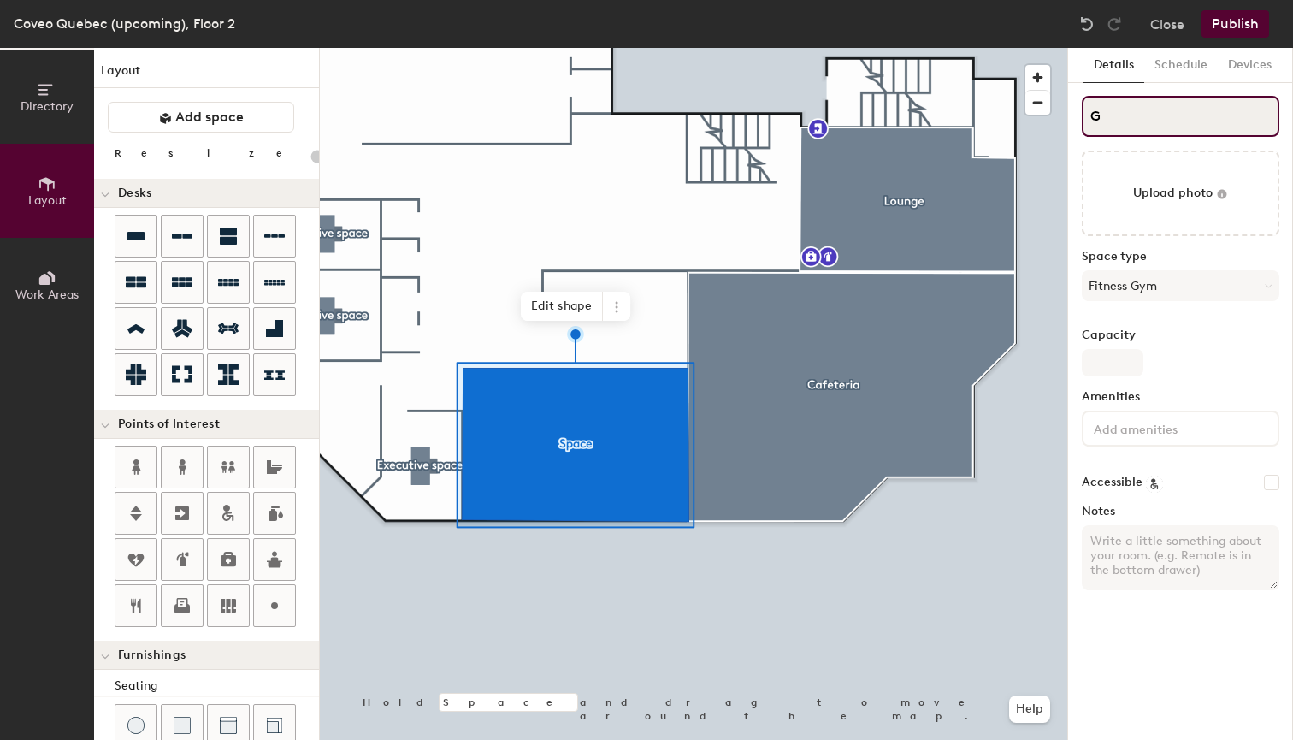
type input "Gy"
type input "20"
type input "Gym"
type input "20"
type input "Gym"
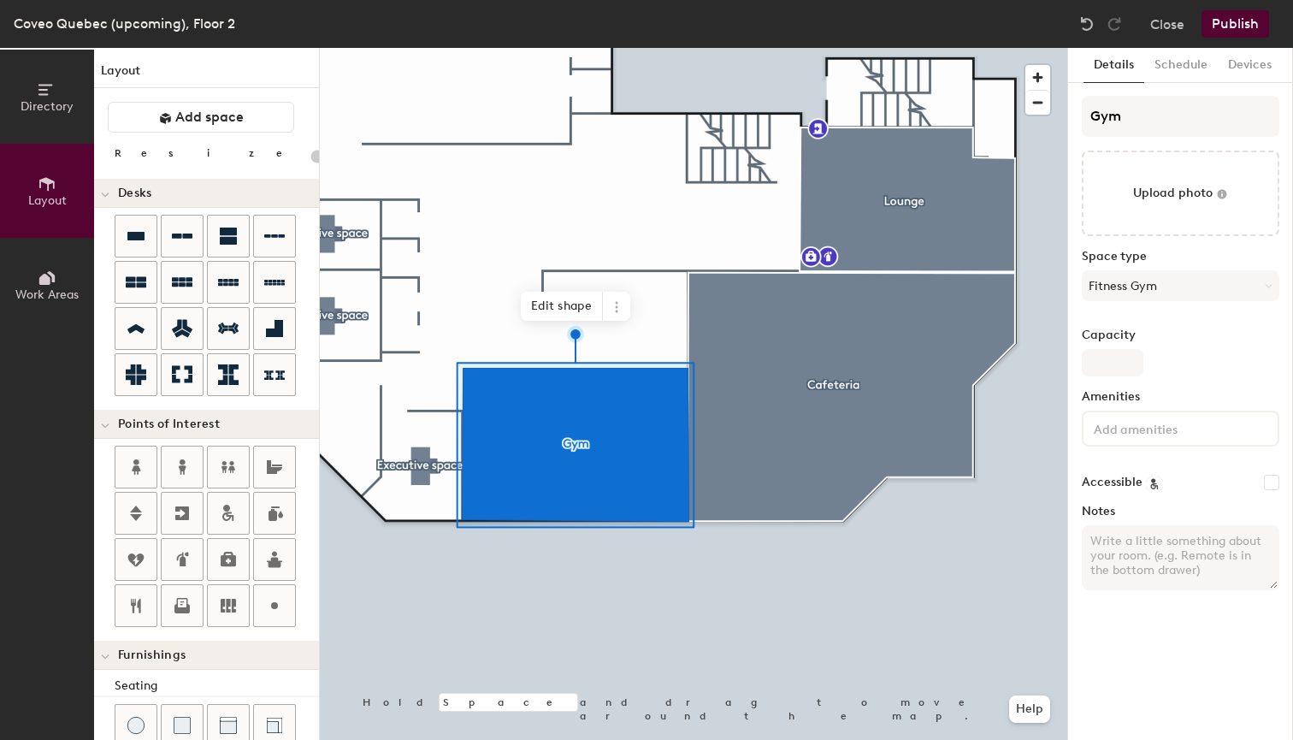
click at [1145, 434] on input at bounding box center [1168, 427] width 154 height 21
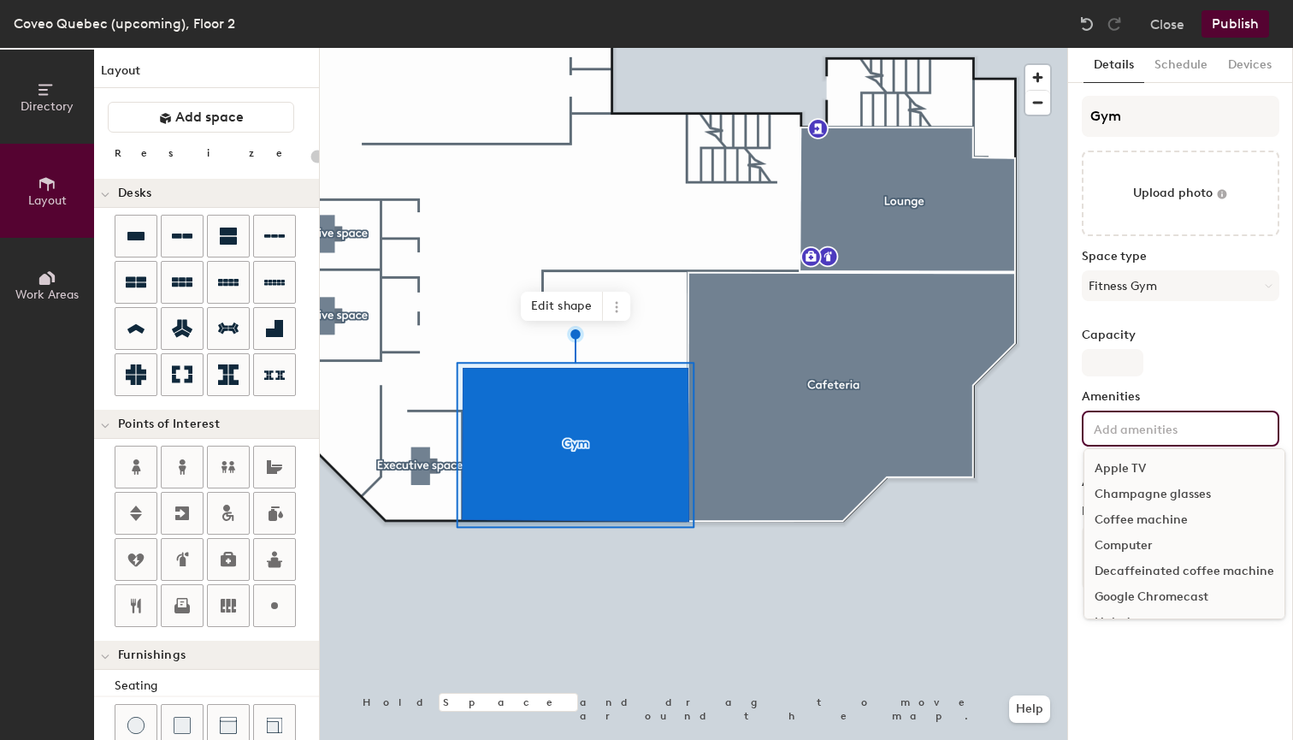
click at [1211, 340] on label "Capacity" at bounding box center [1181, 336] width 198 height 14
click at [1144, 349] on input "Capacity" at bounding box center [1113, 362] width 62 height 27
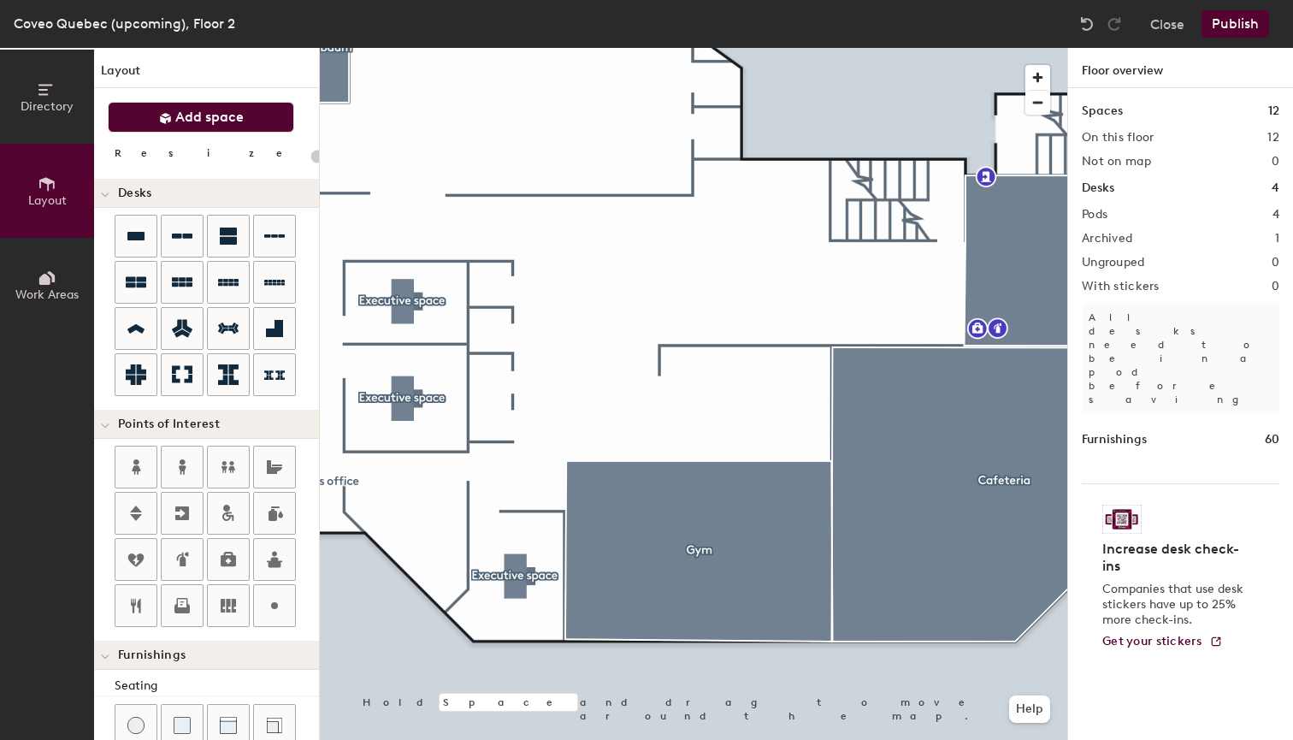
click at [216, 118] on span "Add space" at bounding box center [209, 117] width 68 height 17
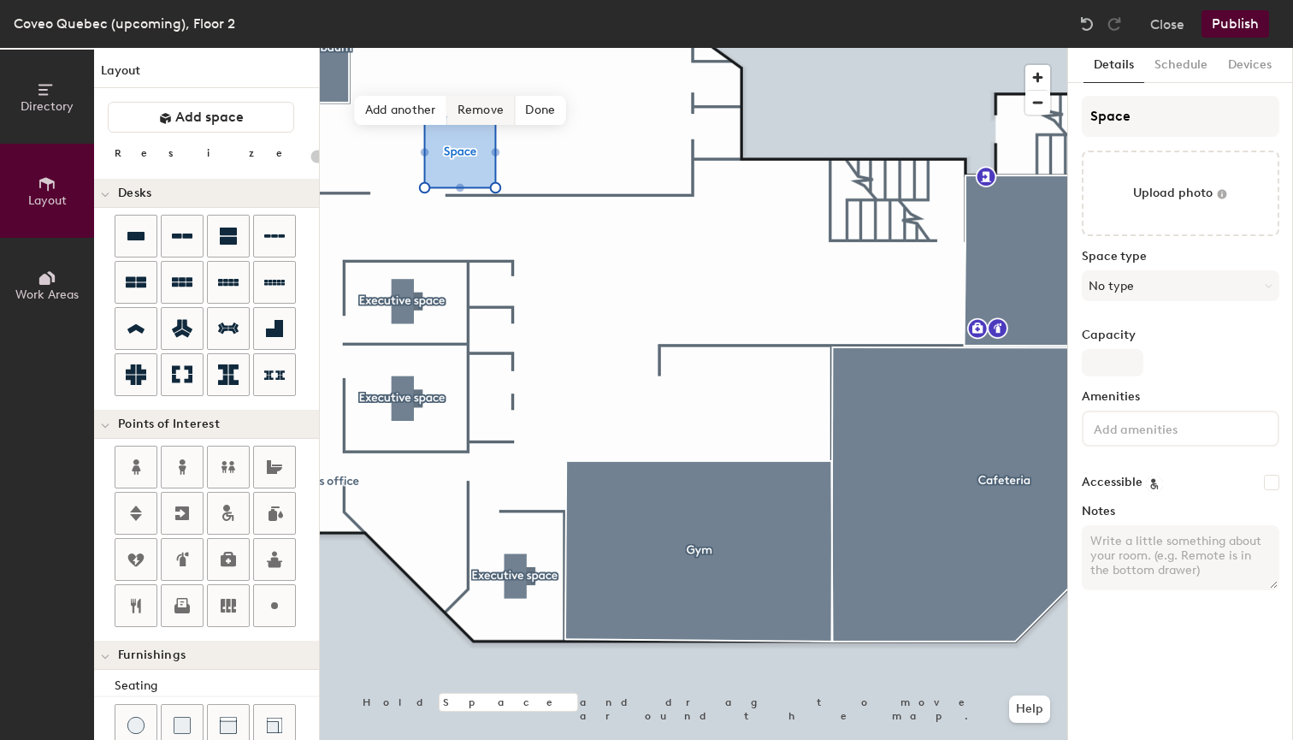
click at [481, 115] on span "Remove" at bounding box center [481, 110] width 68 height 29
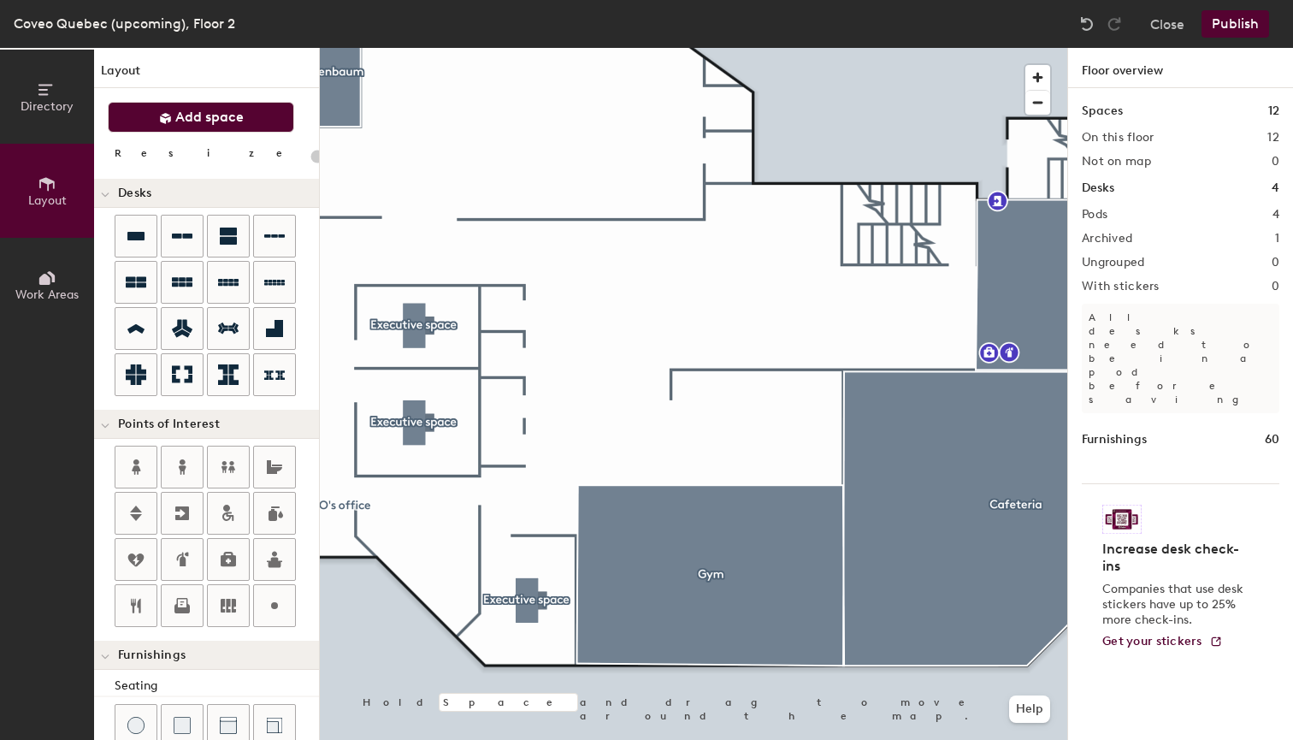
click at [201, 104] on button "Add space" at bounding box center [201, 117] width 186 height 31
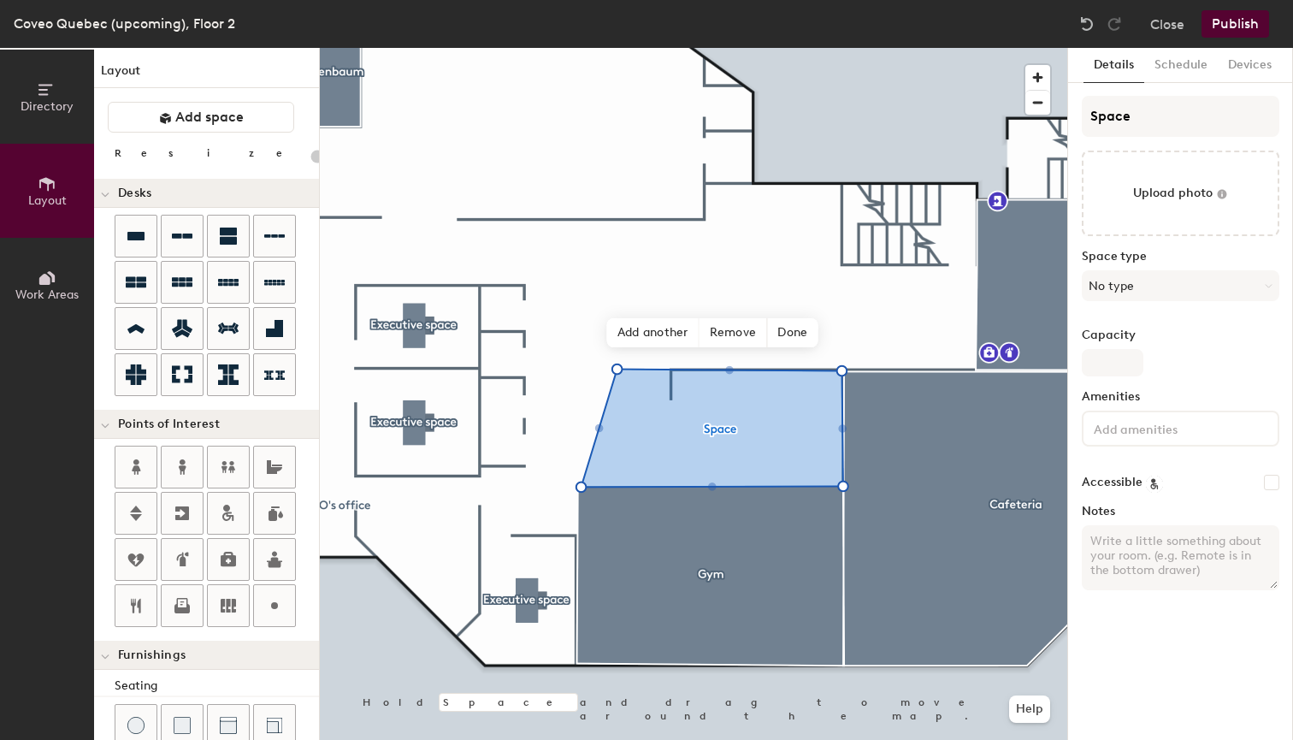
type input "20"
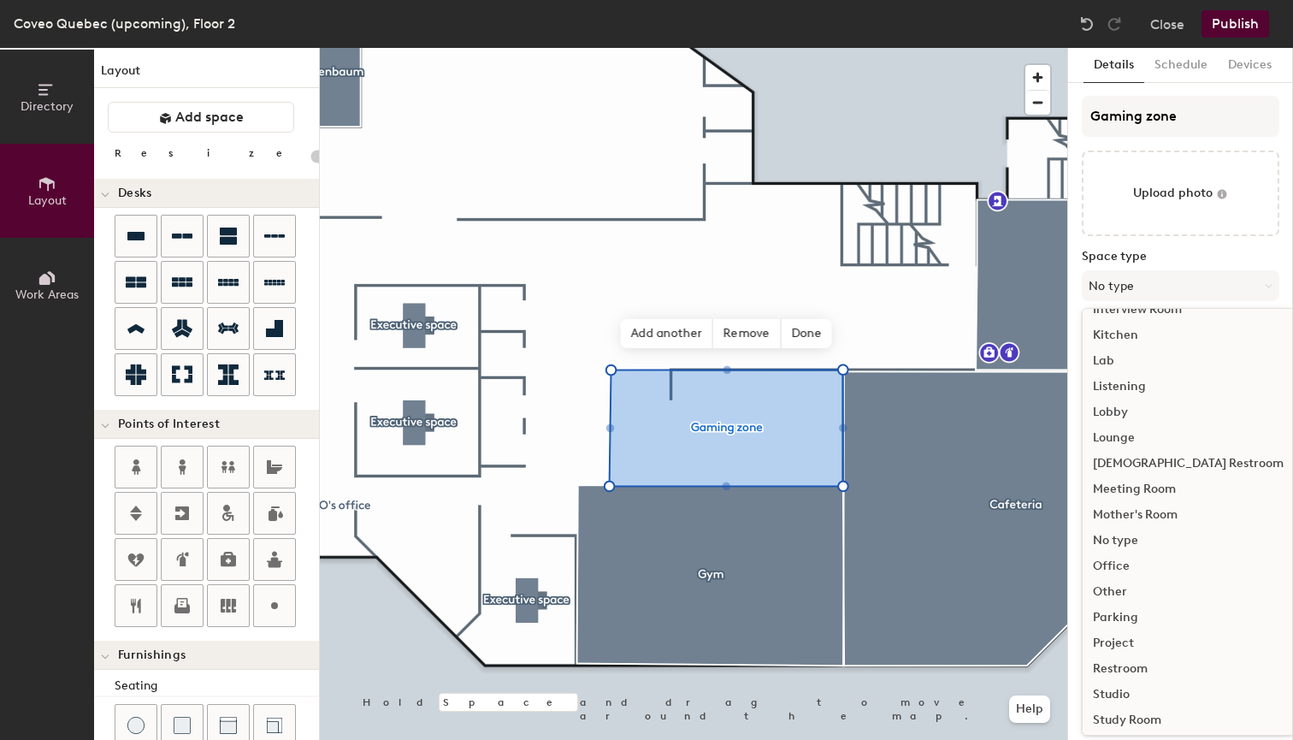
scroll to position [312, 0]
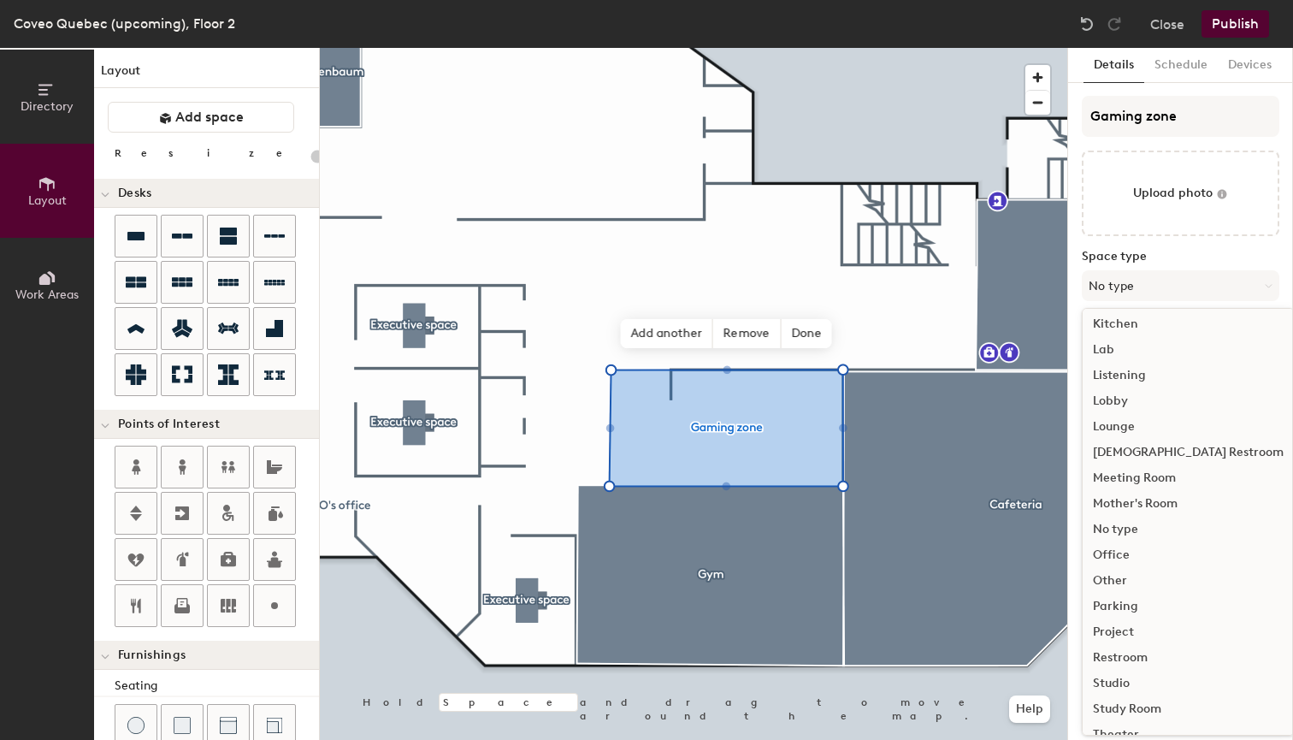
click at [1117, 423] on div "Lounge" at bounding box center [1188, 427] width 211 height 26
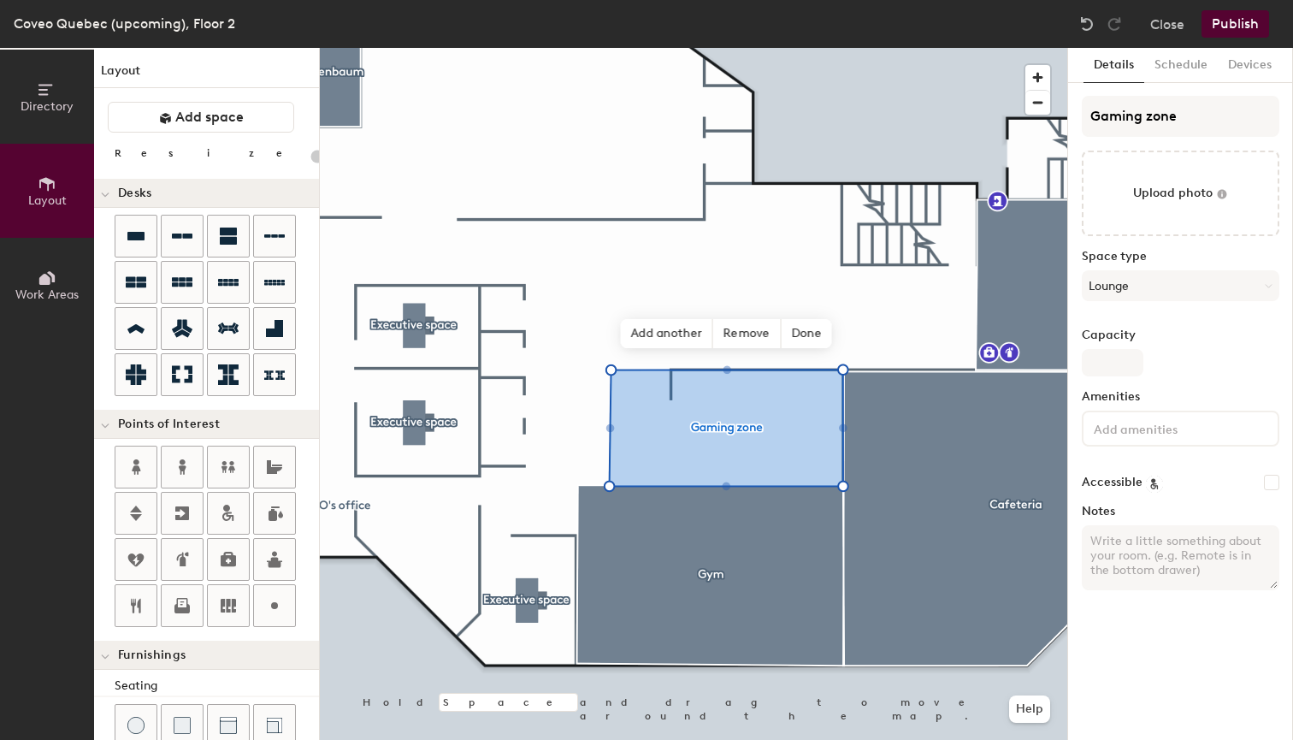
click at [1128, 425] on input at bounding box center [1168, 427] width 154 height 21
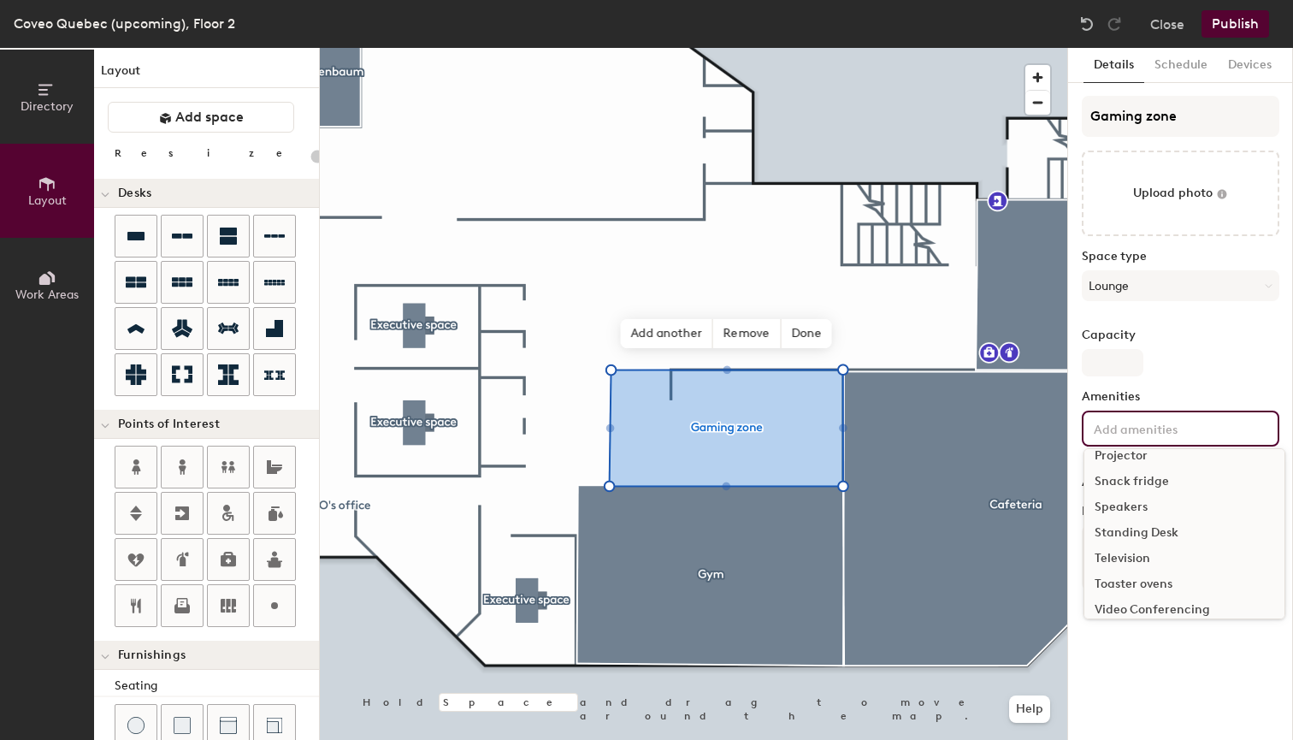
scroll to position [279, 0]
click at [1126, 566] on div "Television" at bounding box center [1185, 575] width 200 height 26
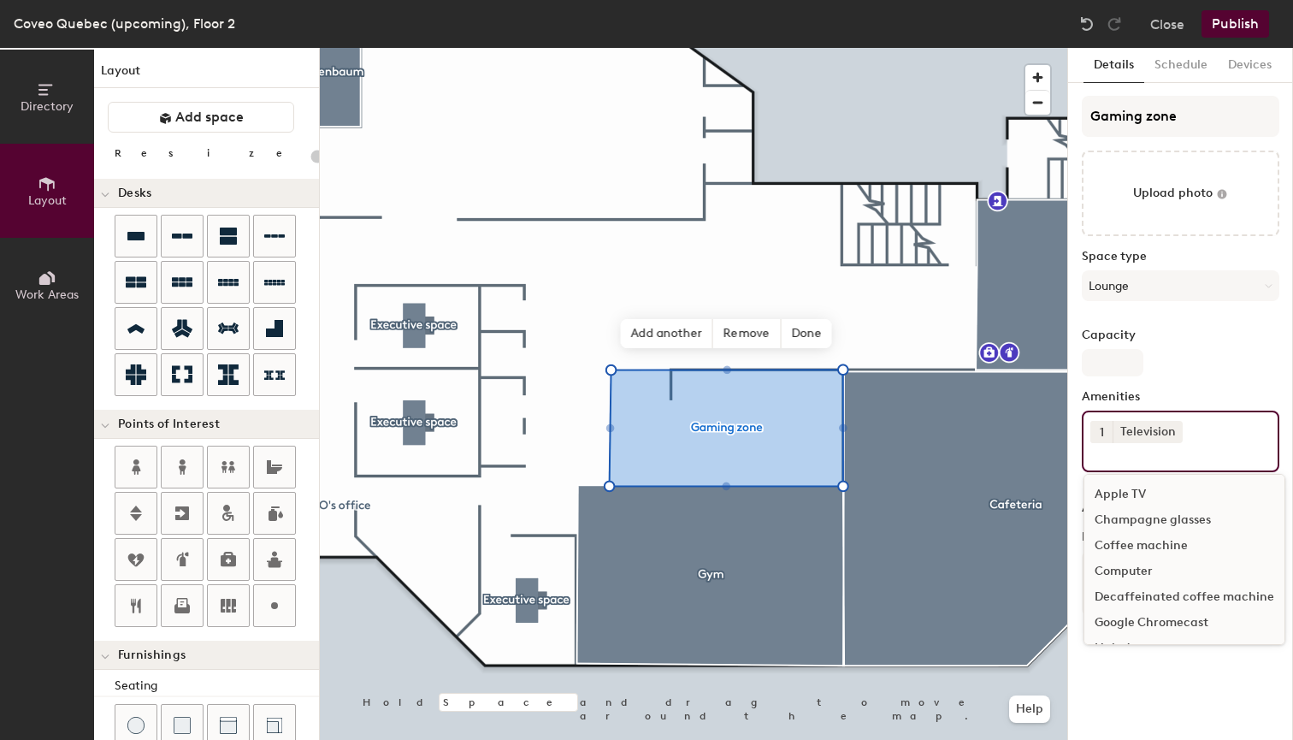
scroll to position [0, 0]
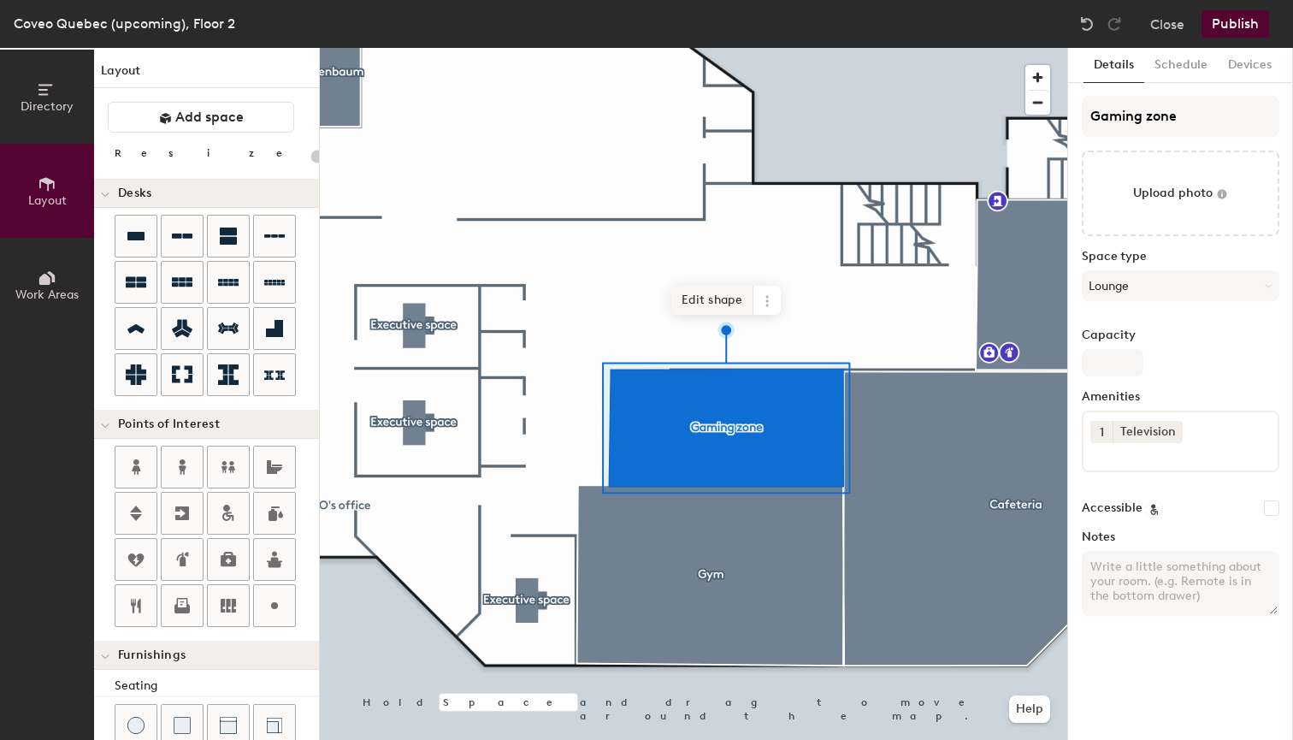
click at [710, 293] on span "Edit shape" at bounding box center [713, 300] width 82 height 29
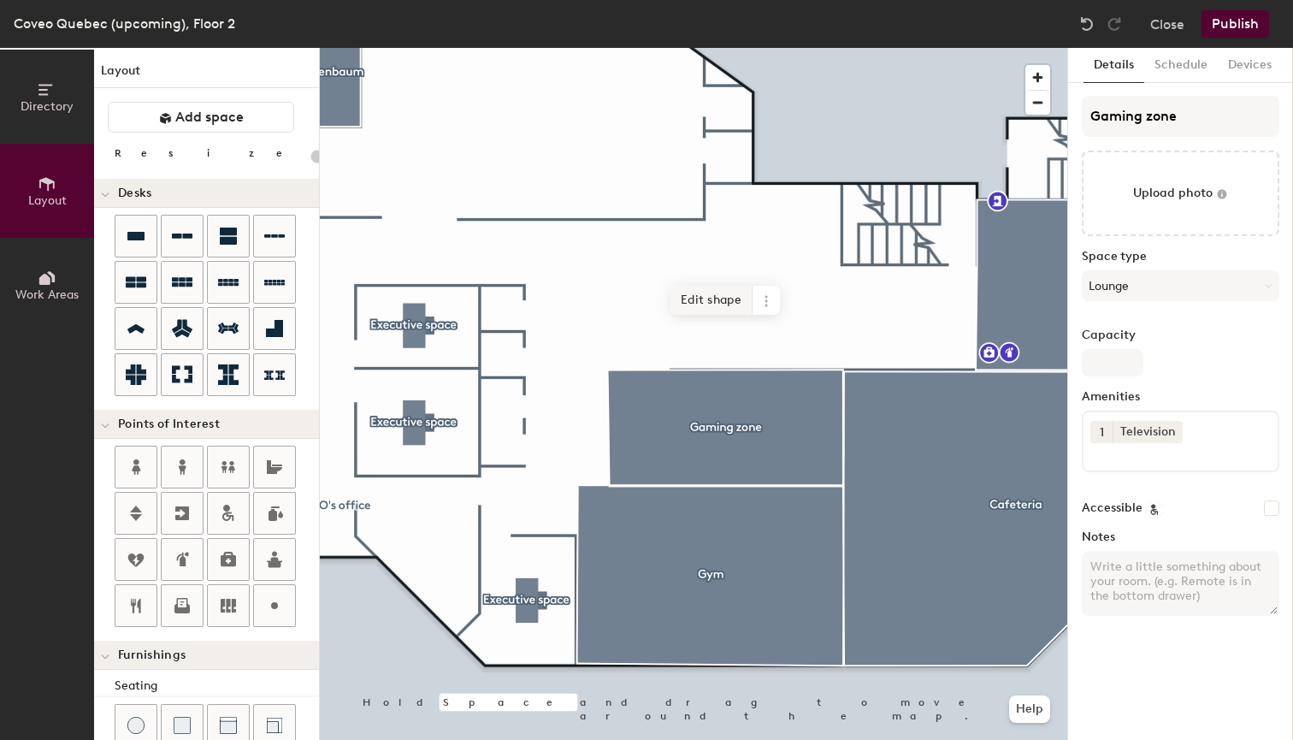
click at [706, 294] on span "Edit shape" at bounding box center [712, 300] width 82 height 29
click at [724, 293] on span "Edit shape" at bounding box center [712, 300] width 82 height 29
click at [700, 290] on span "Edit shape" at bounding box center [713, 300] width 82 height 29
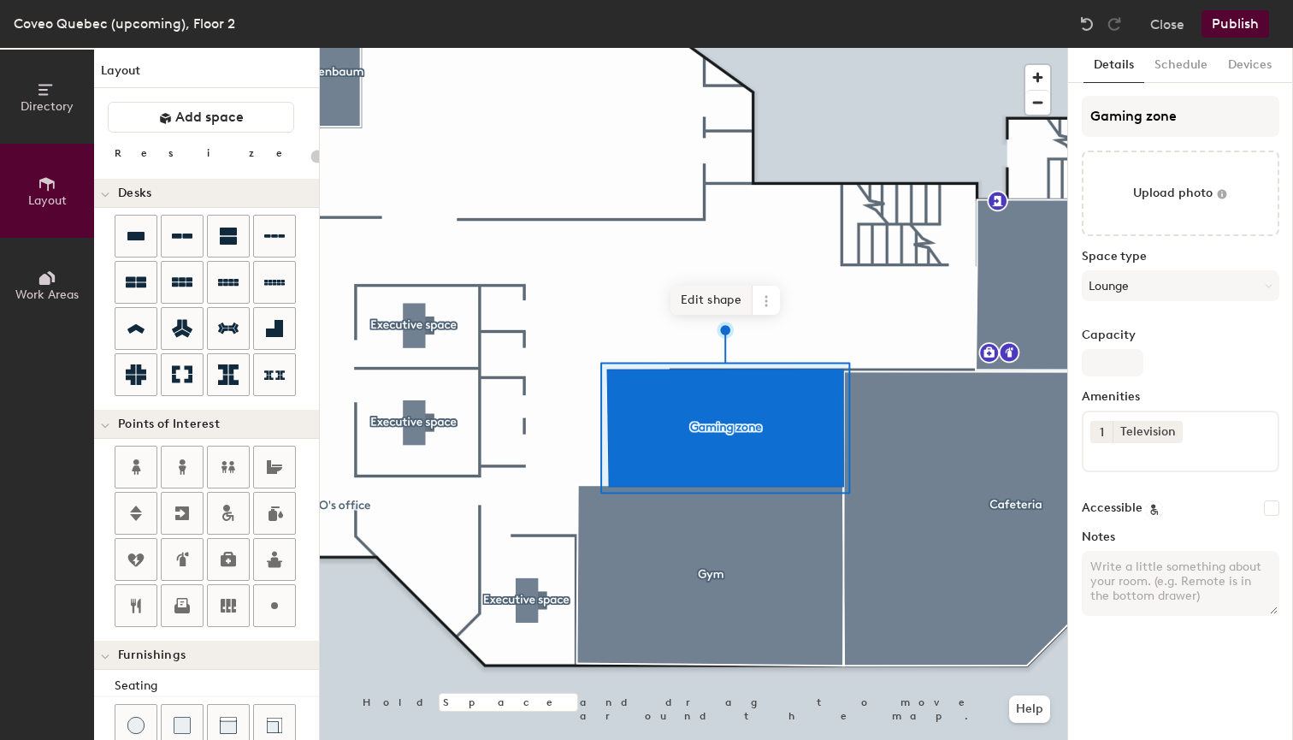
click at [707, 307] on span "Edit shape" at bounding box center [712, 300] width 82 height 29
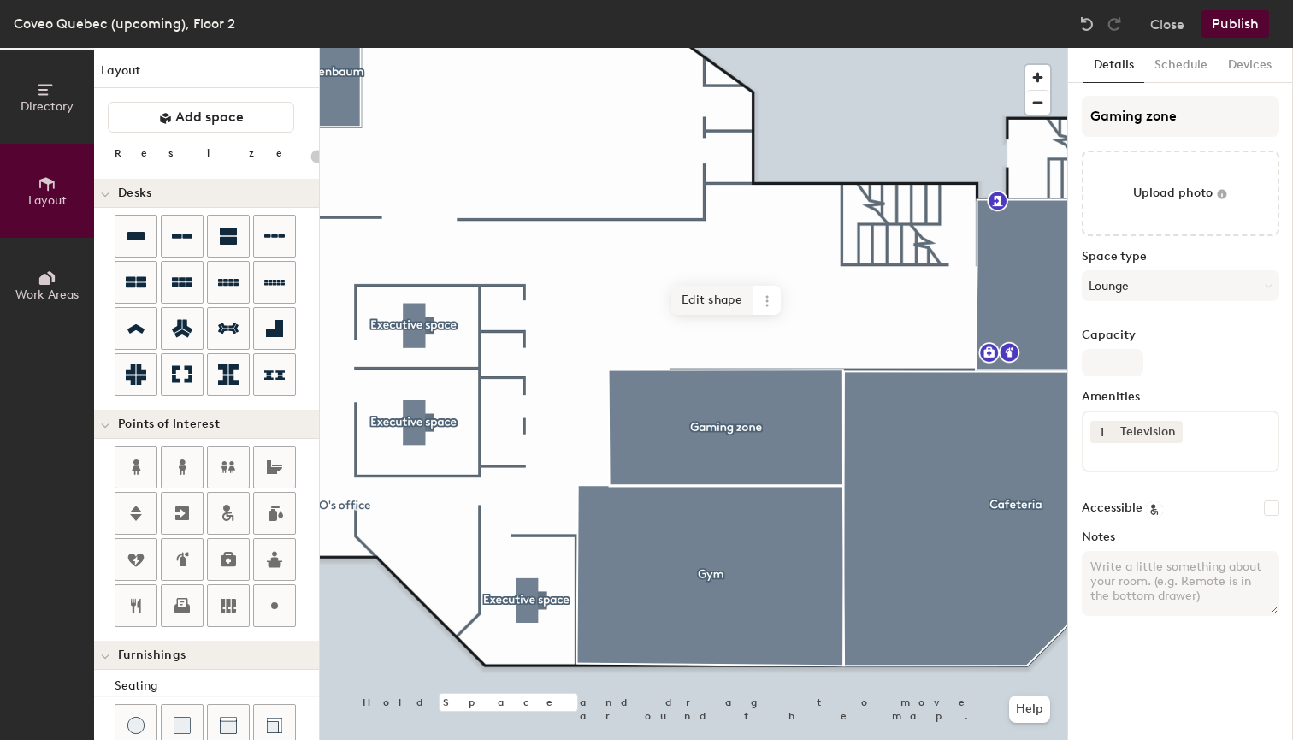
click at [696, 299] on span "Edit shape" at bounding box center [713, 300] width 82 height 29
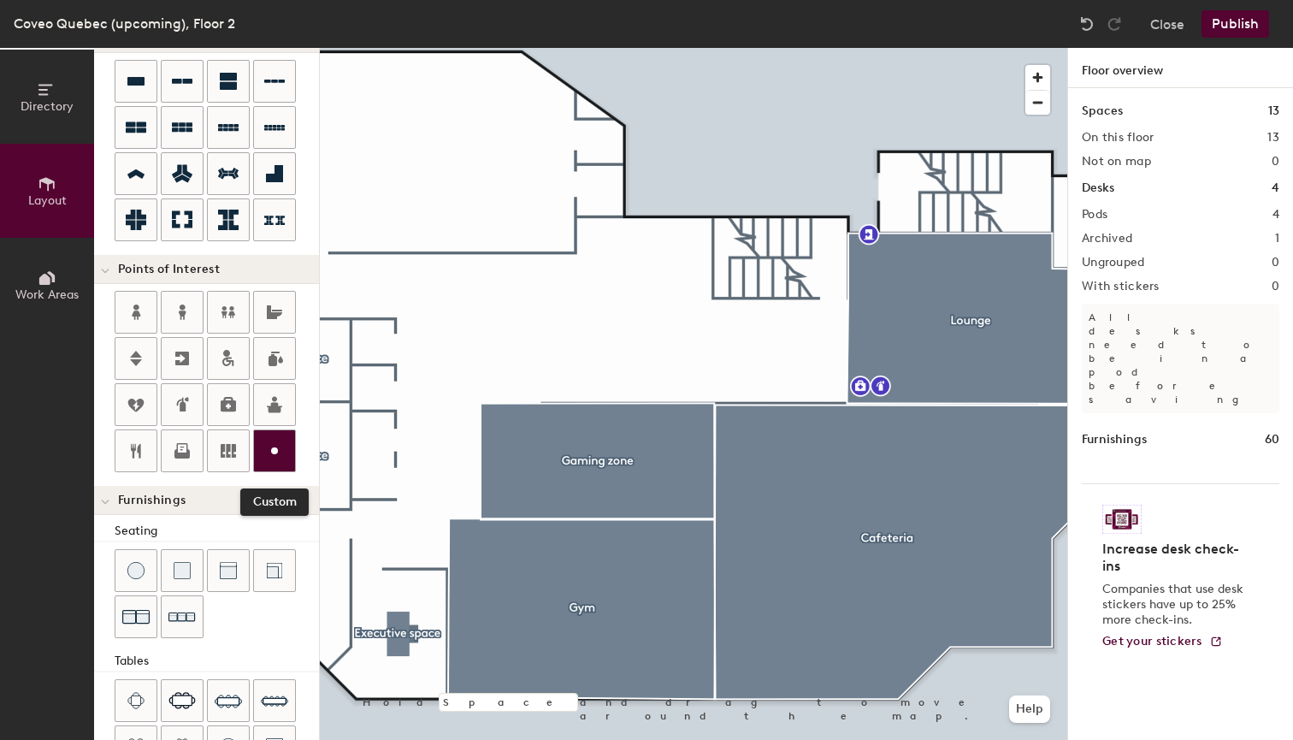
scroll to position [165, 0]
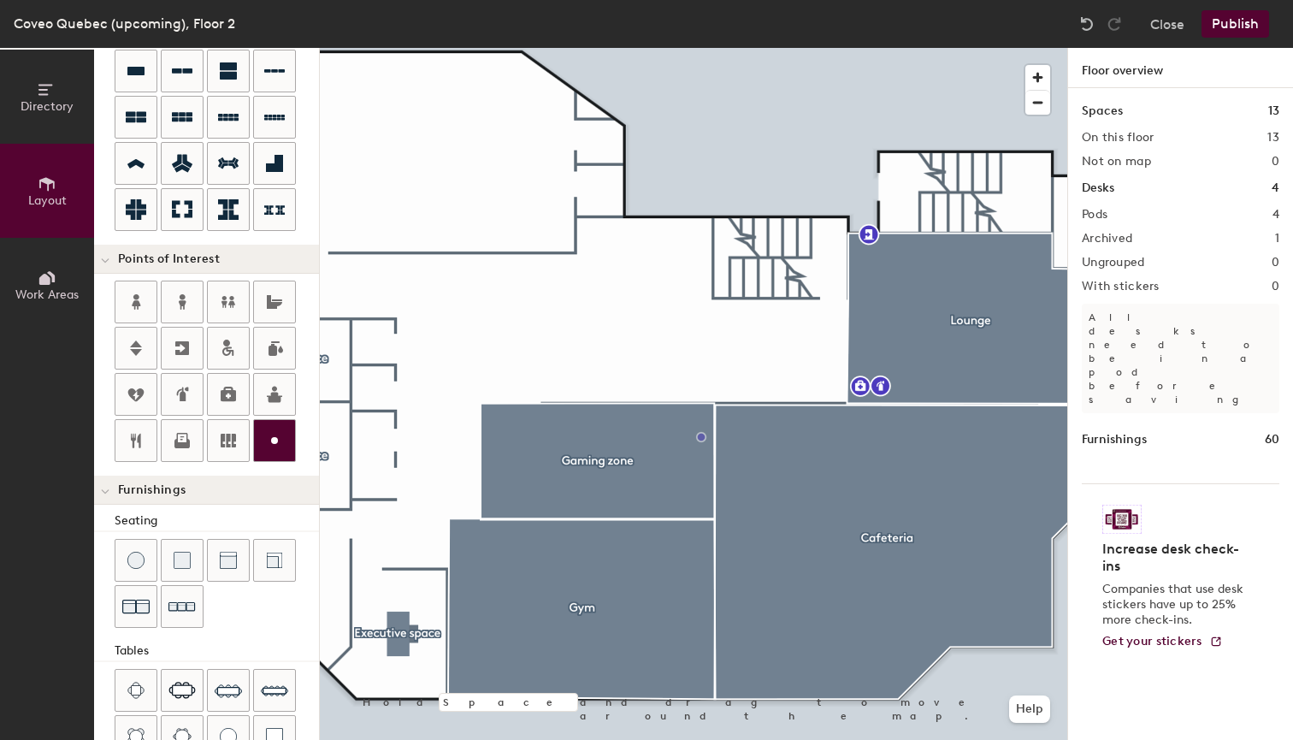
click at [703, 430] on div "Directory Layout Work Areas Layout Add space Resize Desks Points of Interest Fu…" at bounding box center [646, 394] width 1293 height 692
type input "20"
type input "Piano"
click at [735, 470] on span "Done" at bounding box center [732, 468] width 50 height 29
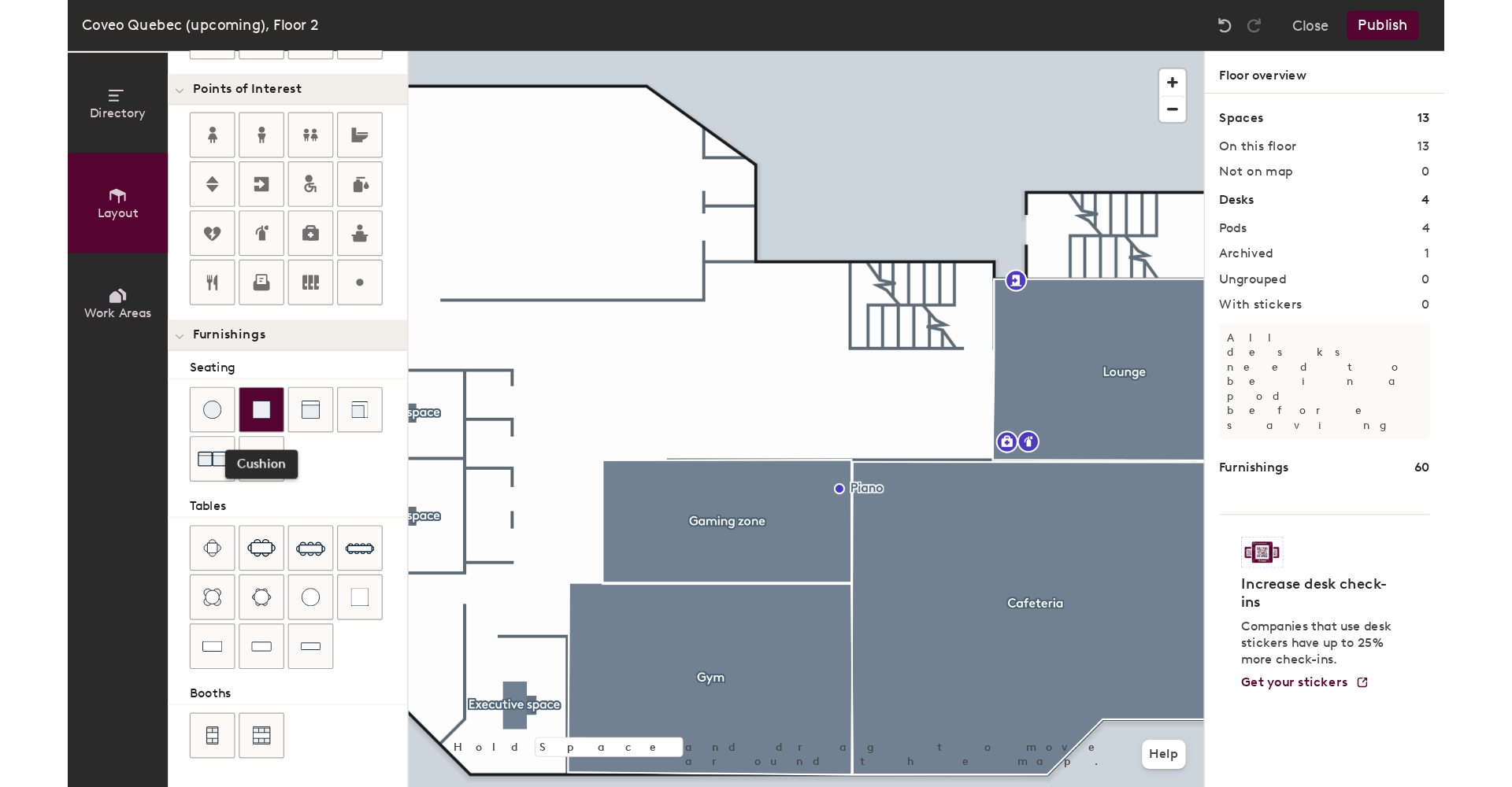
scroll to position [313, 0]
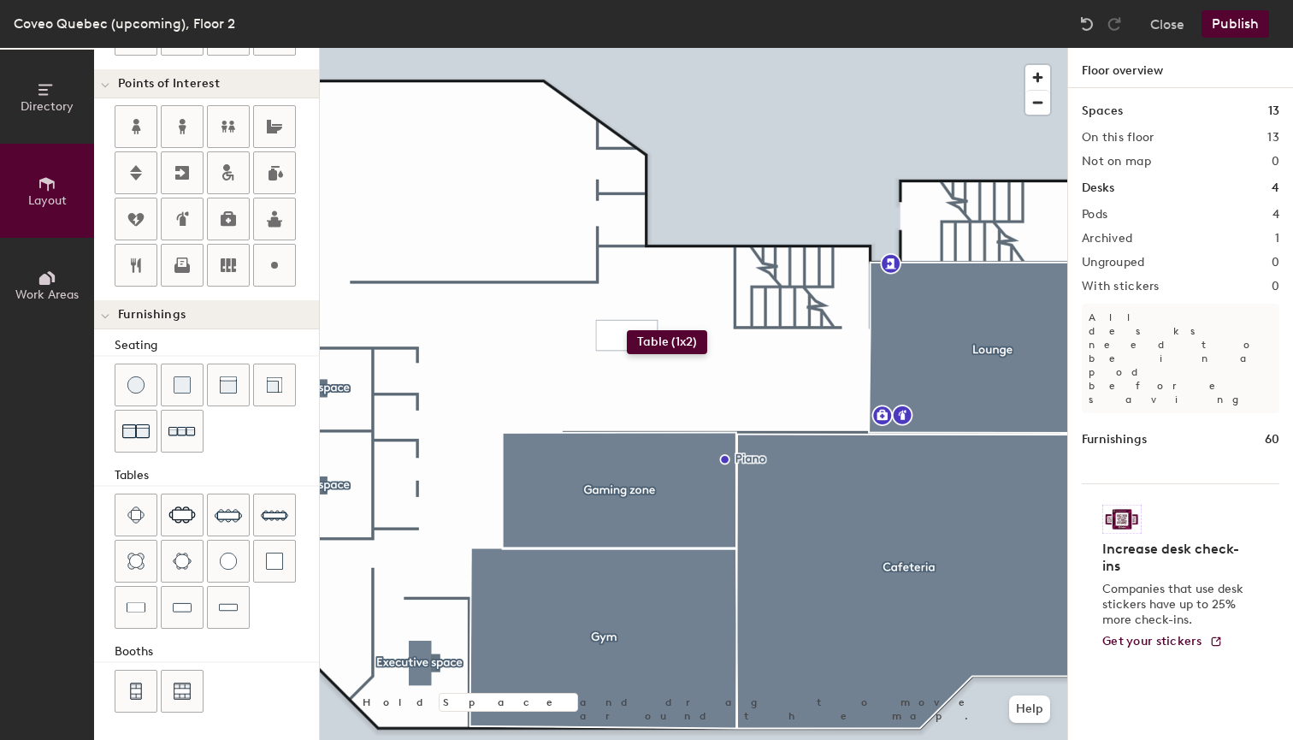
click at [627, 330] on div "Directory Layout Work Areas Layout Add space Resize Desks Points of Interest Fu…" at bounding box center [646, 394] width 1293 height 692
click at [625, 335] on div "Directory Layout Work Areas Layout Add space Resize Desks Points of Interest Fu…" at bounding box center [646, 394] width 1293 height 692
type input "20"
type input "Babyfoot"
click at [666, 382] on span "Done" at bounding box center [657, 373] width 50 height 29
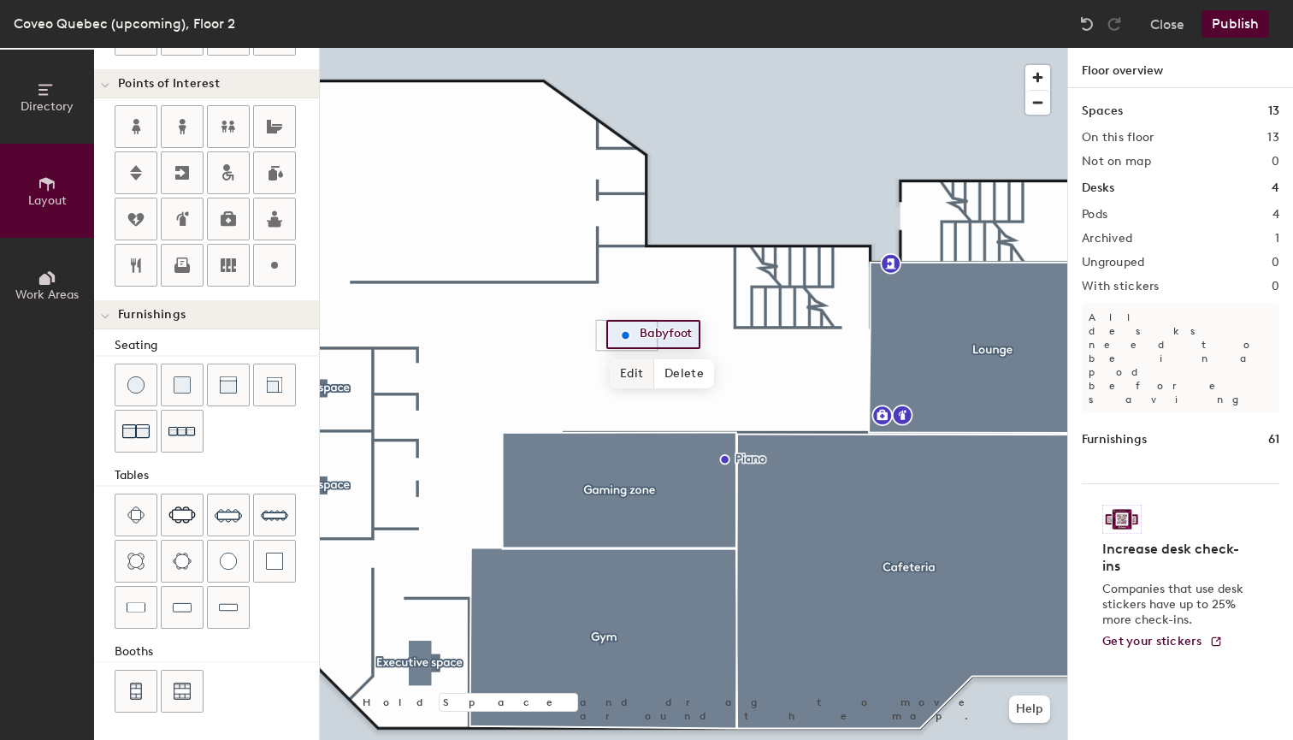
click at [632, 369] on span "Edit" at bounding box center [632, 373] width 44 height 29
click at [640, 330] on input "Babyfoot" at bounding box center [667, 335] width 62 height 24
type input "Foosball (Babyfoot)"
type input "20"
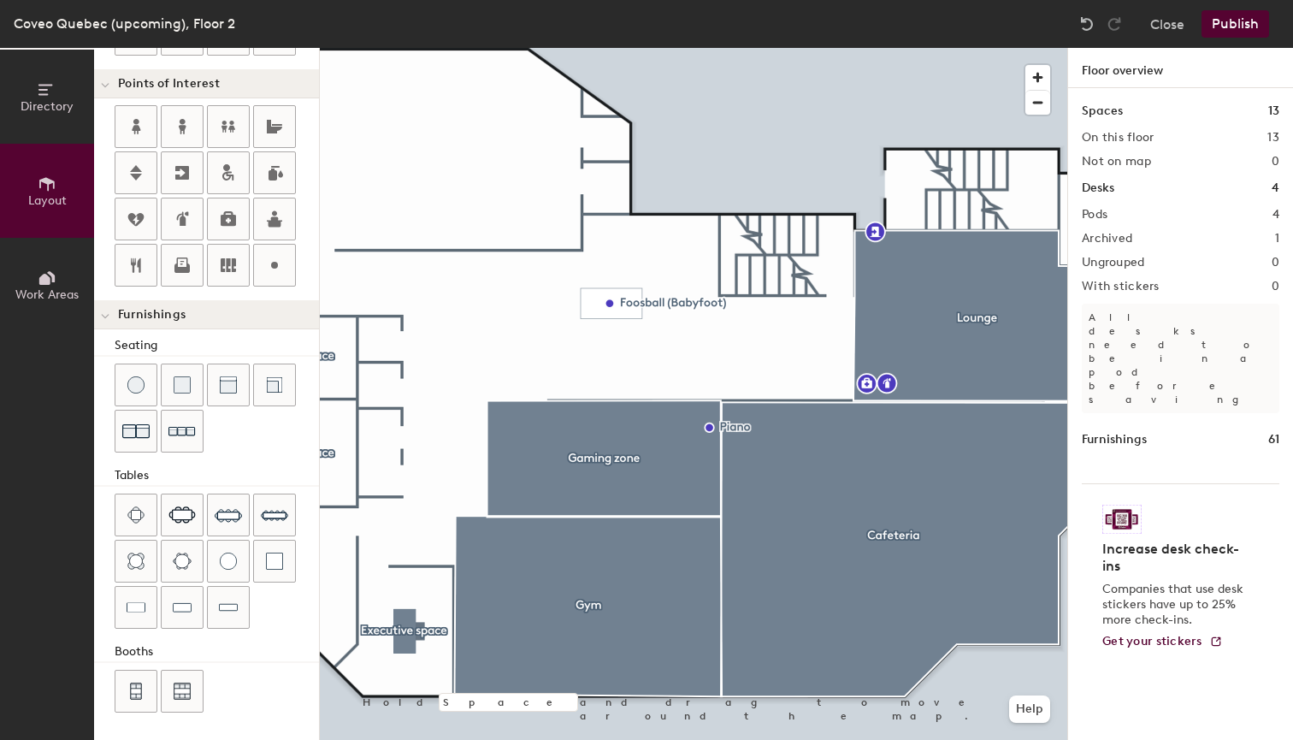
scroll to position [225, 0]
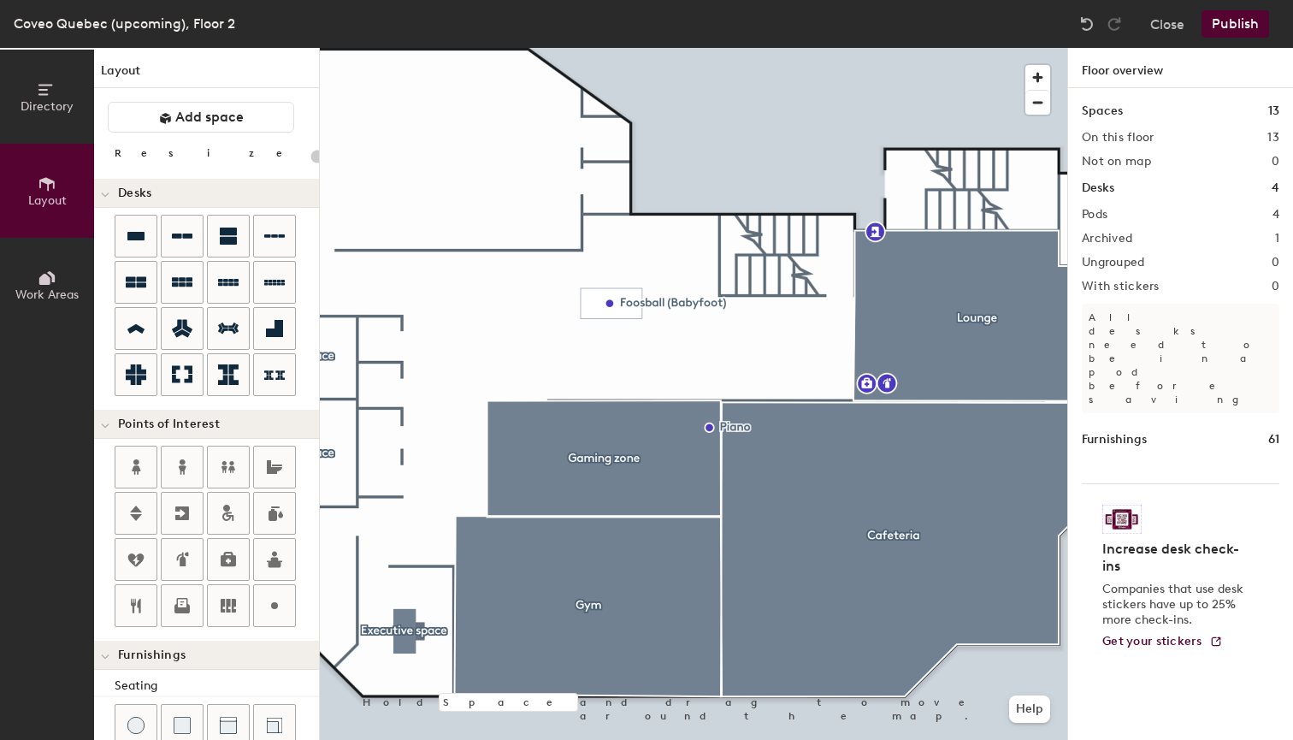
scroll to position [321, 0]
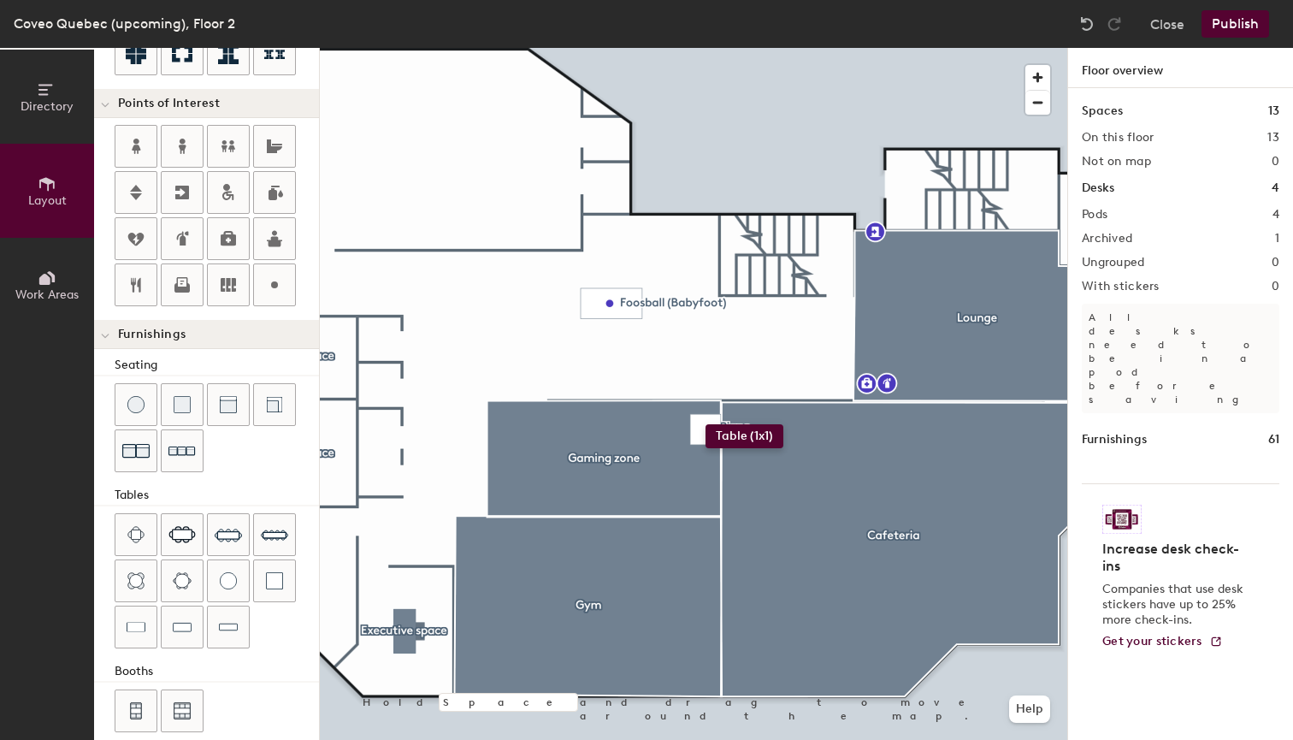
click at [706, 424] on div "Directory Layout Work Areas Layout Add space Resize Desks Points of Interest Fu…" at bounding box center [646, 394] width 1293 height 692
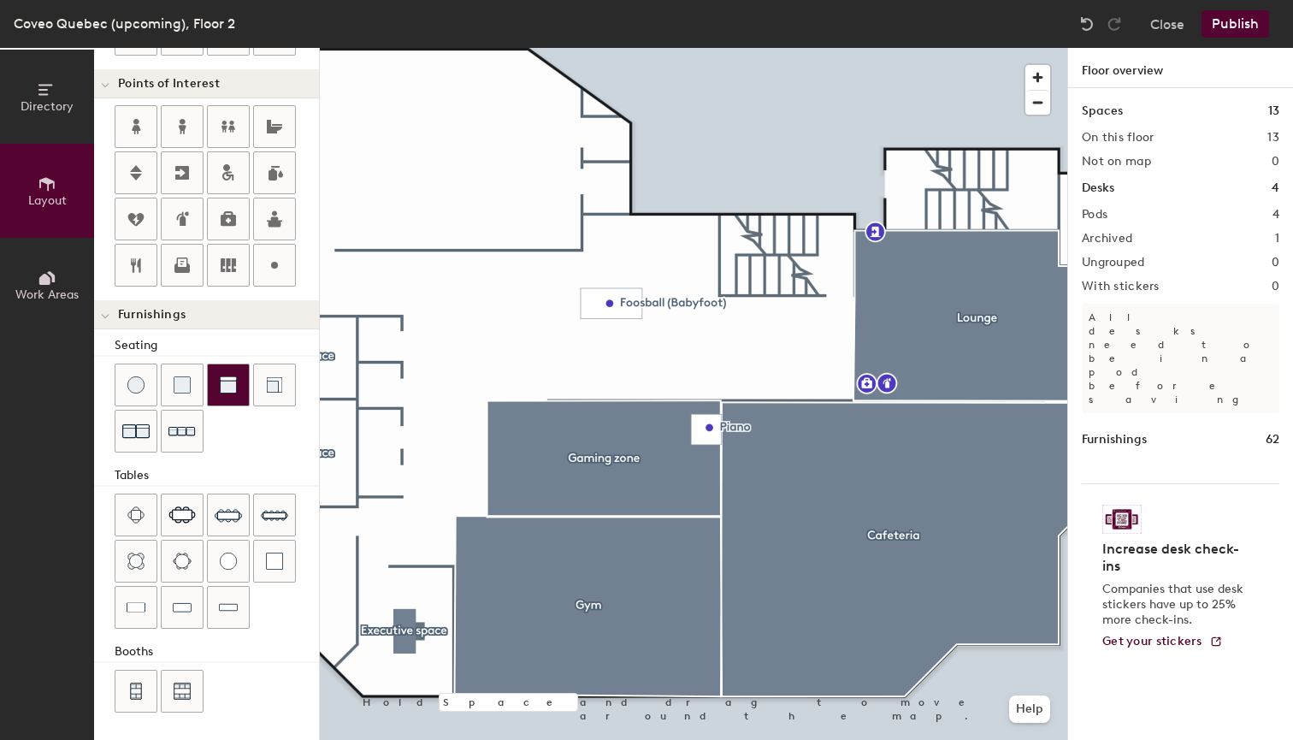
scroll to position [340, 0]
click at [597, 455] on div "Directory Layout Work Areas Layout Add space Resize Desks Points of Interest Fu…" at bounding box center [646, 394] width 1293 height 692
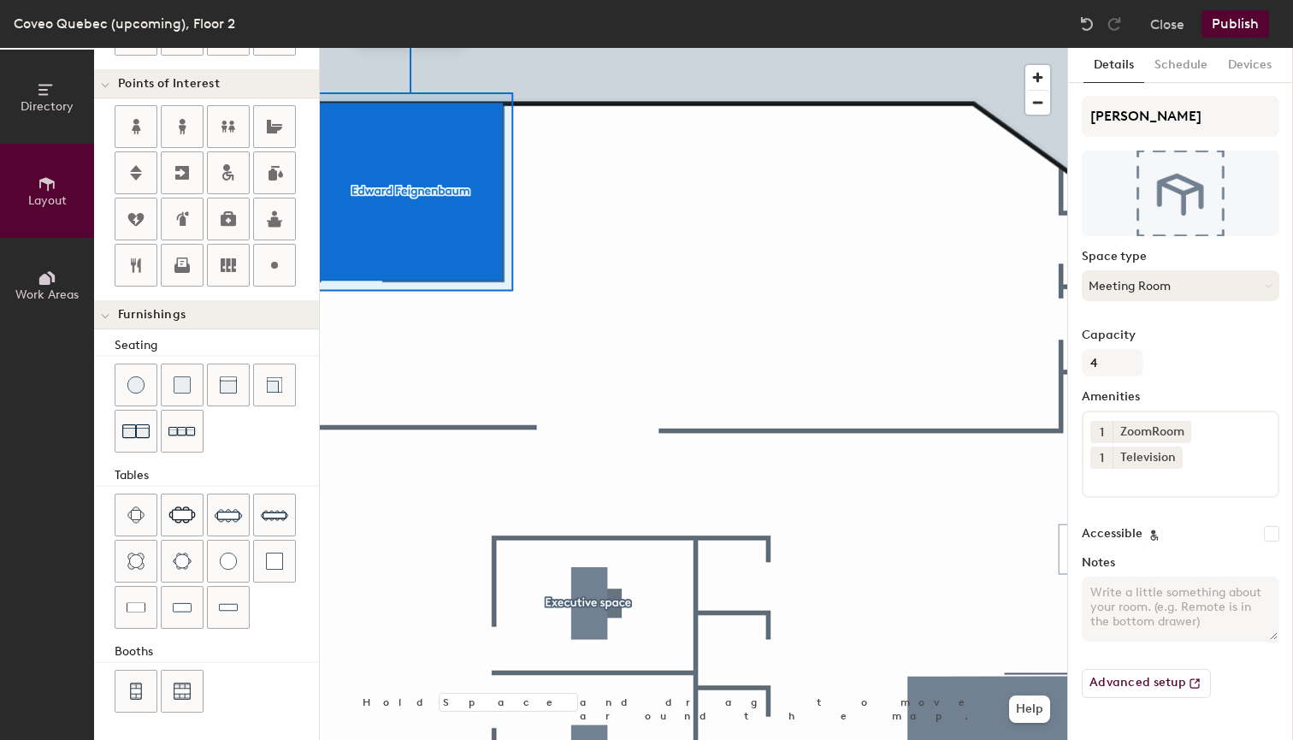
click at [1158, 293] on button "Meeting Room" at bounding box center [1181, 285] width 198 height 31
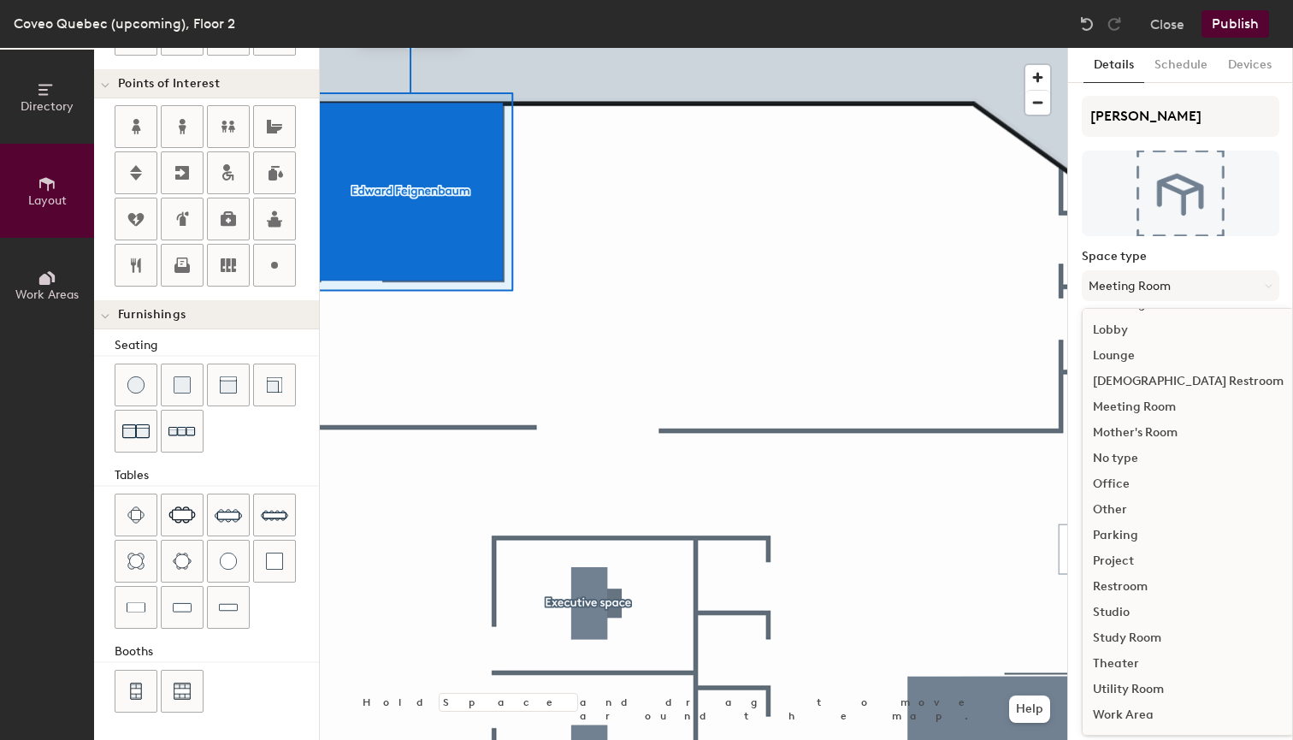
scroll to position [383, 0]
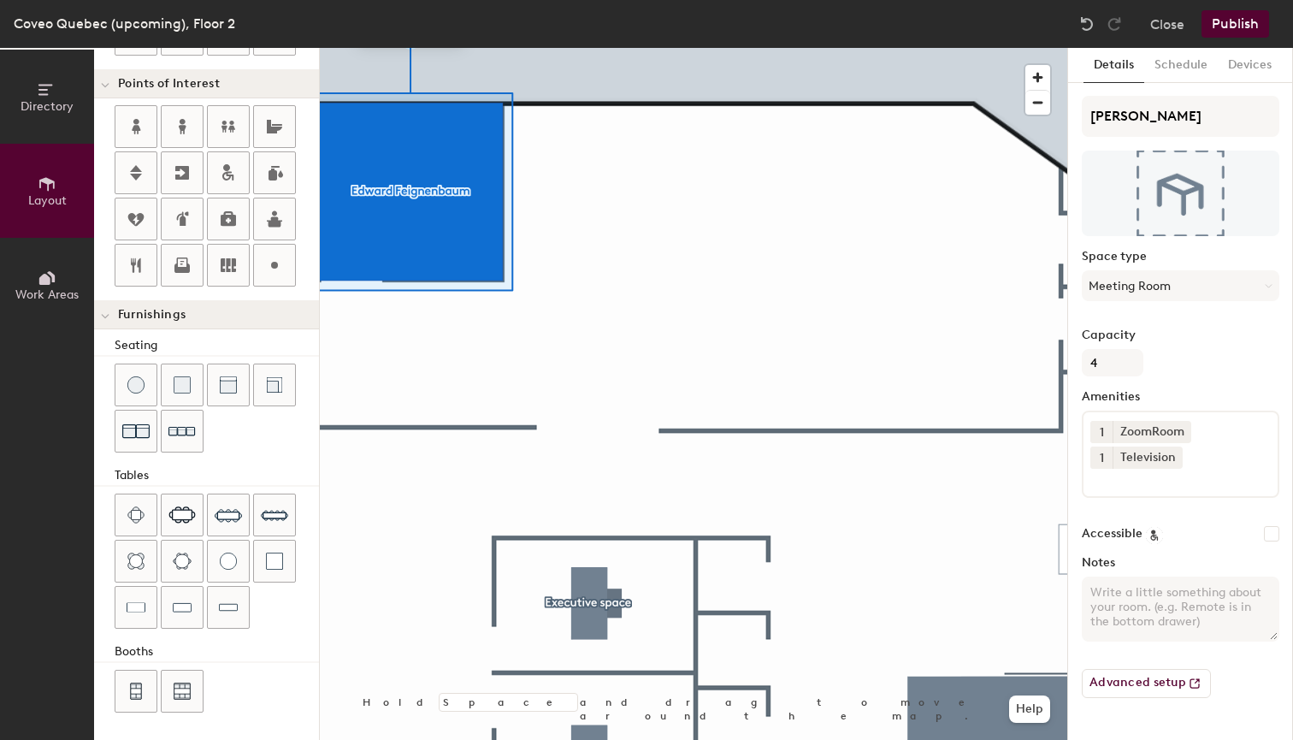
click at [1167, 469] on input at bounding box center [1168, 479] width 154 height 21
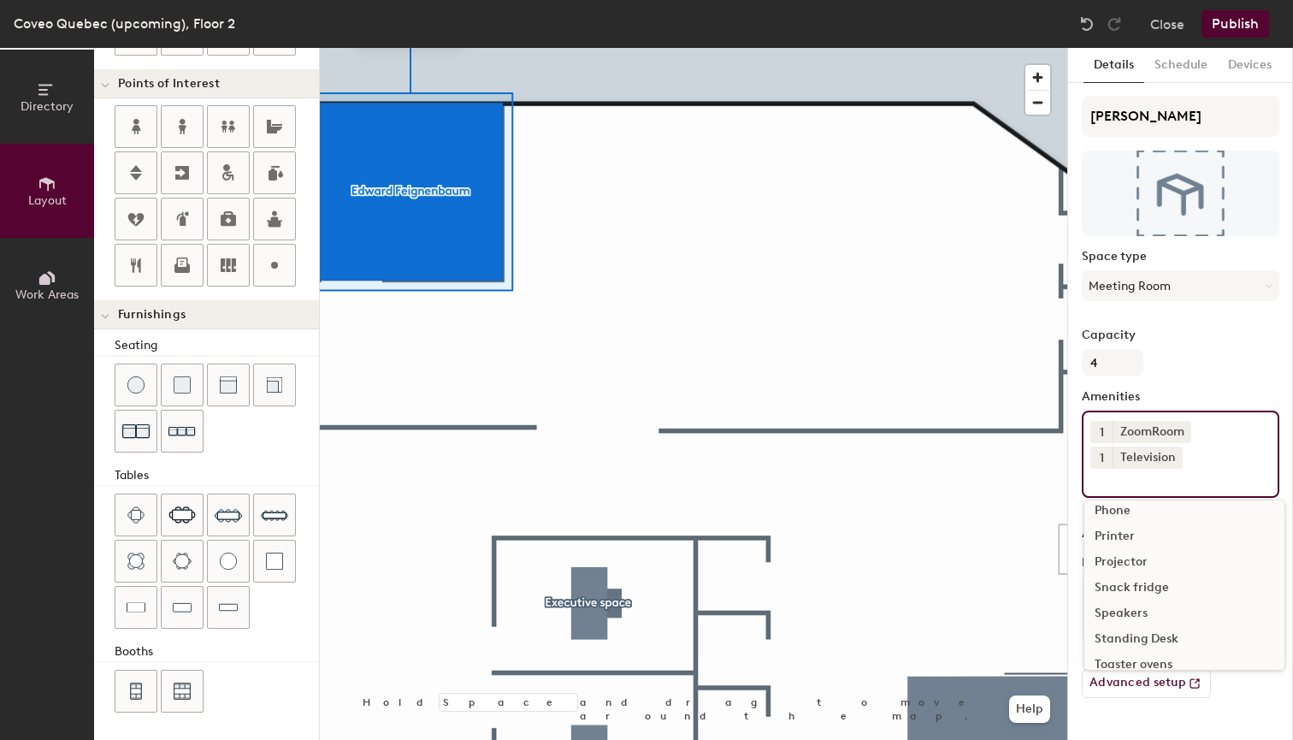
scroll to position [235, 0]
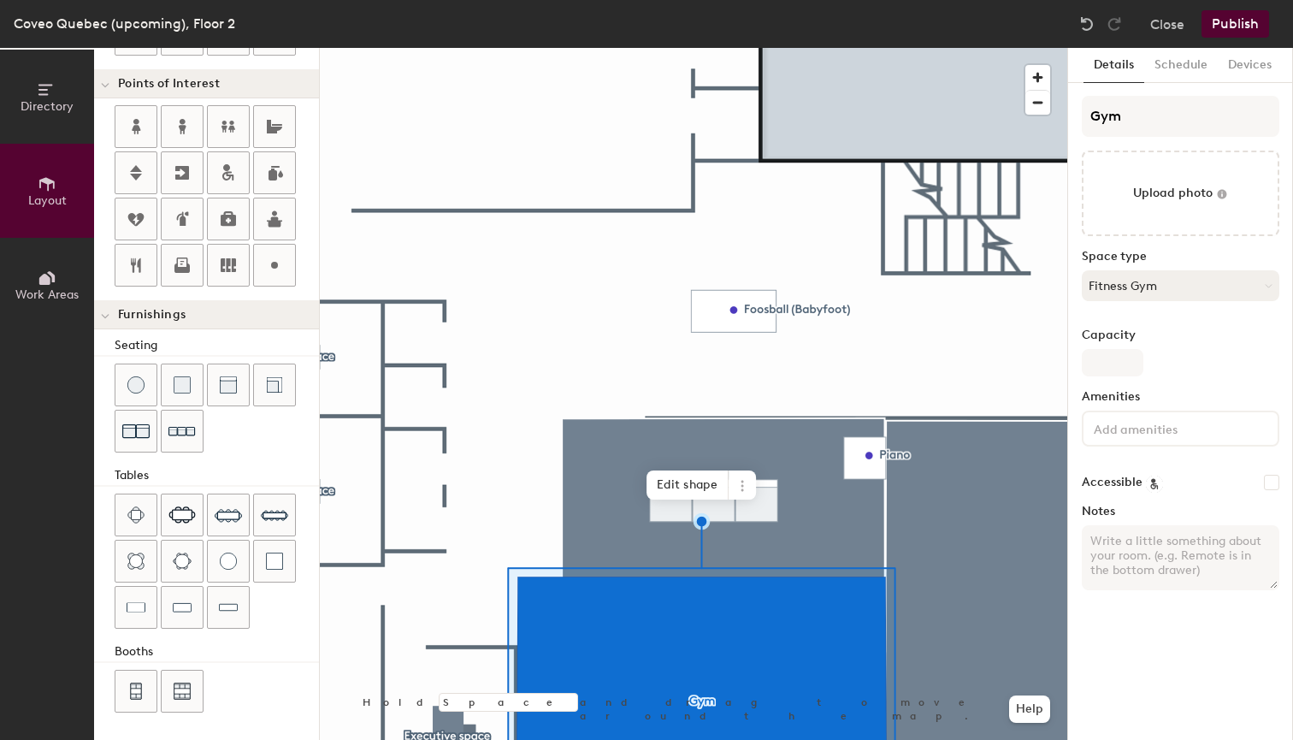
type input "20"
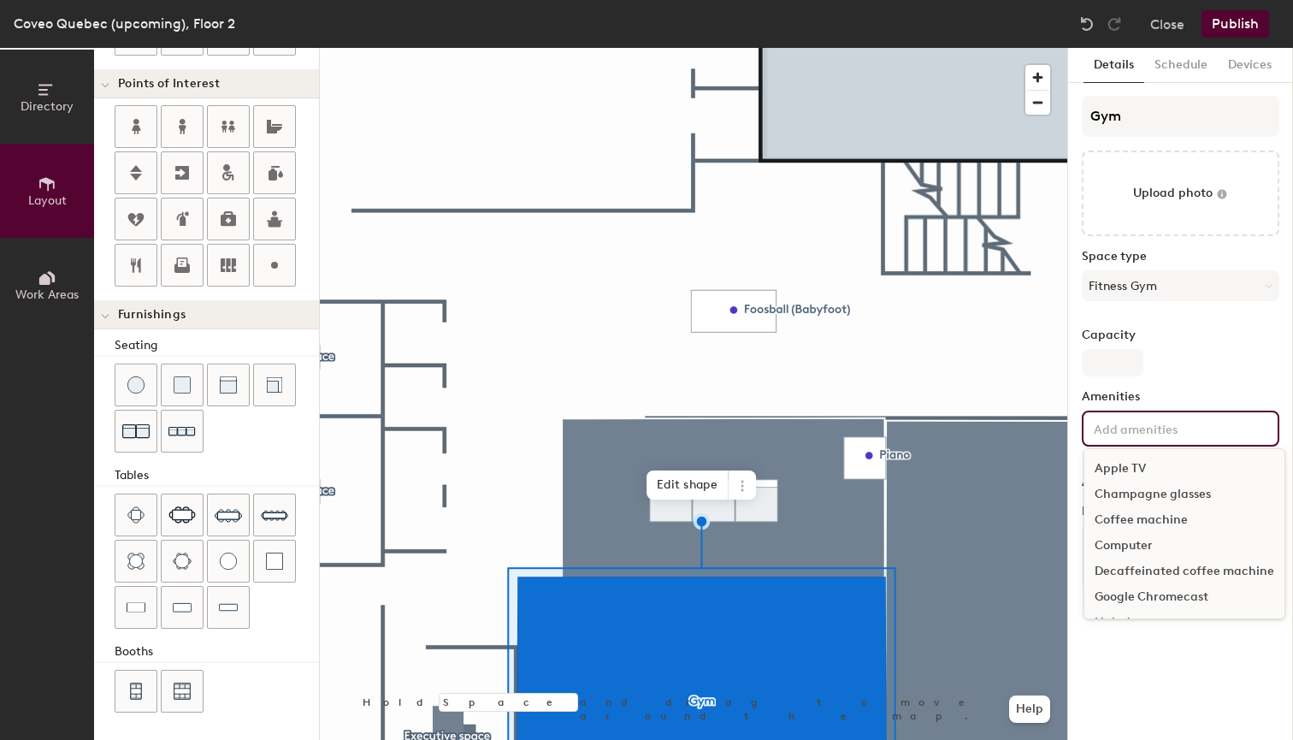
click at [1131, 423] on input at bounding box center [1168, 427] width 154 height 21
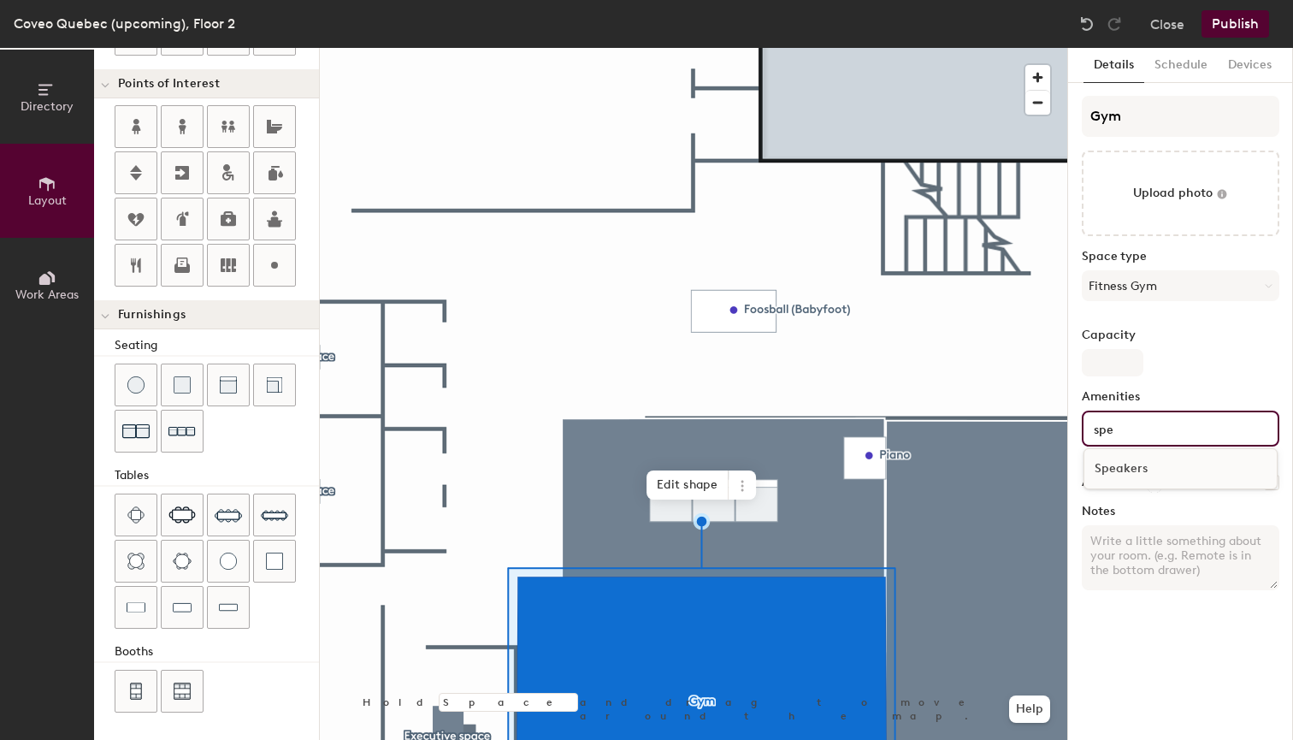
type input "spe"
click at [1126, 469] on div "Speakers" at bounding box center [1181, 469] width 192 height 26
type input "20"
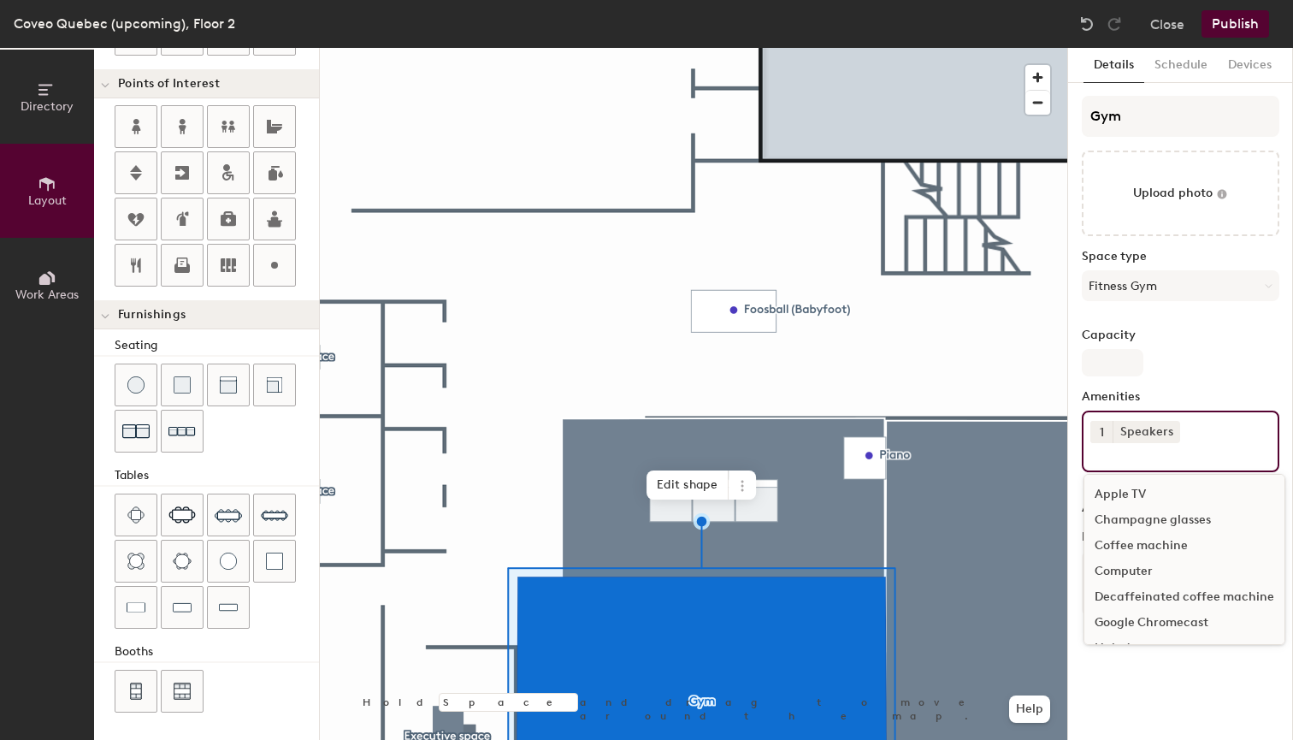
type input "20"
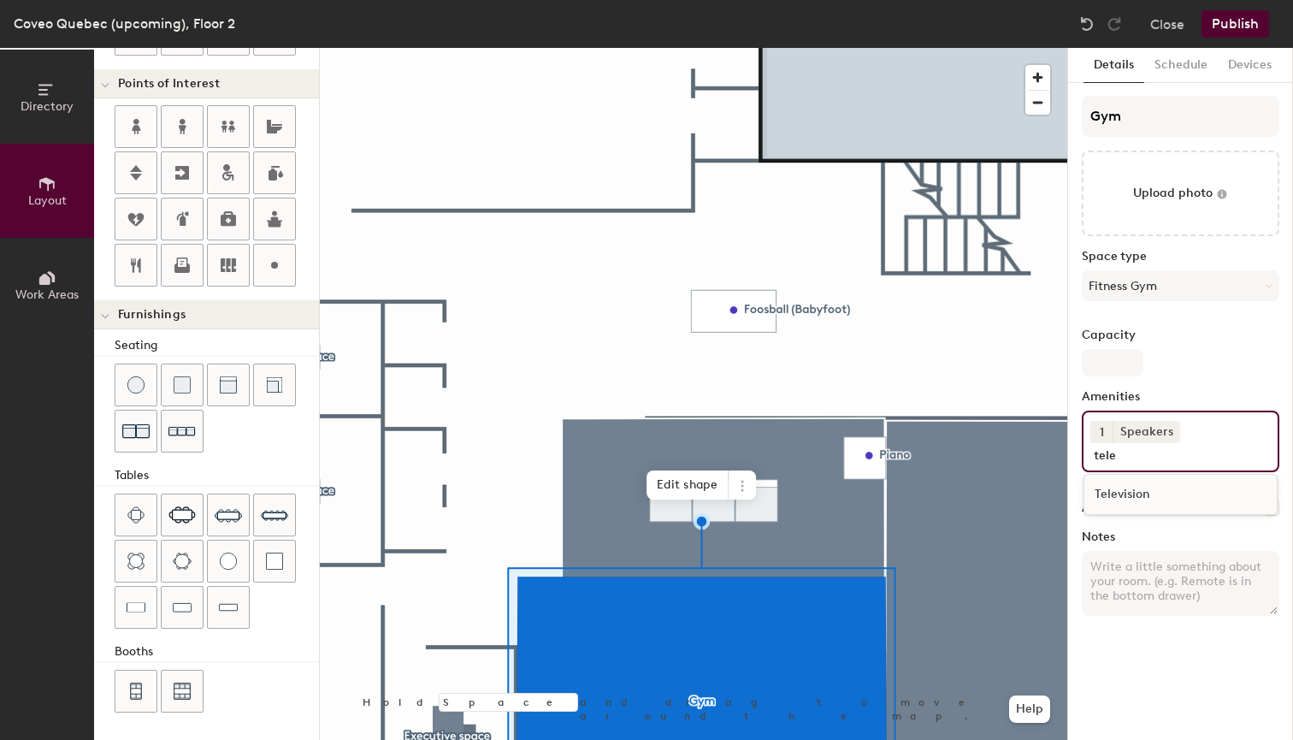
type input "tele"
click at [1149, 500] on div "Television" at bounding box center [1181, 495] width 192 height 26
type input "20"
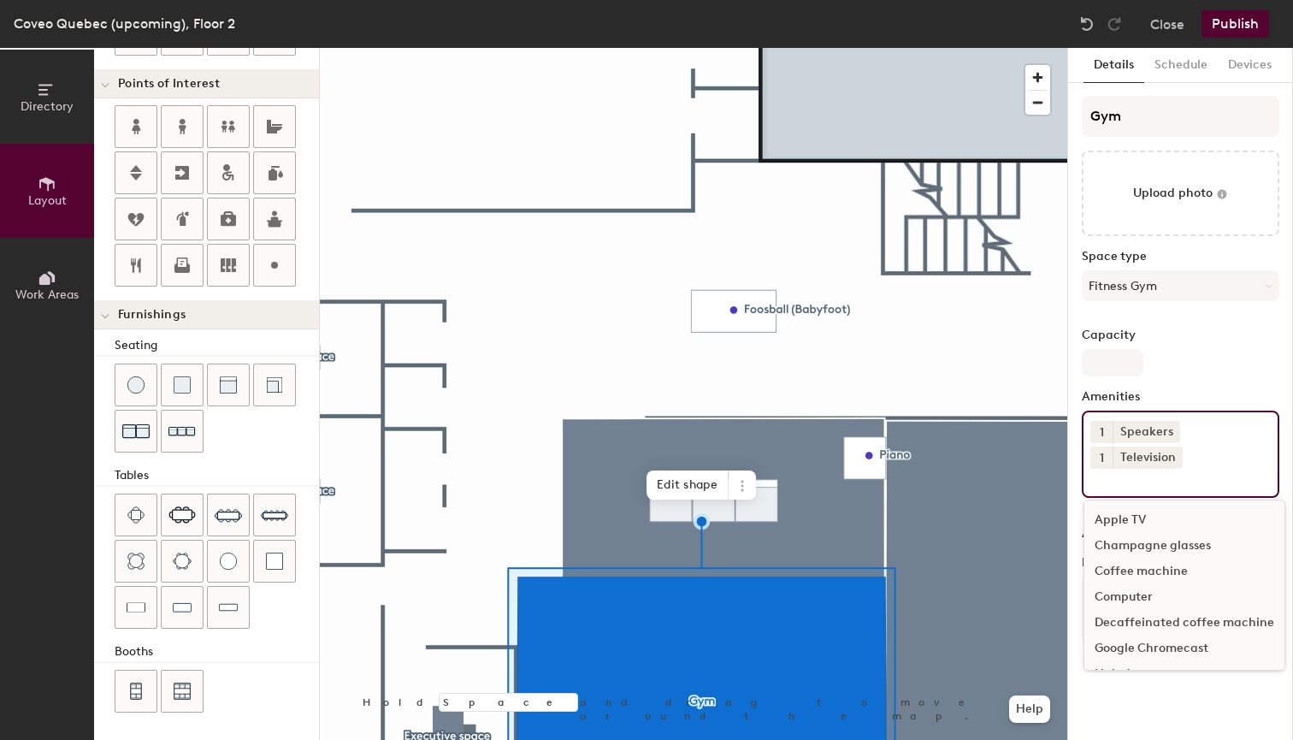
scroll to position [0, 0]
click at [1218, 375] on div "Capacity" at bounding box center [1181, 353] width 198 height 48
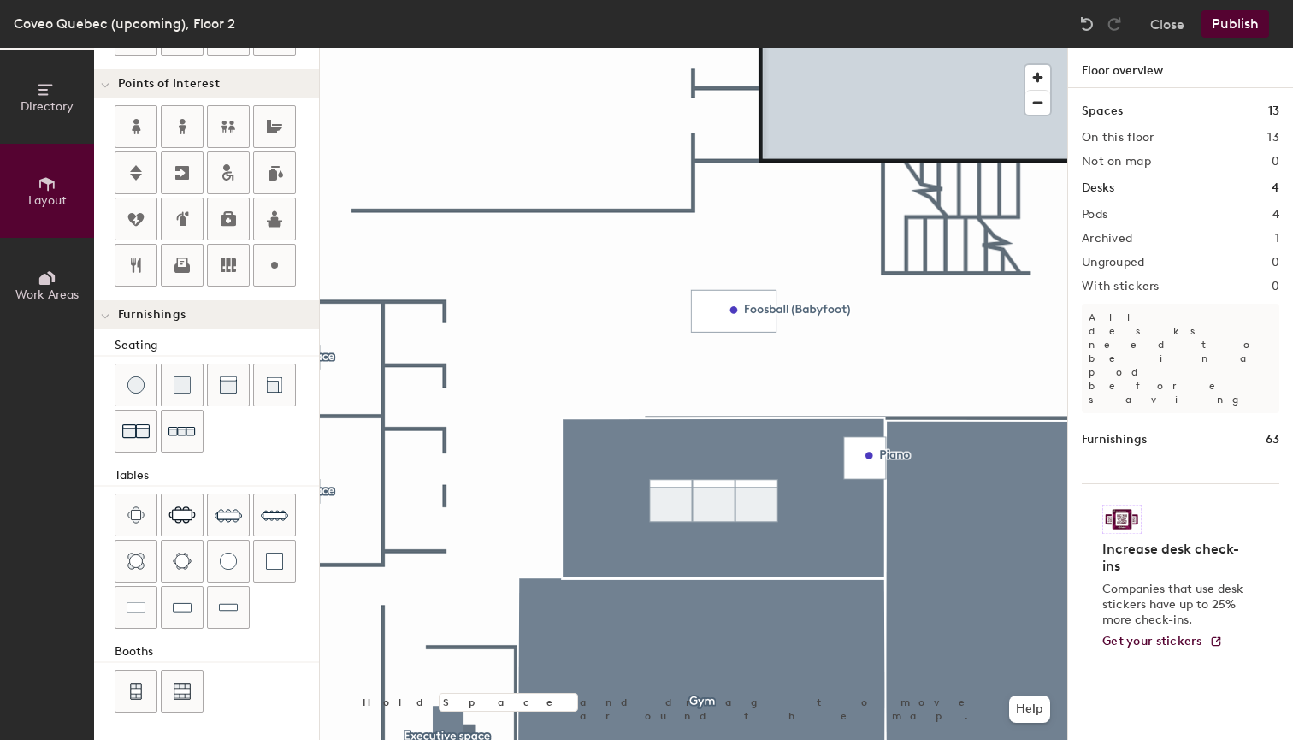
type input "20"
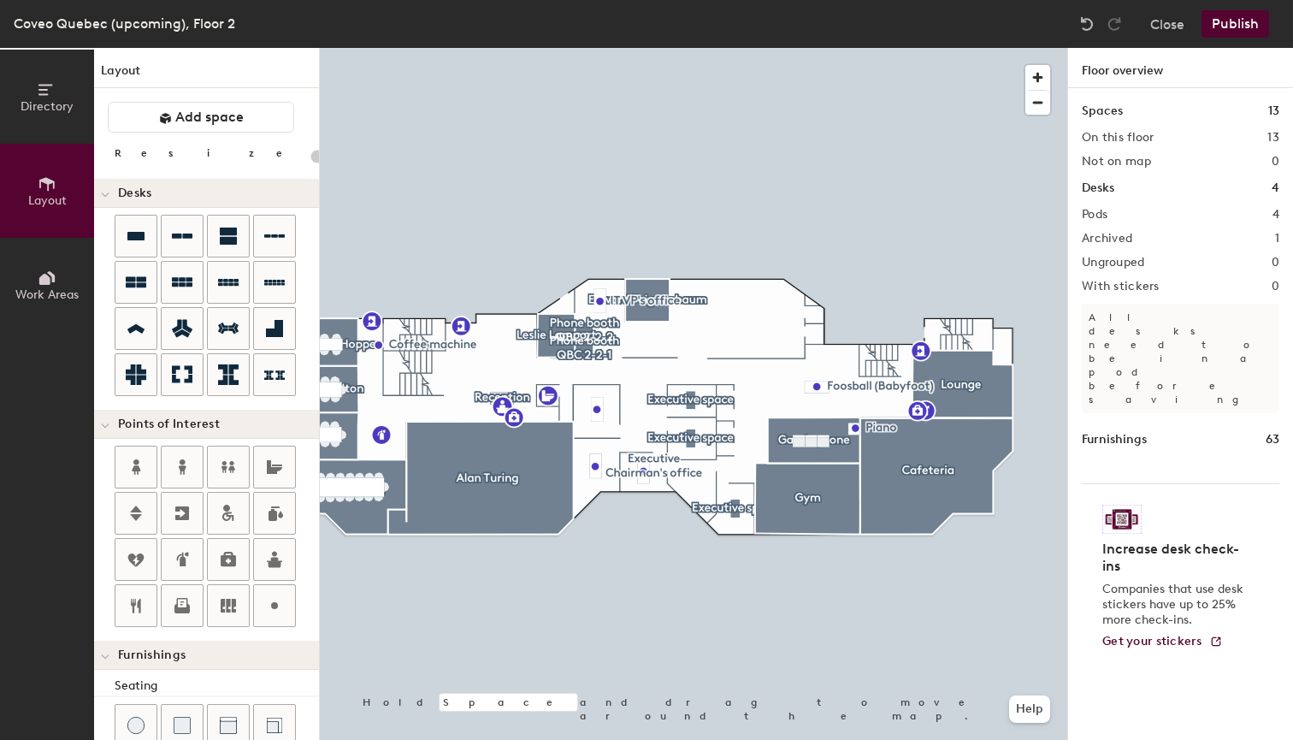
click at [64, 249] on button "Work Areas" at bounding box center [47, 285] width 94 height 94
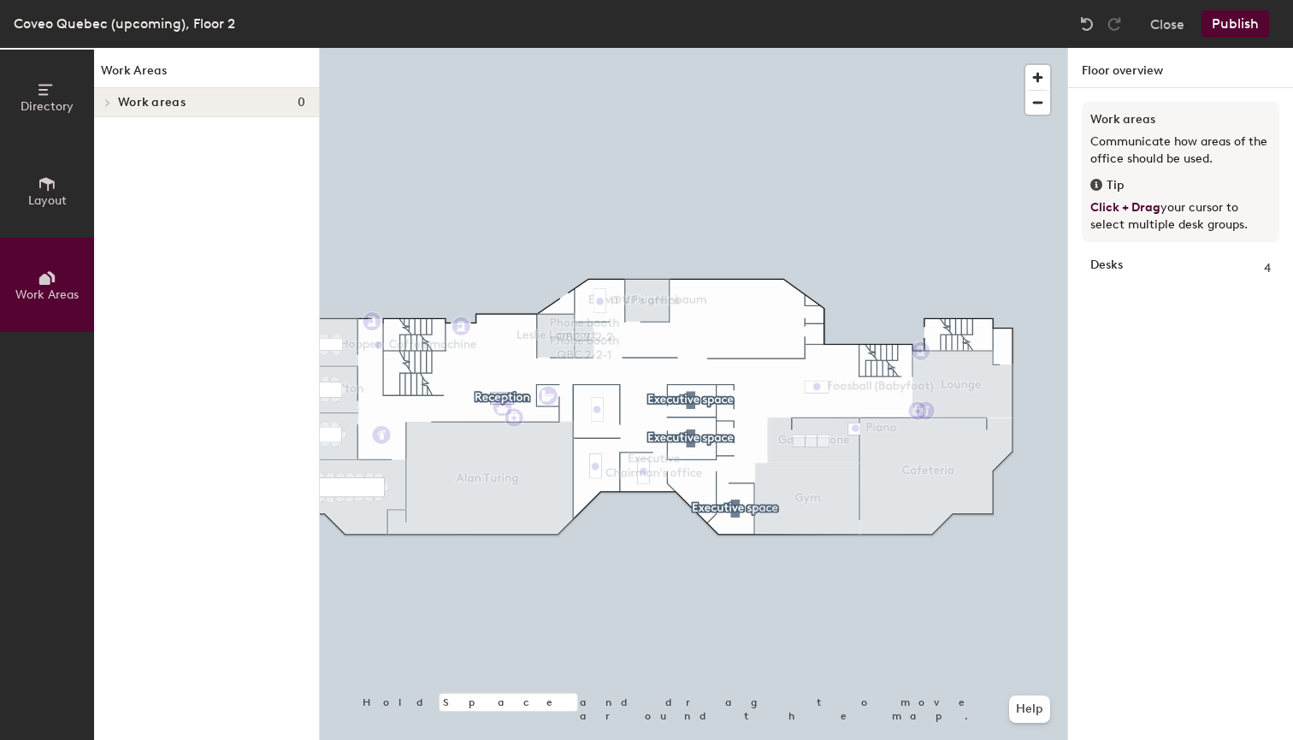
click at [152, 104] on span "Work areas" at bounding box center [152, 103] width 68 height 14
